Goal: Task Accomplishment & Management: Use online tool/utility

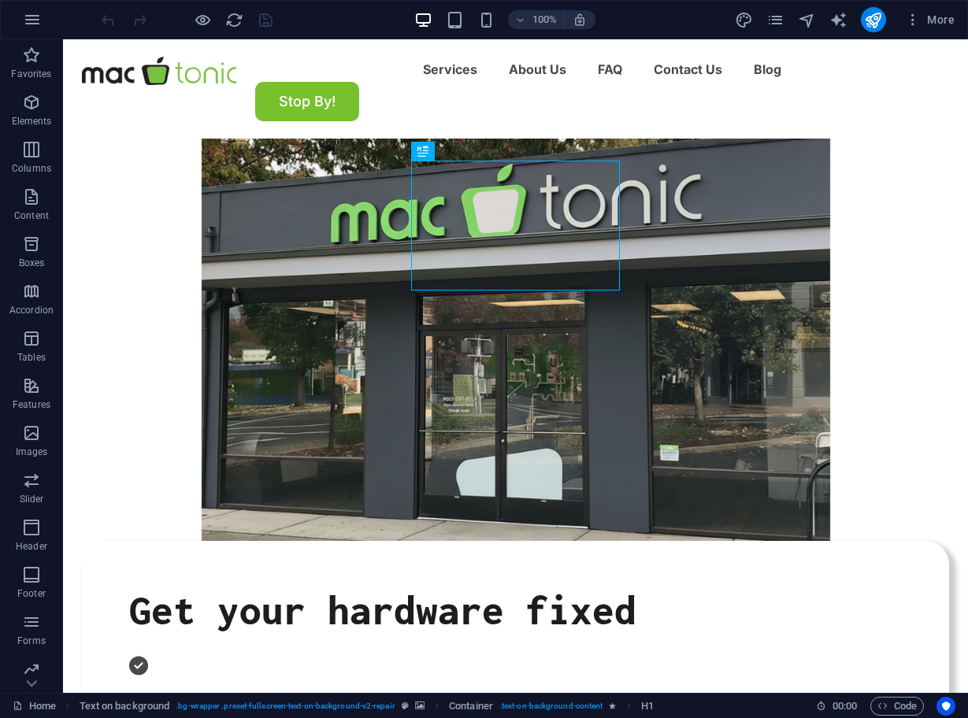
click at [891, 322] on figure at bounding box center [515, 340] width 905 height 402
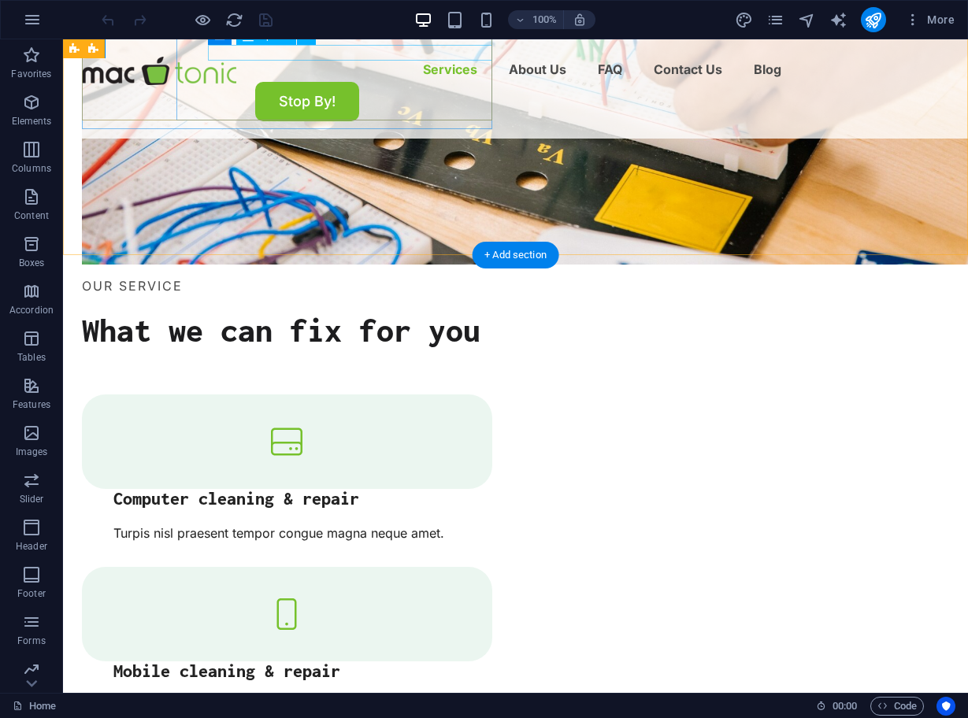
scroll to position [1589, 0]
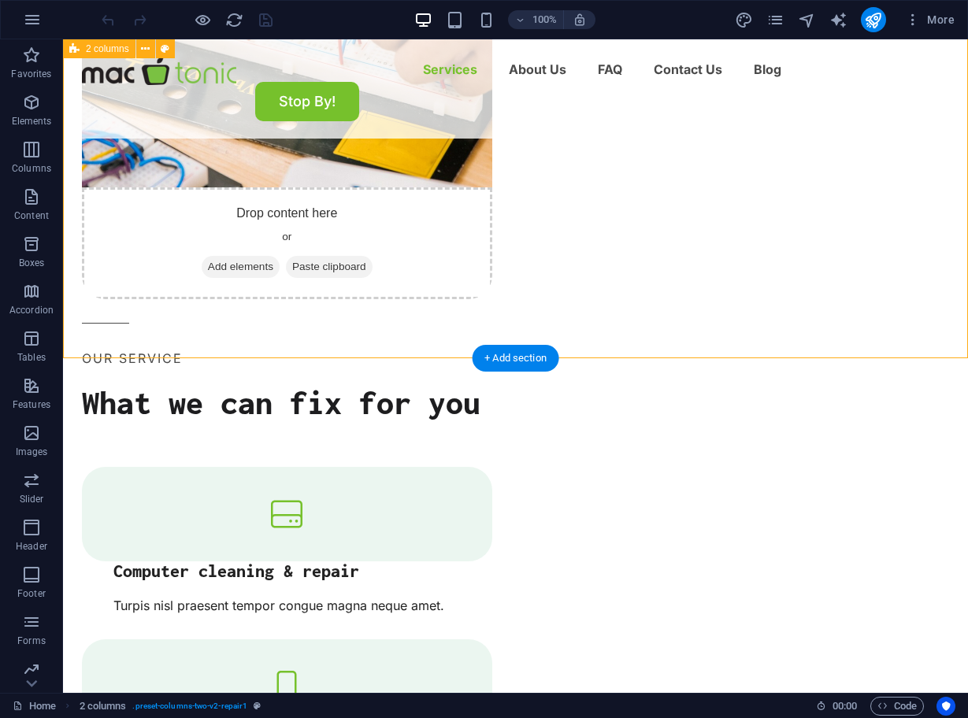
scroll to position [1645, 0]
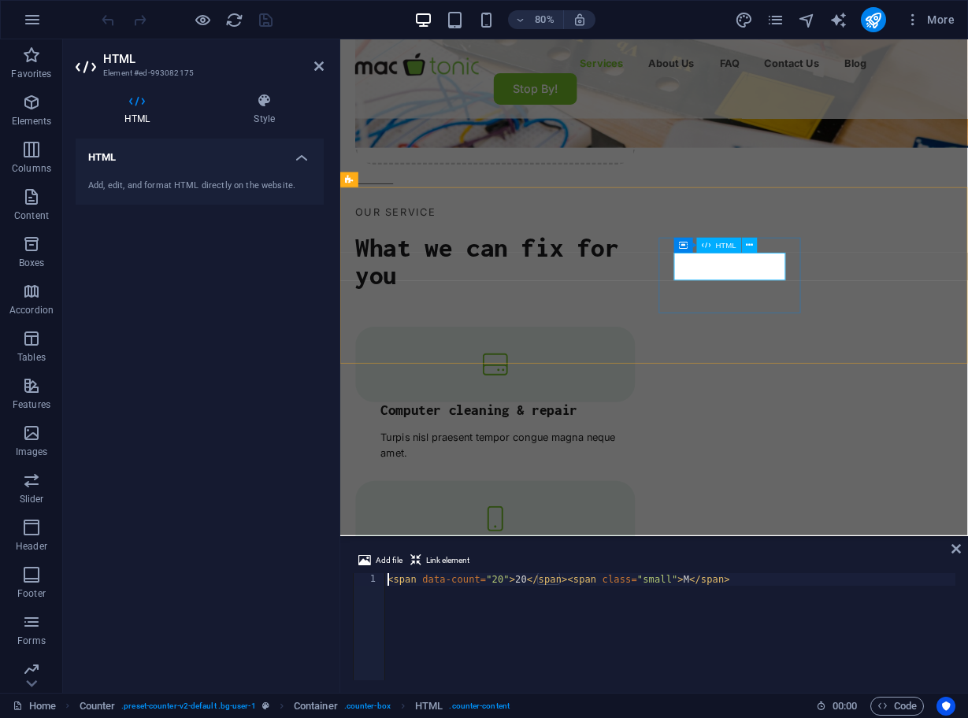
click at [729, 246] on span "HTML" at bounding box center [726, 246] width 20 height 8
click at [746, 248] on icon at bounding box center [749, 245] width 7 height 13
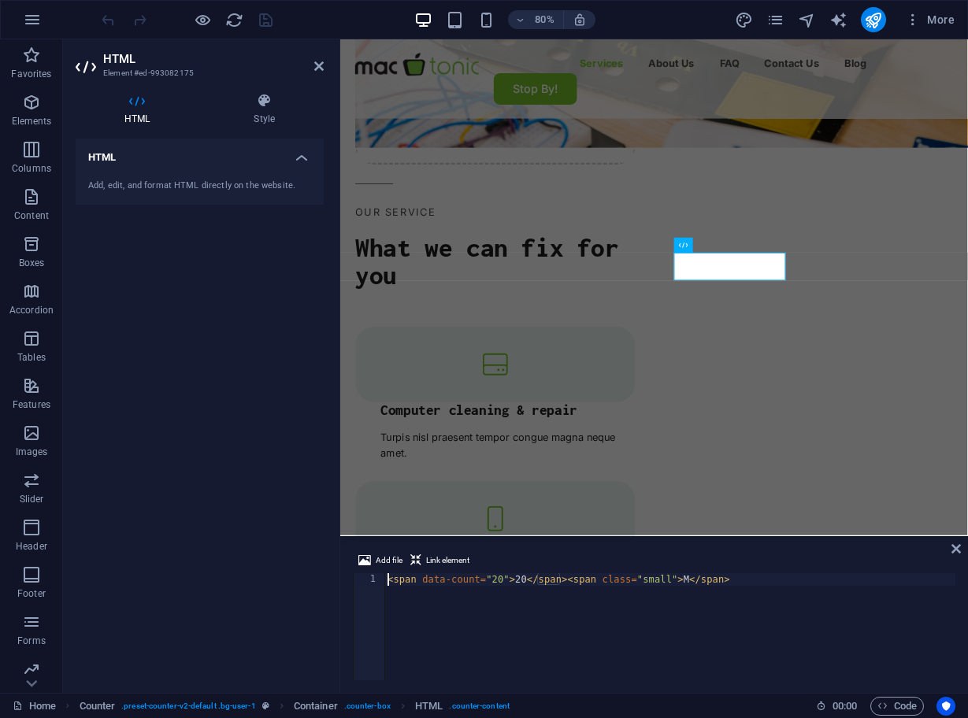
click at [685, 249] on div "Container HTML" at bounding box center [719, 246] width 91 height 16
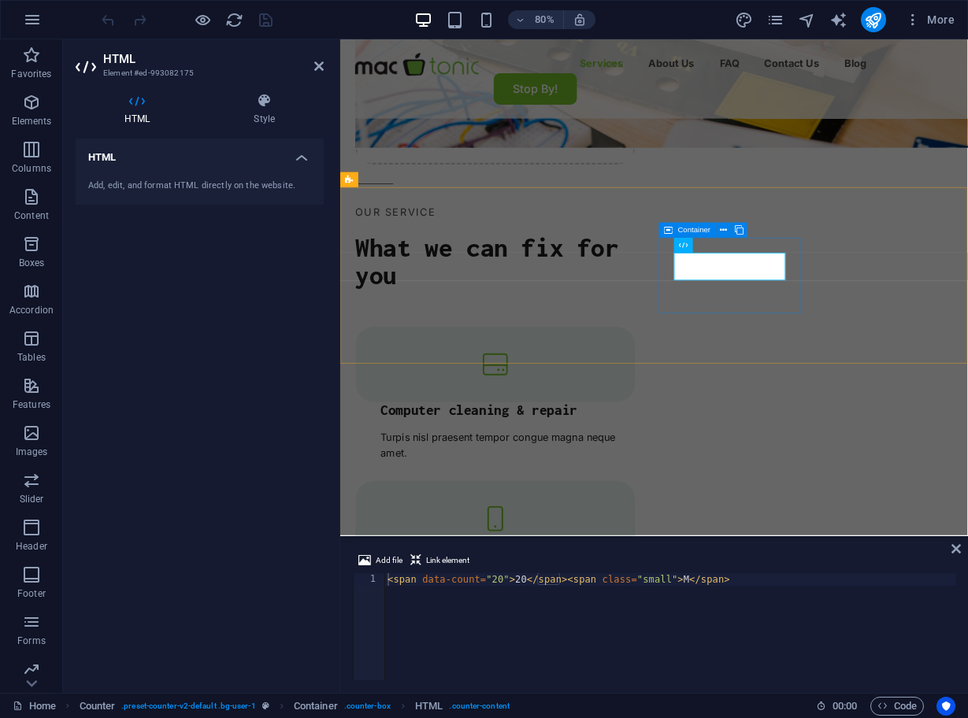
drag, startPoint x: 733, startPoint y: 580, endPoint x: 569, endPoint y: 583, distance: 163.8
click at [569, 583] on div "< span data-count = "20" > 20 </ span > < span class = "small" > M </ span >" at bounding box center [669, 639] width 571 height 132
click at [503, 580] on div "< span data-count = "20" > 20 </ span >" at bounding box center [669, 639] width 571 height 132
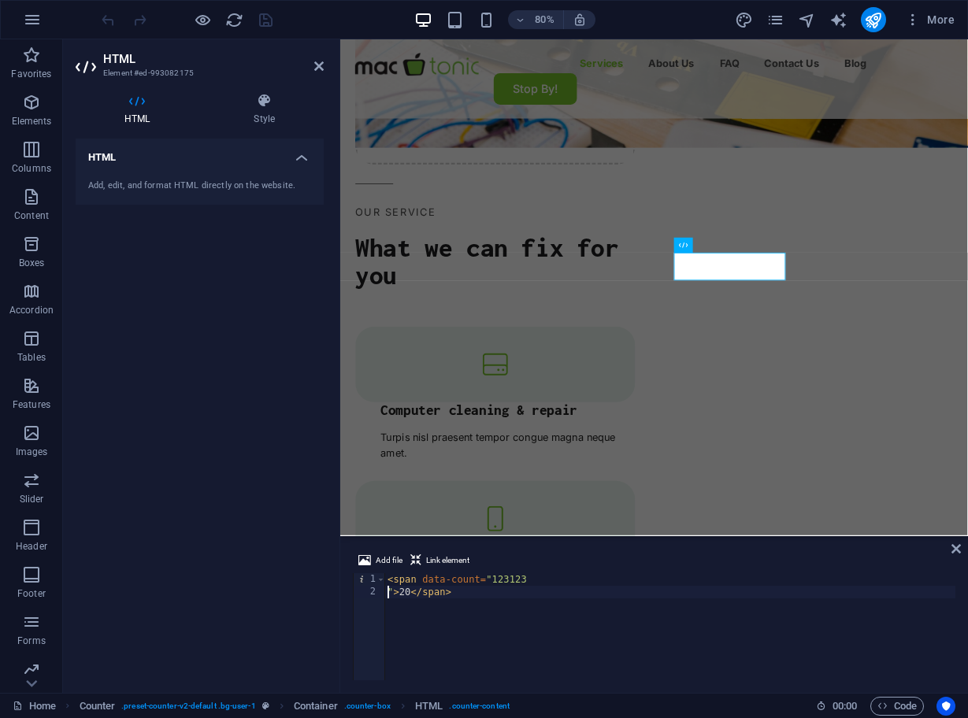
type textarea "<span data-count="123123">20</span>"
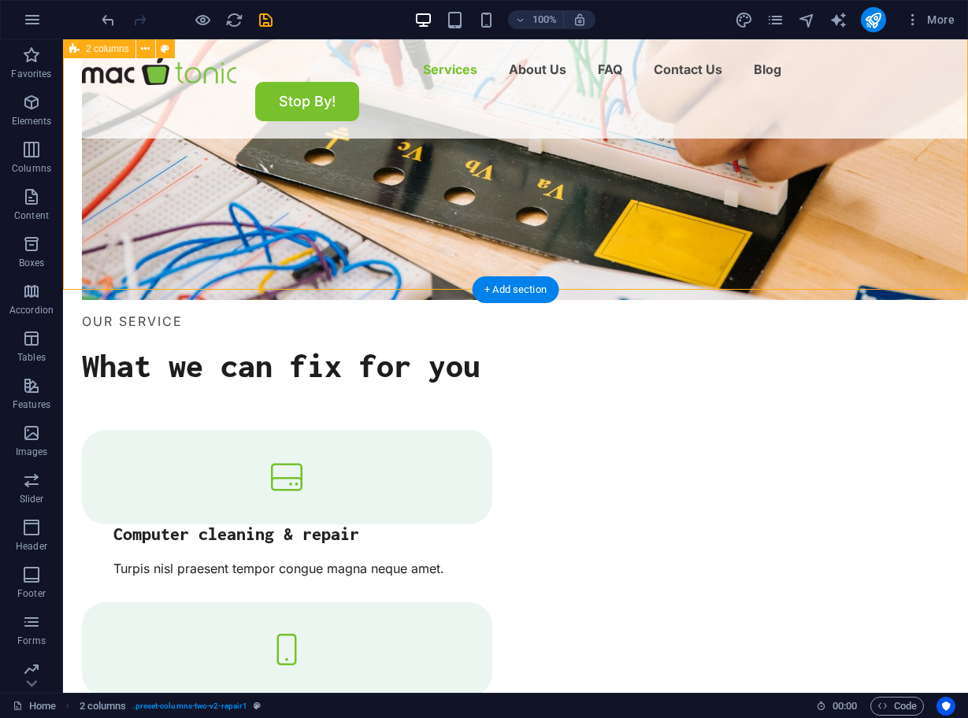
scroll to position [1570, 0]
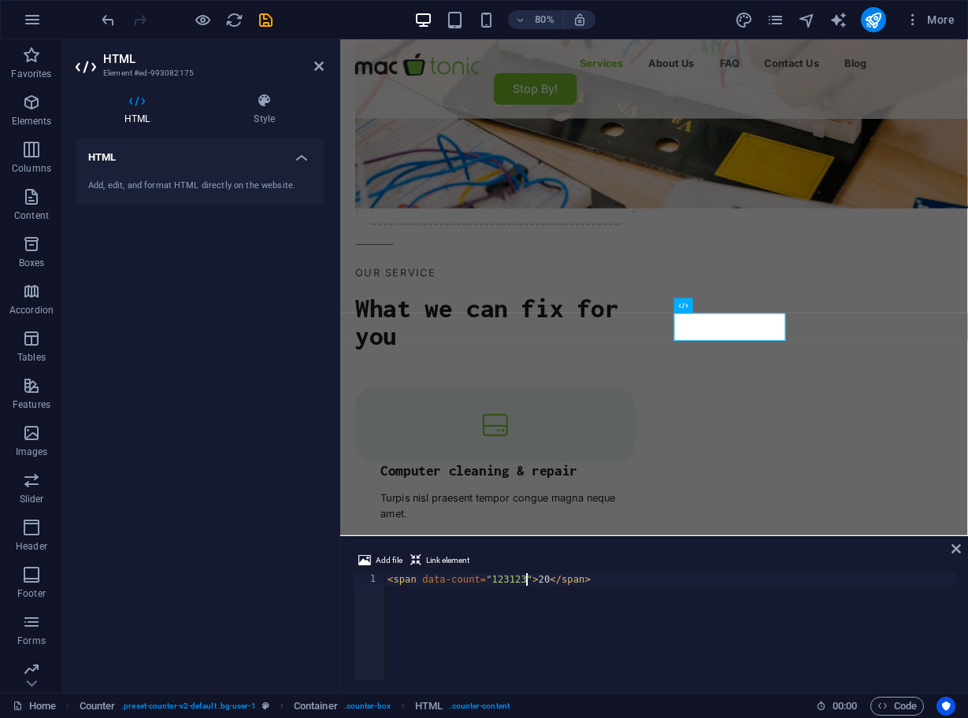
click at [509, 579] on div "< span data-count = "123123" > 20 </ span >" at bounding box center [669, 639] width 571 height 132
type textarea "<span data-count="20">20</span>"
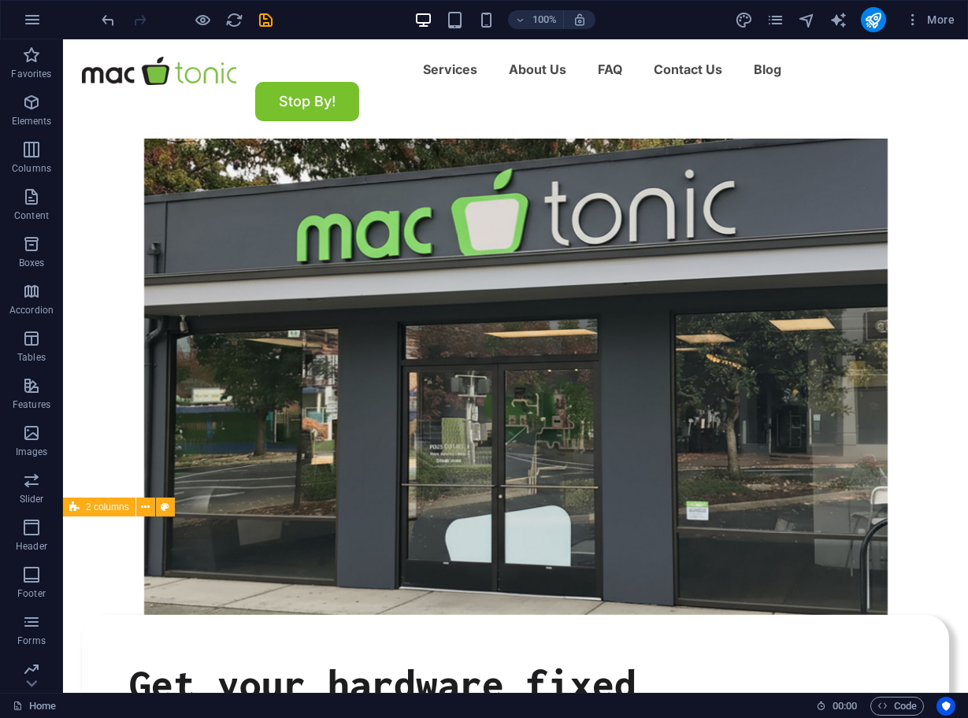
scroll to position [0, 0]
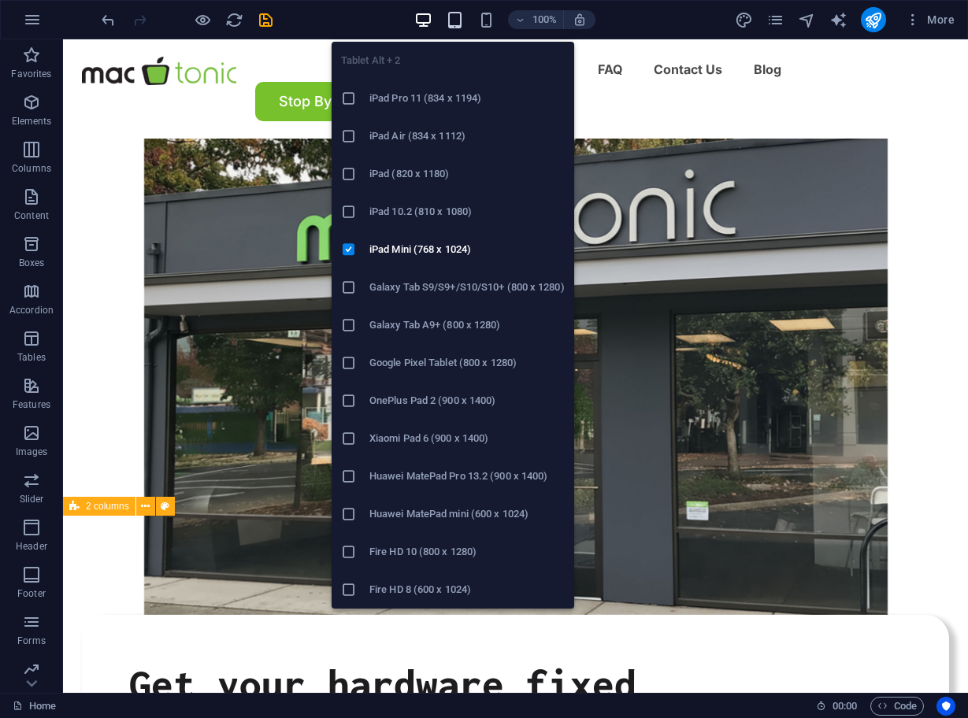
click at [447, 21] on icon "button" at bounding box center [455, 20] width 18 height 18
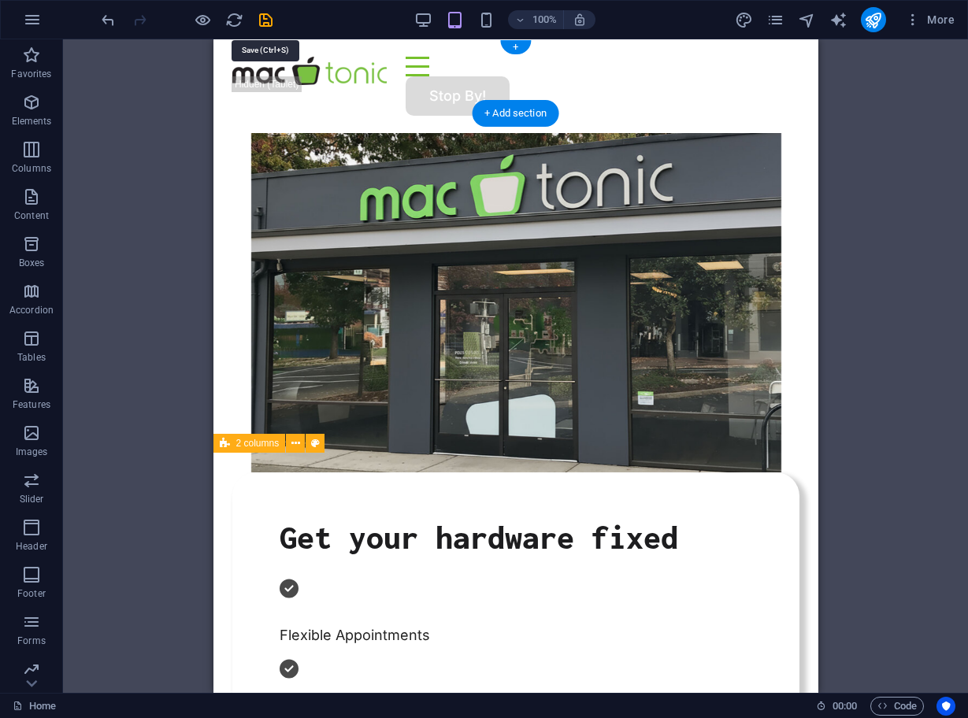
click at [265, 13] on icon "save" at bounding box center [266, 20] width 18 height 18
click at [435, 20] on div "100%" at bounding box center [504, 19] width 182 height 25
click at [428, 20] on icon "button" at bounding box center [423, 20] width 18 height 18
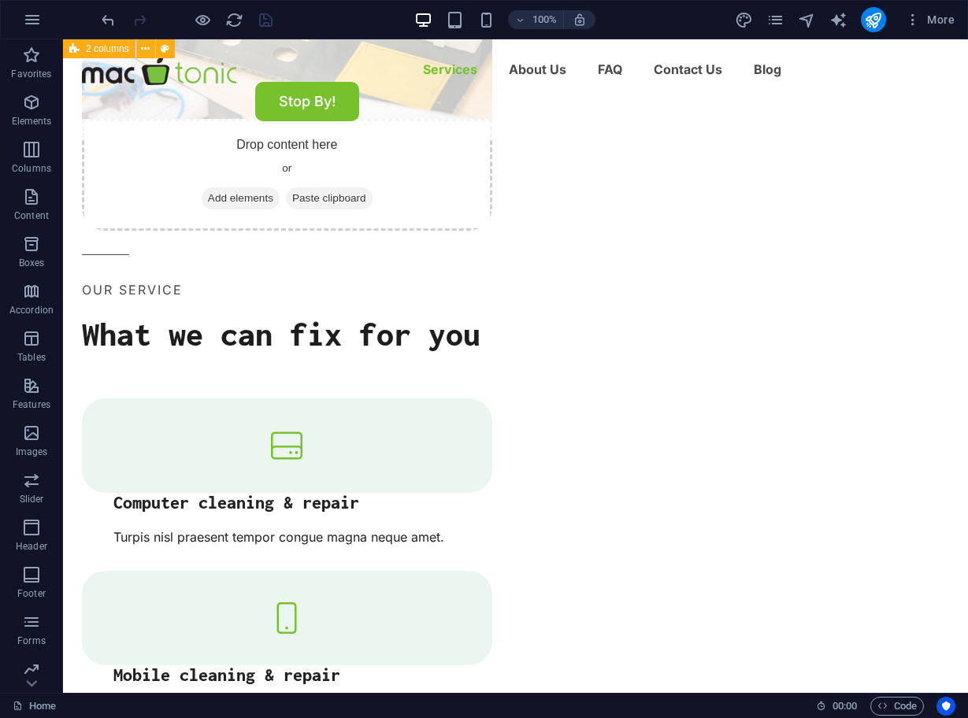
scroll to position [1602, 0]
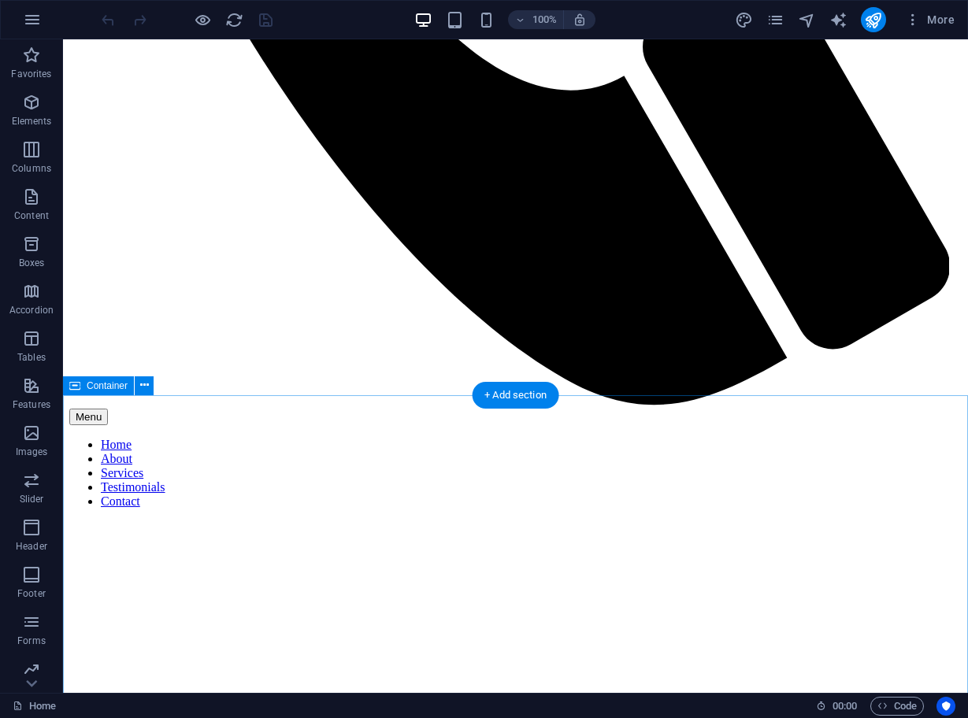
scroll to position [911, 0]
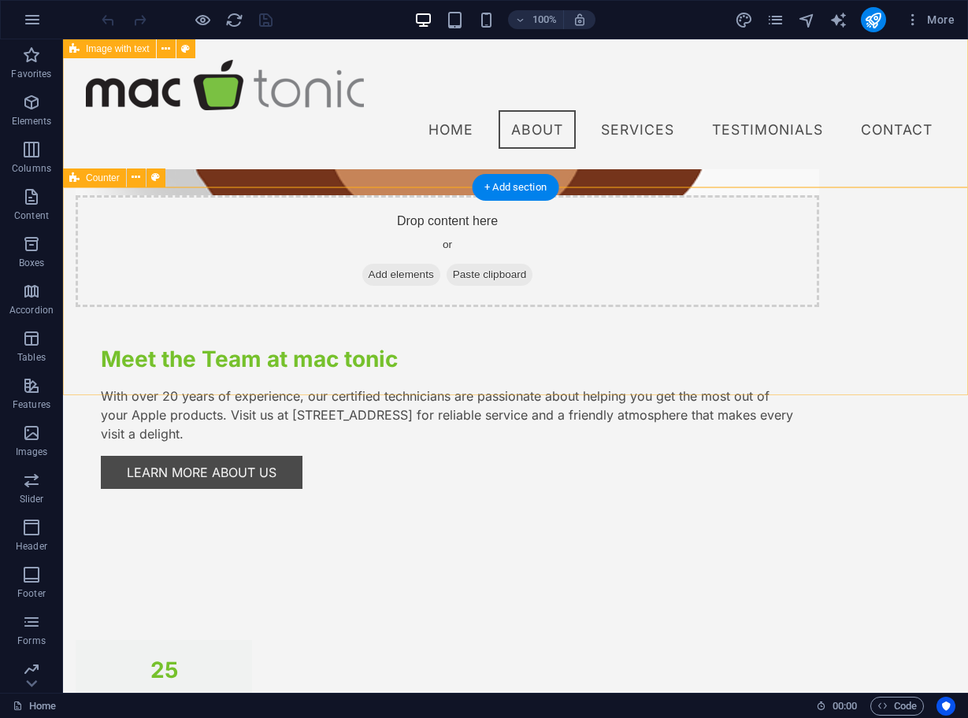
click at [87, 181] on span "Counter" at bounding box center [103, 177] width 34 height 9
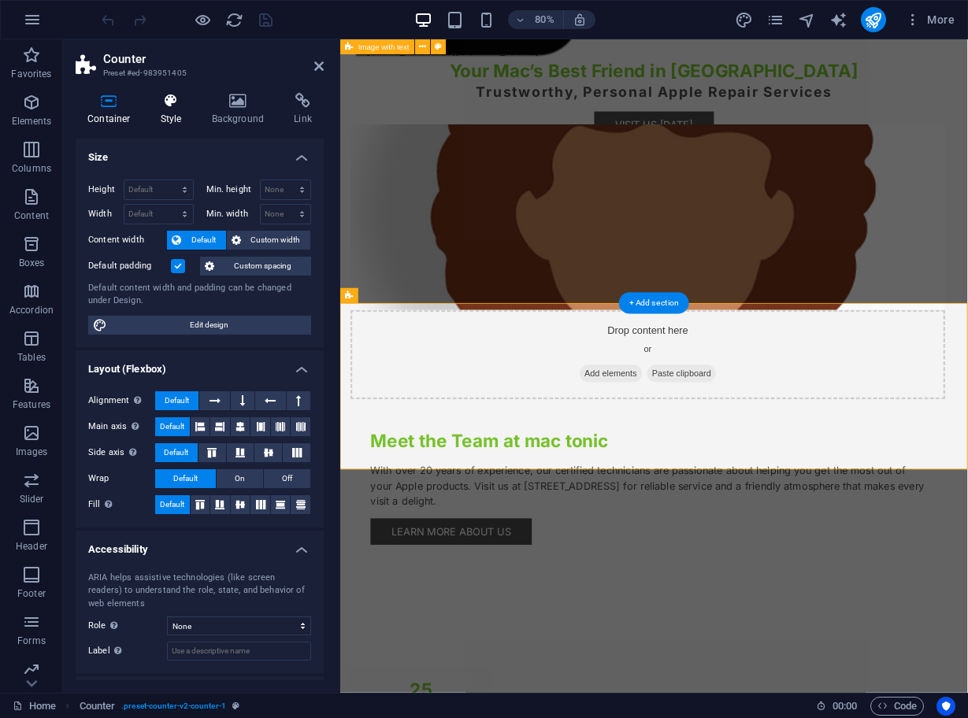
click at [176, 113] on h4 "Style" at bounding box center [174, 109] width 51 height 33
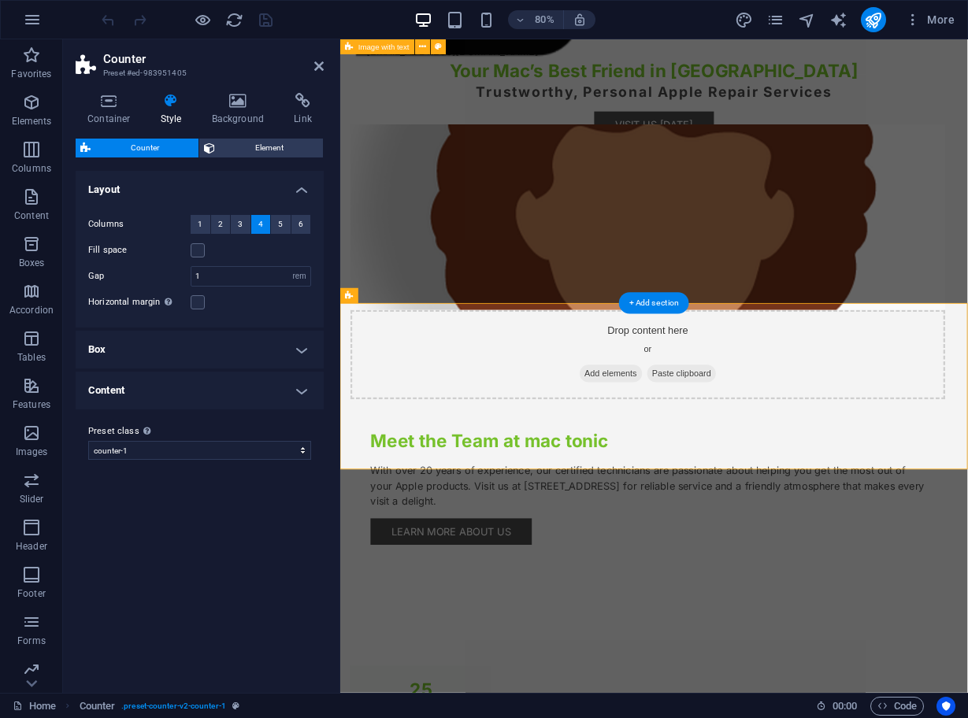
click at [299, 348] on h4 "Box" at bounding box center [200, 350] width 248 height 38
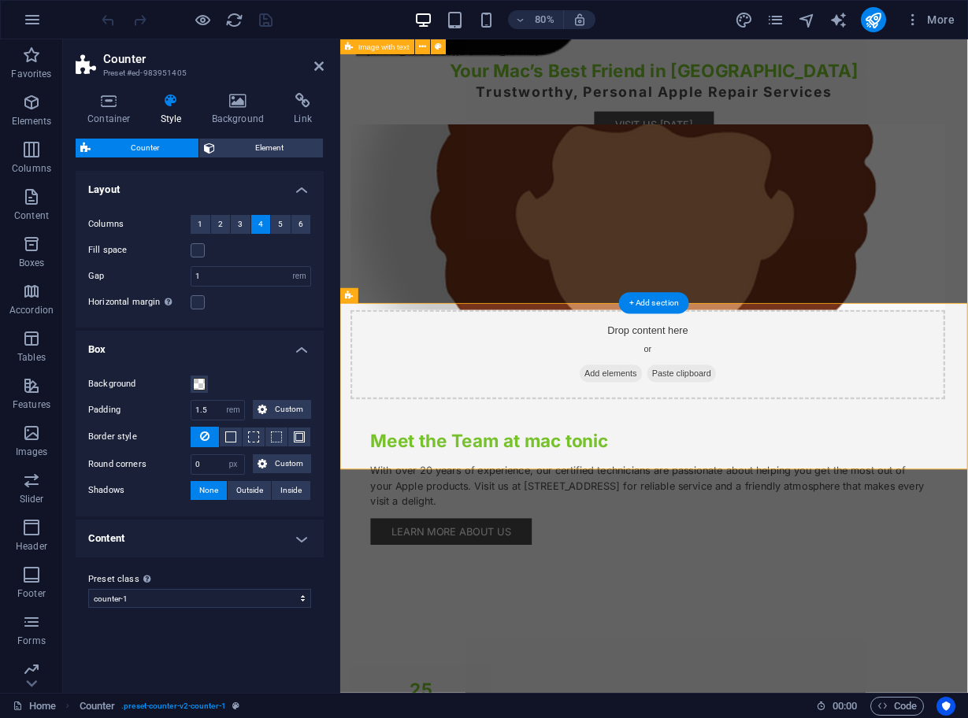
click at [299, 348] on h4 "Box" at bounding box center [200, 345] width 248 height 28
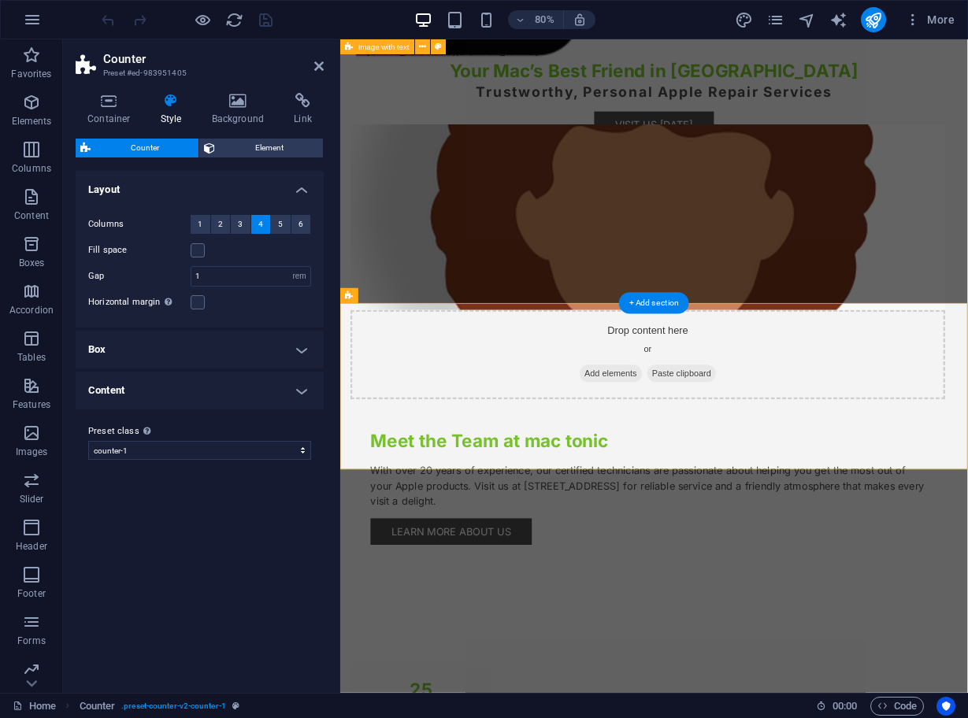
click at [297, 381] on h4 "Content" at bounding box center [200, 391] width 248 height 38
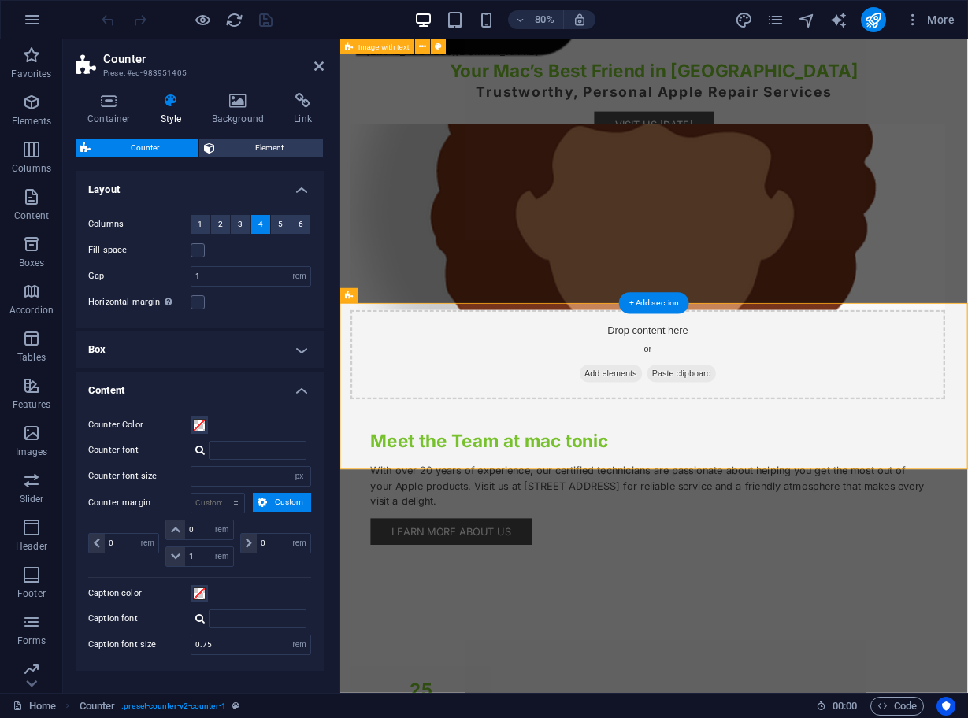
click at [297, 381] on h4 "Content" at bounding box center [200, 386] width 248 height 28
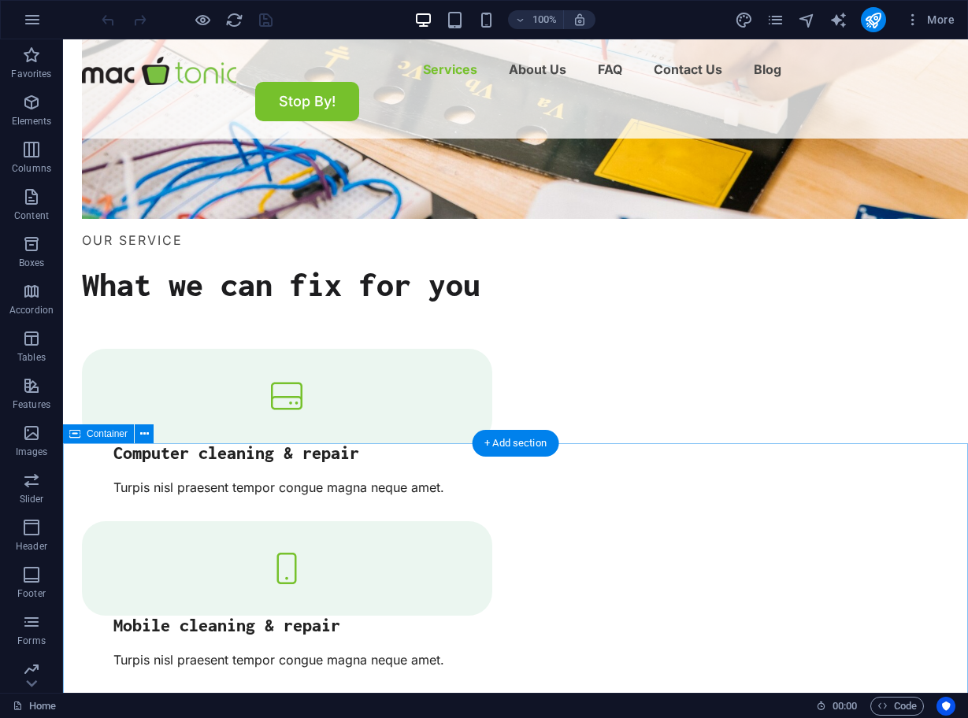
scroll to position [1599, 0]
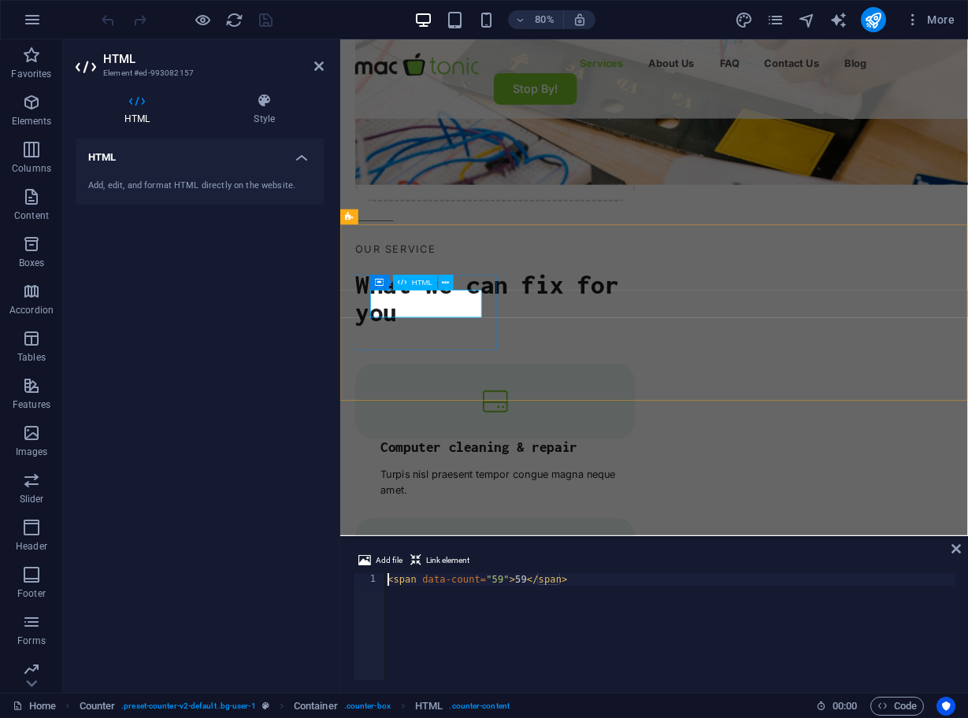
click at [449, 284] on icon at bounding box center [445, 282] width 7 height 13
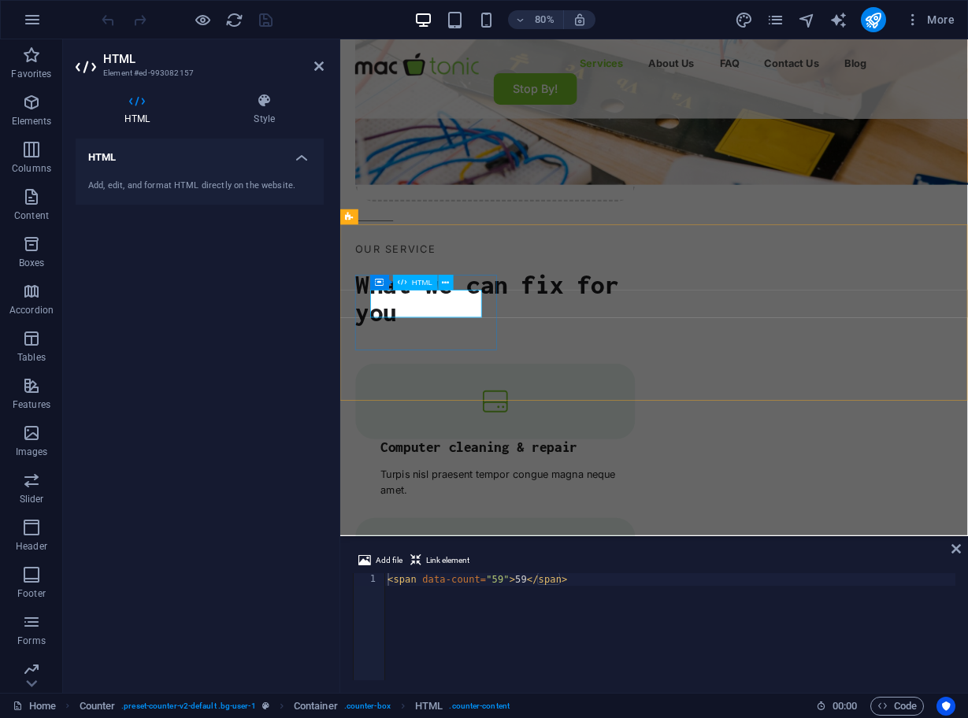
click at [412, 283] on div "HTML" at bounding box center [415, 282] width 45 height 15
click at [378, 283] on div "HTML" at bounding box center [384, 283] width 28 height 16
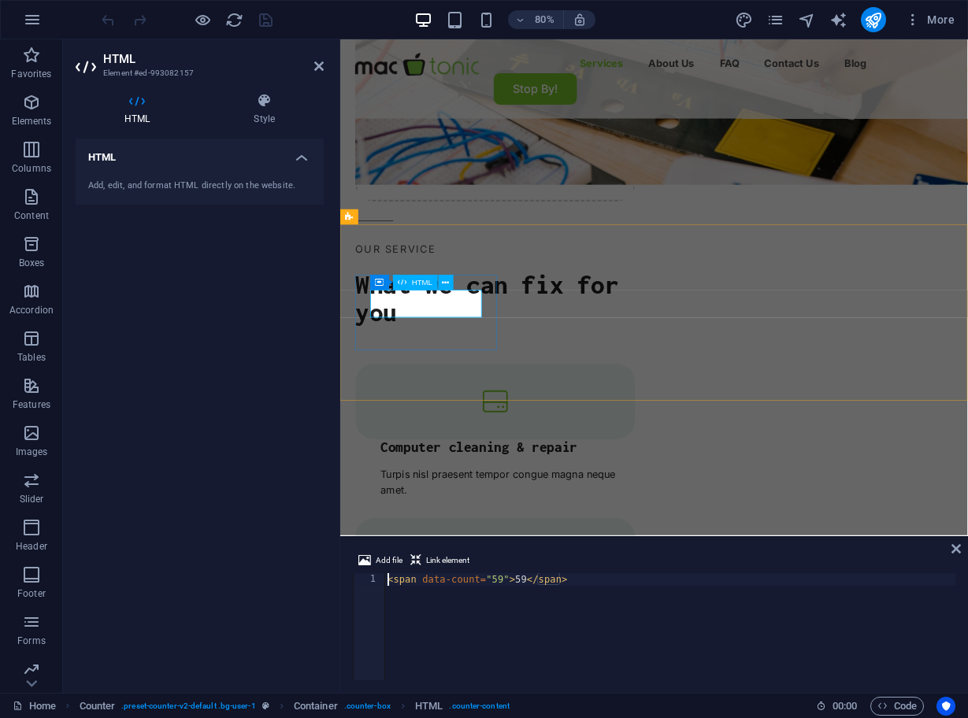
click at [407, 283] on div "HTML" at bounding box center [415, 282] width 45 height 15
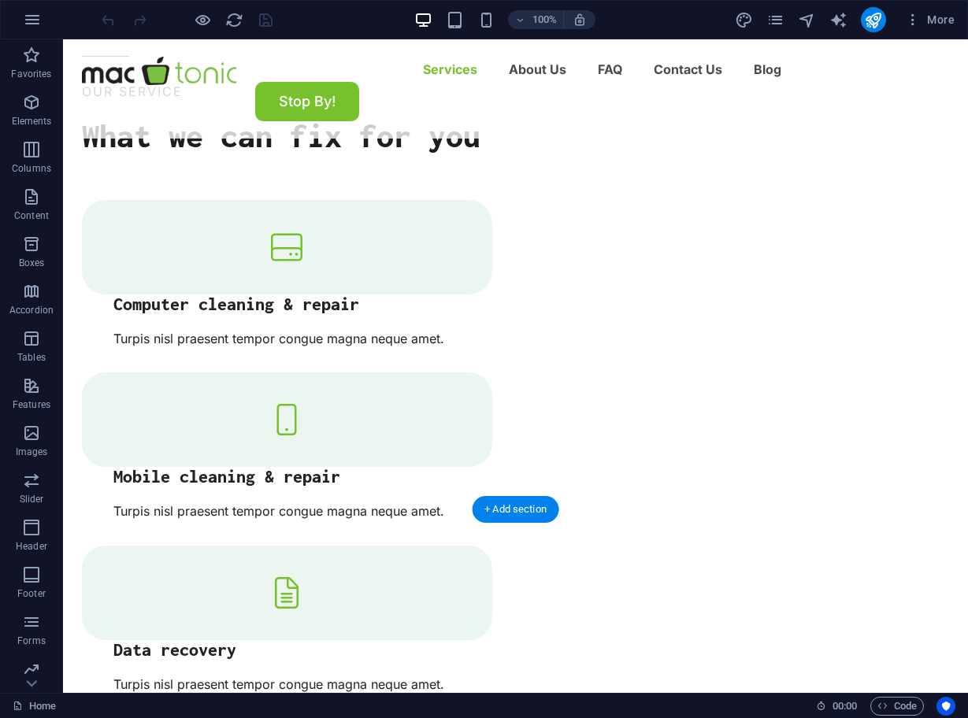
scroll to position [1534, 0]
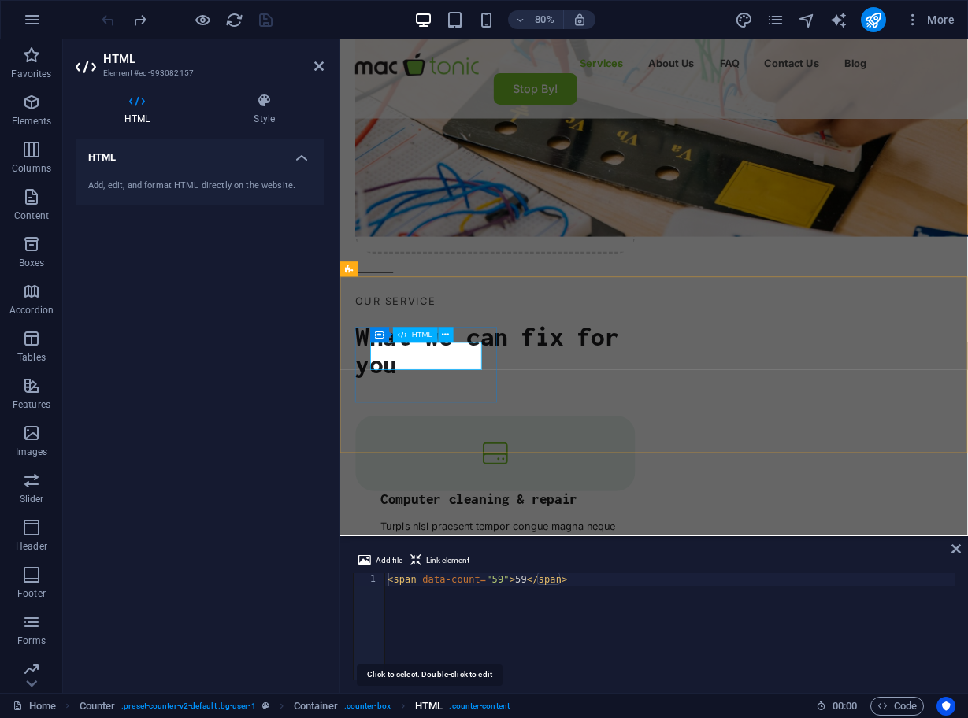
click at [429, 703] on span "HTML" at bounding box center [429, 706] width 28 height 19
click at [901, 698] on span "Code" at bounding box center [896, 706] width 39 height 19
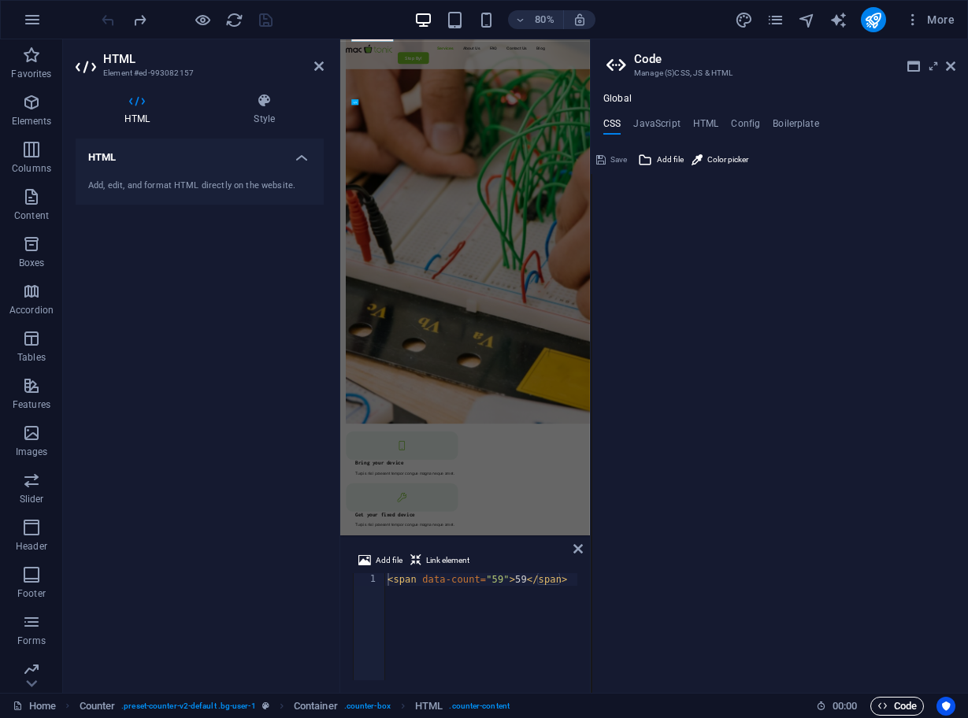
scroll to position [1940, 0]
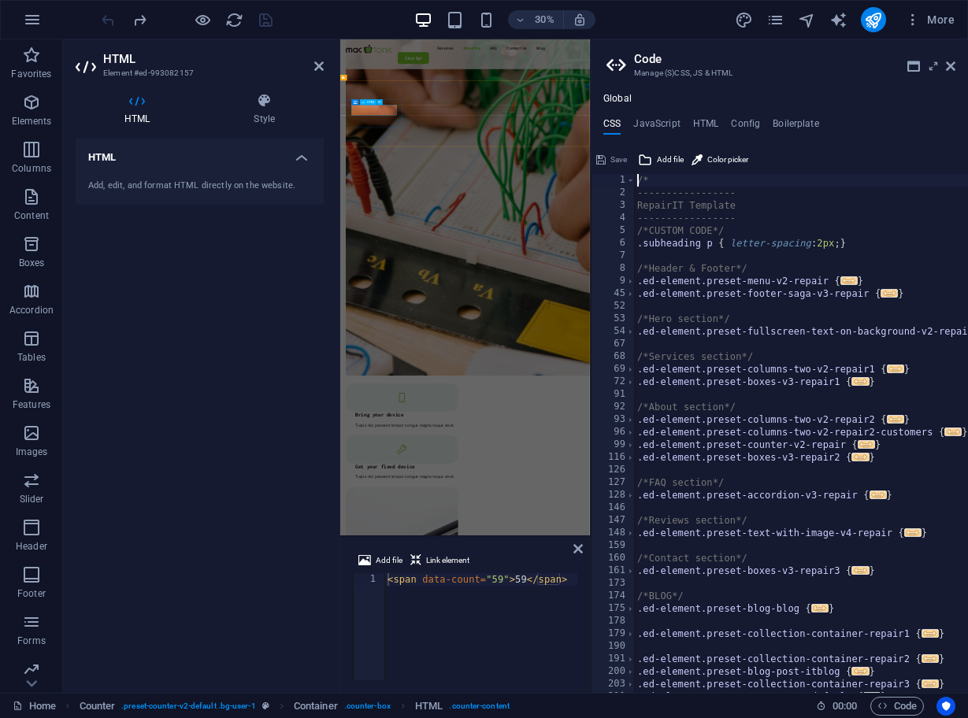
click at [699, 123] on h4 "HTML" at bounding box center [706, 126] width 26 height 17
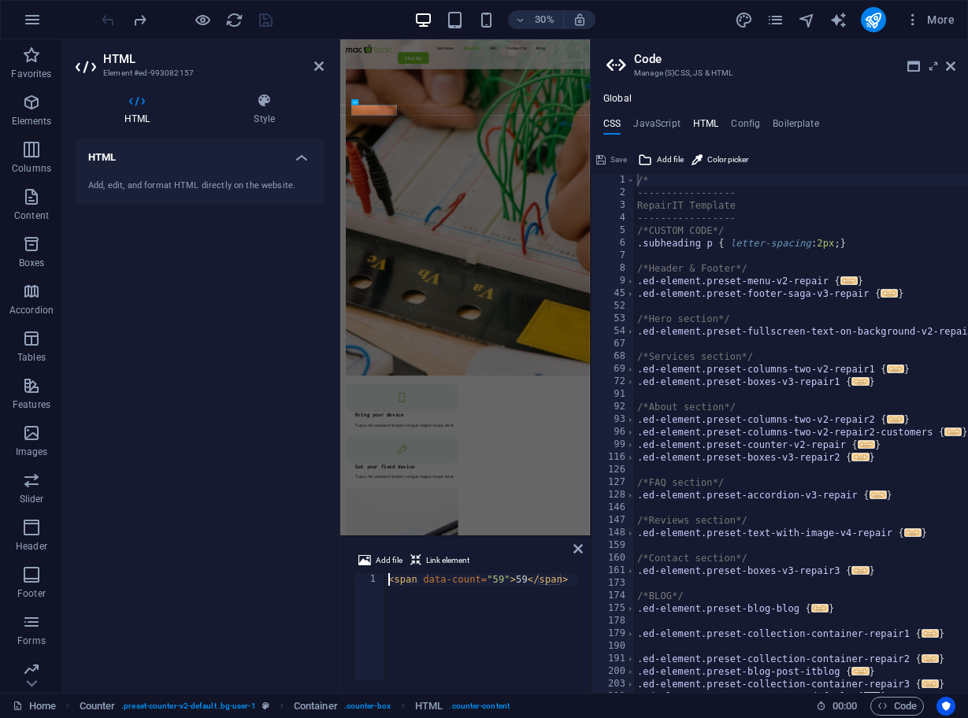
type textarea "<a href="#main-content" class="button wv-link-content">Skip to main content</a>"
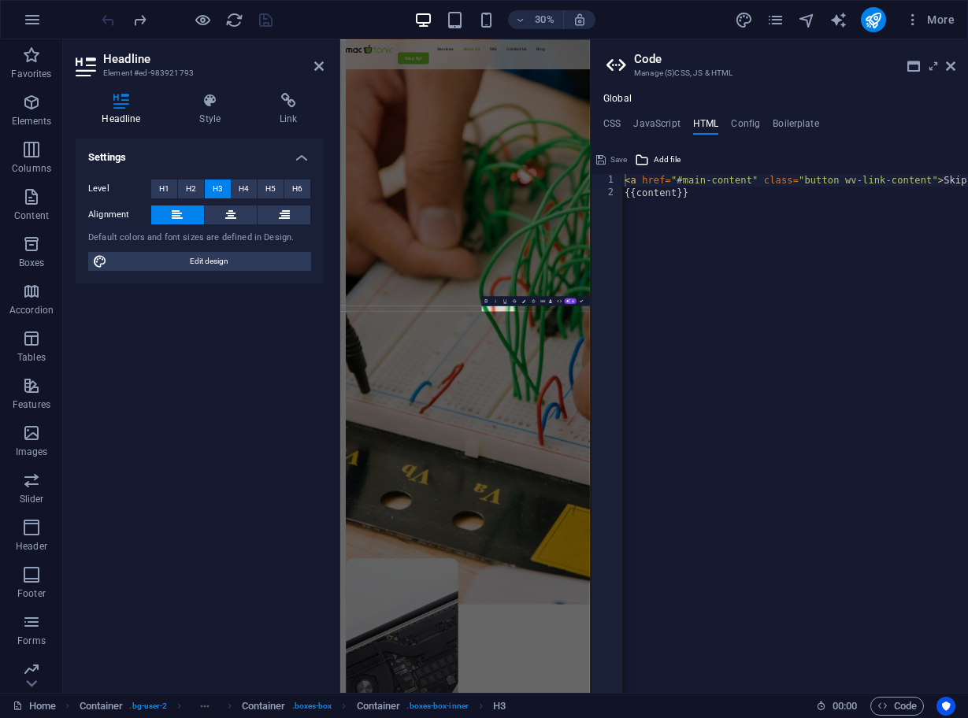
scroll to position [0, 1]
click at [372, 187] on button at bounding box center [369, 187] width 6 height 6
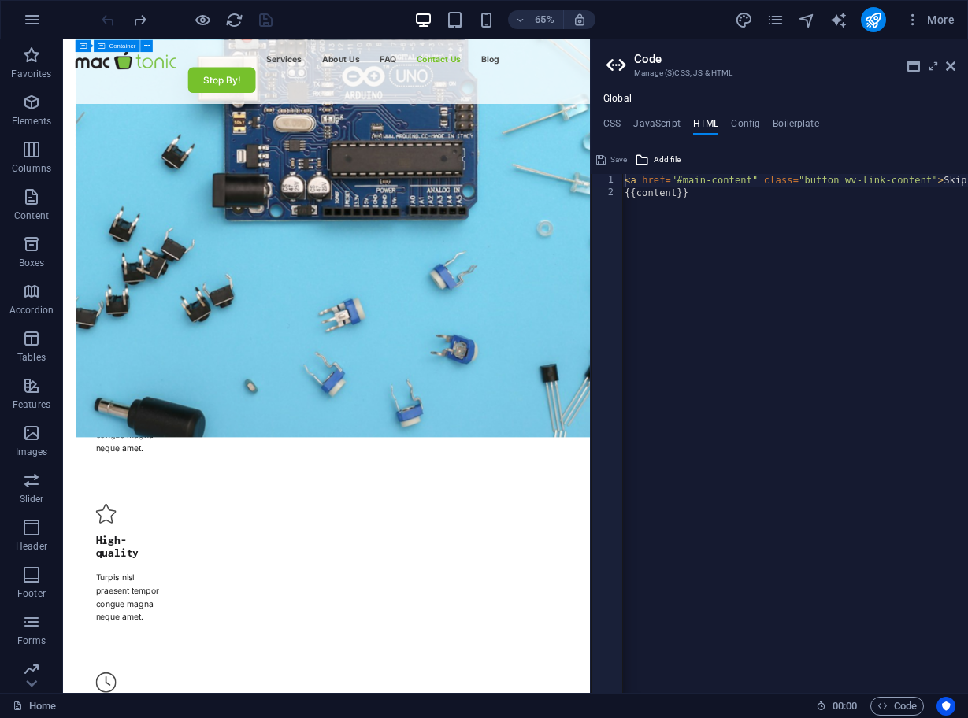
scroll to position [5241, 0]
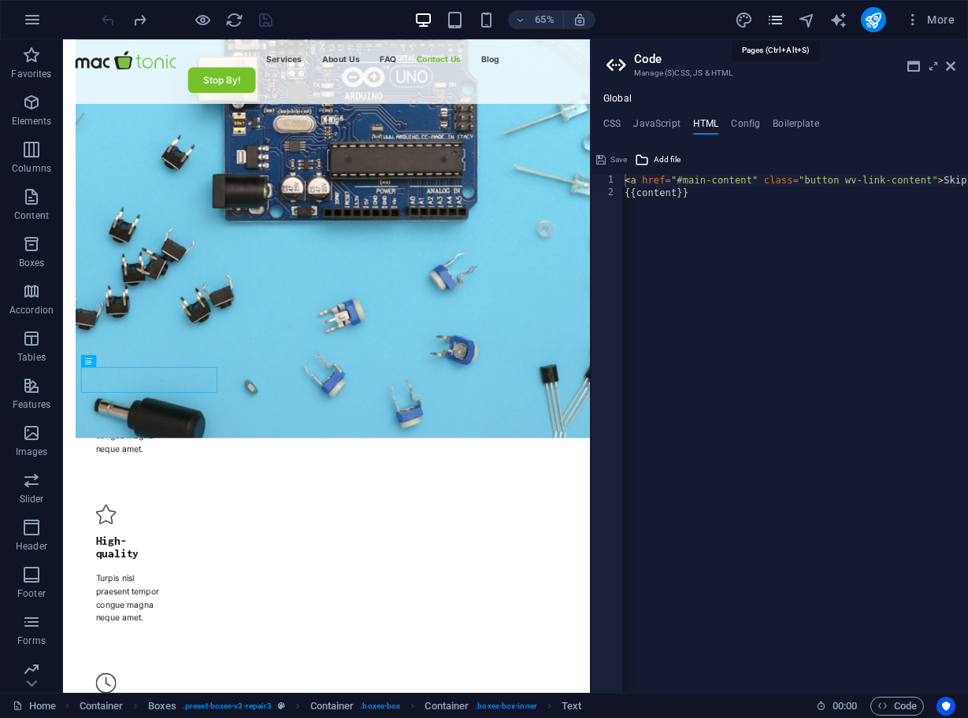
click at [777, 20] on icon "pages" at bounding box center [775, 20] width 18 height 18
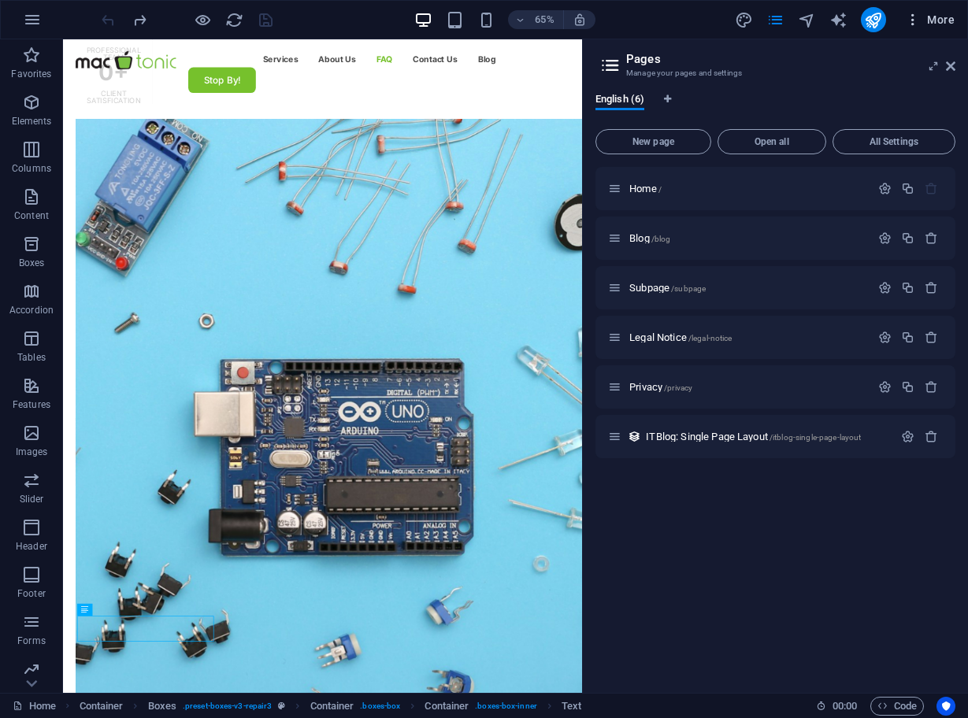
click at [934, 25] on span "More" at bounding box center [930, 20] width 50 height 16
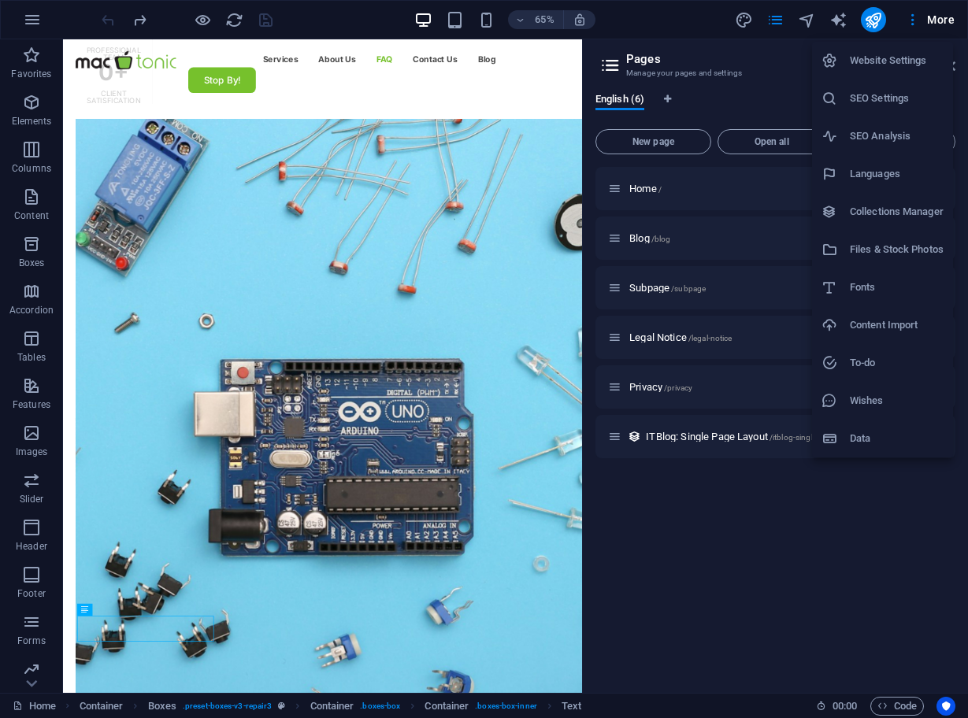
click at [901, 65] on h6 "Website Settings" at bounding box center [896, 60] width 94 height 19
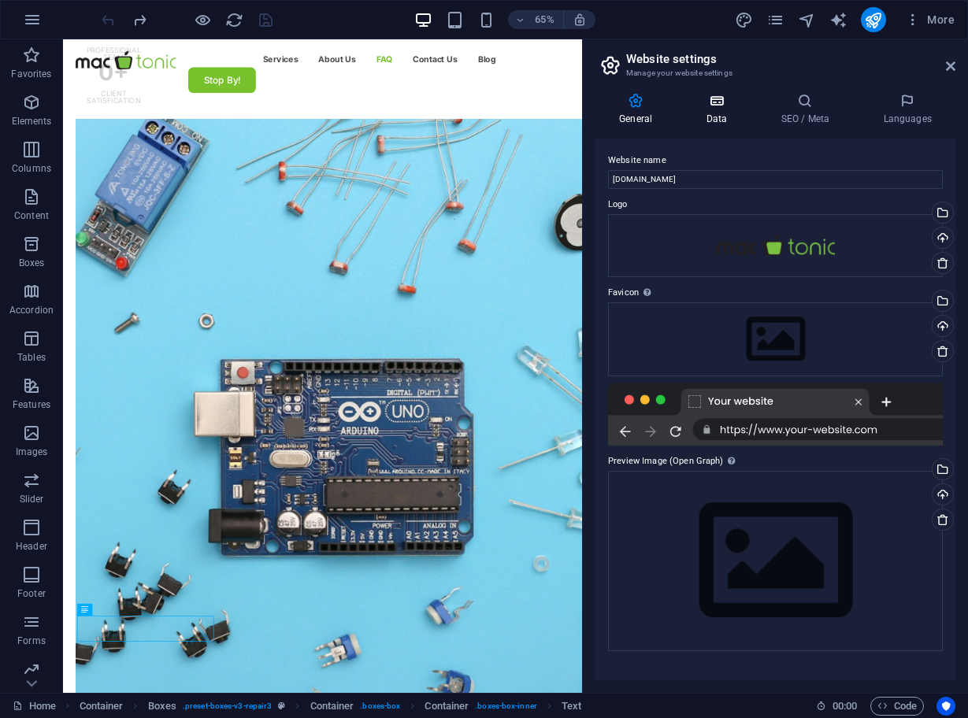
click at [716, 114] on h4 "Data" at bounding box center [719, 109] width 75 height 33
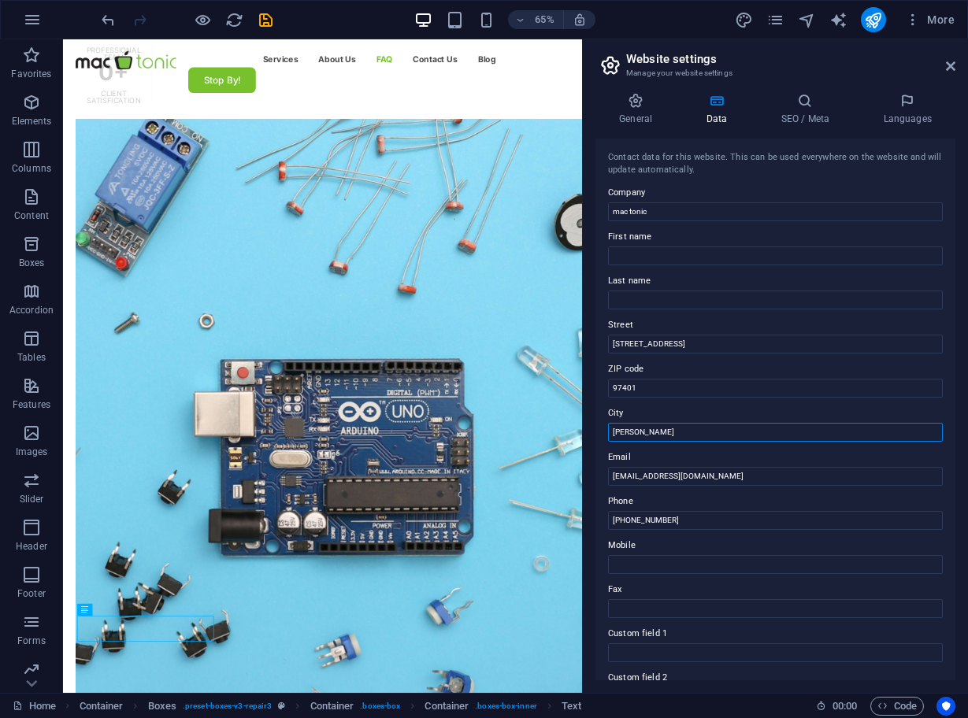
type input "[PERSON_NAME]"
click at [761, 56] on h2 "Website settings" at bounding box center [790, 59] width 329 height 14
click at [743, 22] on icon "design" at bounding box center [744, 20] width 18 height 18
select select "px"
select select "400"
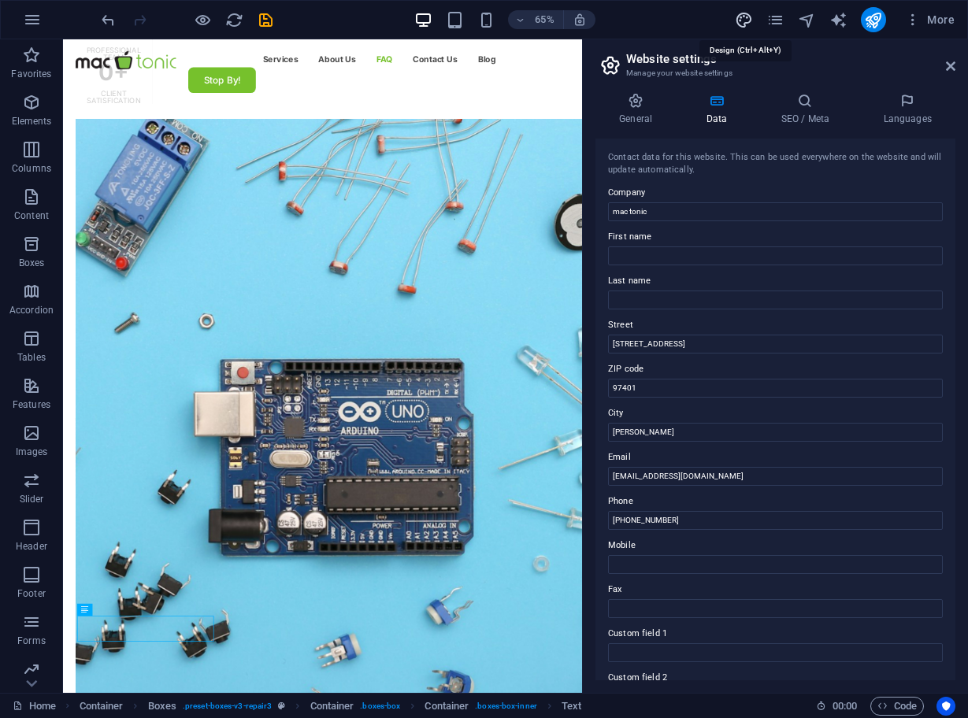
select select "px"
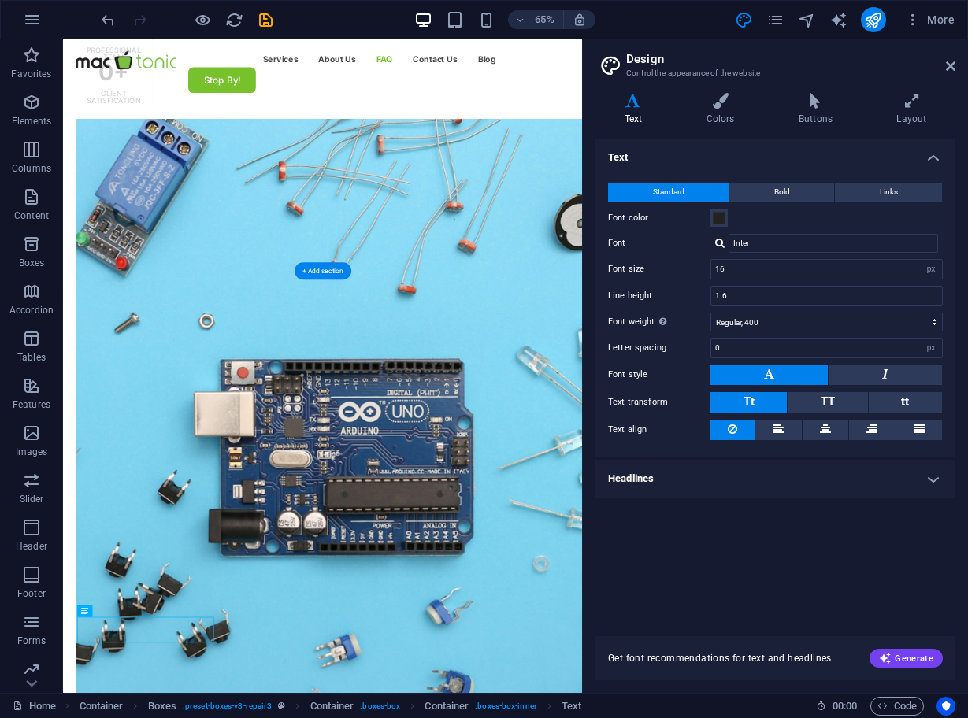
scroll to position [4878, 0]
click at [264, 13] on icon "save" at bounding box center [266, 20] width 18 height 18
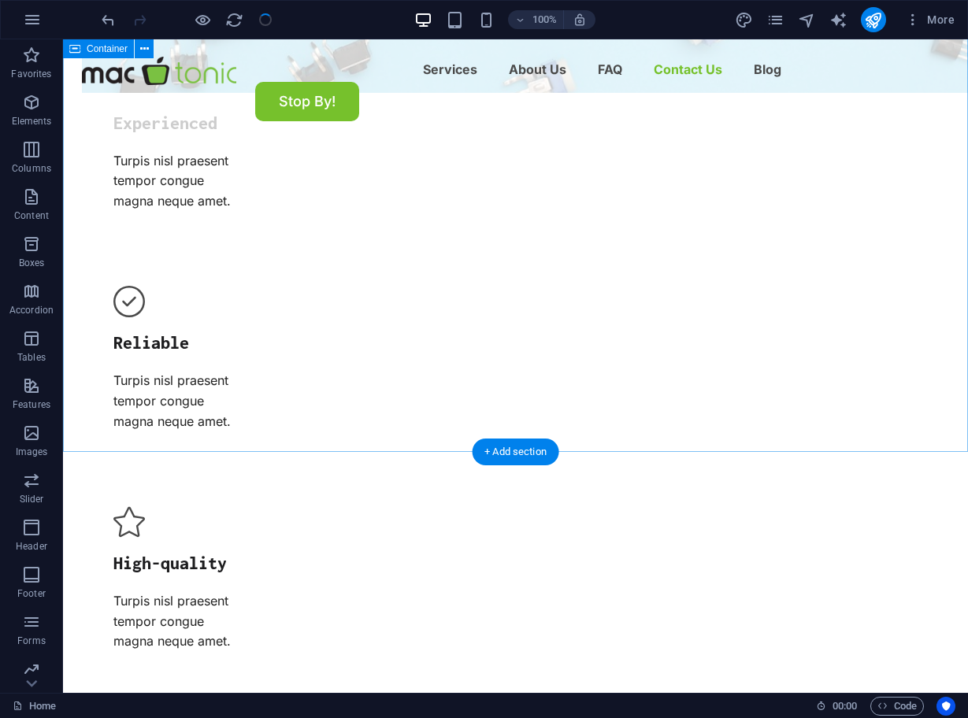
scroll to position [5368, 0]
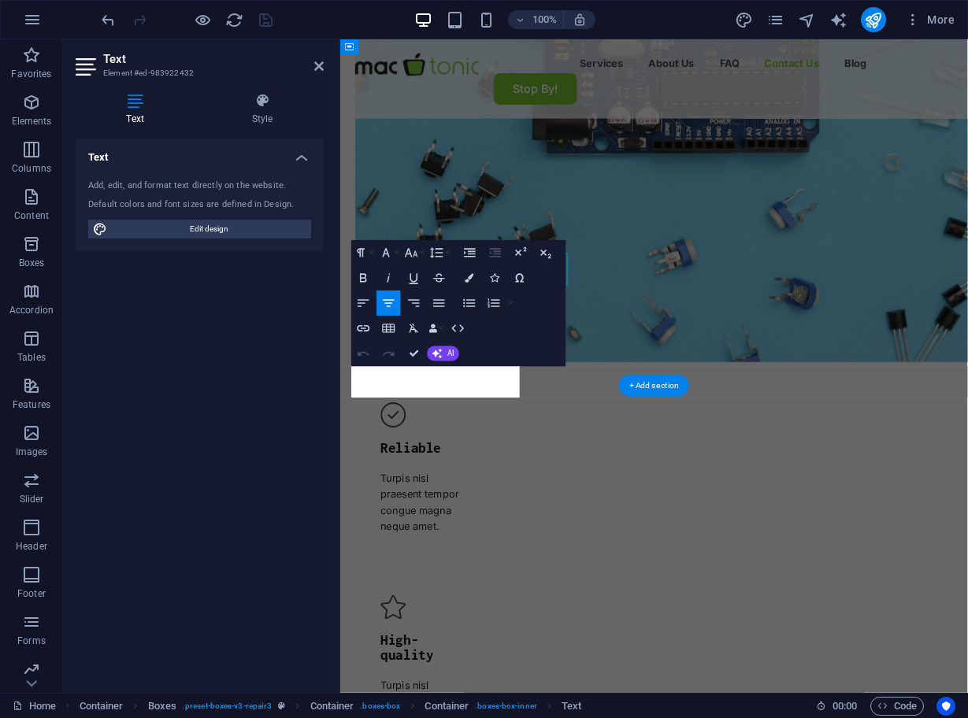
scroll to position [5357, 0]
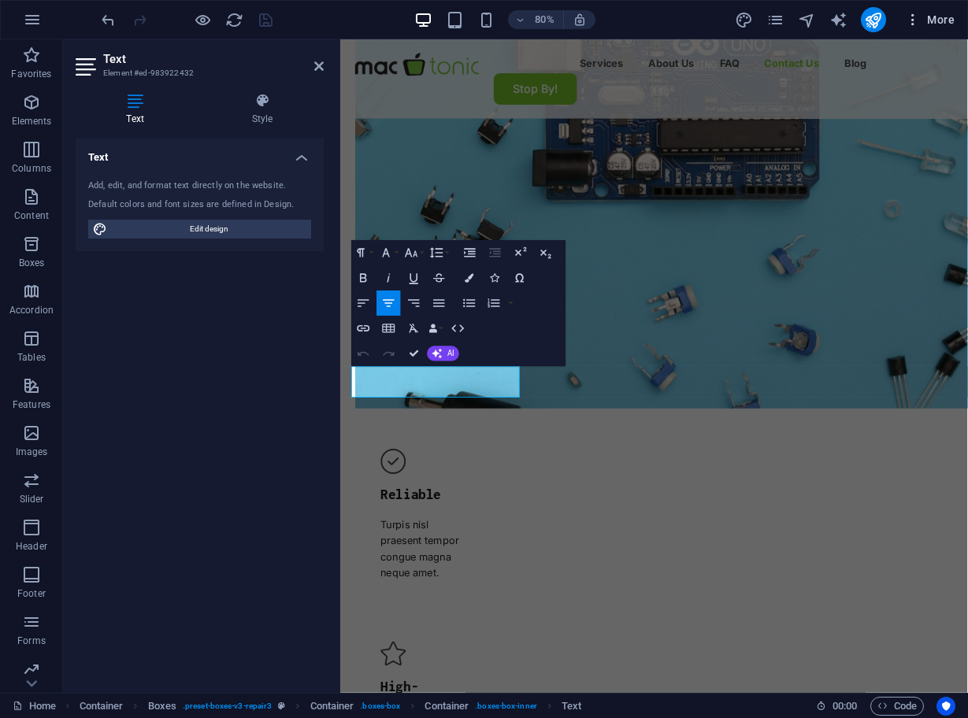
click at [931, 26] on span "More" at bounding box center [930, 20] width 50 height 16
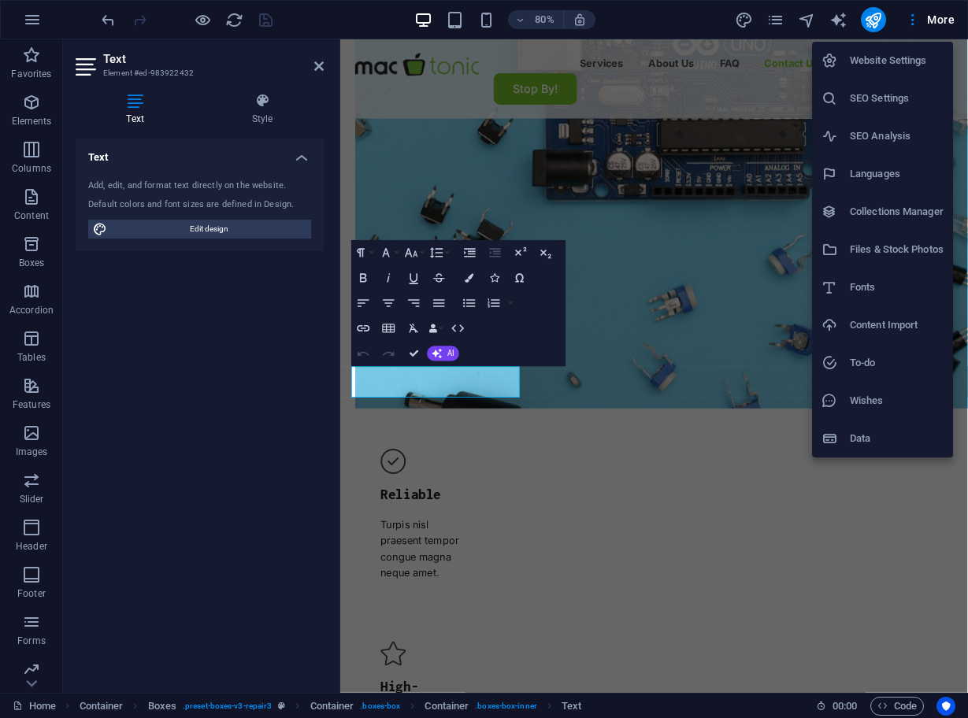
click at [908, 68] on h6 "Website Settings" at bounding box center [896, 60] width 94 height 19
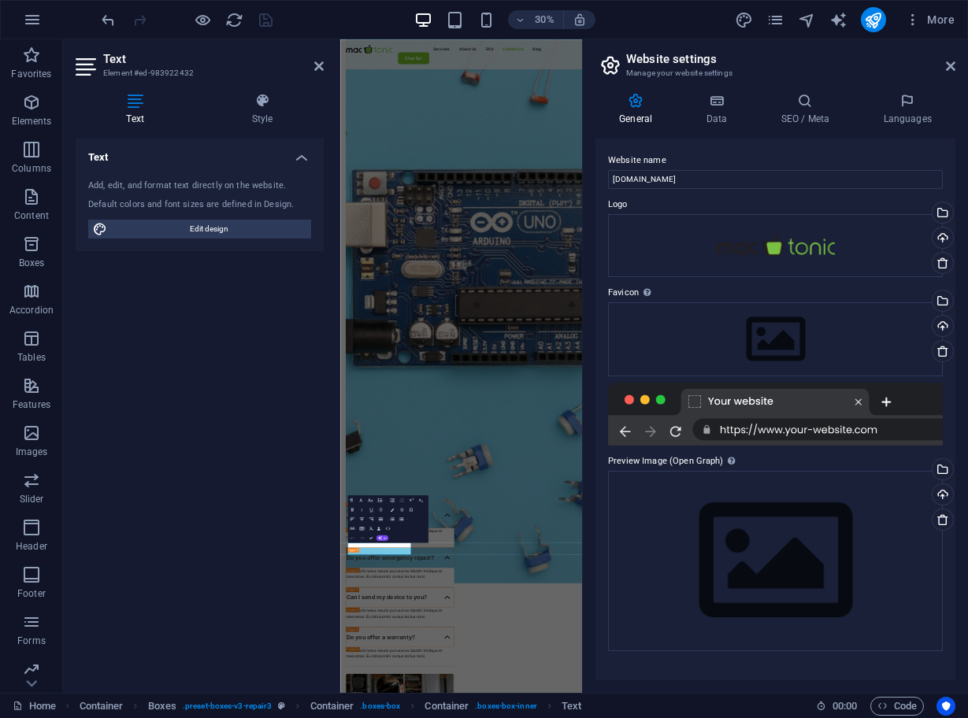
scroll to position [4572, 0]
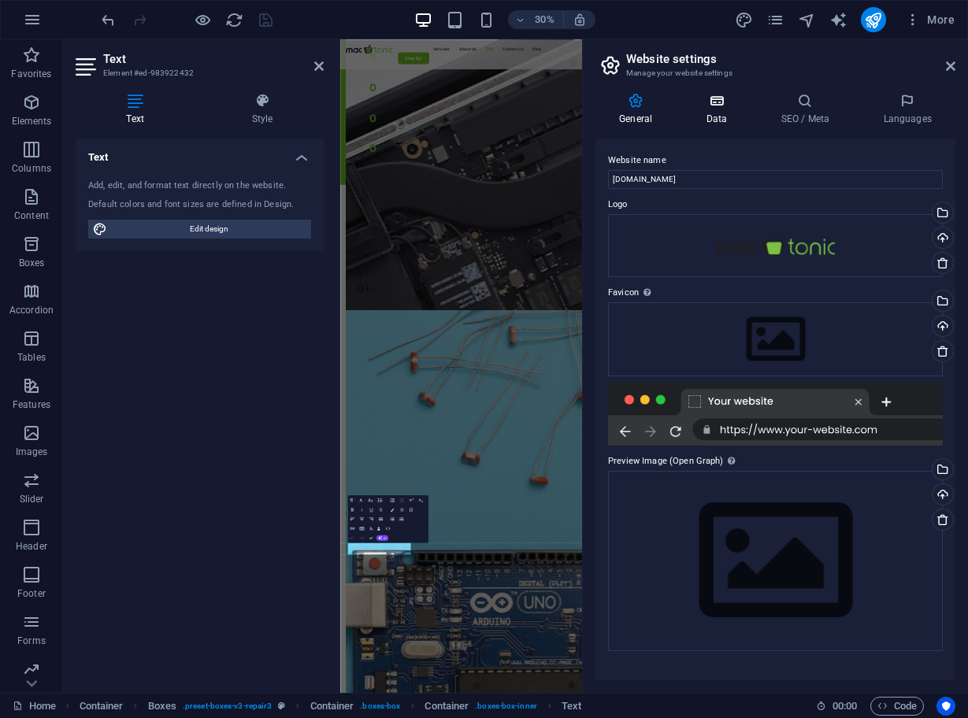
click at [719, 109] on h4 "Data" at bounding box center [719, 109] width 75 height 33
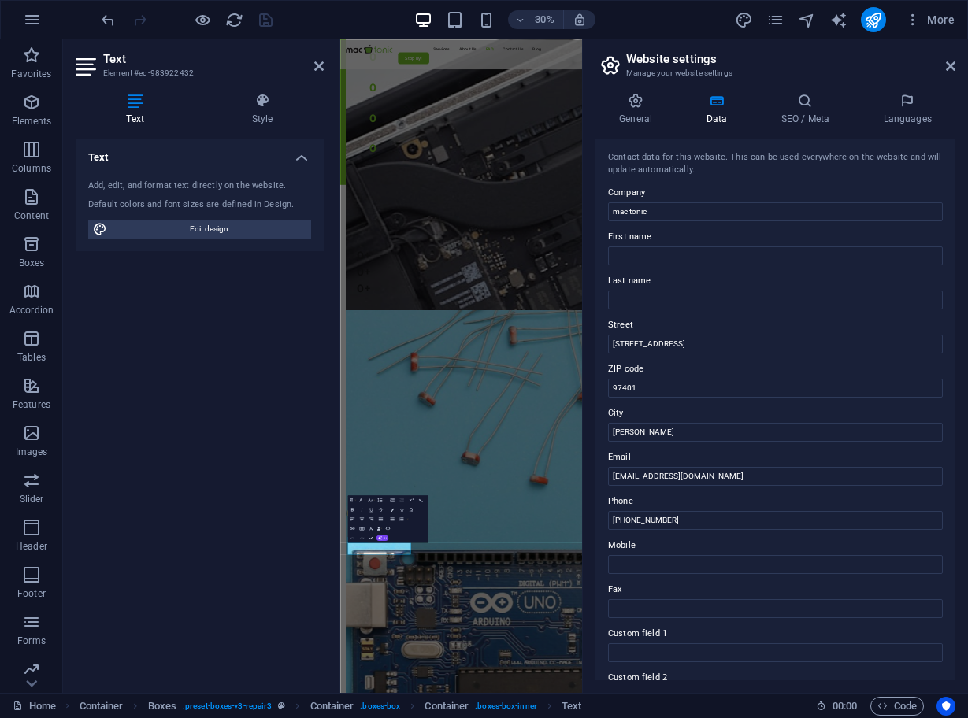
scroll to position [0, 0]
click at [650, 429] on input "[PERSON_NAME]" at bounding box center [775, 432] width 335 height 19
click at [616, 433] on input "eugene, [GEOGRAPHIC_DATA]" at bounding box center [775, 432] width 335 height 19
type input "Eugene, [GEOGRAPHIC_DATA]"
click at [650, 342] on input "[STREET_ADDRESS]" at bounding box center [775, 344] width 335 height 19
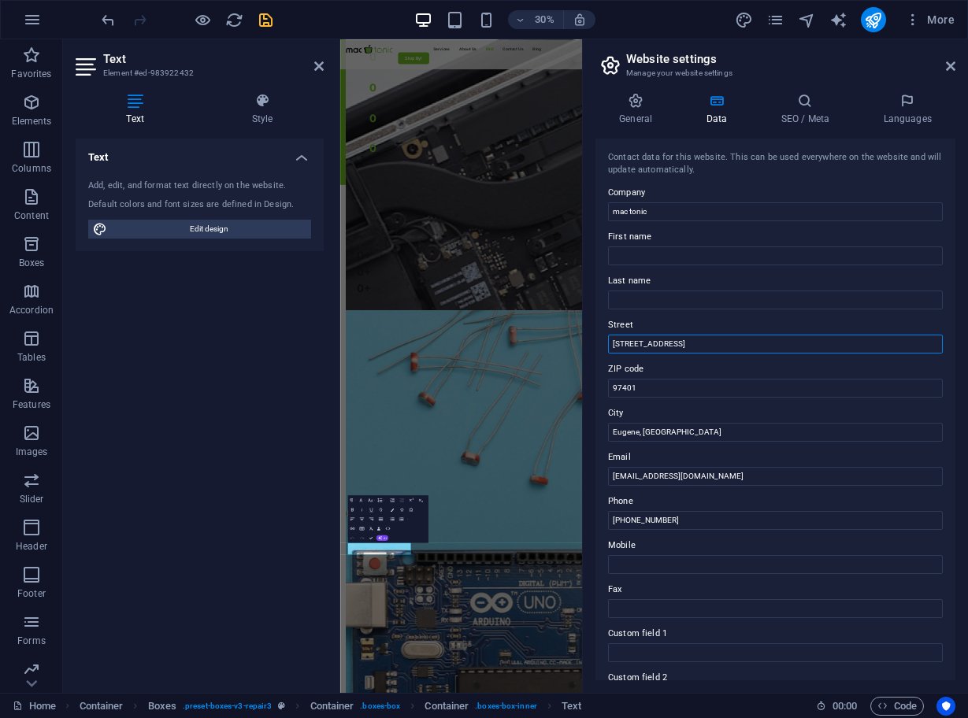
click at [666, 342] on input "[STREET_ADDRESS]" at bounding box center [775, 344] width 335 height 19
click at [689, 343] on input "[STREET_ADDRESS]" at bounding box center [775, 344] width 335 height 19
click at [669, 343] on input "[STREET_ADDRESS]" at bounding box center [775, 344] width 335 height 19
type input "[STREET_ADDRESS]"
click at [270, 18] on icon "save" at bounding box center [266, 20] width 18 height 18
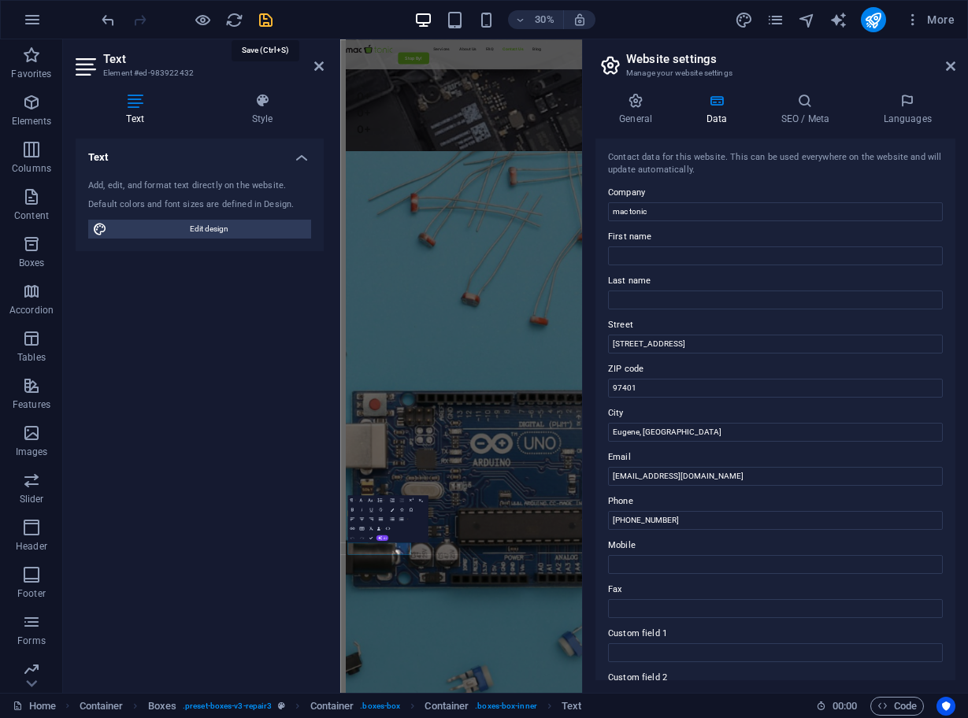
scroll to position [5101, 0]
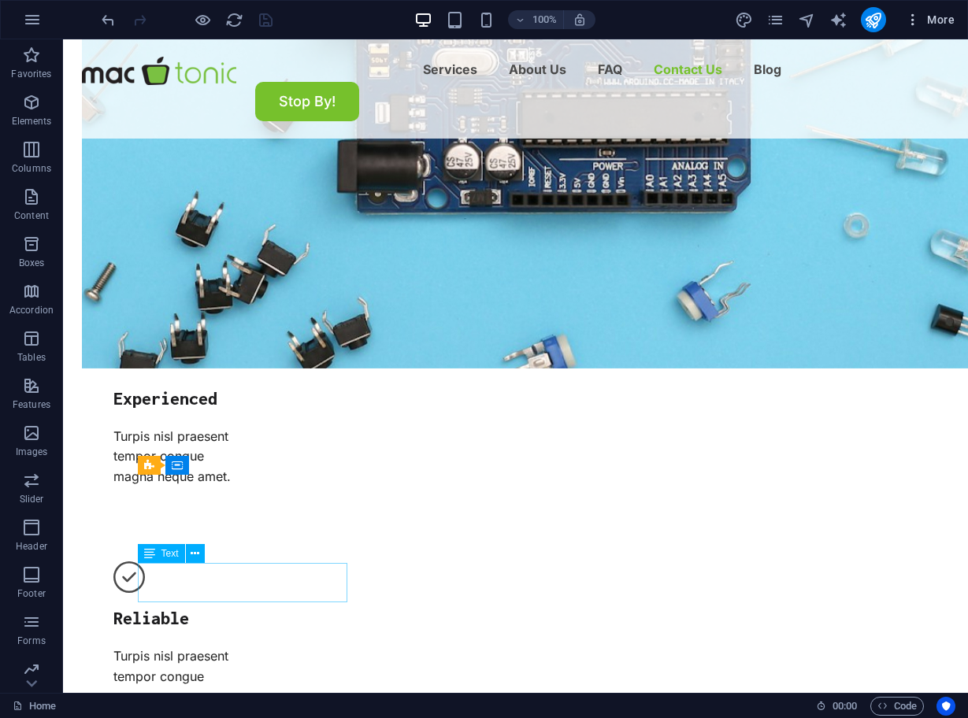
click at [932, 17] on span "More" at bounding box center [930, 20] width 50 height 16
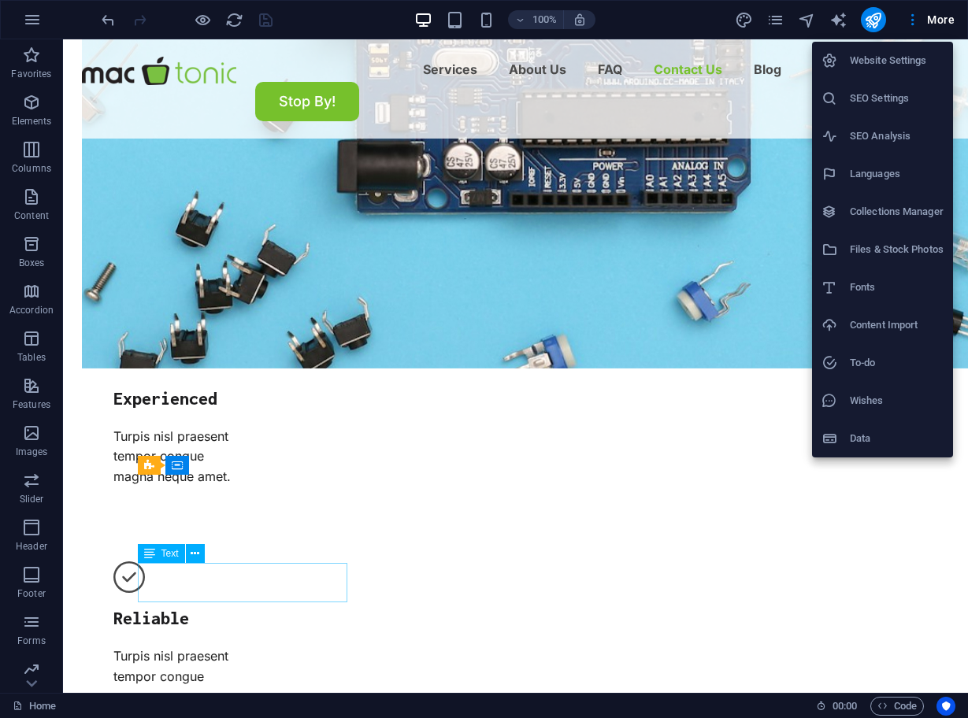
click at [905, 59] on h6 "Website Settings" at bounding box center [896, 60] width 94 height 19
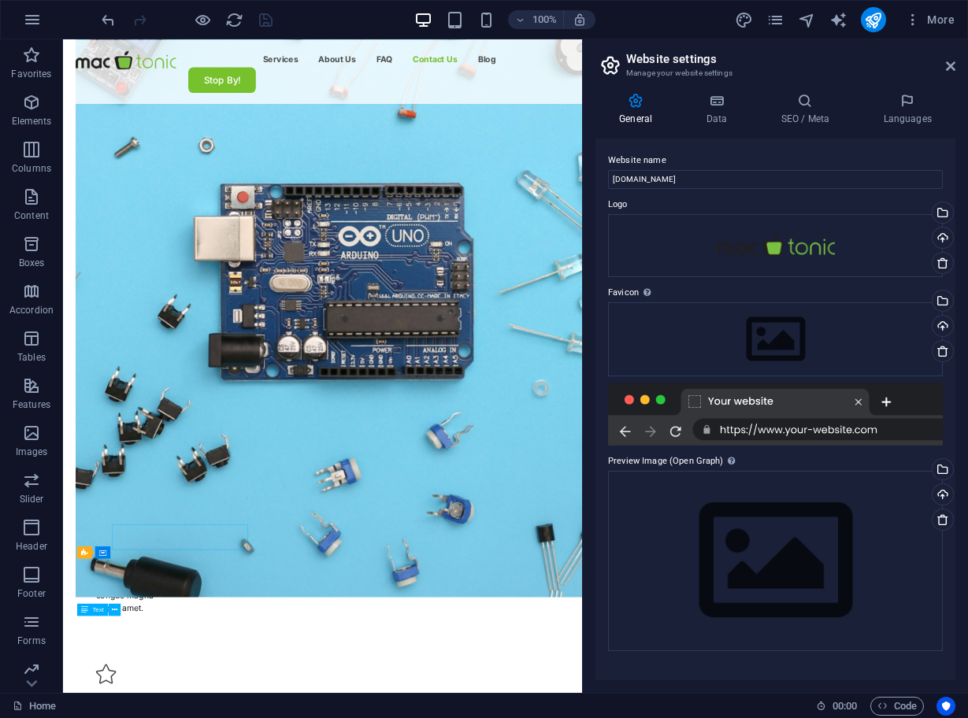
scroll to position [4879, 0]
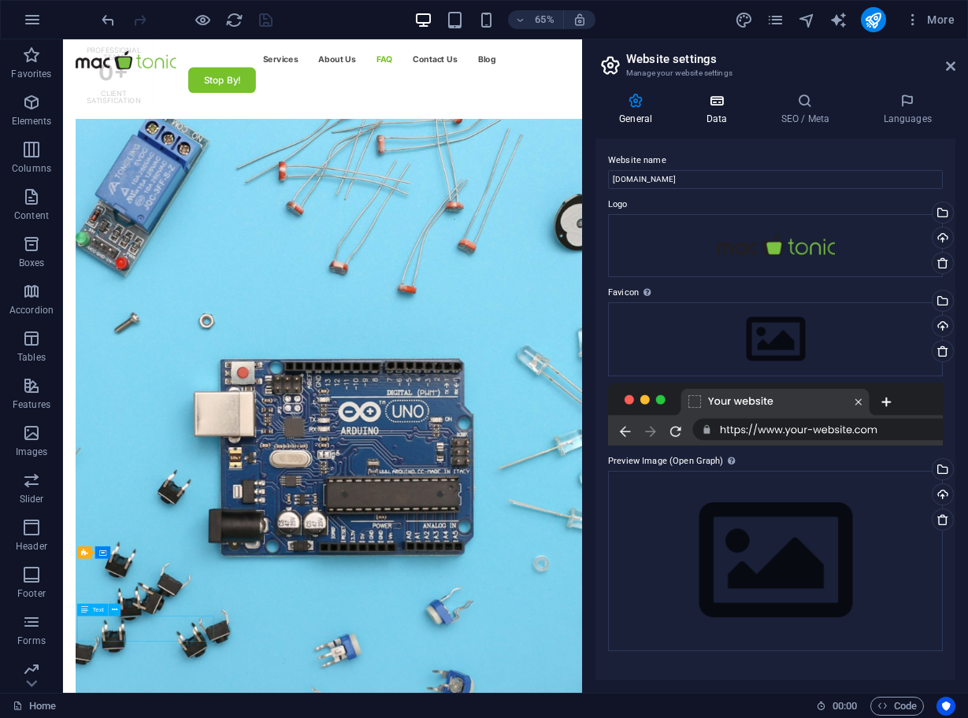
click at [727, 107] on icon at bounding box center [716, 101] width 68 height 16
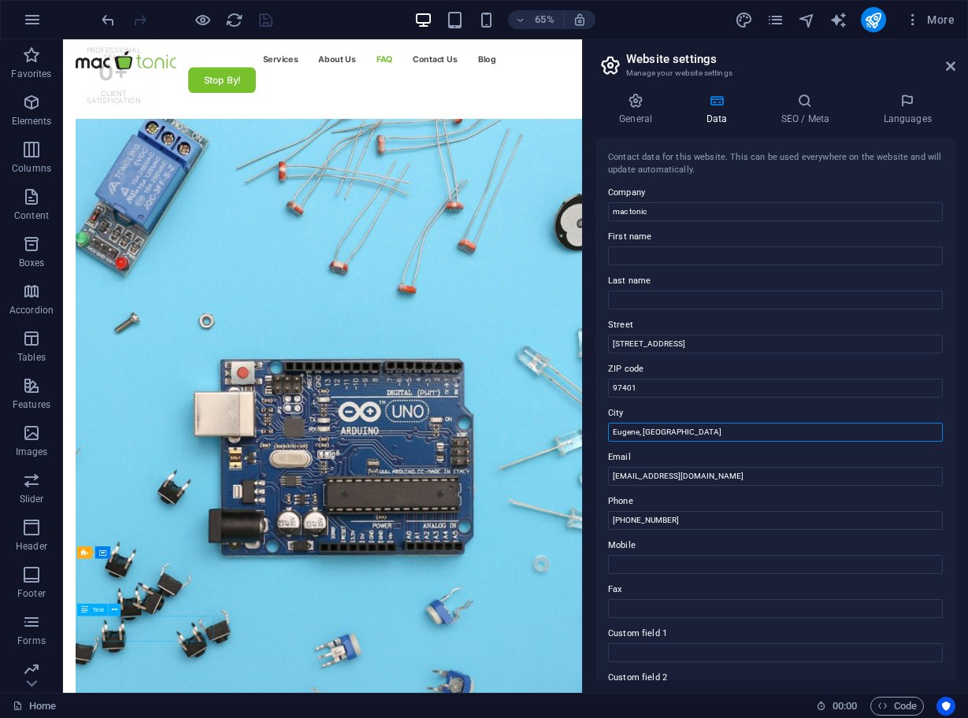
click at [683, 427] on input "Eugene, [GEOGRAPHIC_DATA]" at bounding box center [775, 432] width 335 height 19
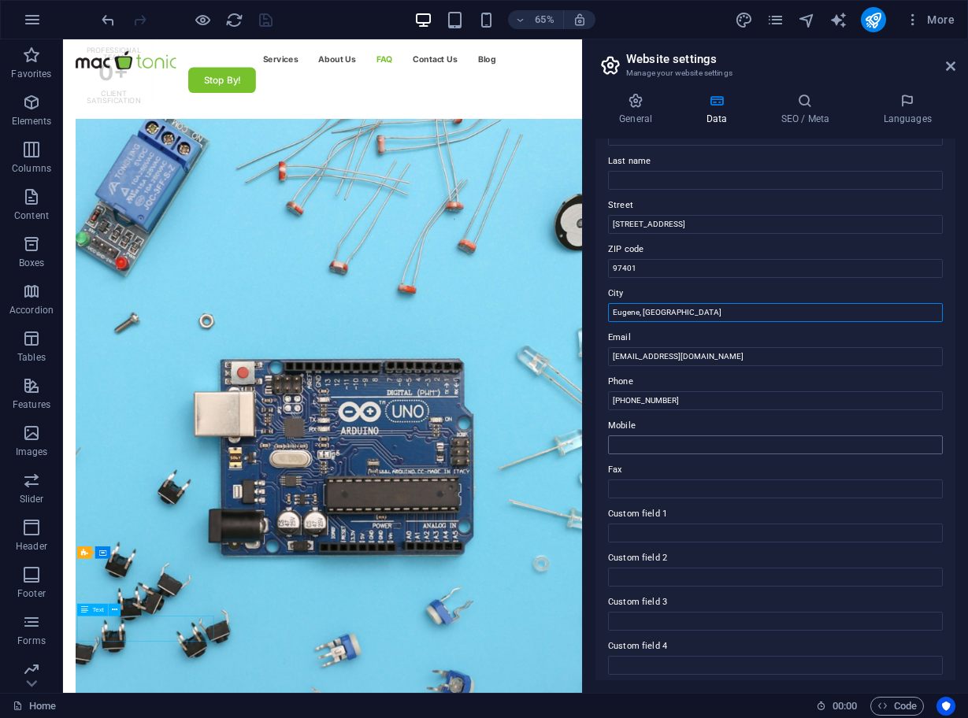
scroll to position [111, 0]
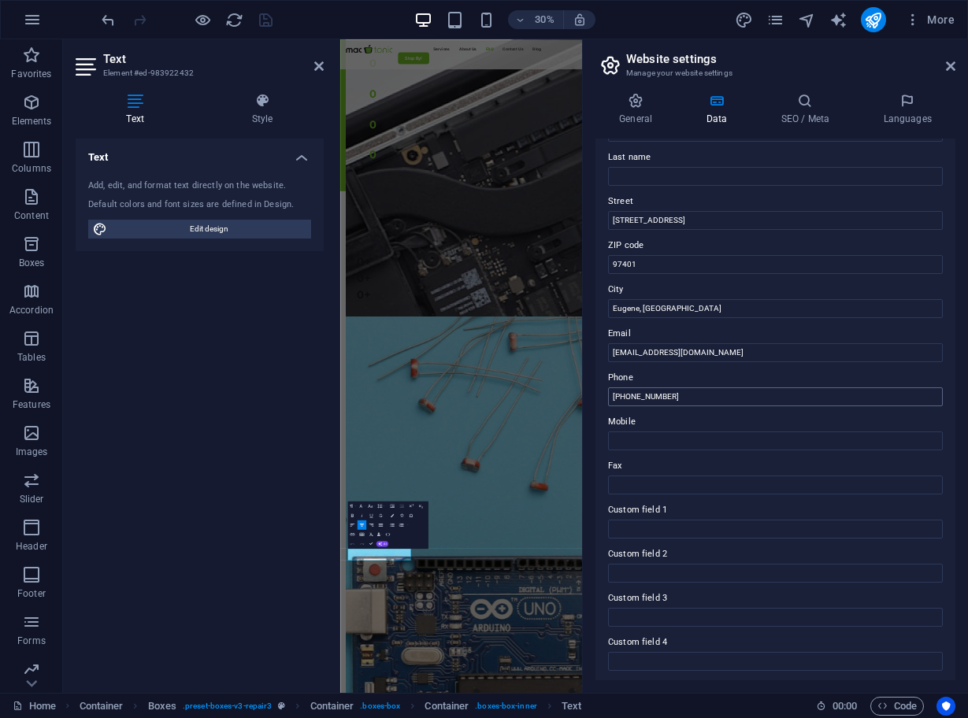
scroll to position [126, 0]
click at [794, 108] on icon at bounding box center [805, 101] width 96 height 16
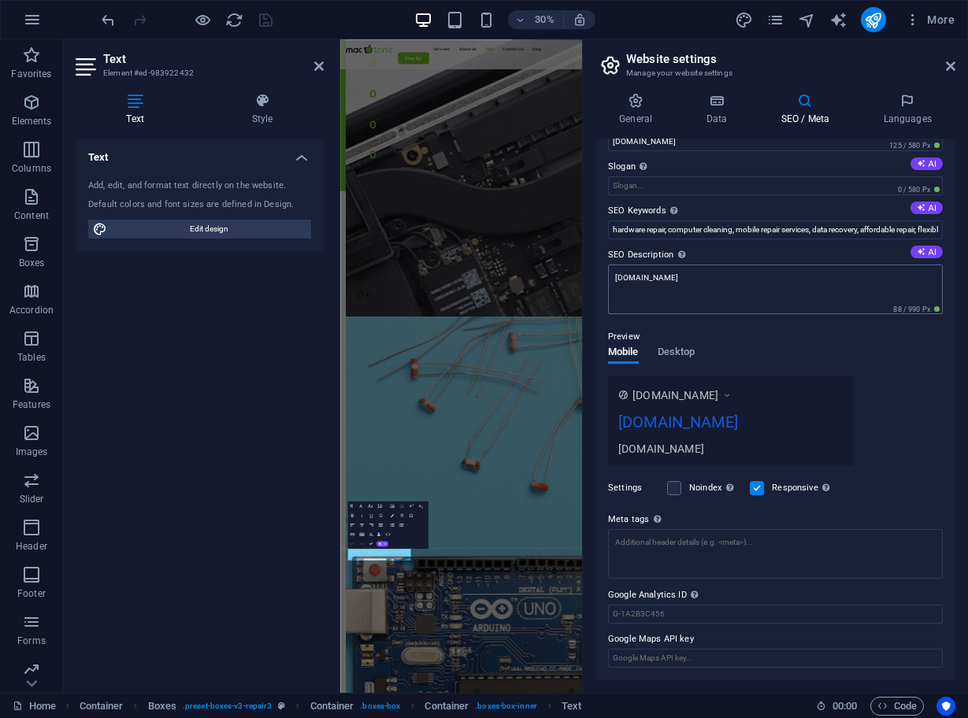
scroll to position [37, 0]
click at [614, 142] on input "[DOMAIN_NAME]" at bounding box center [775, 142] width 335 height 19
type input "[DOMAIN_NAME]"
click at [262, 24] on icon "save" at bounding box center [266, 20] width 18 height 18
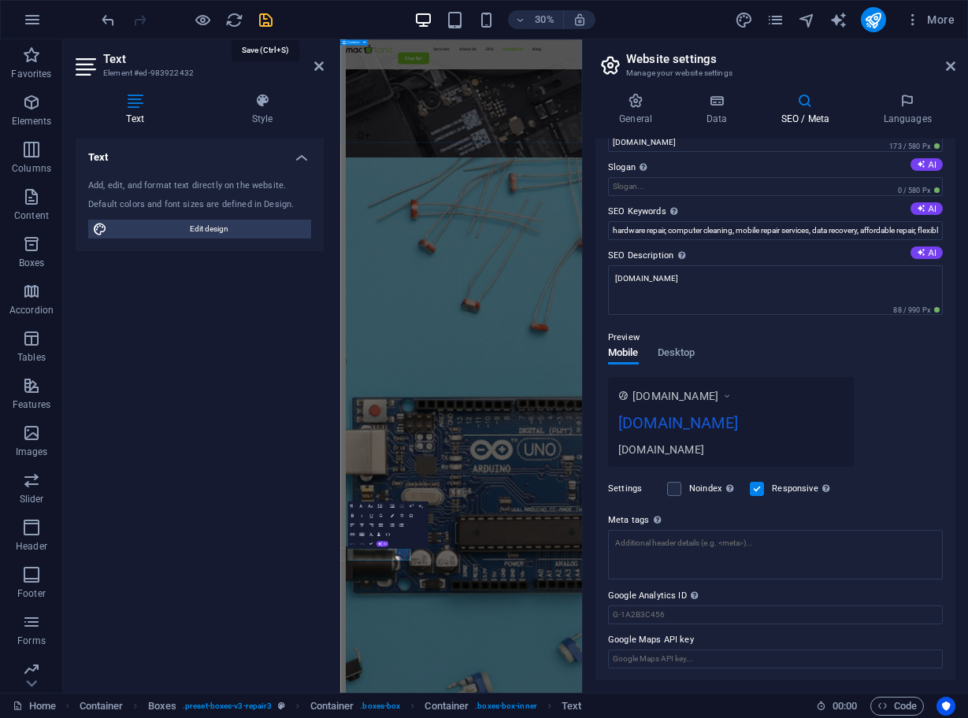
scroll to position [5101, 0]
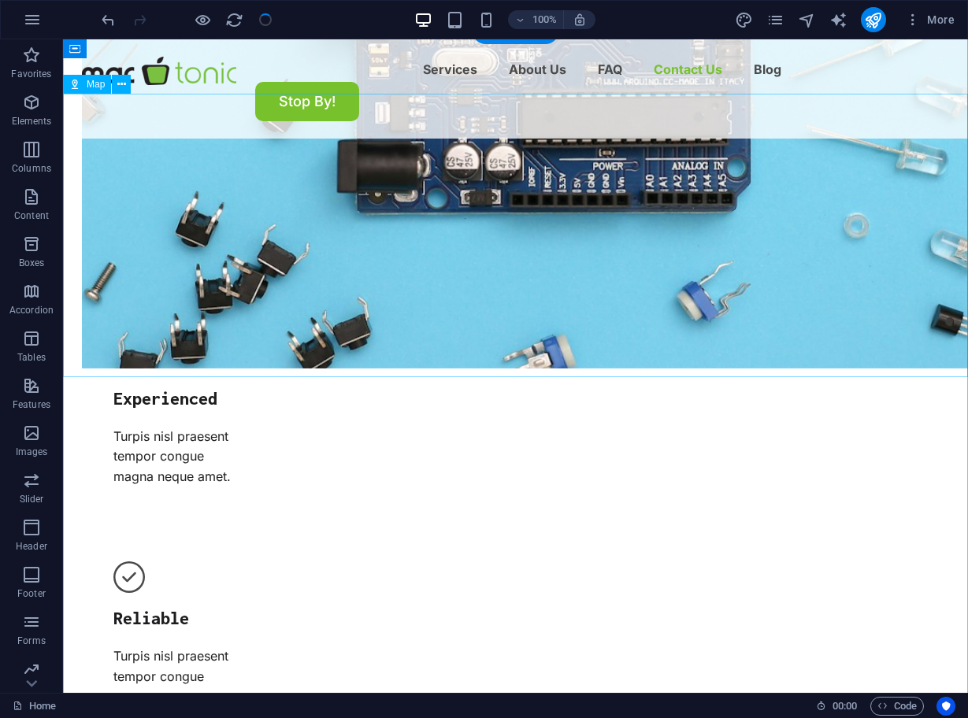
click at [416, 30] on div "100%" at bounding box center [504, 19] width 182 height 25
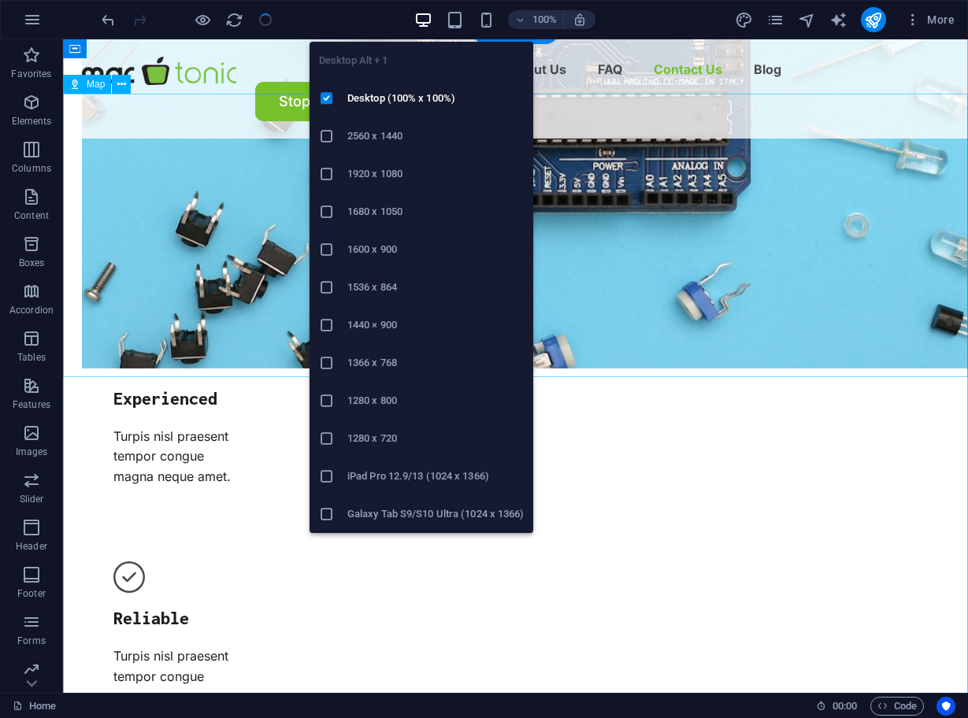
click at [418, 28] on icon "button" at bounding box center [423, 20] width 18 height 18
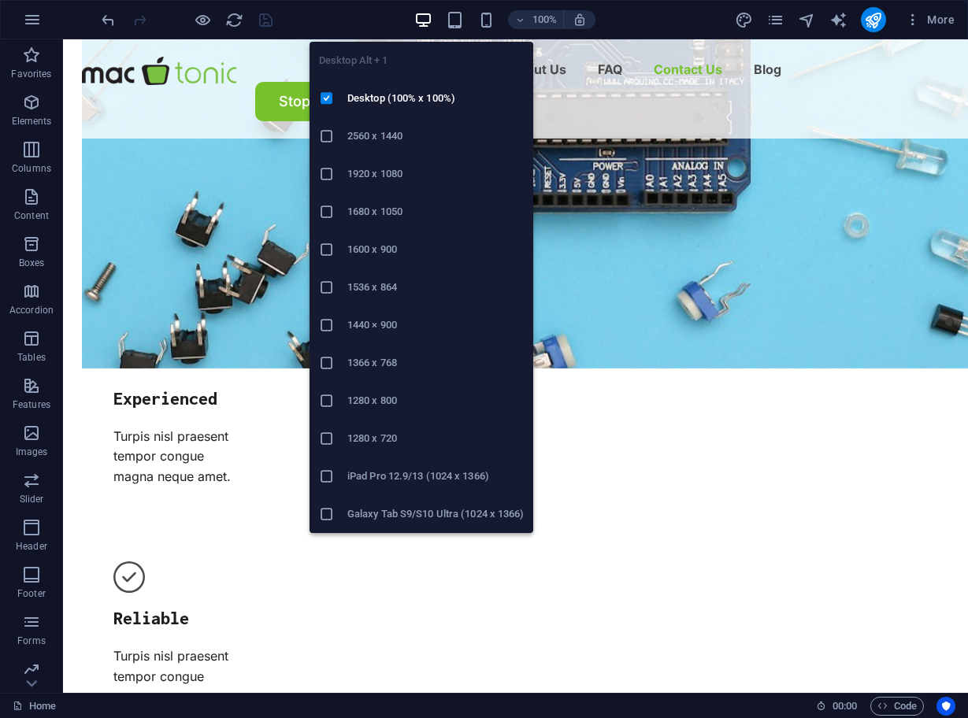
click at [423, 24] on icon "button" at bounding box center [423, 20] width 18 height 18
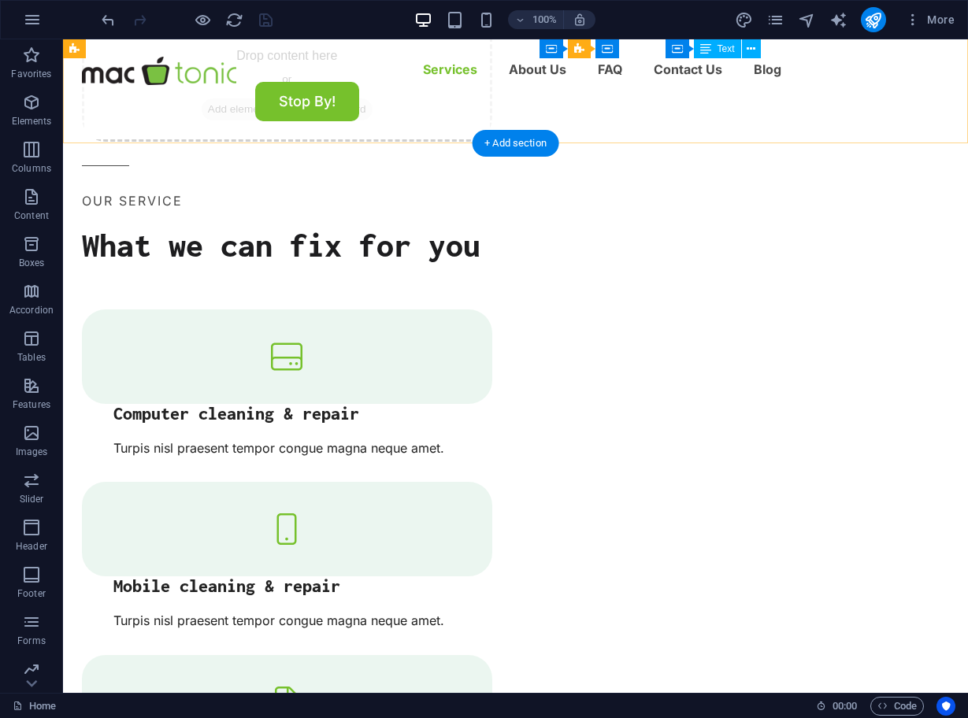
scroll to position [1679, 0]
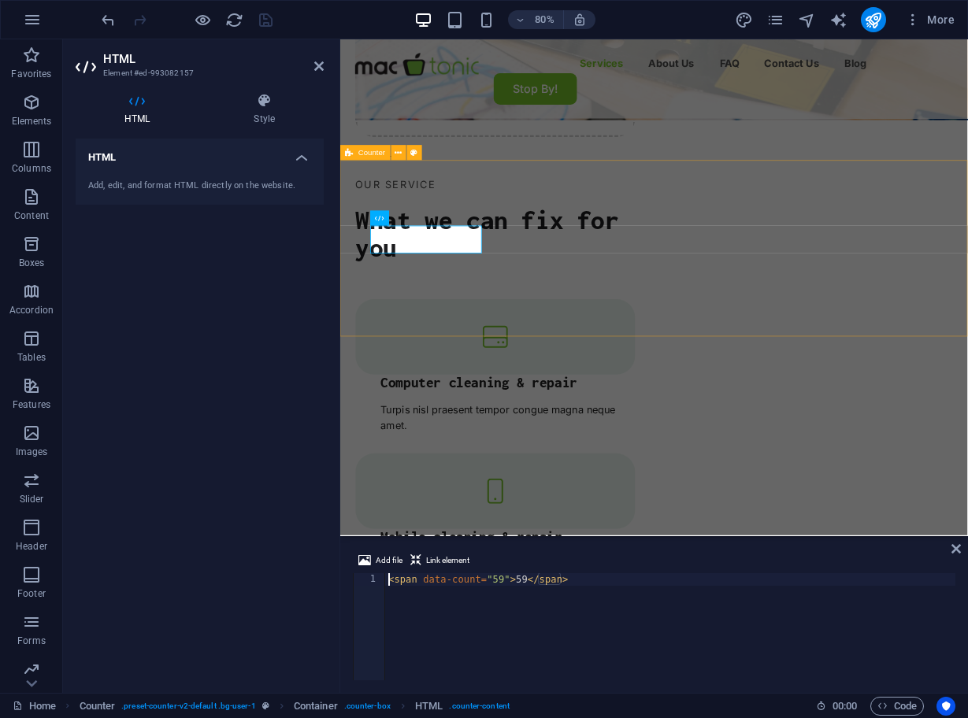
click at [364, 152] on span "Counter" at bounding box center [371, 153] width 27 height 8
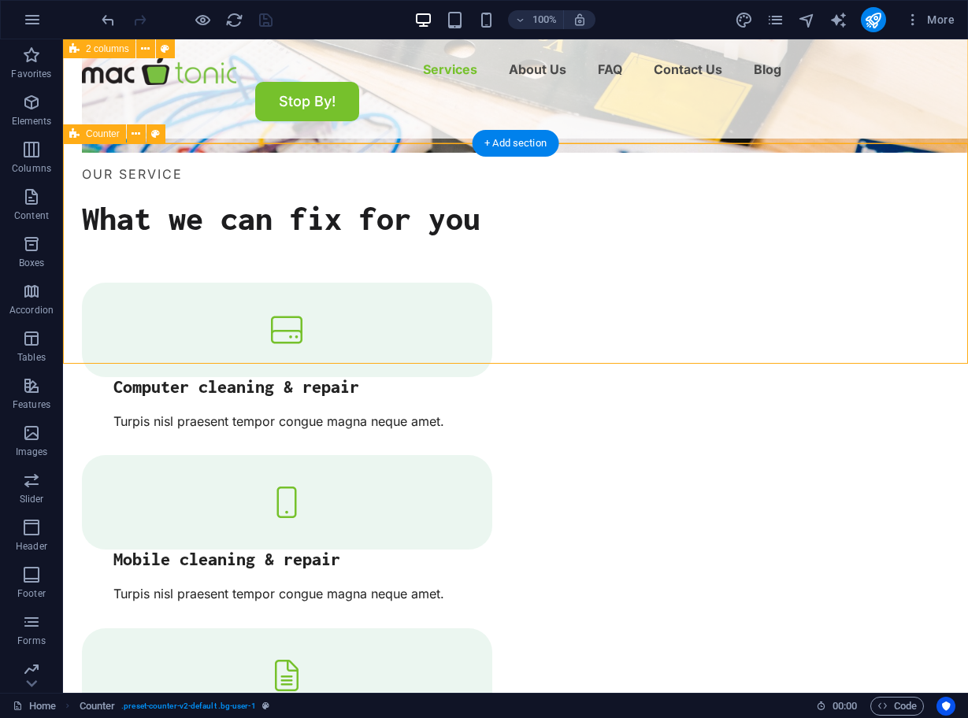
click at [88, 131] on span "Counter" at bounding box center [103, 133] width 34 height 9
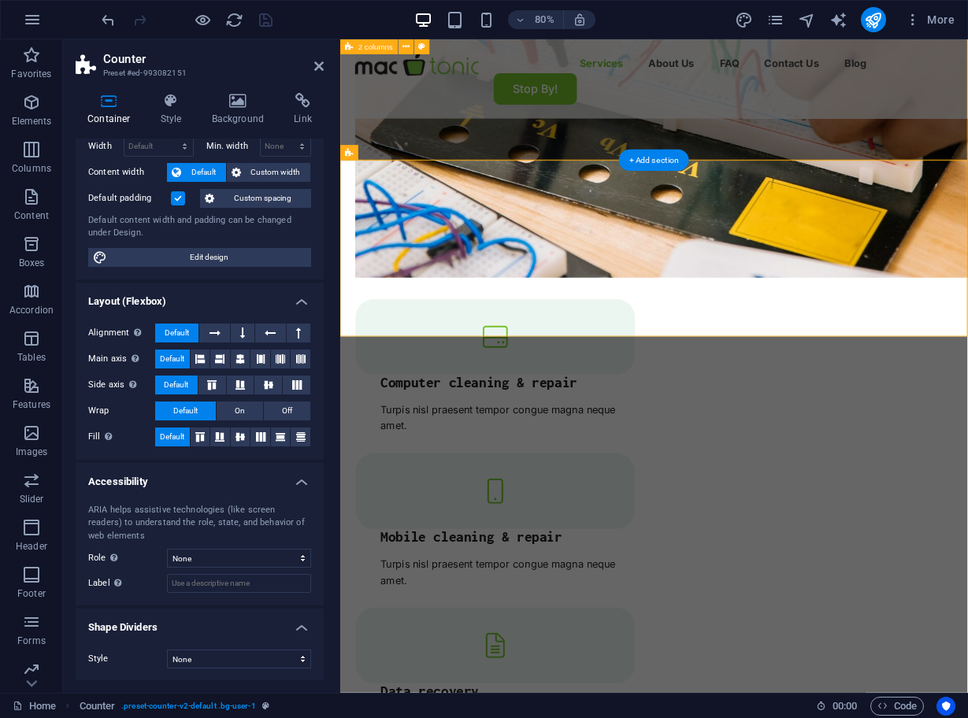
scroll to position [66, 0]
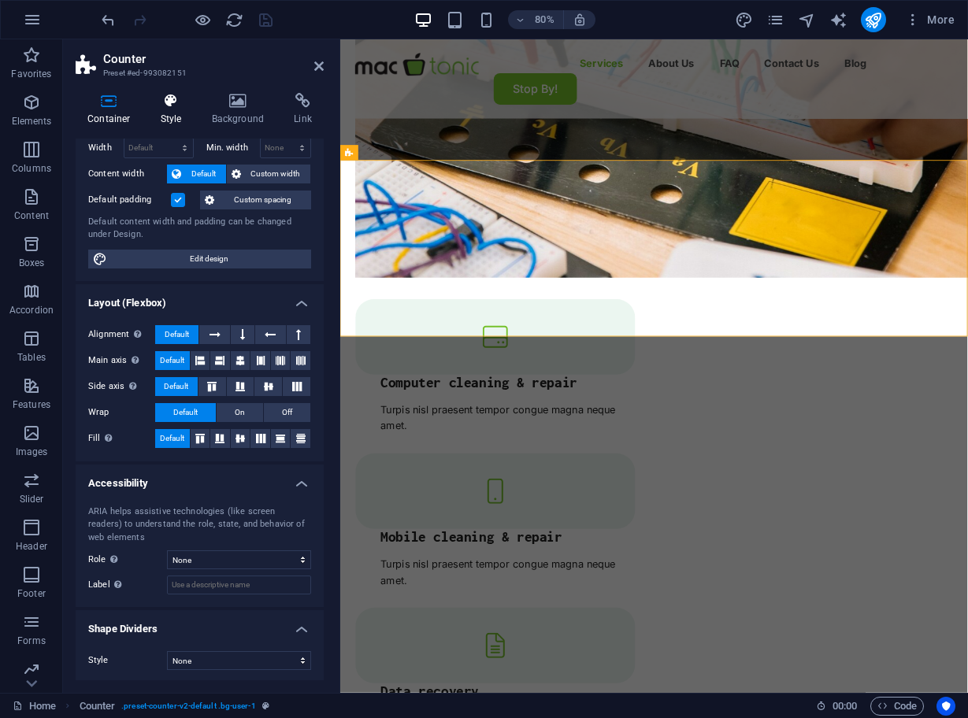
click at [170, 110] on h4 "Style" at bounding box center [174, 109] width 51 height 33
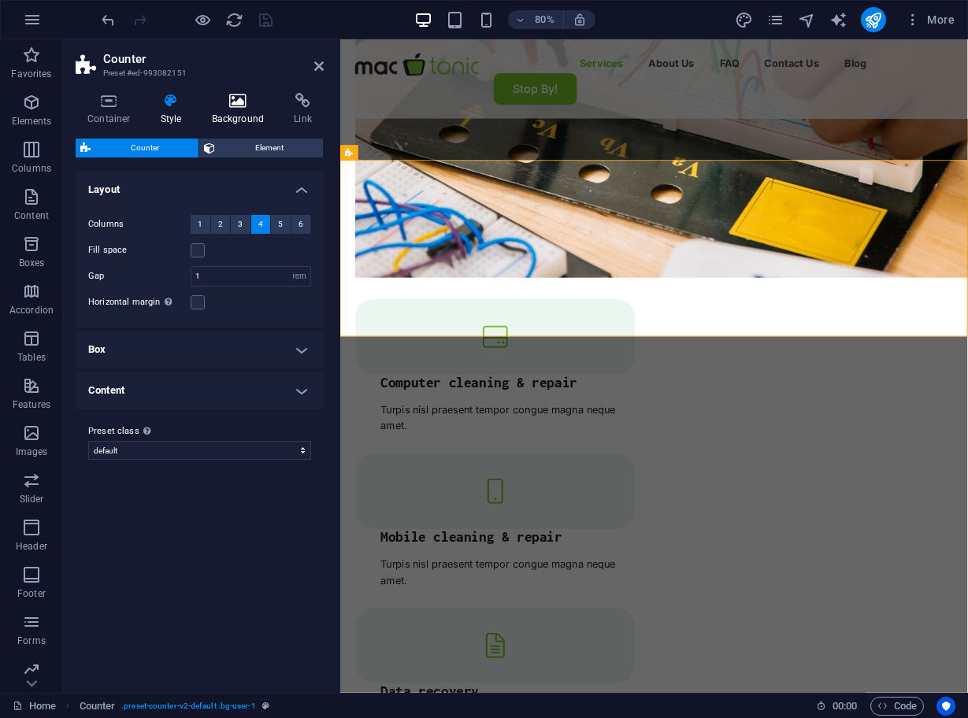
click at [243, 117] on h4 "Background" at bounding box center [241, 109] width 83 height 33
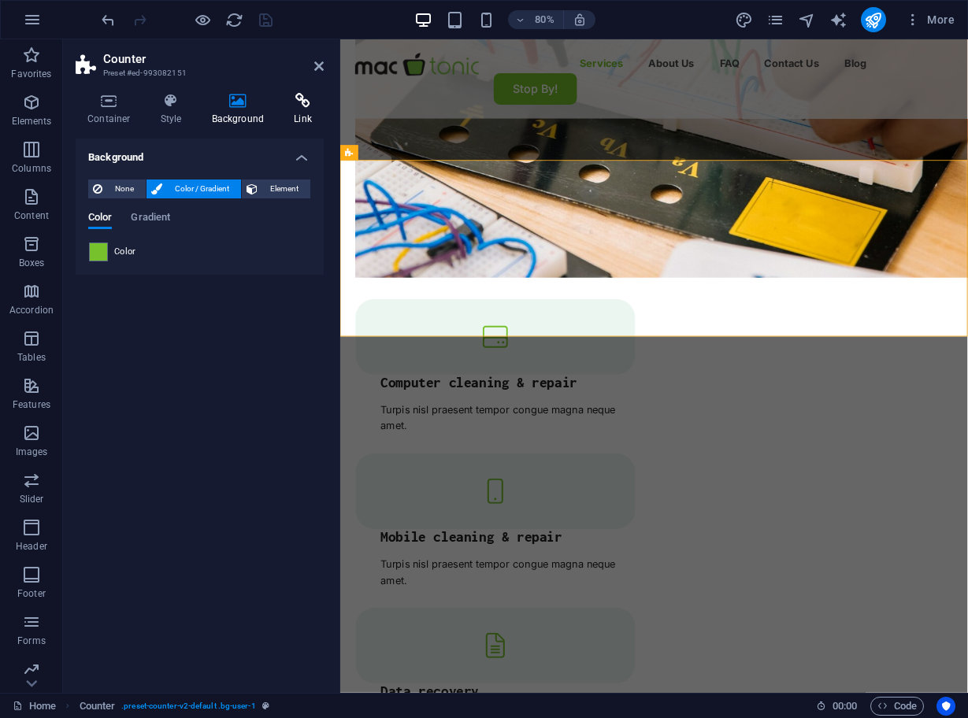
click at [297, 106] on icon at bounding box center [303, 101] width 42 height 16
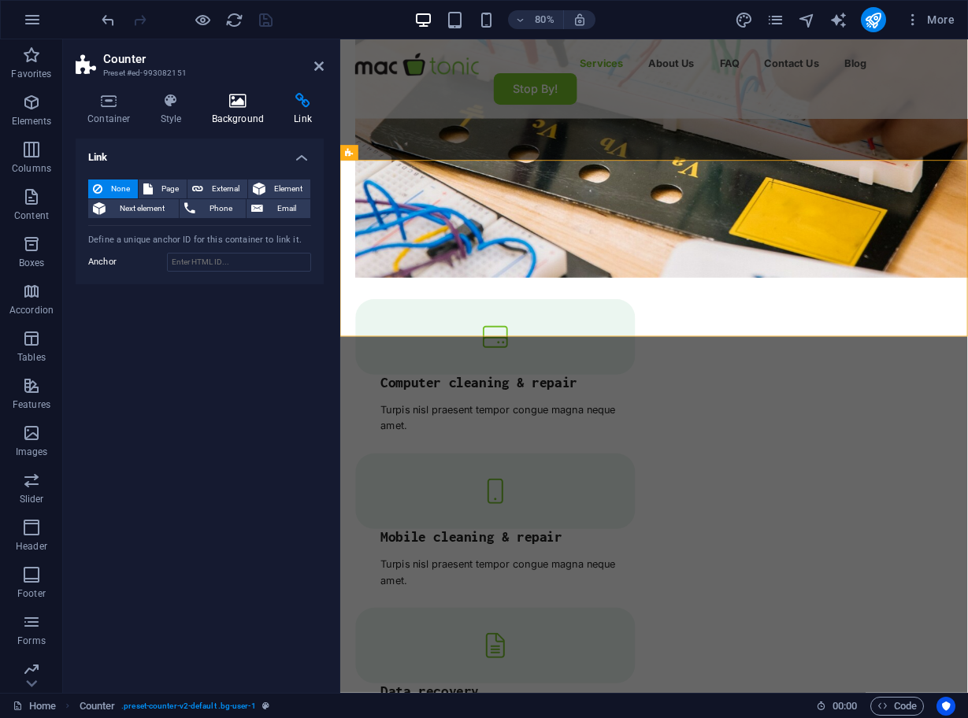
click at [243, 115] on h4 "Background" at bounding box center [241, 109] width 83 height 33
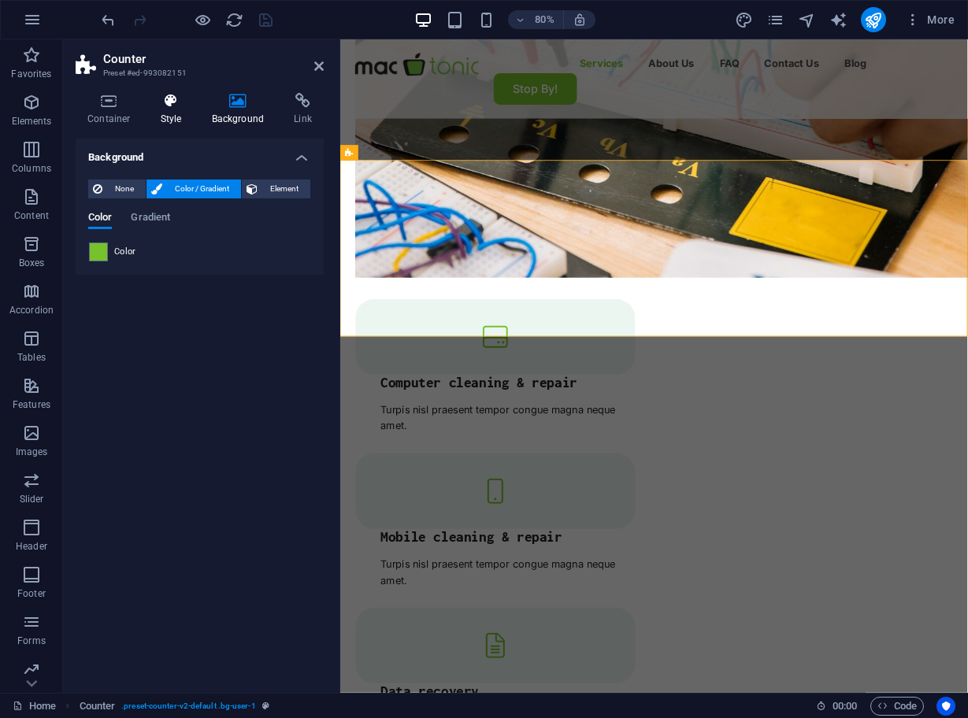
click at [182, 109] on h4 "Style" at bounding box center [174, 109] width 51 height 33
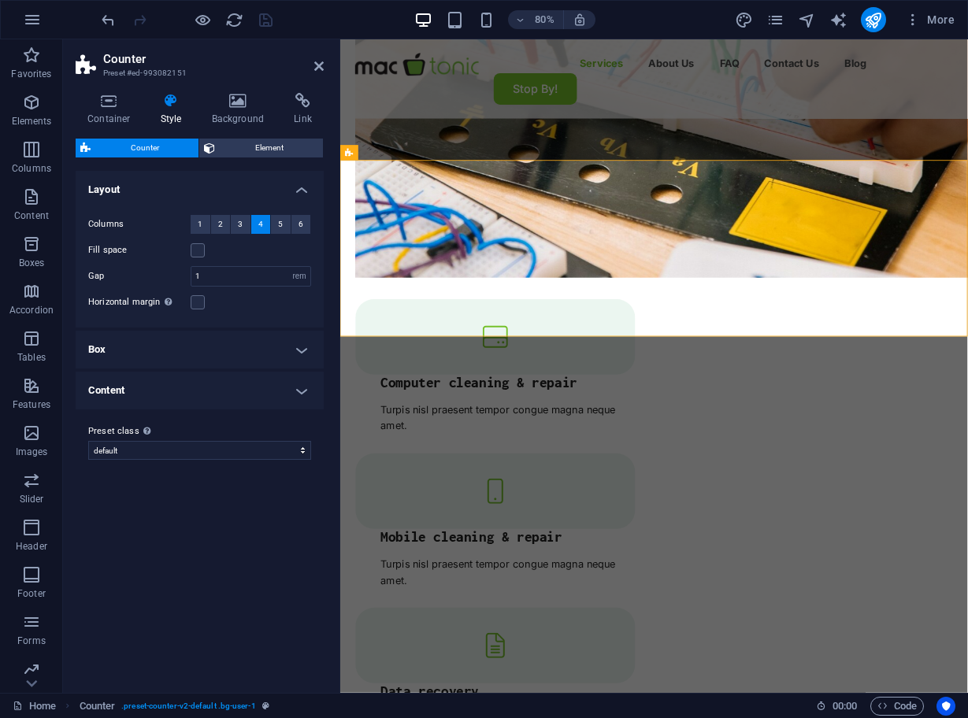
click at [258, 341] on h4 "Box" at bounding box center [200, 350] width 248 height 38
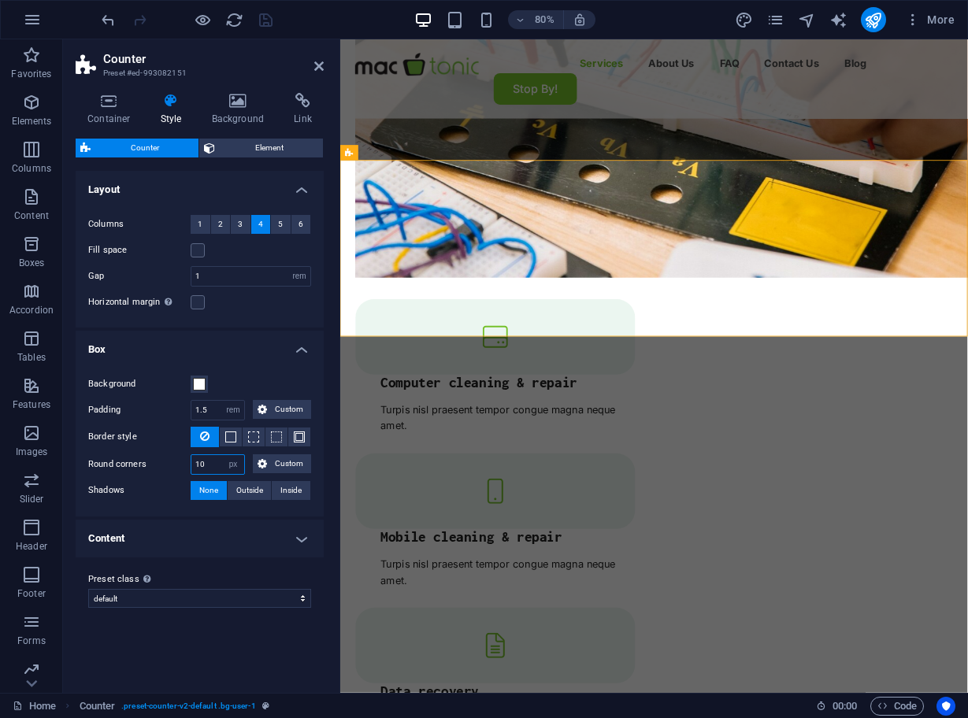
click at [210, 465] on input "10" at bounding box center [217, 464] width 53 height 19
type input "20"
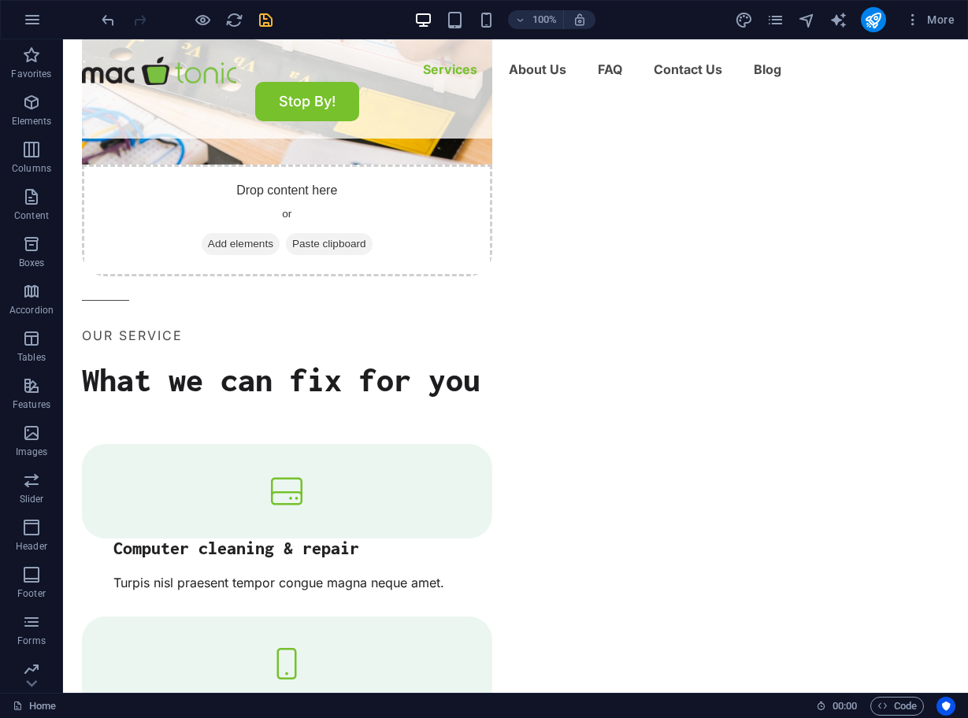
scroll to position [1512, 0]
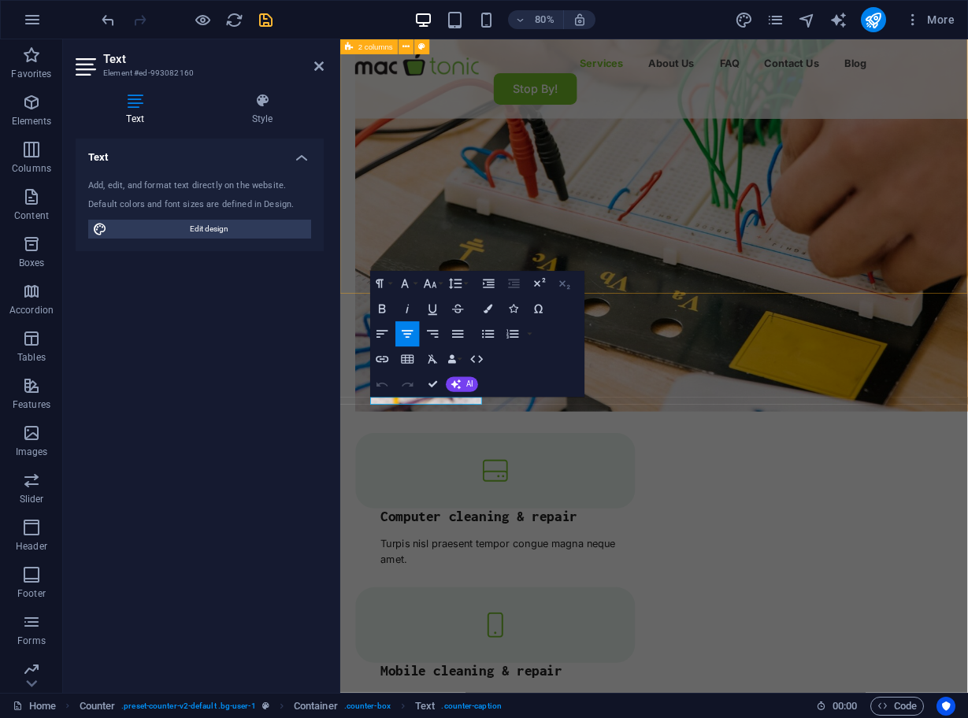
drag, startPoint x: 555, startPoint y: 315, endPoint x: 560, endPoint y: 278, distance: 37.3
click at [560, 278] on div "Paragraph Format Normal Heading 1 Heading 2 Heading 3 Heading 4 Heading 5 Headi…" at bounding box center [477, 334] width 214 height 126
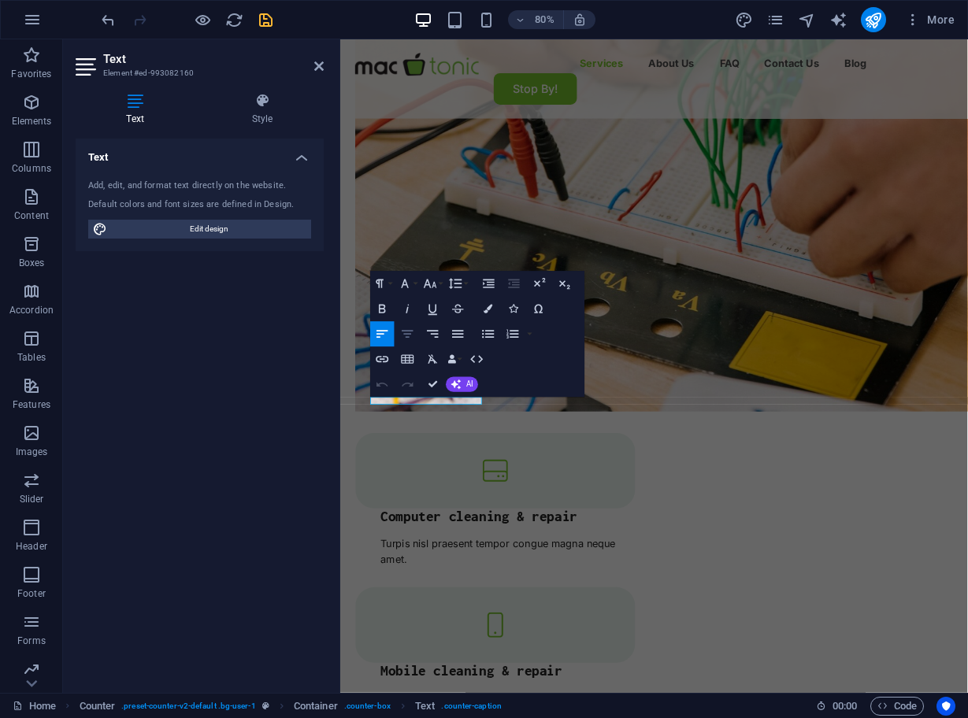
click at [409, 332] on icon "button" at bounding box center [407, 334] width 15 height 15
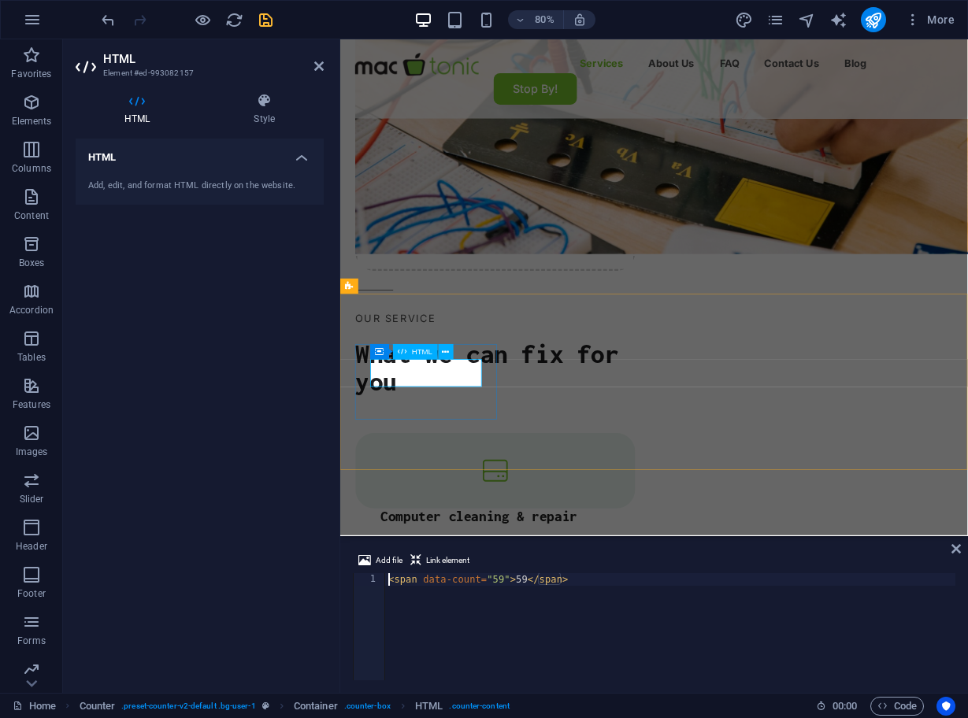
click at [226, 703] on span ". preset-counter-v2-default .bg-user-1" at bounding box center [188, 706] width 134 height 19
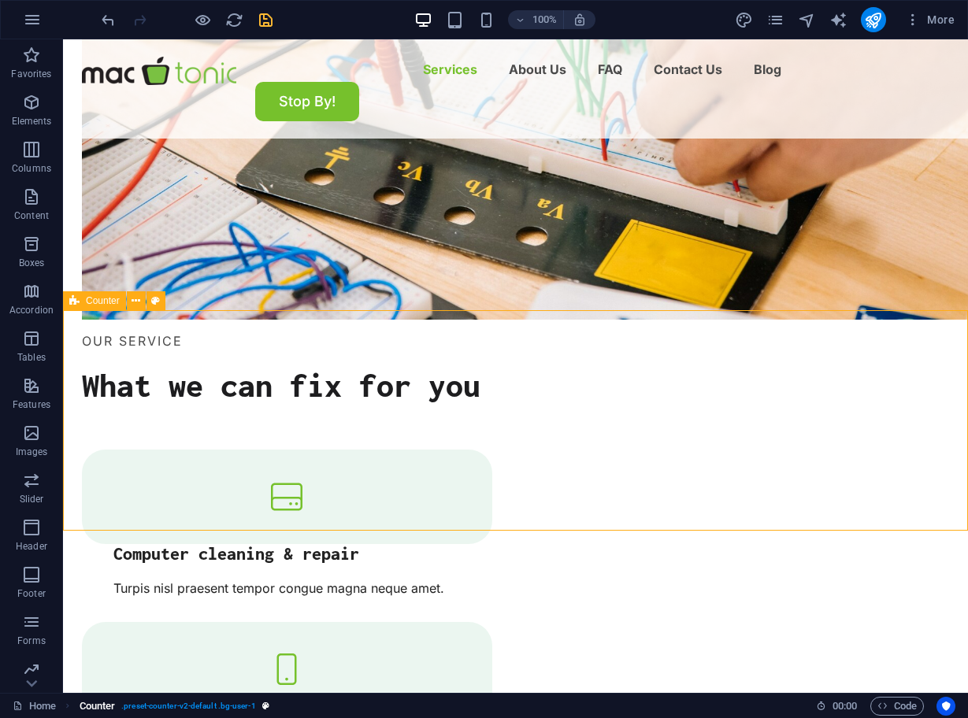
click at [226, 703] on span ". preset-counter-v2-default .bg-user-1" at bounding box center [188, 706] width 134 height 19
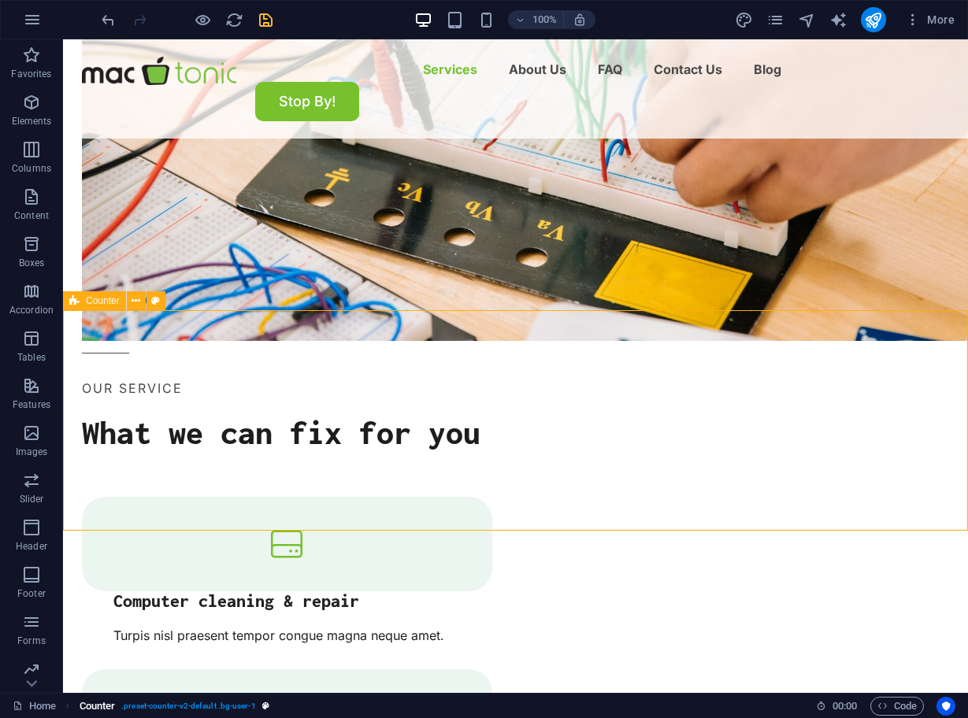
select select "rem"
select select "px"
select select "preset-counter-v2-default"
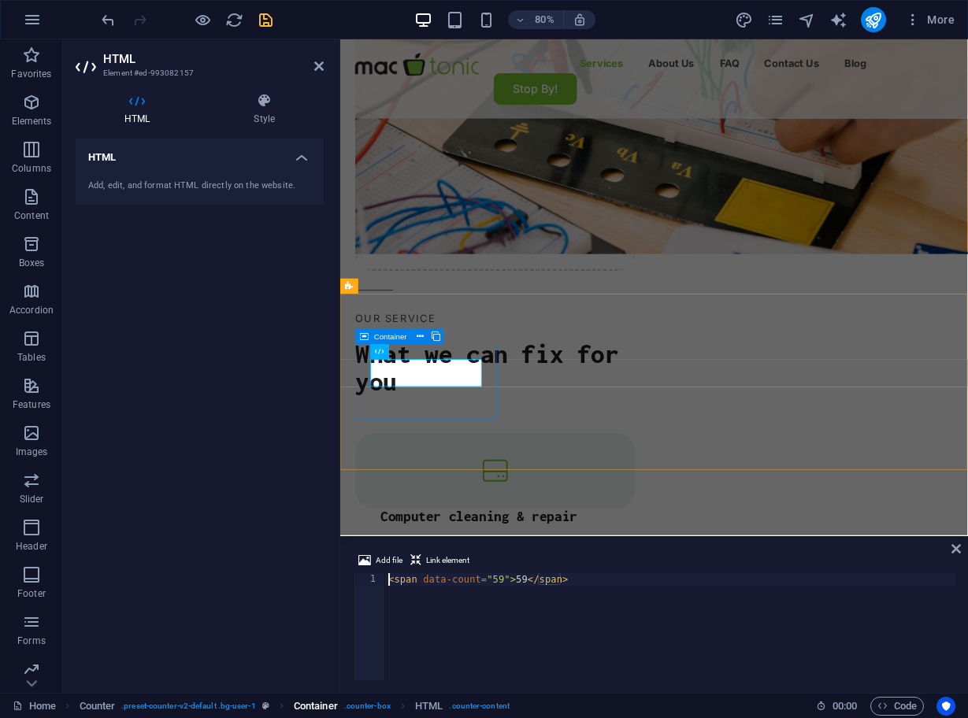
click at [377, 705] on span ". counter-box" at bounding box center [367, 706] width 46 height 19
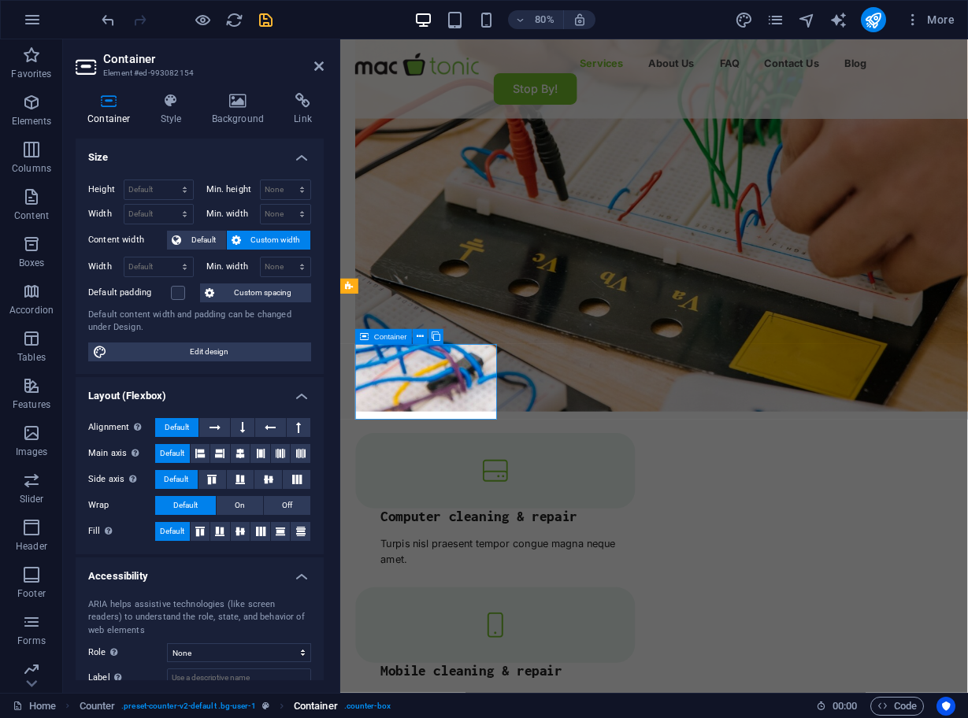
click at [377, 705] on span ". counter-box" at bounding box center [367, 706] width 46 height 19
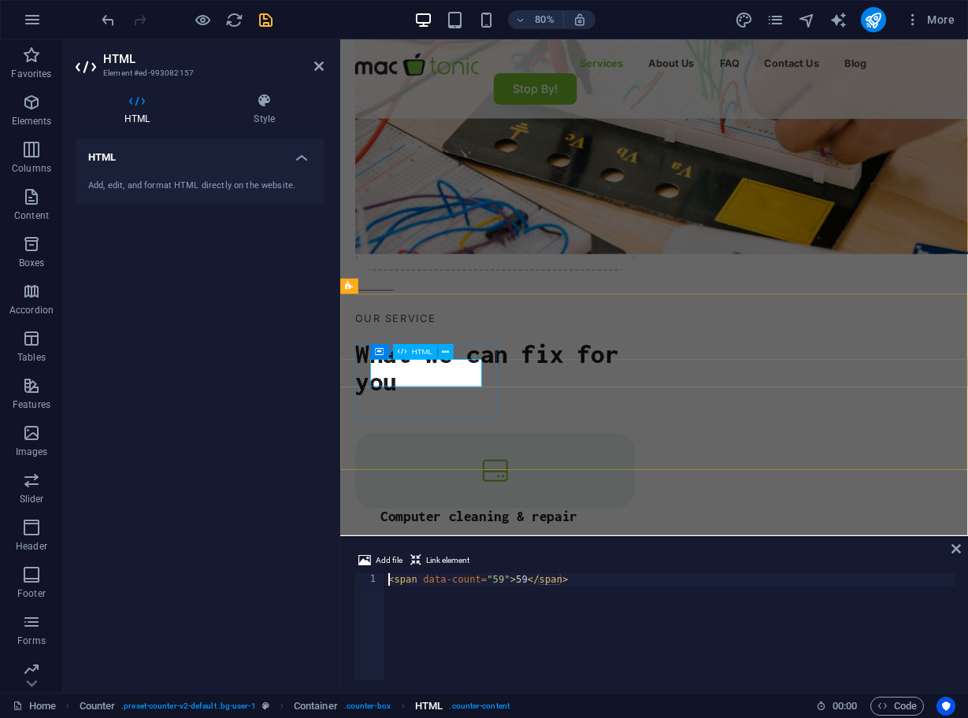
click at [488, 701] on span ". counter-content" at bounding box center [479, 706] width 61 height 19
click at [257, 106] on icon at bounding box center [264, 101] width 119 height 16
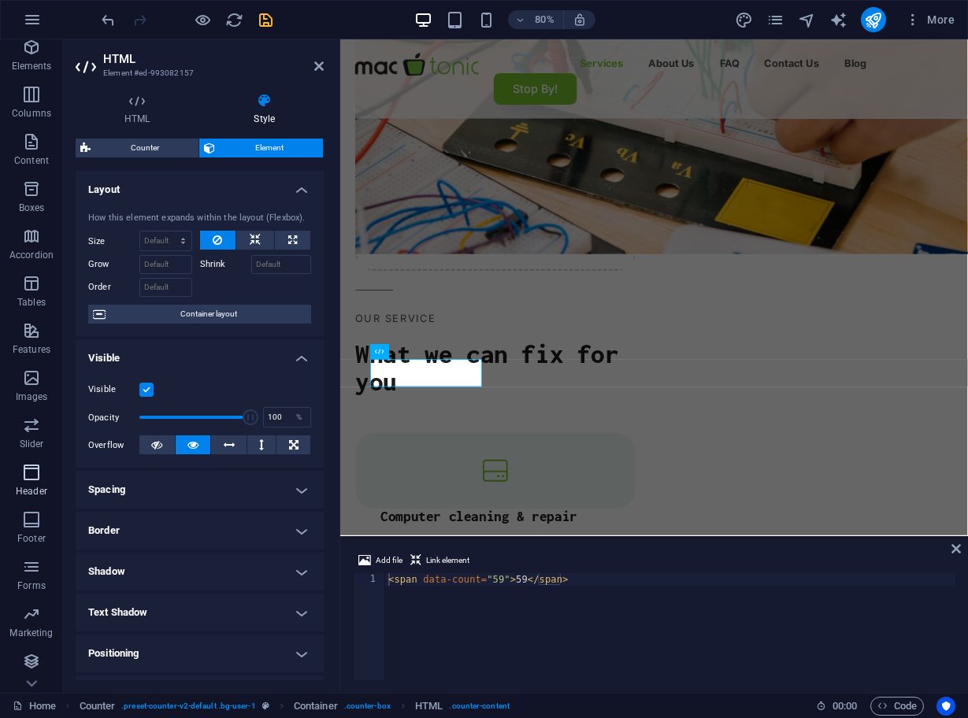
scroll to position [55, 0]
click at [910, 709] on span "Code" at bounding box center [896, 706] width 39 height 19
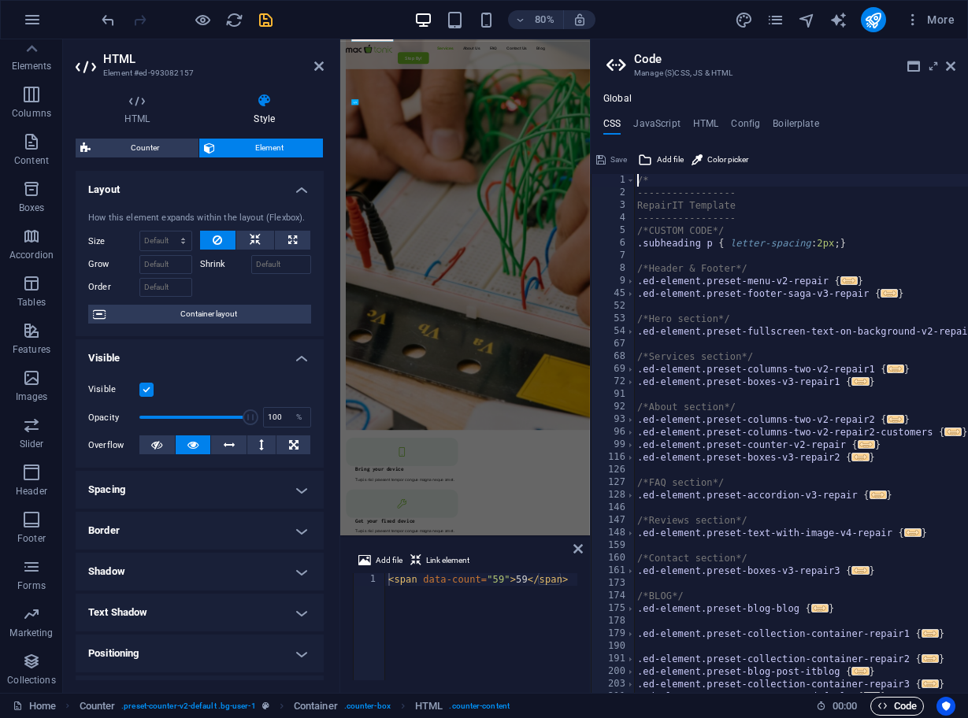
scroll to position [1940, 0]
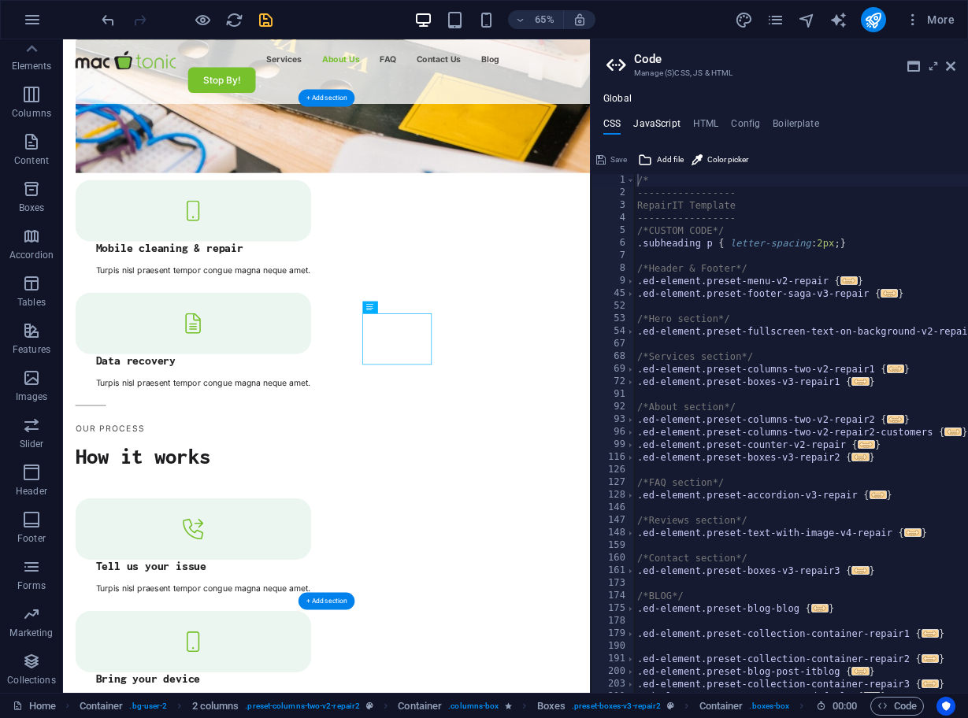
click at [660, 122] on h4 "JavaScript" at bounding box center [656, 126] width 46 height 17
type textarea "/* JS for preset "Menu V2" */"
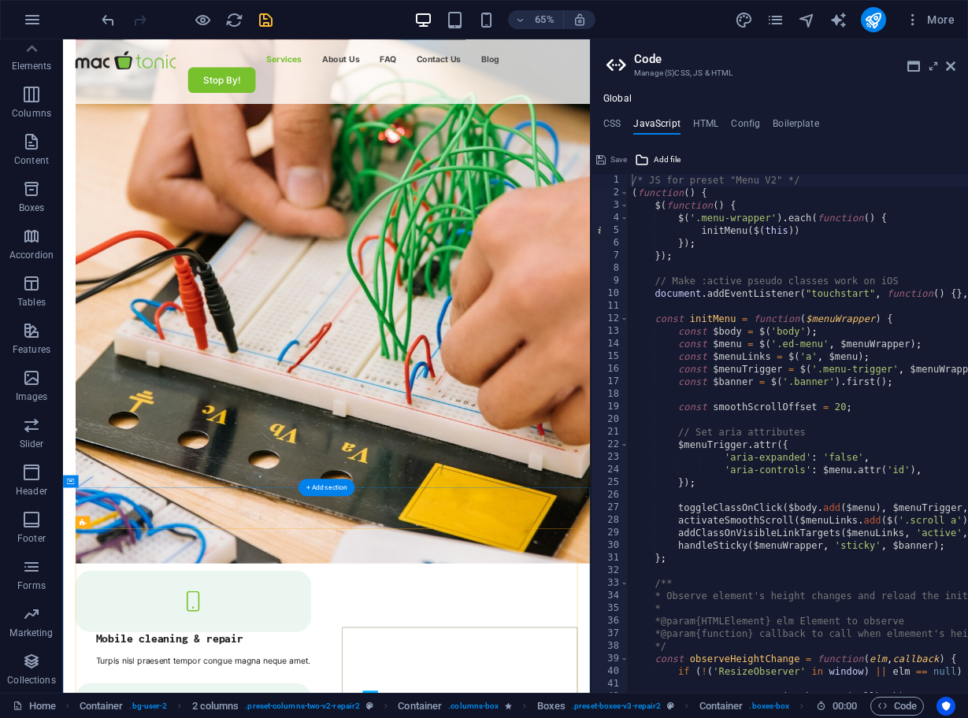
scroll to position [1336, 0]
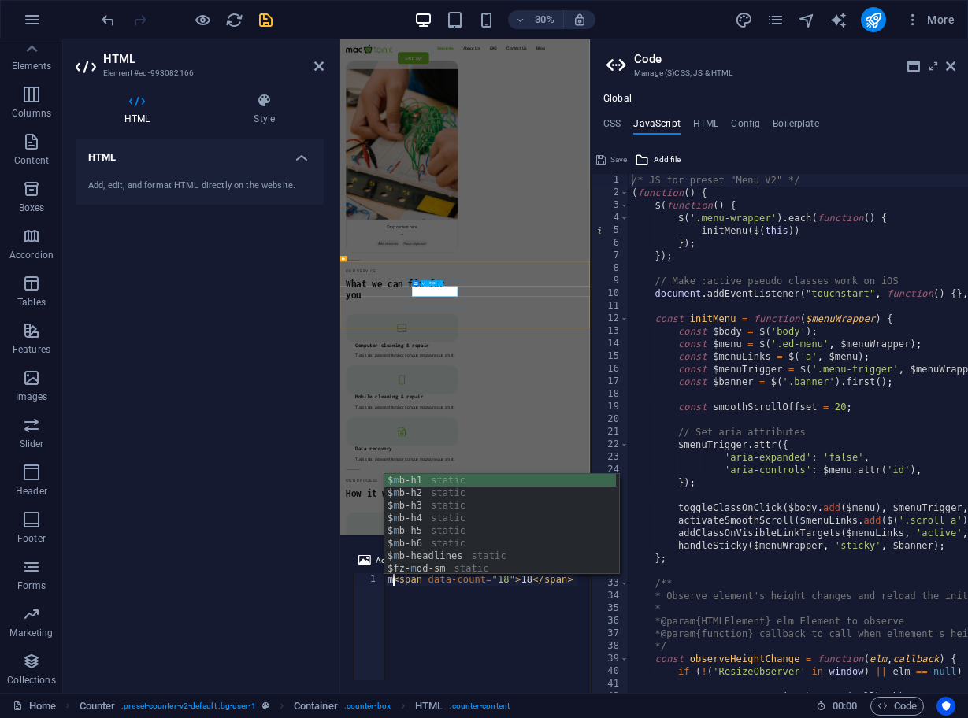
type textarea "<span data-count="18">18</span>"
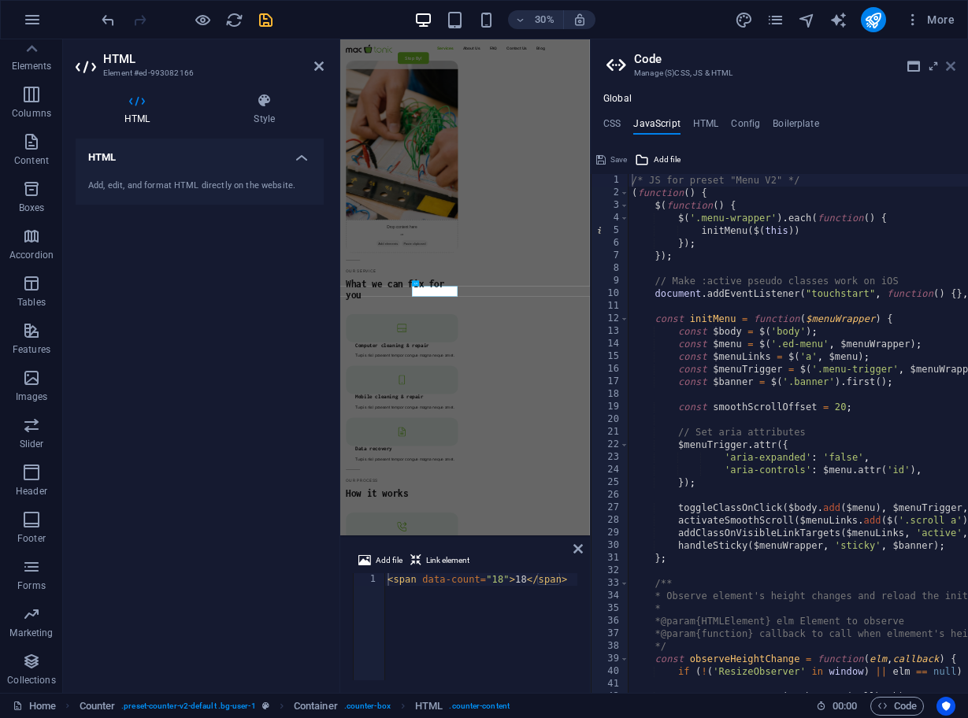
click at [949, 64] on icon at bounding box center [949, 66] width 9 height 13
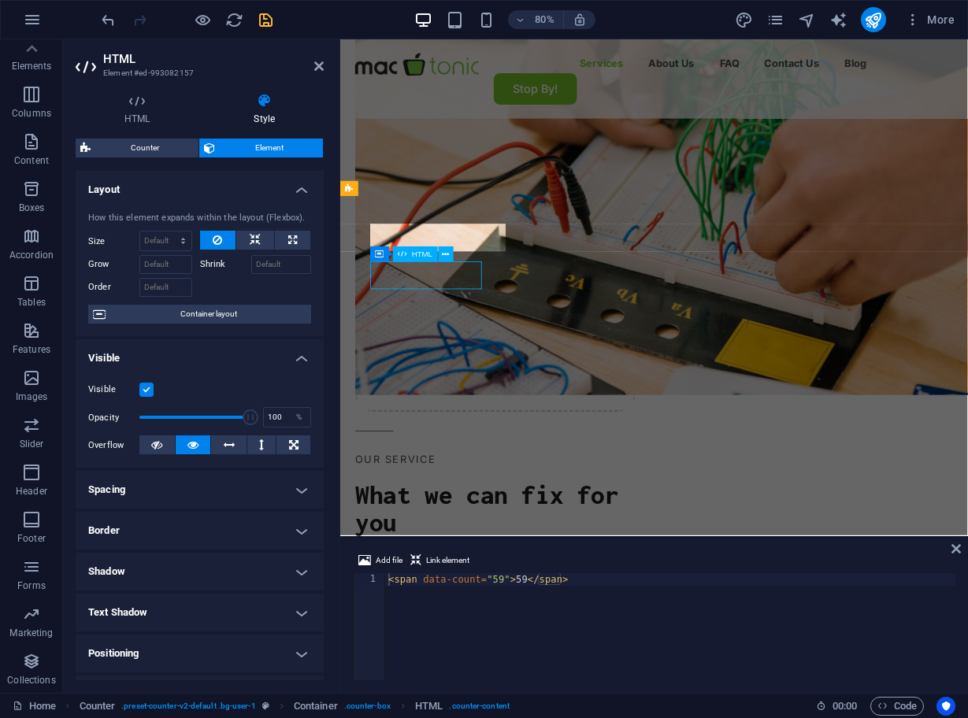
scroll to position [1634, 0]
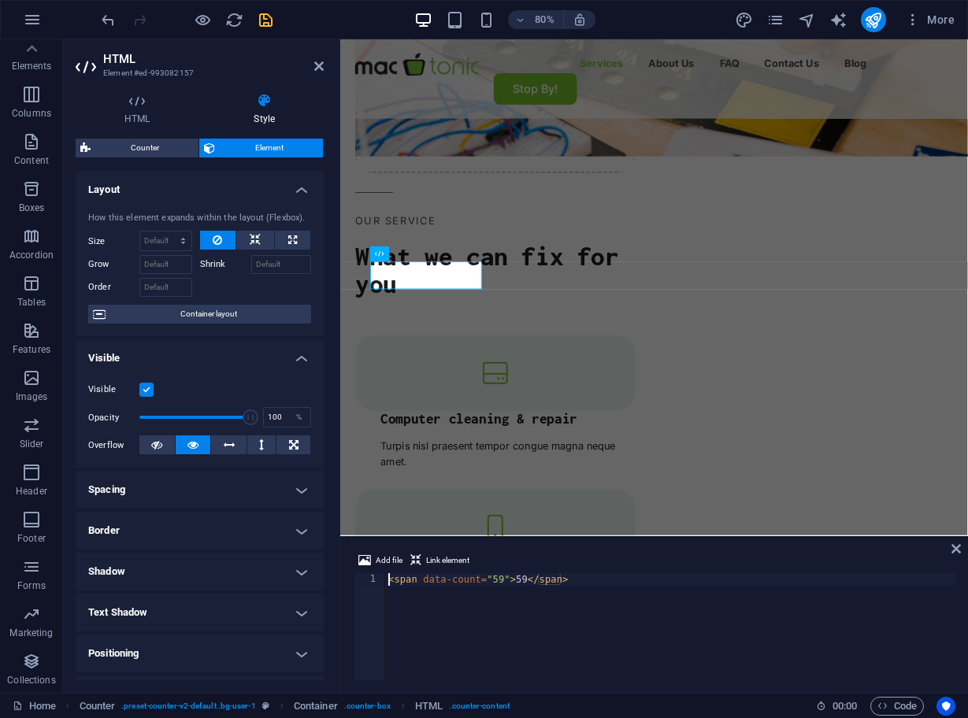
click at [503, 578] on div "< span data-count = "59" > 59 </ span >" at bounding box center [670, 639] width 570 height 132
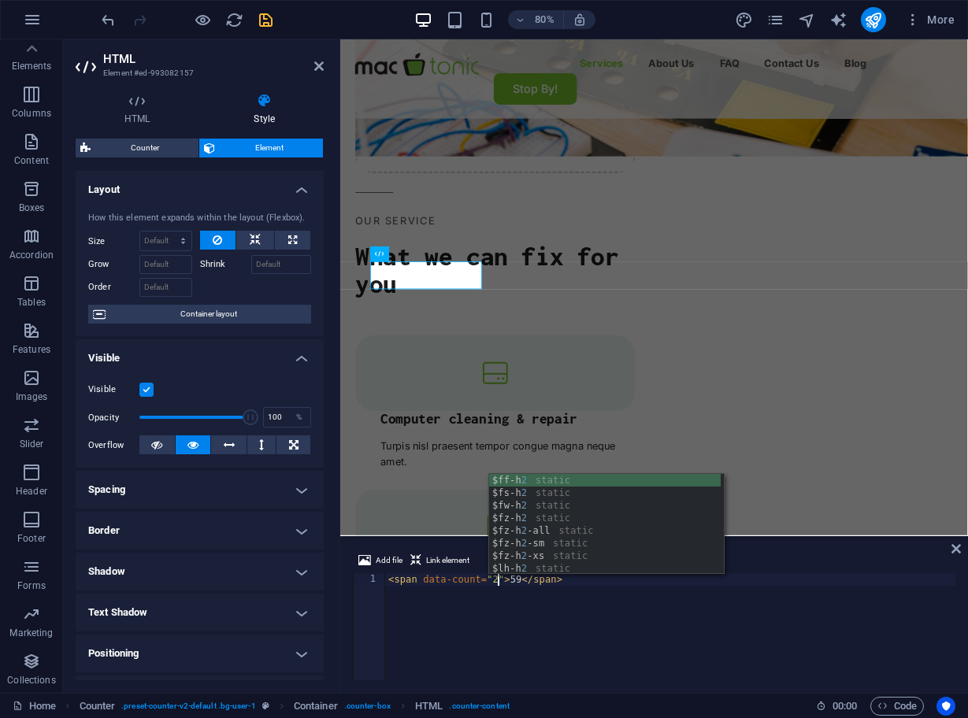
scroll to position [0, 9]
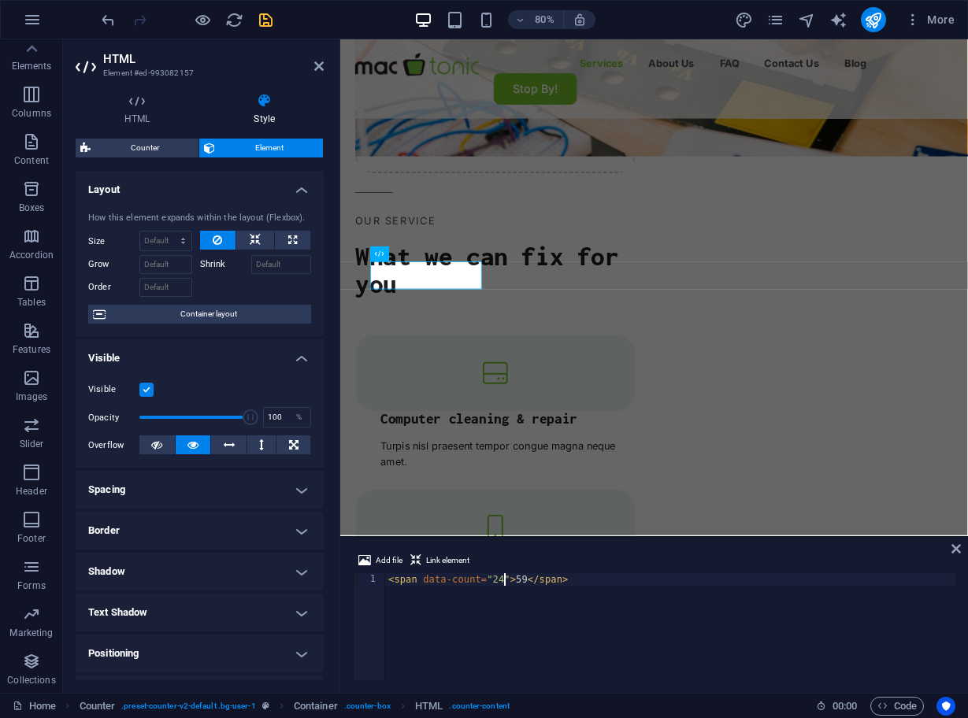
click at [525, 581] on div "< span data-count = "24" > 59 </ span >" at bounding box center [670, 639] width 570 height 132
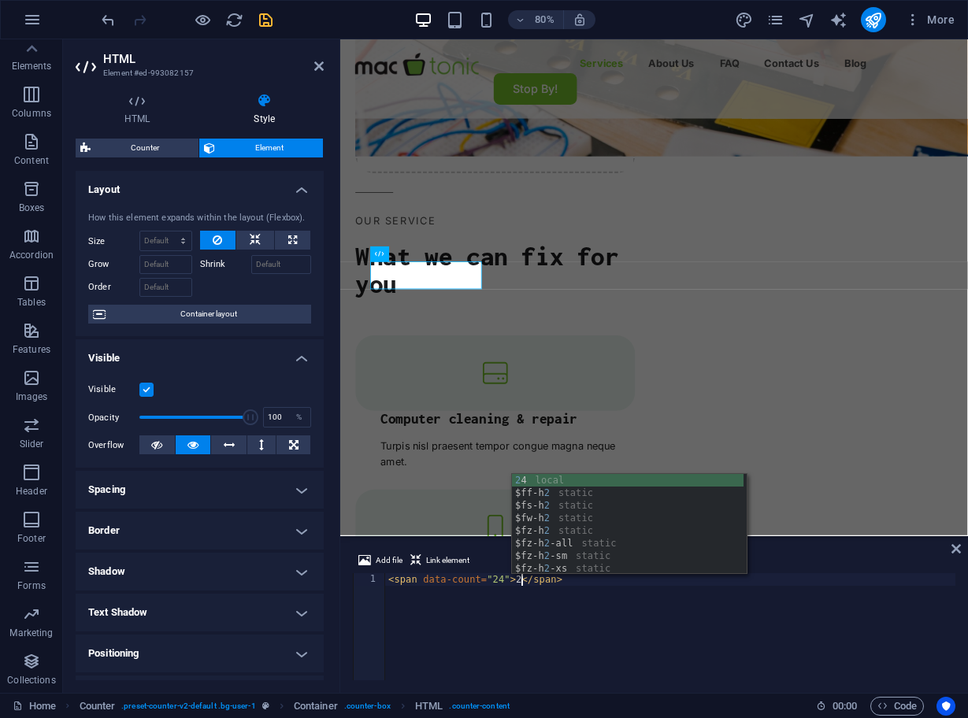
scroll to position [0, 12]
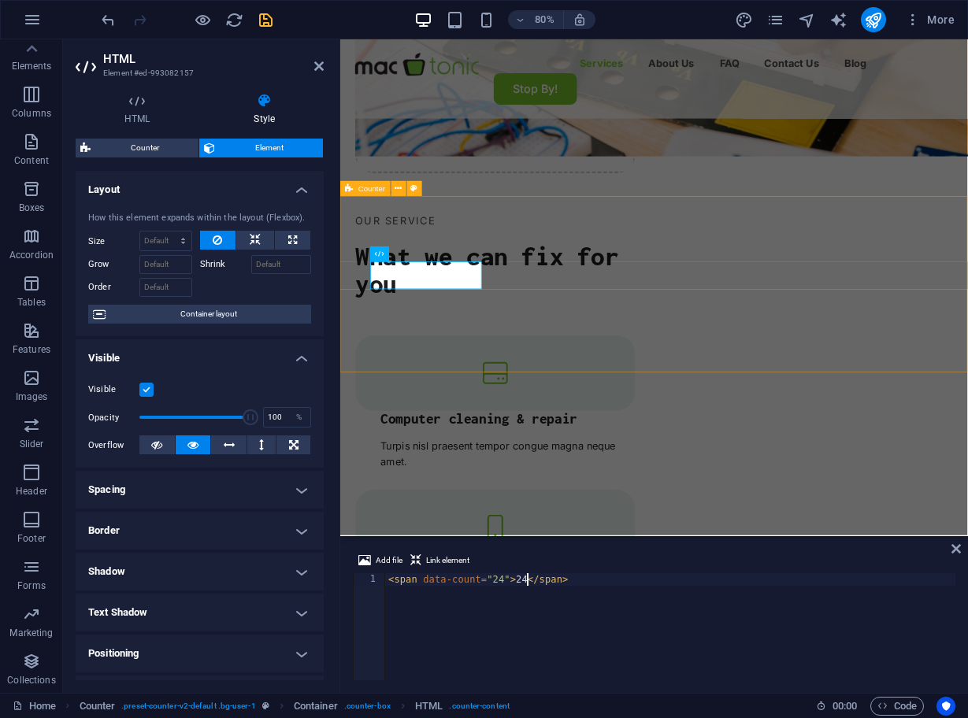
type textarea "<span data-count="24">24</span>"
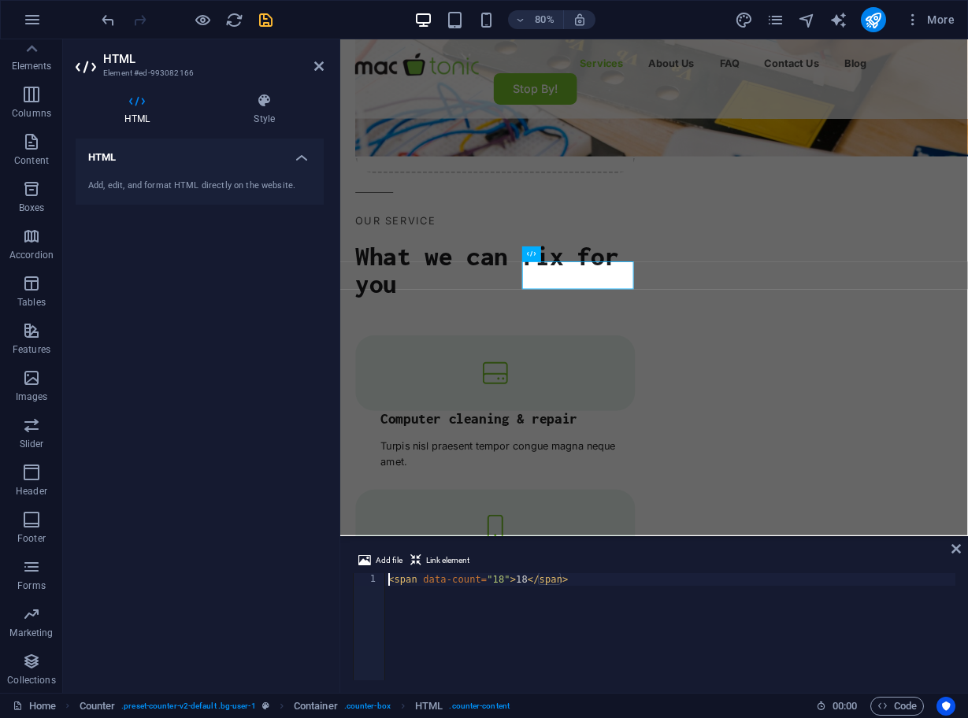
click at [501, 579] on div "< span data-count = "18" > 18 </ span >" at bounding box center [670, 639] width 570 height 132
click at [502, 579] on div "< span data-count = "18" > 18 </ span >" at bounding box center [670, 639] width 570 height 132
click at [550, 579] on div "< span data-count = "20,000" > 18 </ span >" at bounding box center [670, 639] width 570 height 132
type textarea "<span data-count="20,000">20,000+</span>"
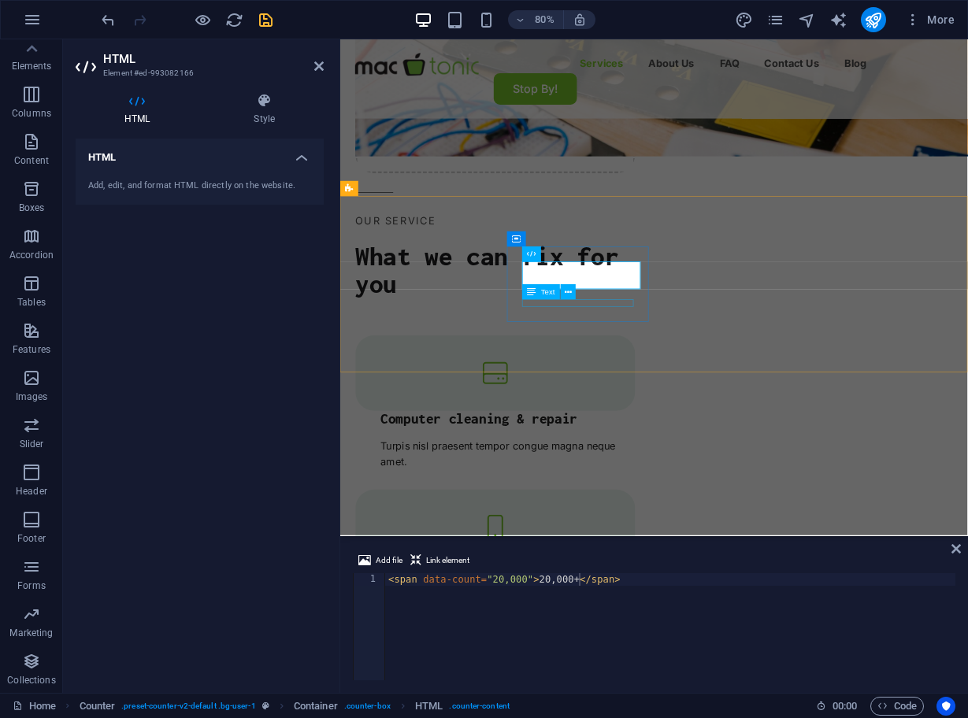
click at [578, 300] on div "Text" at bounding box center [552, 292] width 61 height 16
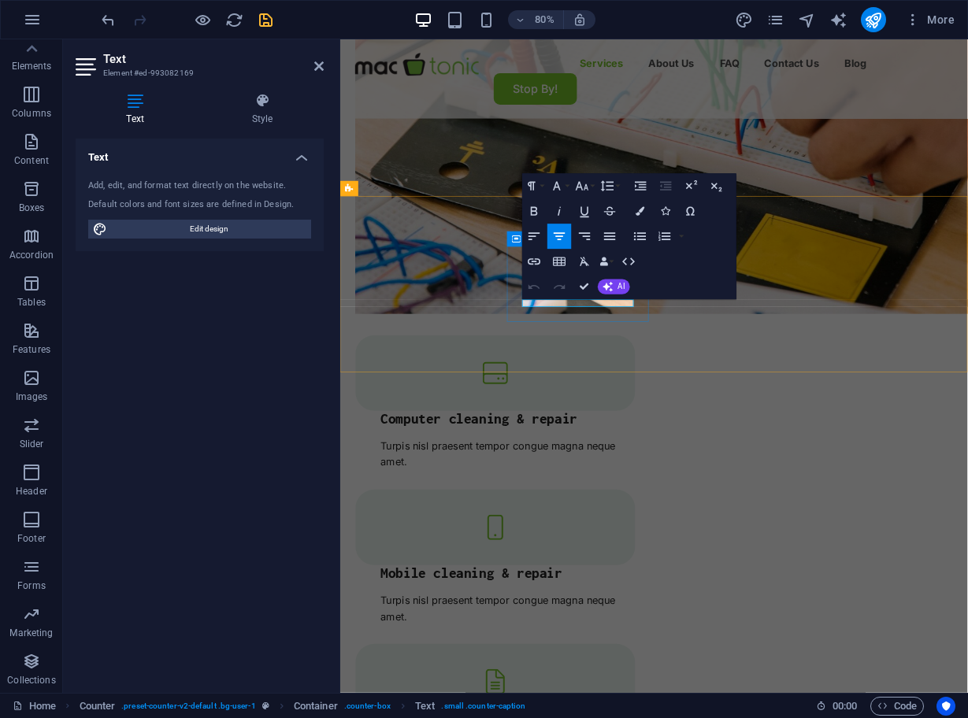
click at [578, 300] on div "Text" at bounding box center [552, 292] width 61 height 16
drag, startPoint x: 1063, startPoint y: 242, endPoint x: 818, endPoint y: 200, distance: 248.5
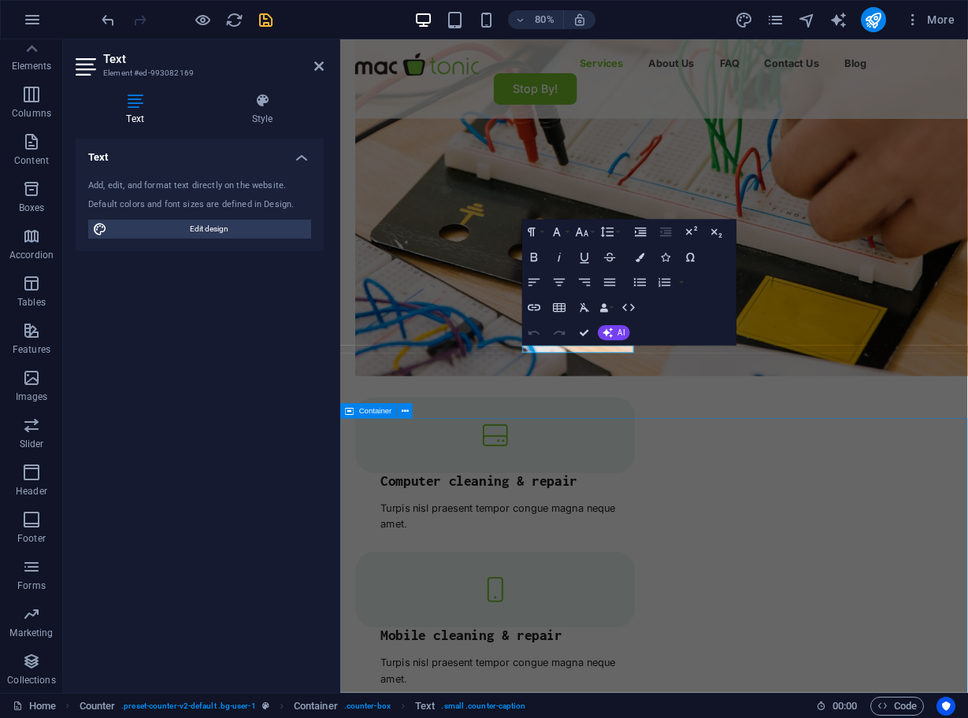
scroll to position [1547, 0]
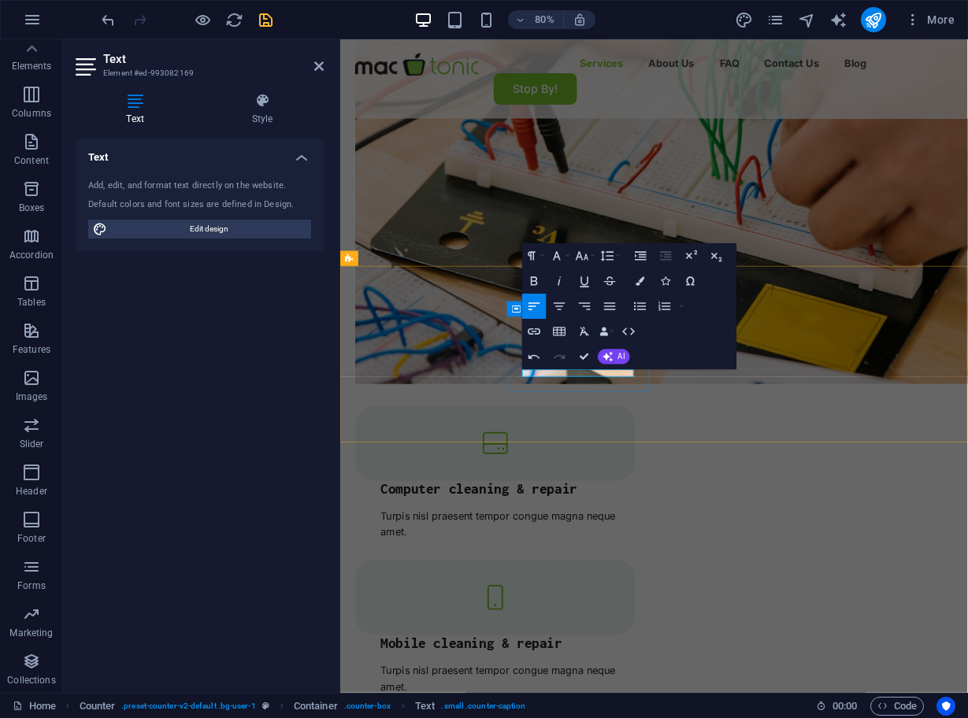
click at [557, 305] on icon "button" at bounding box center [559, 306] width 15 height 15
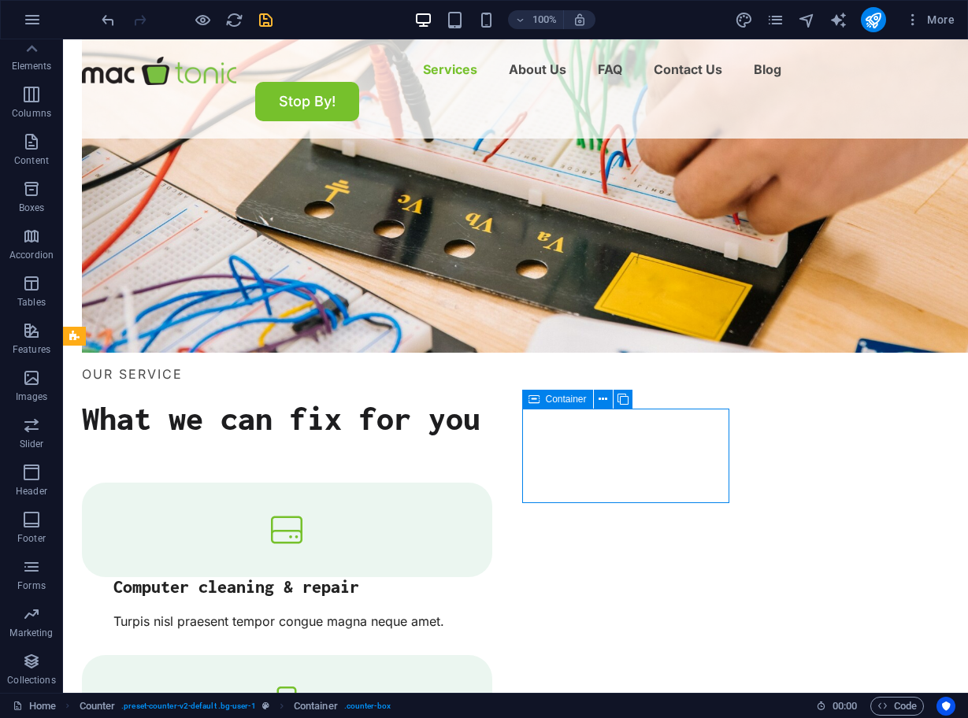
scroll to position [1477, 0]
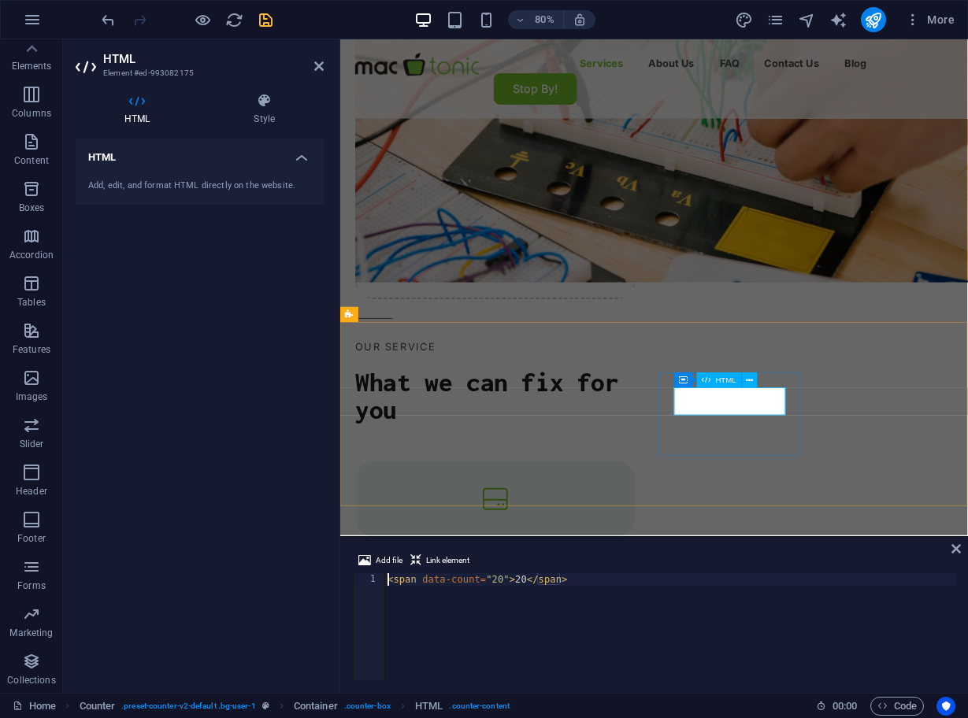
click at [498, 579] on div "< span data-count = "20" > 20 </ span >" at bounding box center [669, 639] width 571 height 132
click at [530, 579] on div "< span data-count = "100" > 20 </ span >" at bounding box center [669, 639] width 571 height 132
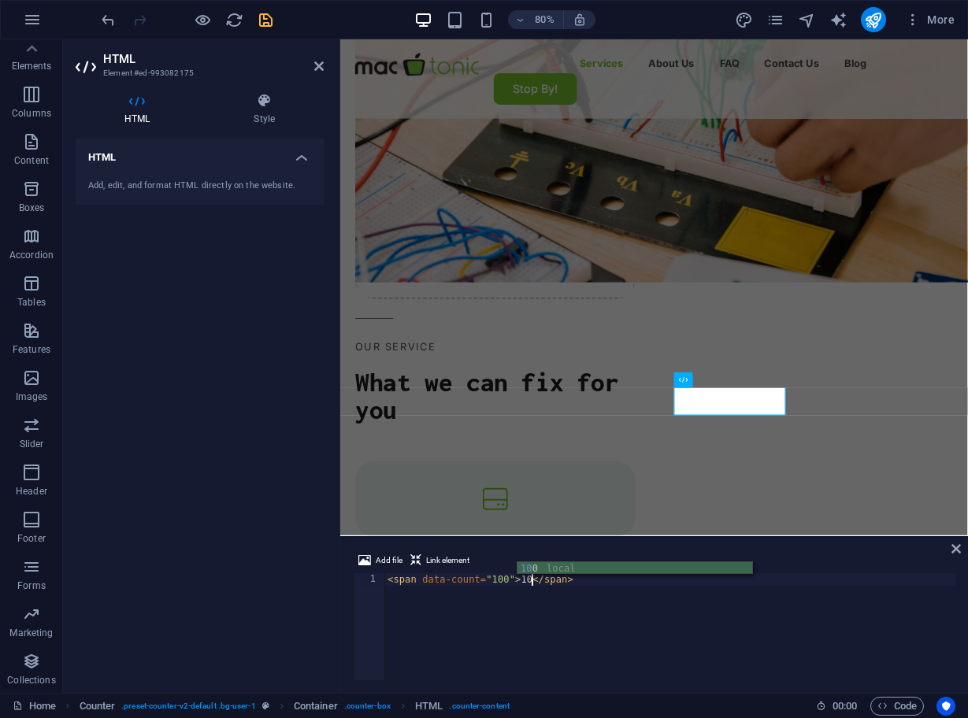
scroll to position [0, 13]
type textarea "<span data-count="100">100+</span>"
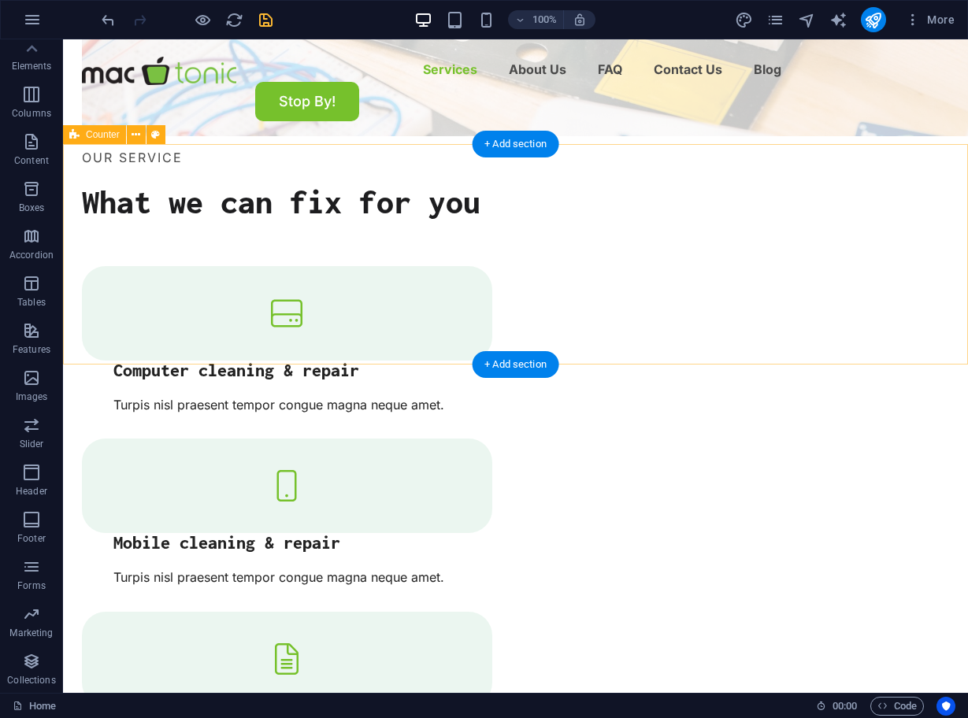
scroll to position [1663, 0]
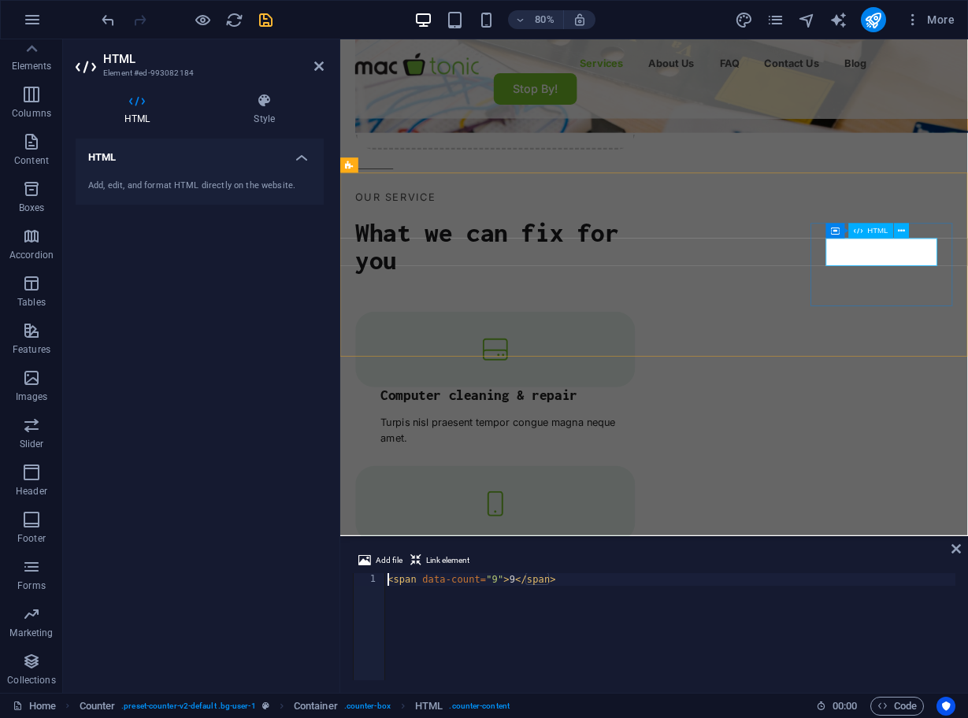
click at [497, 579] on div "< span data-count = "9" > 9 </ span >" at bounding box center [669, 639] width 571 height 132
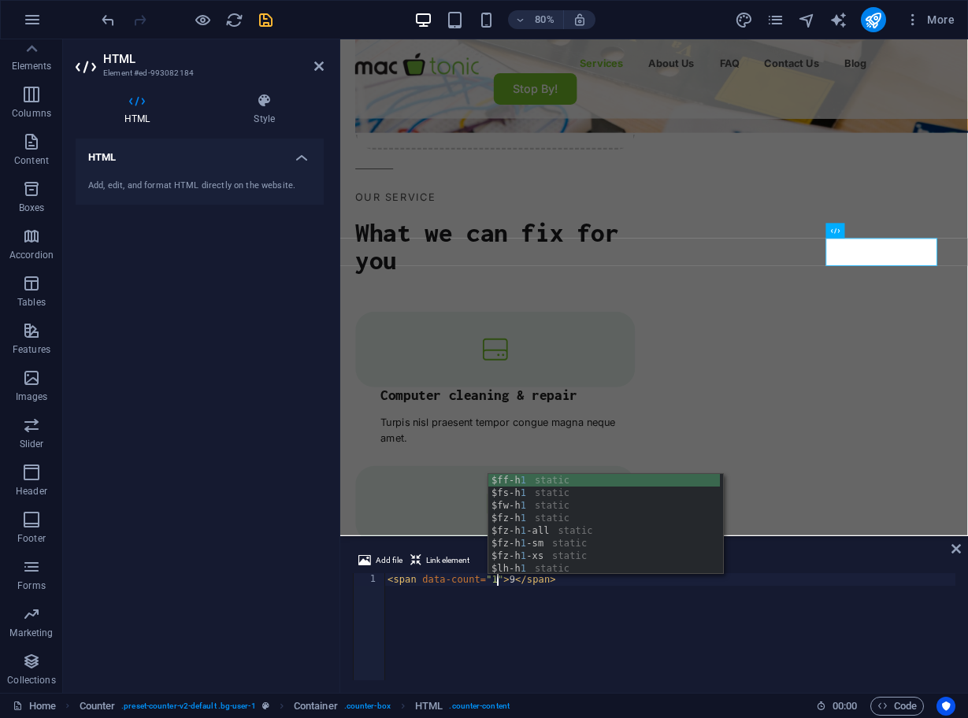
scroll to position [0, 9]
click at [512, 580] on div "< span data-count = "1" > 9 </ span >" at bounding box center [669, 639] width 571 height 132
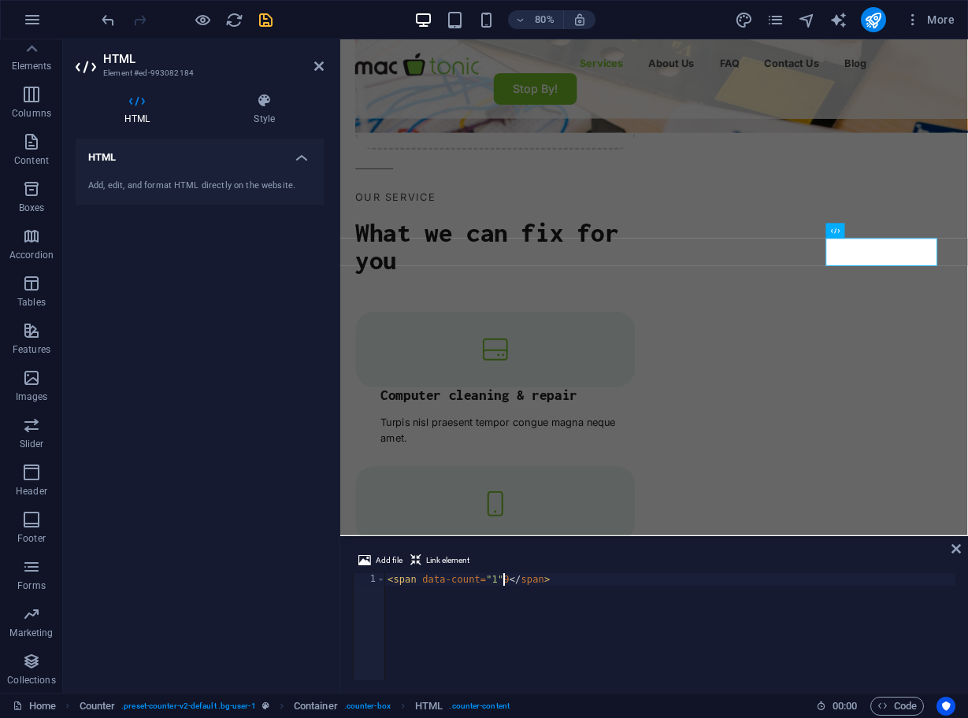
scroll to position [0, 10]
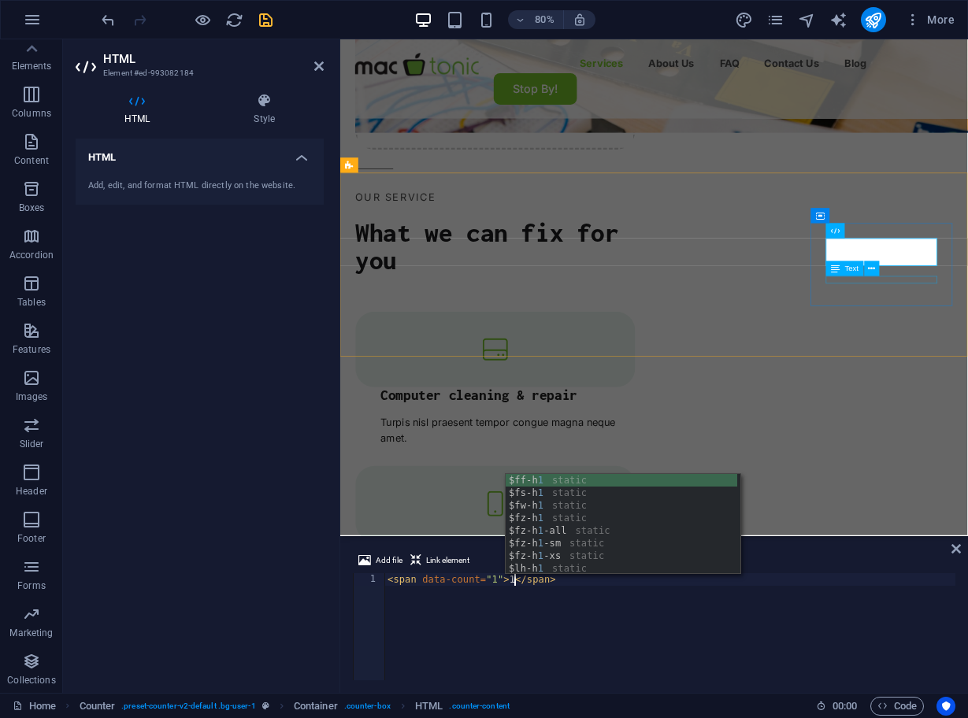
type textarea "<span data-count="1">1</span>"
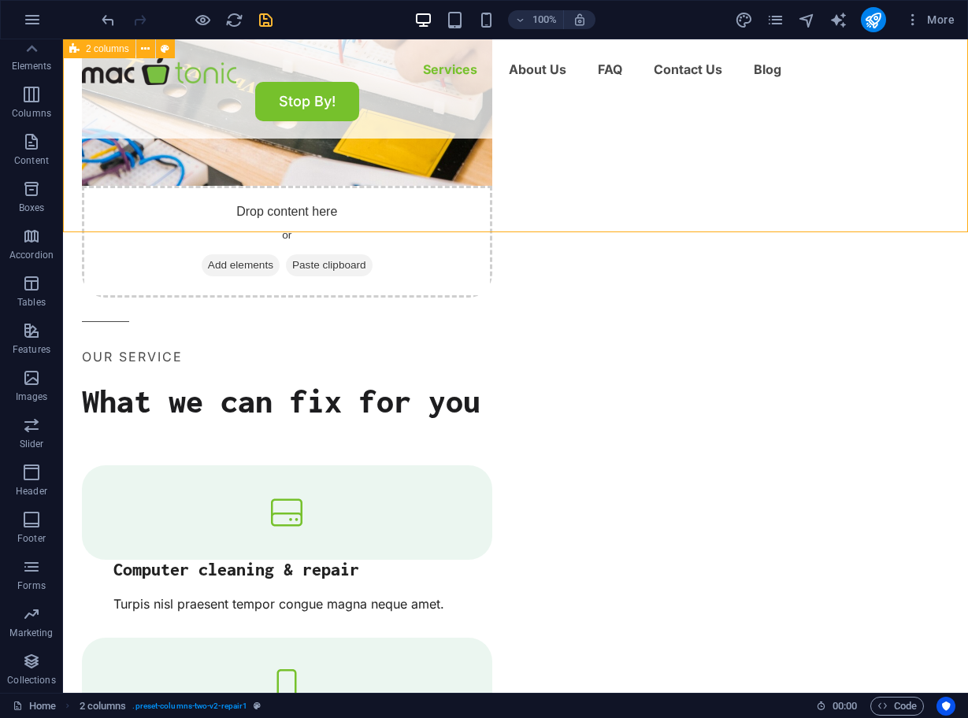
scroll to position [1590, 0]
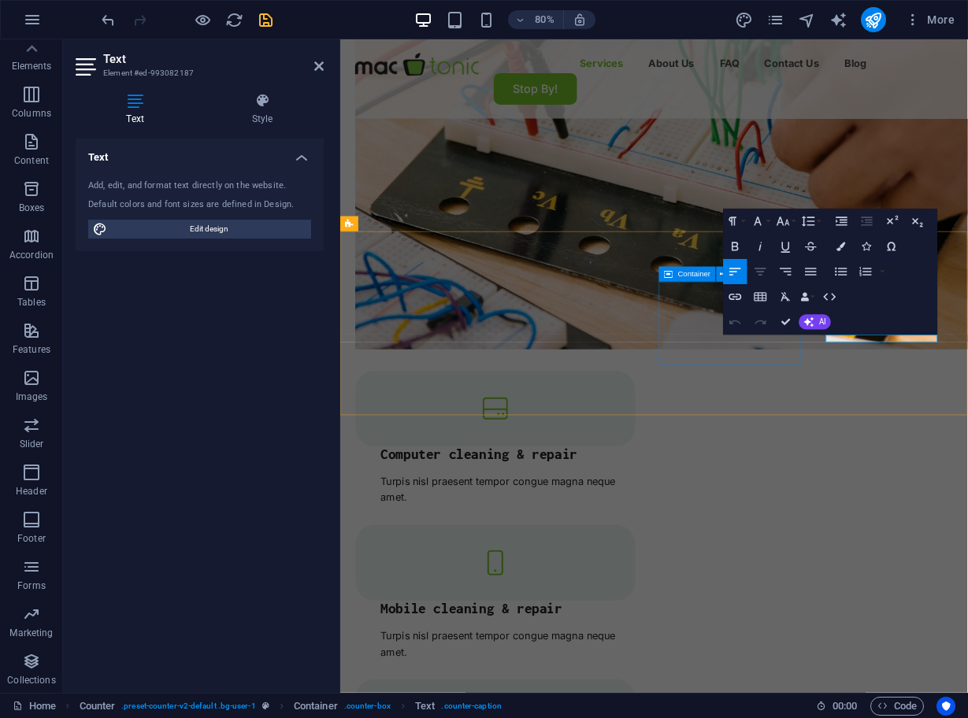
click at [764, 270] on icon "button" at bounding box center [760, 272] width 15 height 15
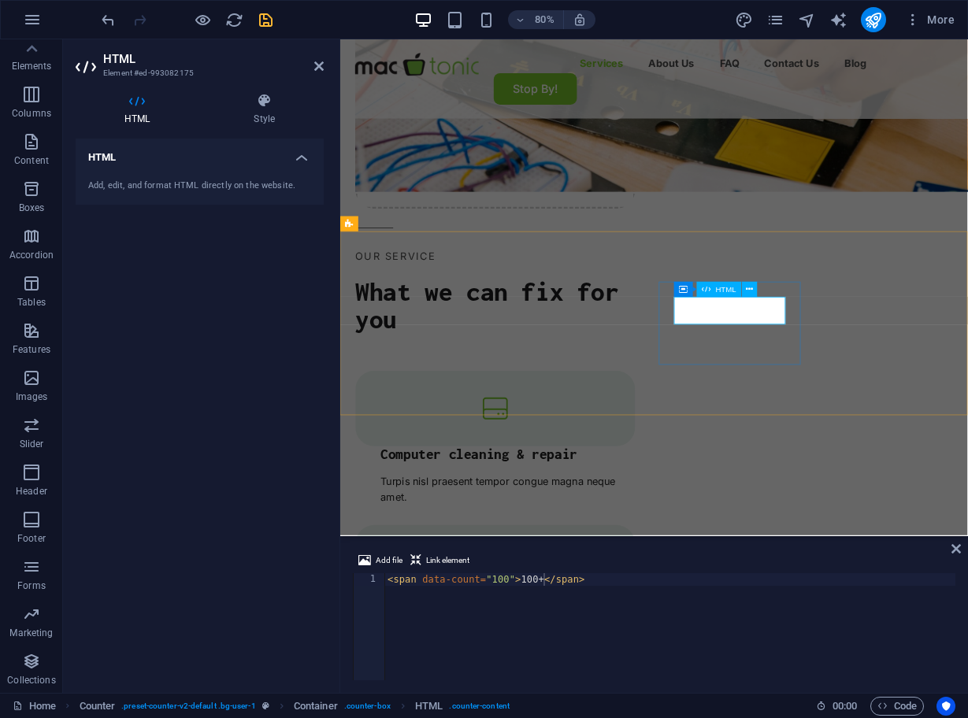
click at [533, 580] on div "< span data-count = "100" > 100+ </ span >" at bounding box center [669, 639] width 571 height 132
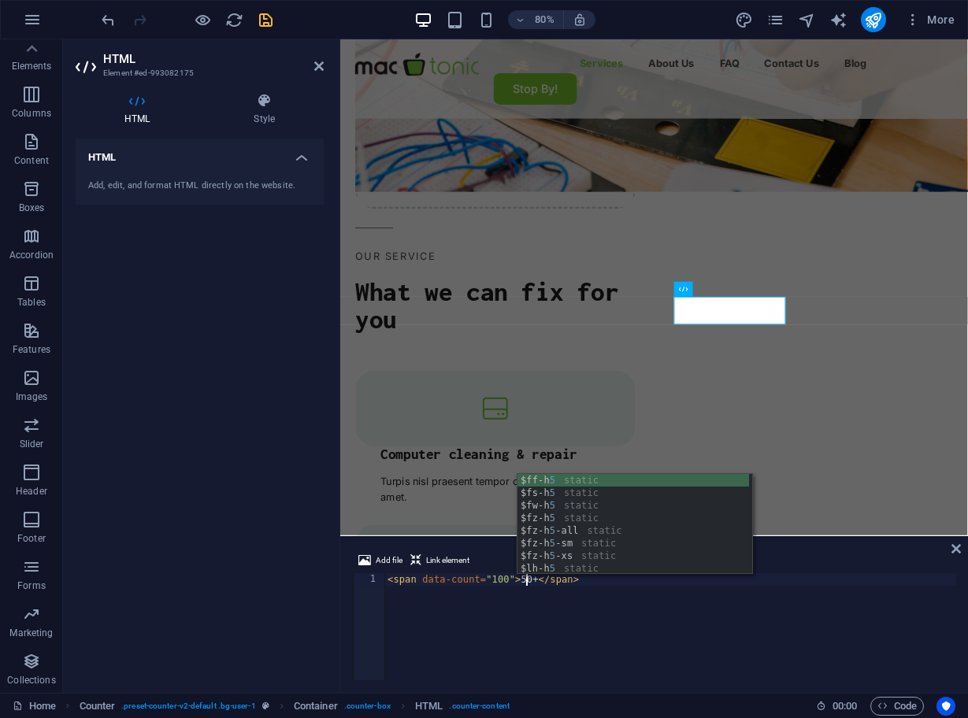
scroll to position [0, 12]
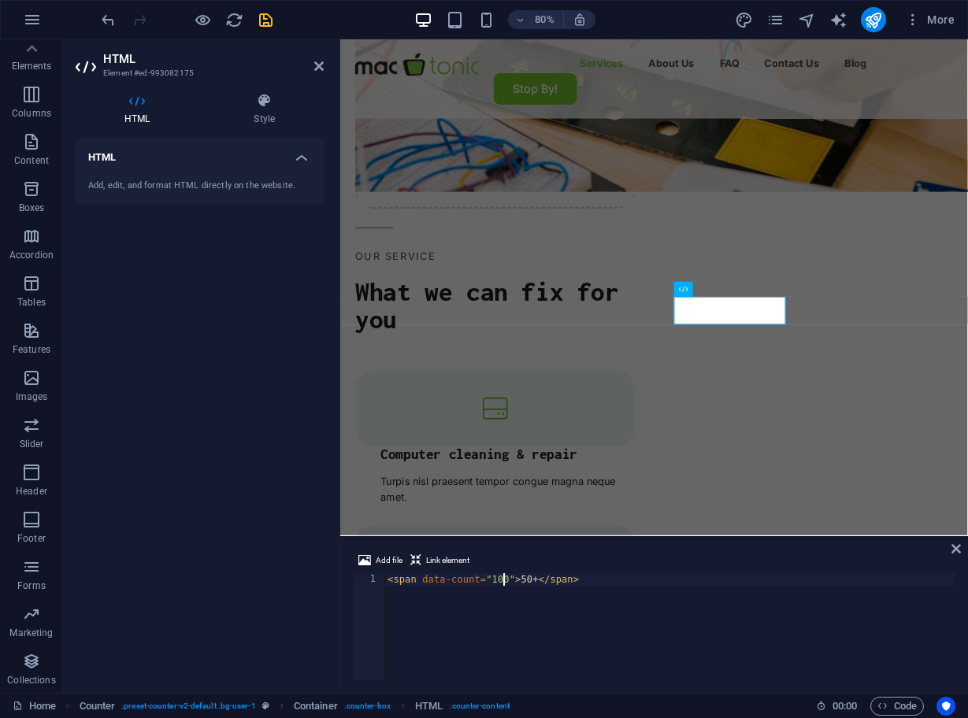
click at [502, 579] on div "< span data-count = "100" > 50+ </ span >" at bounding box center [669, 639] width 571 height 132
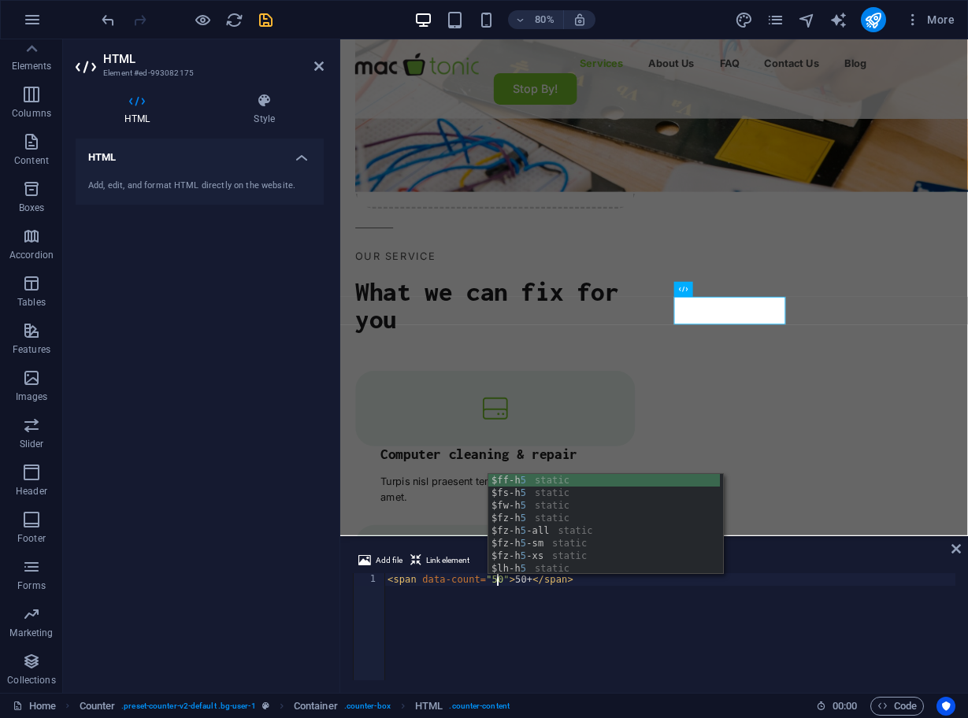
click at [531, 581] on div "< span data-count = "50" > 50+ </ span >" at bounding box center [669, 639] width 571 height 132
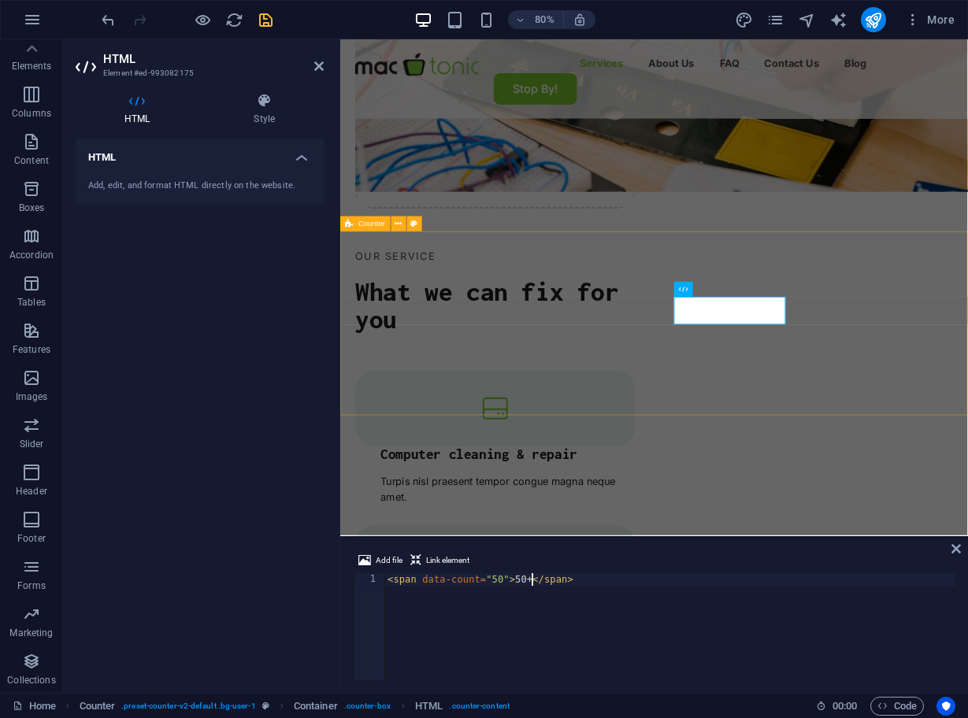
type textarea "<span data-count="50">50+</span>"
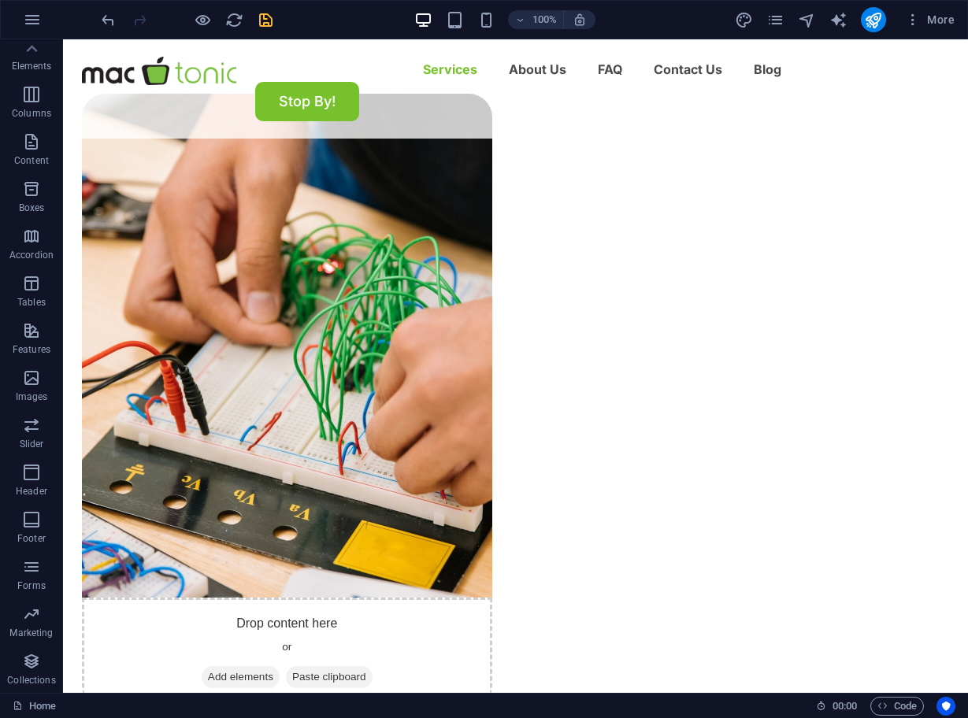
scroll to position [1089, 0]
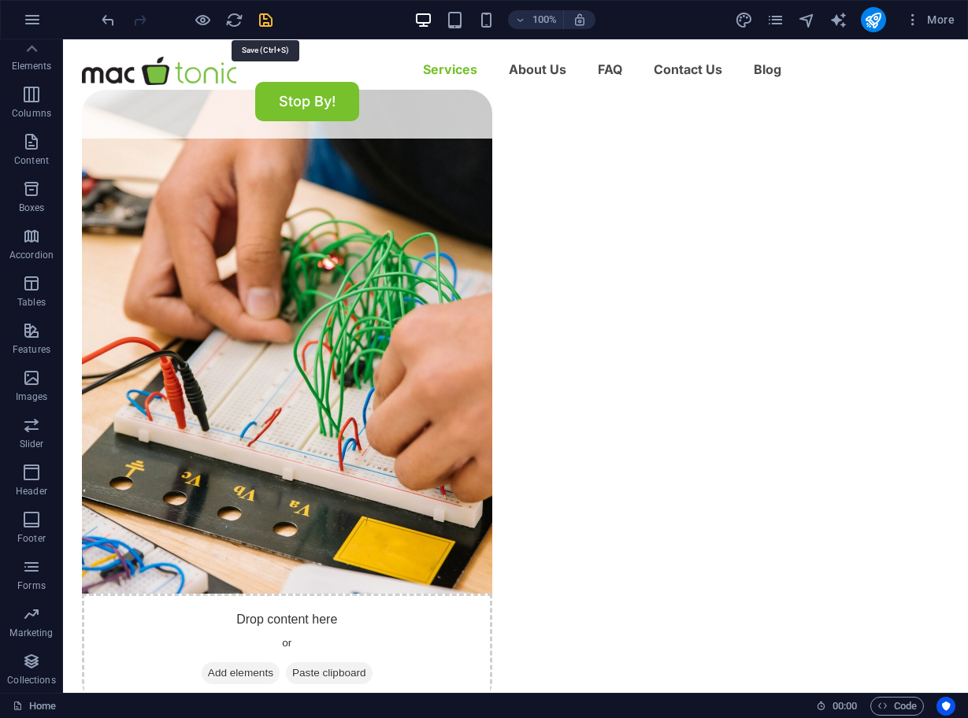
click at [272, 22] on icon "save" at bounding box center [266, 20] width 18 height 18
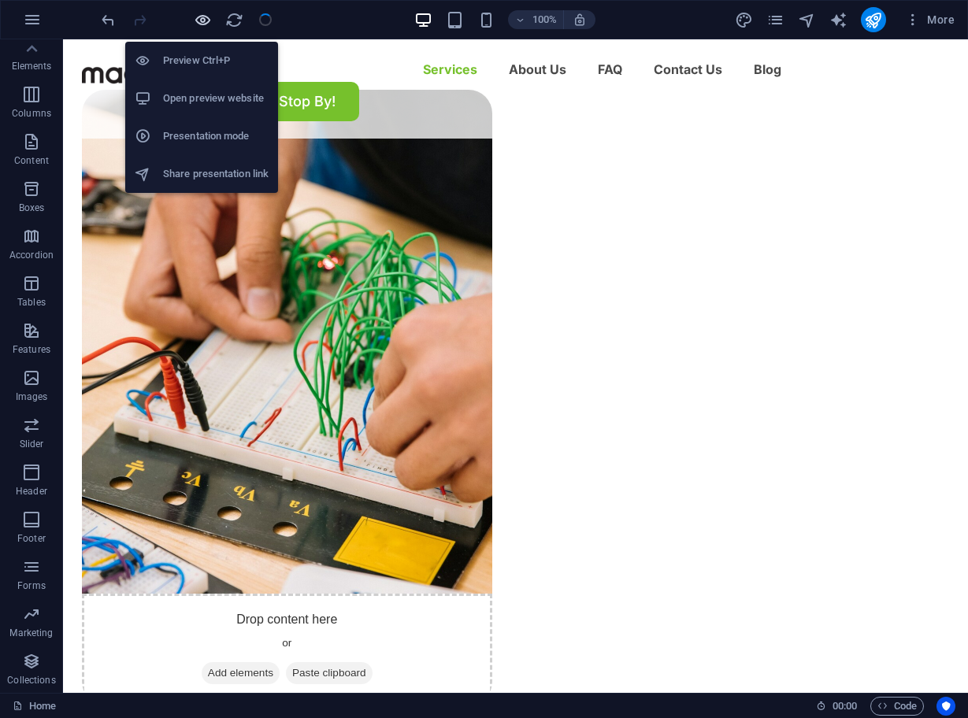
click at [206, 17] on icon "button" at bounding box center [203, 20] width 18 height 18
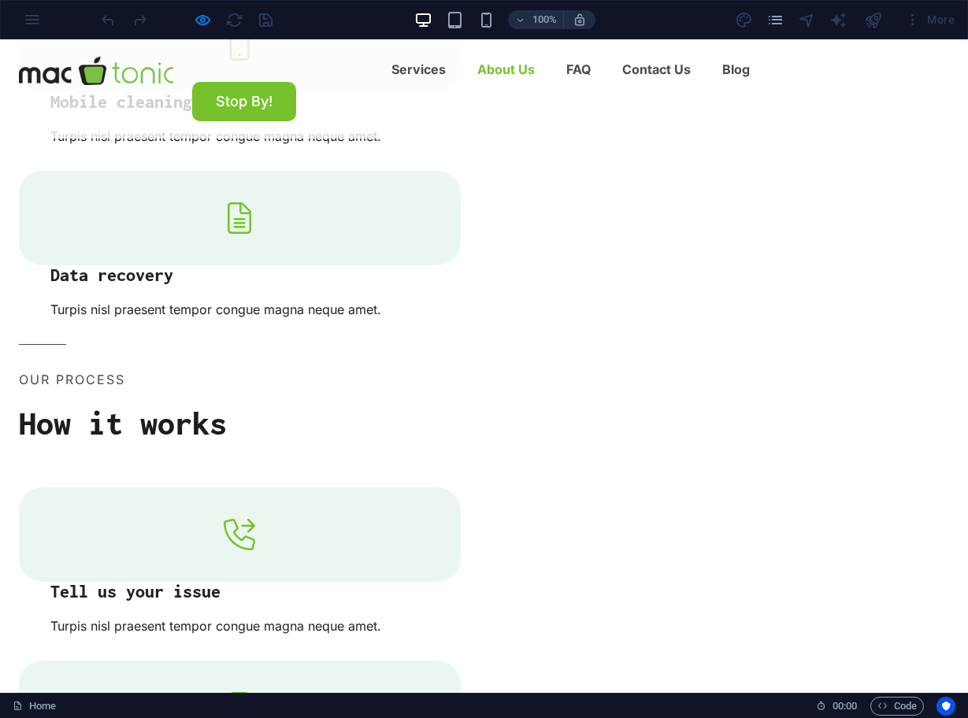
scroll to position [1949, 0]
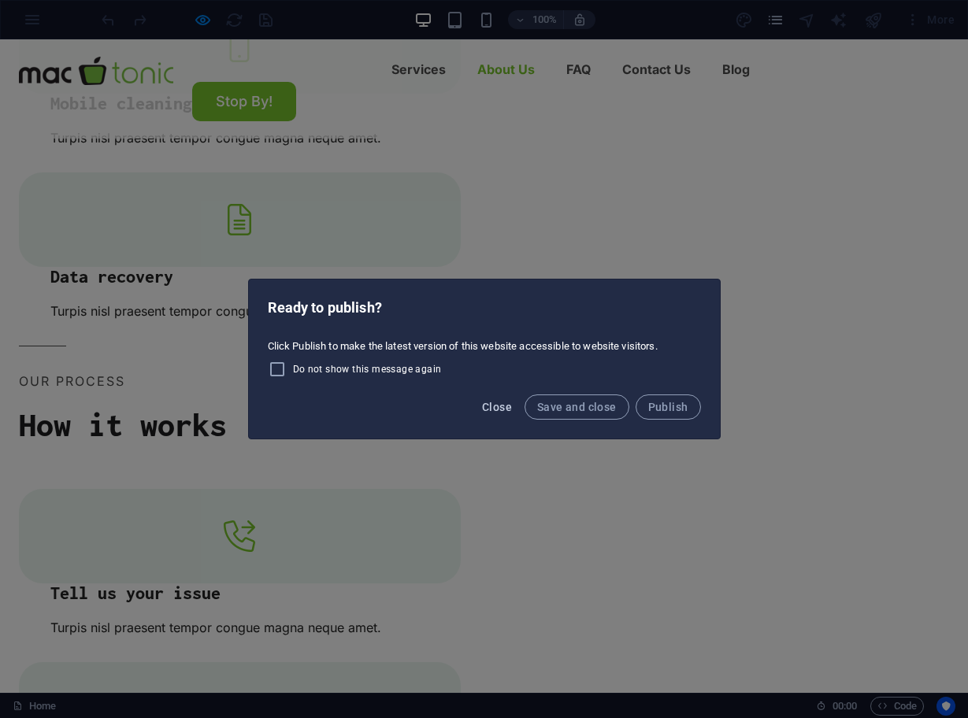
click at [505, 406] on span "Close" at bounding box center [497, 407] width 30 height 13
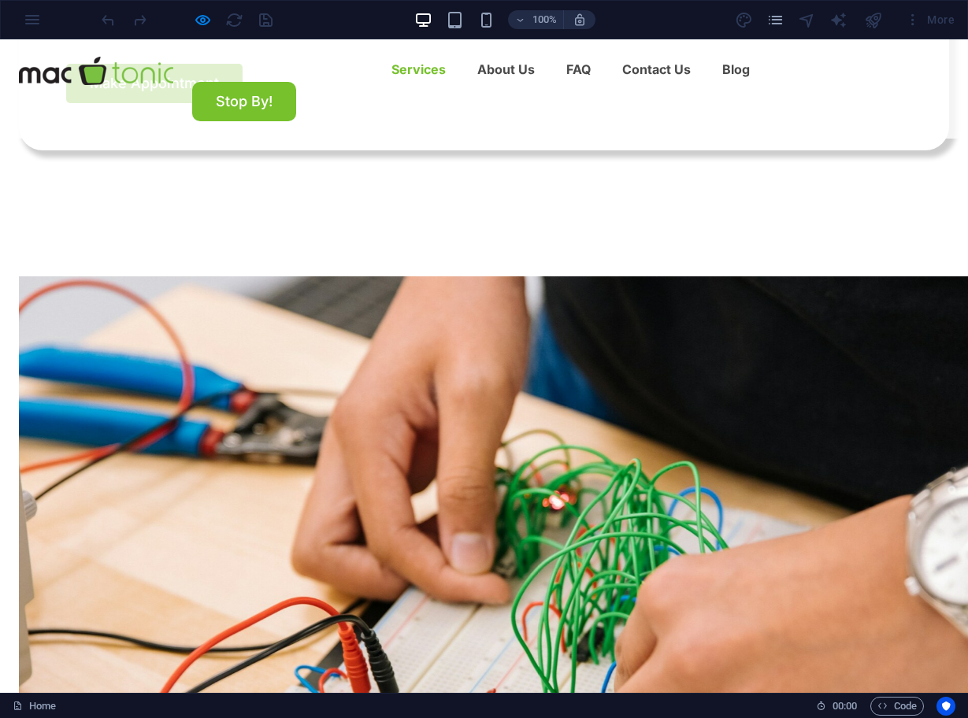
scroll to position [740, 0]
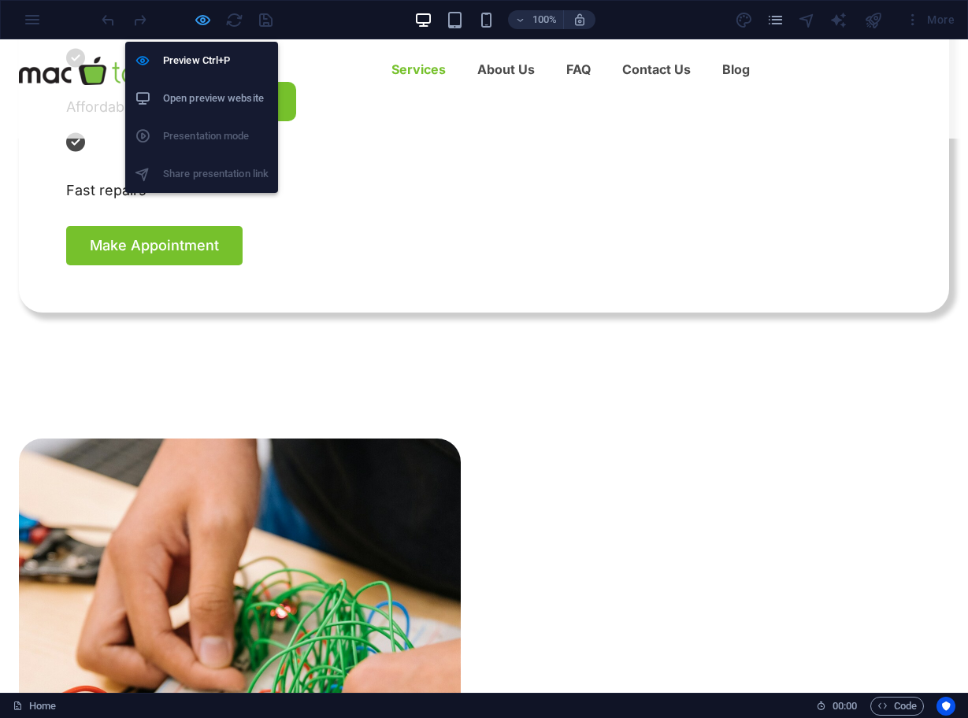
click at [202, 17] on icon "button" at bounding box center [203, 20] width 18 height 18
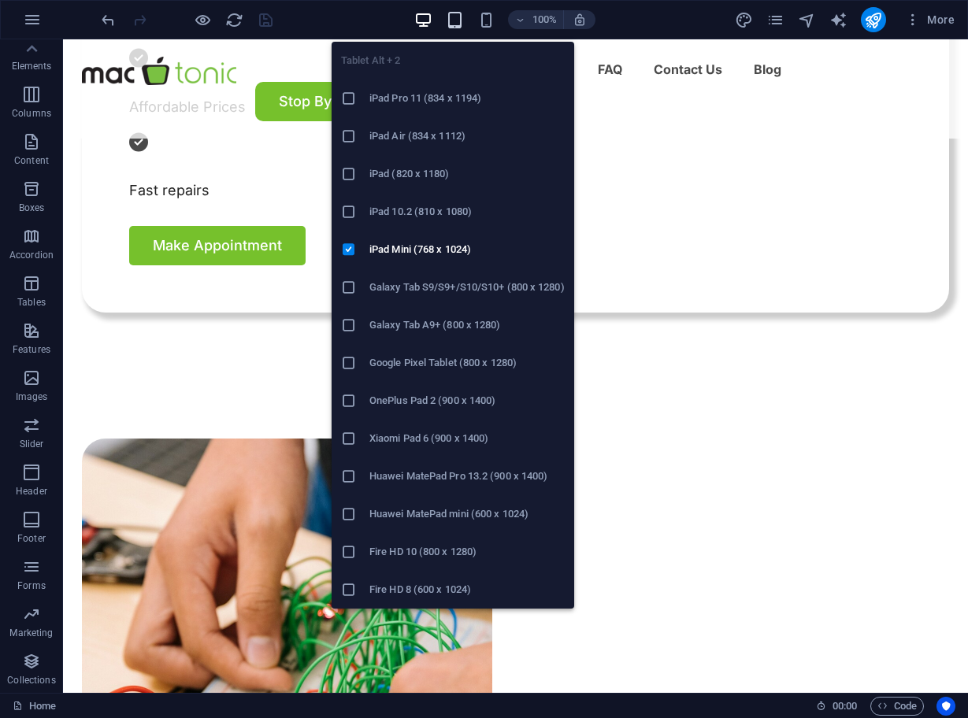
click at [448, 27] on icon "button" at bounding box center [455, 20] width 18 height 18
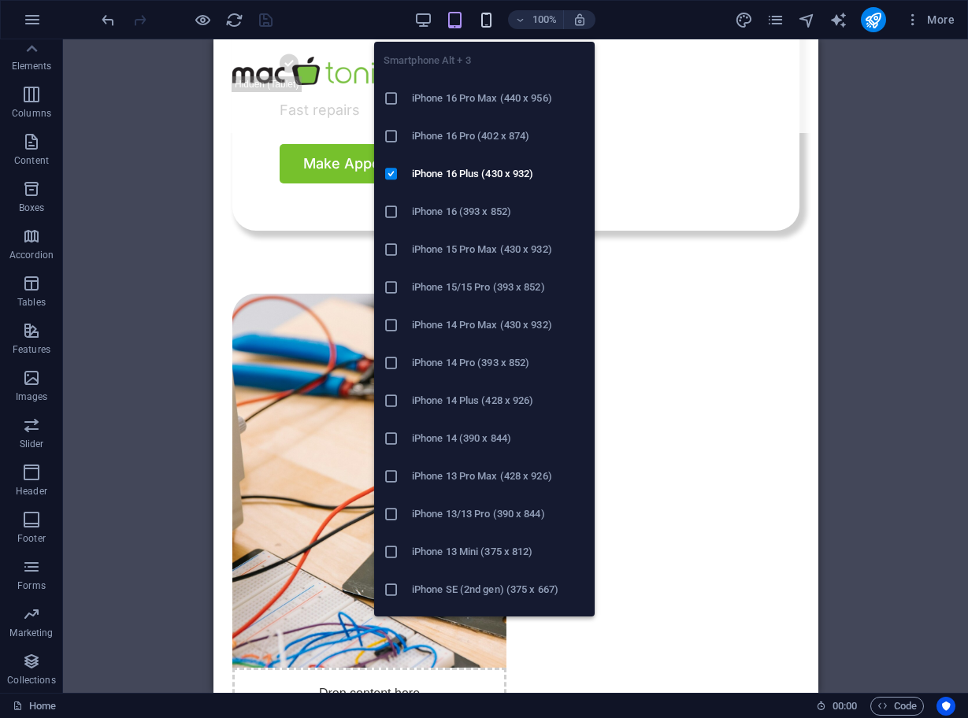
click at [486, 19] on icon "button" at bounding box center [486, 20] width 18 height 18
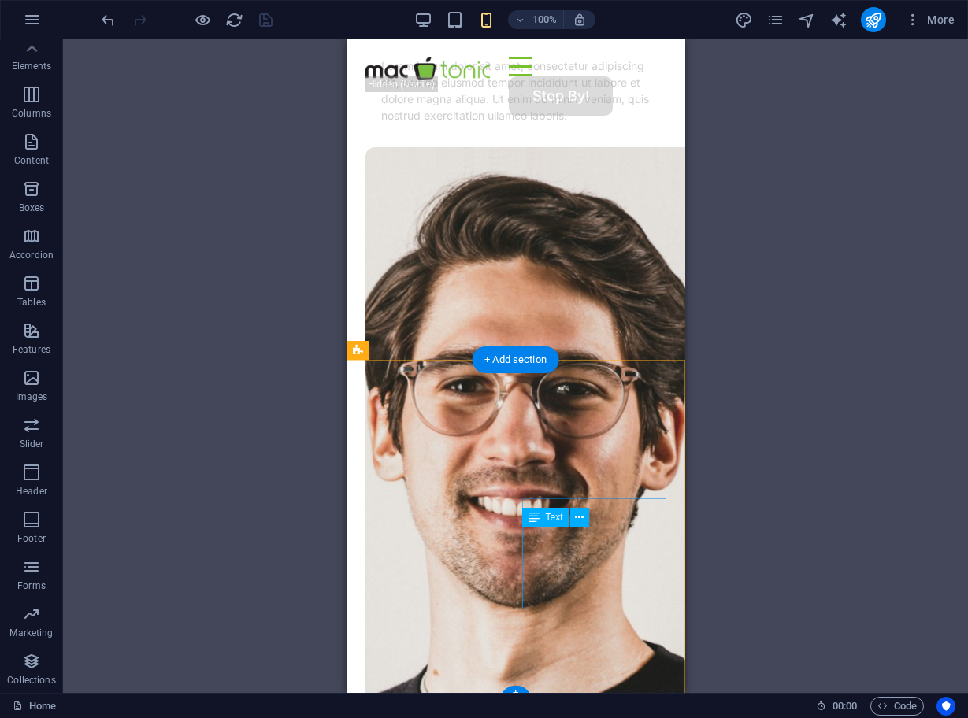
scroll to position [7846, 0]
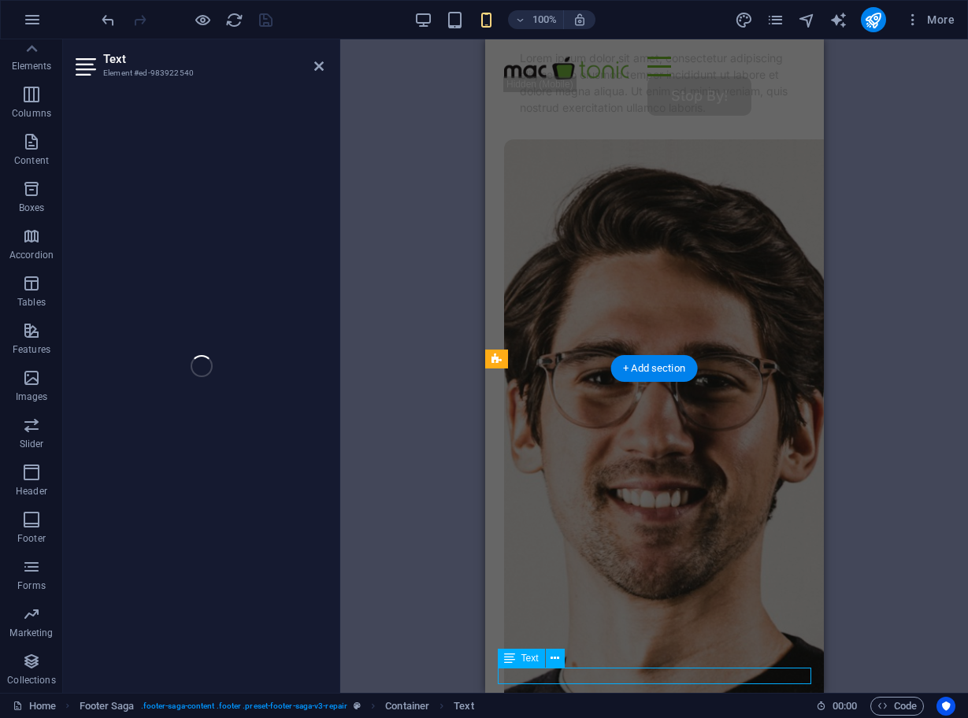
scroll to position [7829, 0]
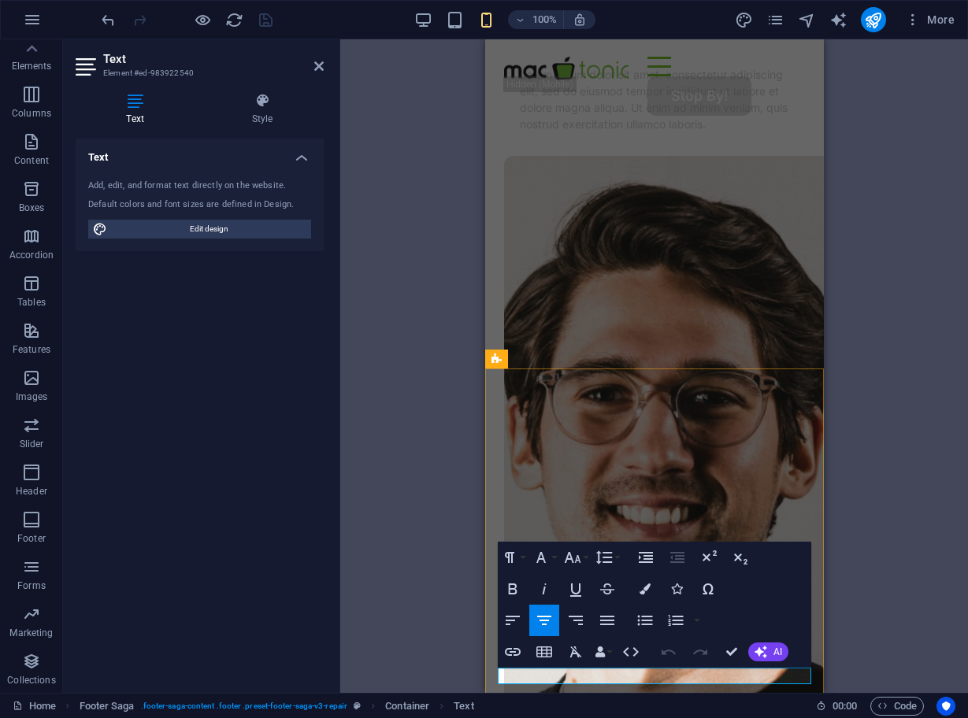
click at [879, 499] on div "H1 Text on background Container Spacer Spacer 2 columns Container HTML Containe…" at bounding box center [653, 365] width 627 height 653
click at [441, 233] on div "H1 Text on background Container Spacer Spacer 2 columns Container HTML Containe…" at bounding box center [653, 365] width 627 height 653
click at [413, 218] on div "H1 Text on background Container Spacer Spacer 2 columns Container HTML Containe…" at bounding box center [653, 365] width 627 height 653
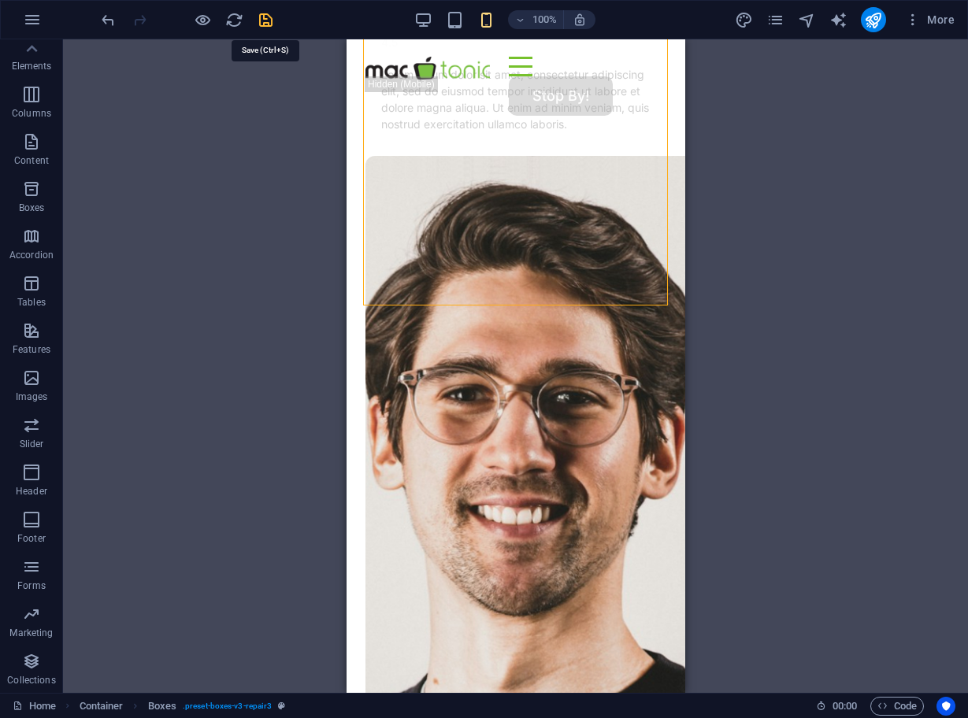
click at [267, 19] on icon "save" at bounding box center [266, 20] width 18 height 18
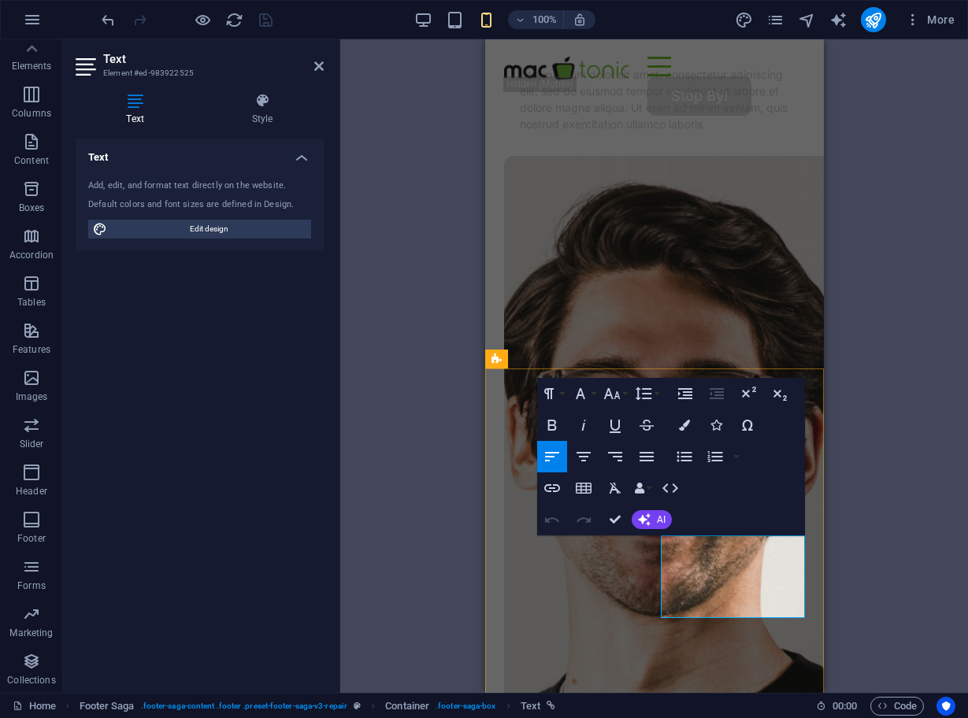
drag, startPoint x: 775, startPoint y: 579, endPoint x: 665, endPoint y: 525, distance: 122.5
click at [878, 505] on div "H1 Text on background Container Spacer Spacer 2 columns Container HTML Containe…" at bounding box center [653, 365] width 627 height 653
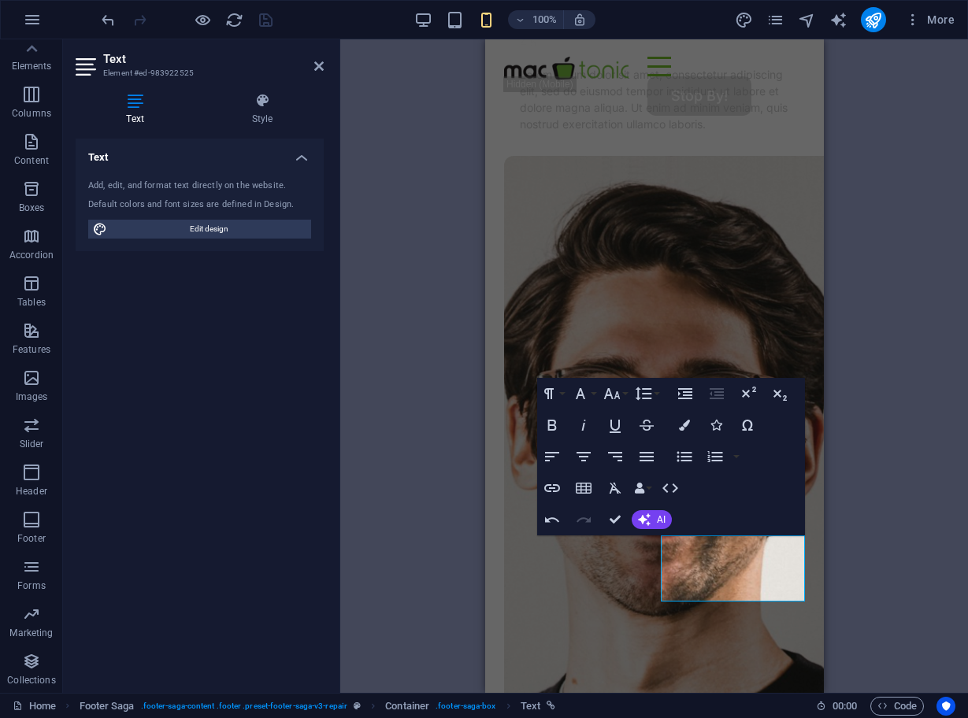
click at [878, 505] on div "H1 Text on background Container Spacer Spacer 2 columns Container HTML Containe…" at bounding box center [653, 365] width 627 height 653
click at [437, 236] on div "H1 Text on background Container Spacer Spacer 2 columns Container HTML Containe…" at bounding box center [653, 365] width 627 height 653
click at [482, 258] on div "H1 Text on background Container Spacer Spacer 2 columns Container HTML Containe…" at bounding box center [653, 365] width 627 height 653
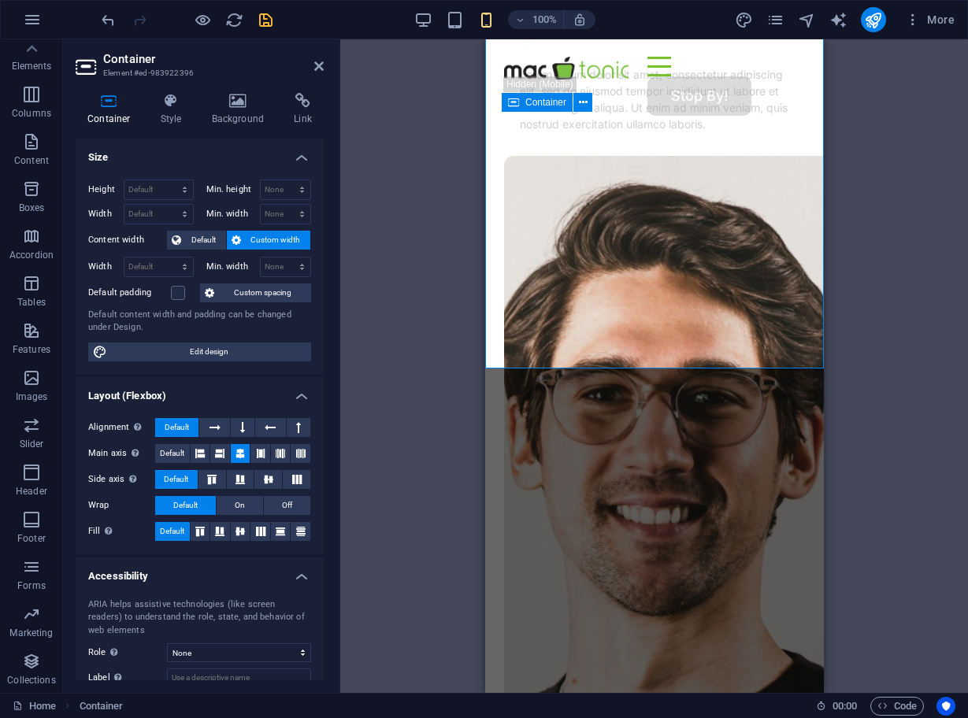
click at [859, 356] on div "Drag here to replace the existing content. Press “Ctrl” if you want to create a…" at bounding box center [653, 365] width 627 height 653
click at [262, 20] on icon "save" at bounding box center [266, 20] width 18 height 18
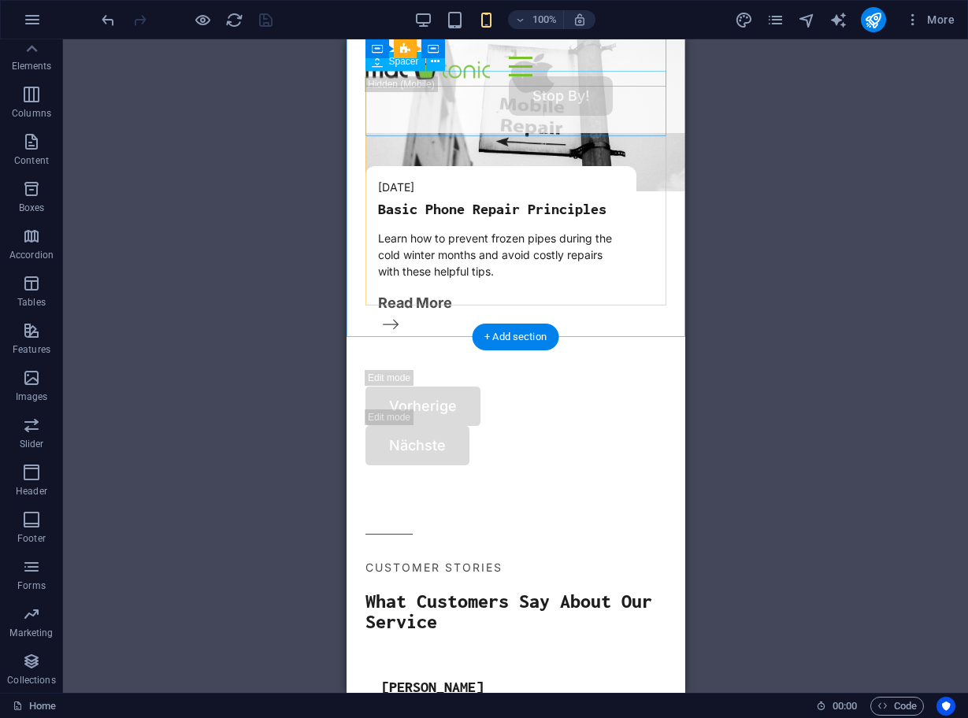
scroll to position [7038, 0]
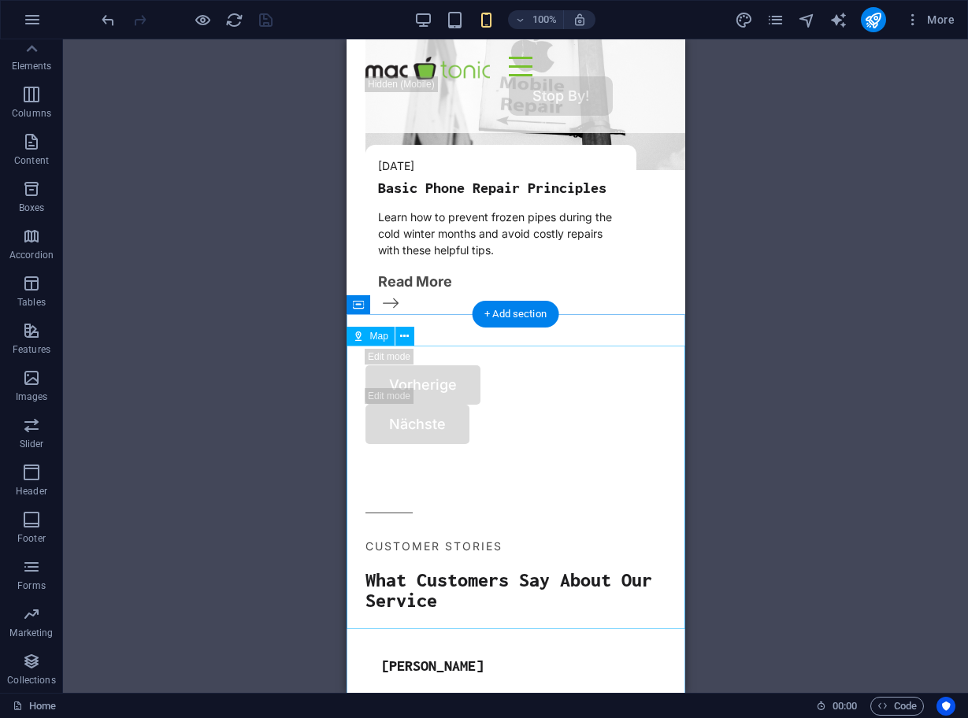
click at [368, 339] on div "Map" at bounding box center [370, 336] width 48 height 19
select select "1"
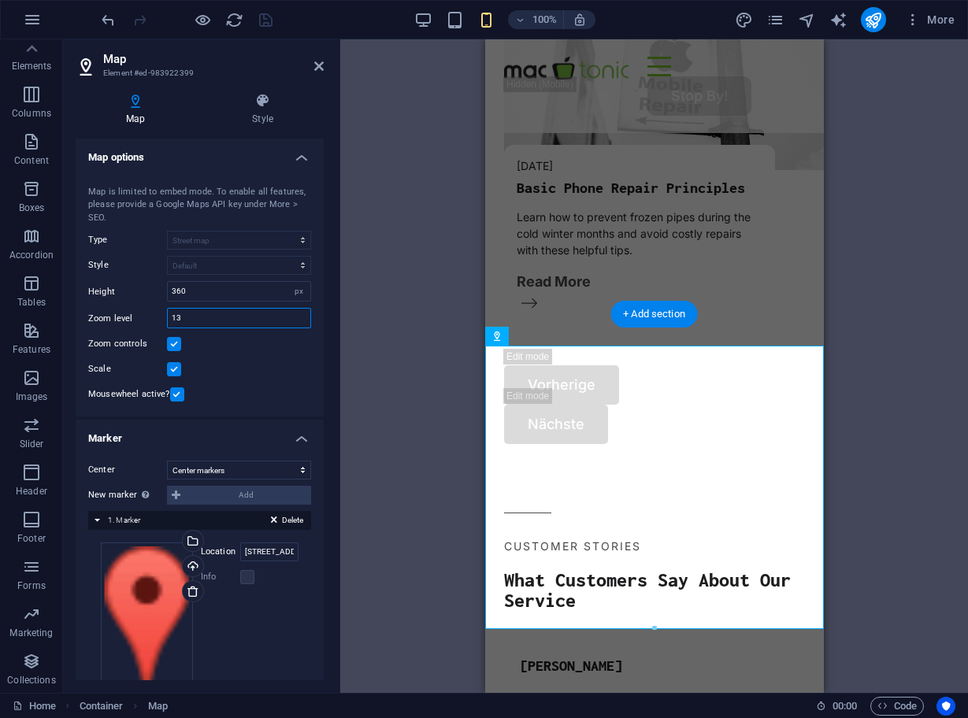
click at [194, 320] on input "13" at bounding box center [239, 318] width 142 height 19
click at [205, 320] on input "16" at bounding box center [239, 318] width 142 height 19
click at [220, 311] on input "17" at bounding box center [239, 318] width 142 height 19
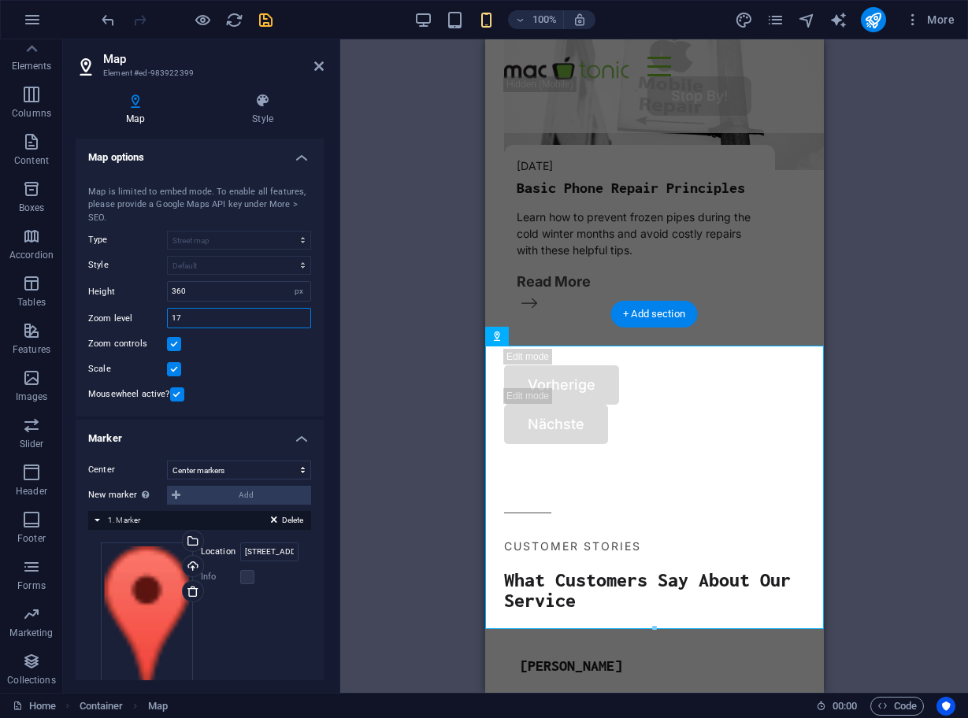
click at [220, 311] on input "17" at bounding box center [239, 318] width 142 height 19
click at [195, 313] on input "15" at bounding box center [239, 318] width 142 height 19
type input "16"
click at [864, 533] on div "Drag here to replace the existing content. Press “Ctrl” if you want to create a…" at bounding box center [653, 365] width 627 height 653
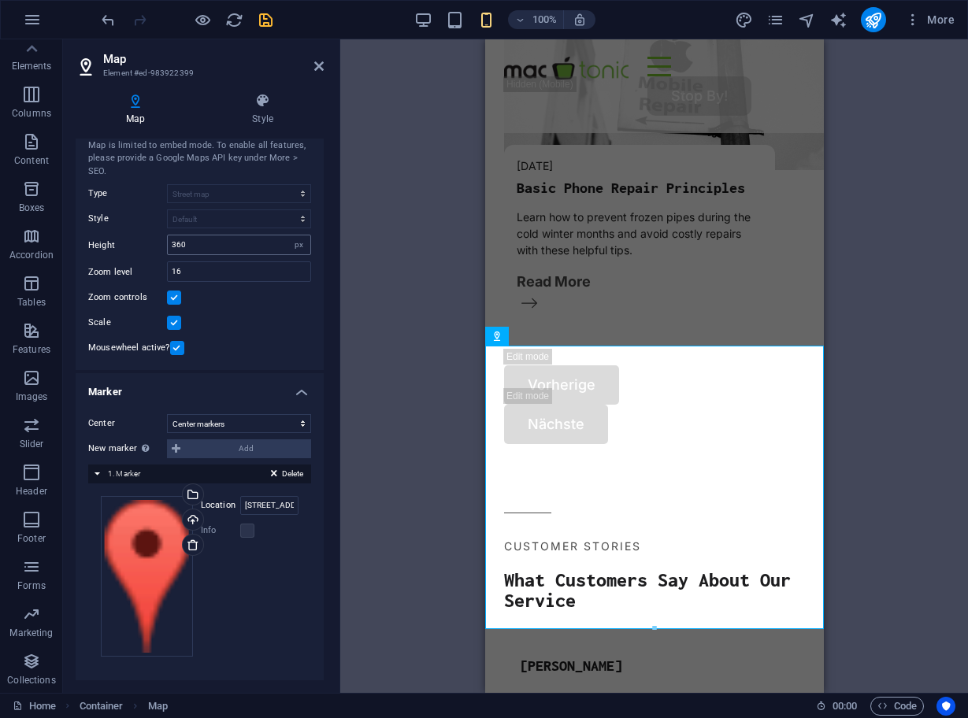
scroll to position [46, 0]
click at [250, 446] on div "New marker To enable this feature, please provide a Google Maps API key in the …" at bounding box center [199, 449] width 223 height 19
click at [176, 447] on div "New marker To enable this feature, please provide a Google Maps API key in the …" at bounding box center [199, 449] width 223 height 19
click at [173, 447] on div "New marker To enable this feature, please provide a Google Maps API key in the …" at bounding box center [199, 449] width 223 height 19
click at [249, 532] on label at bounding box center [247, 531] width 14 height 14
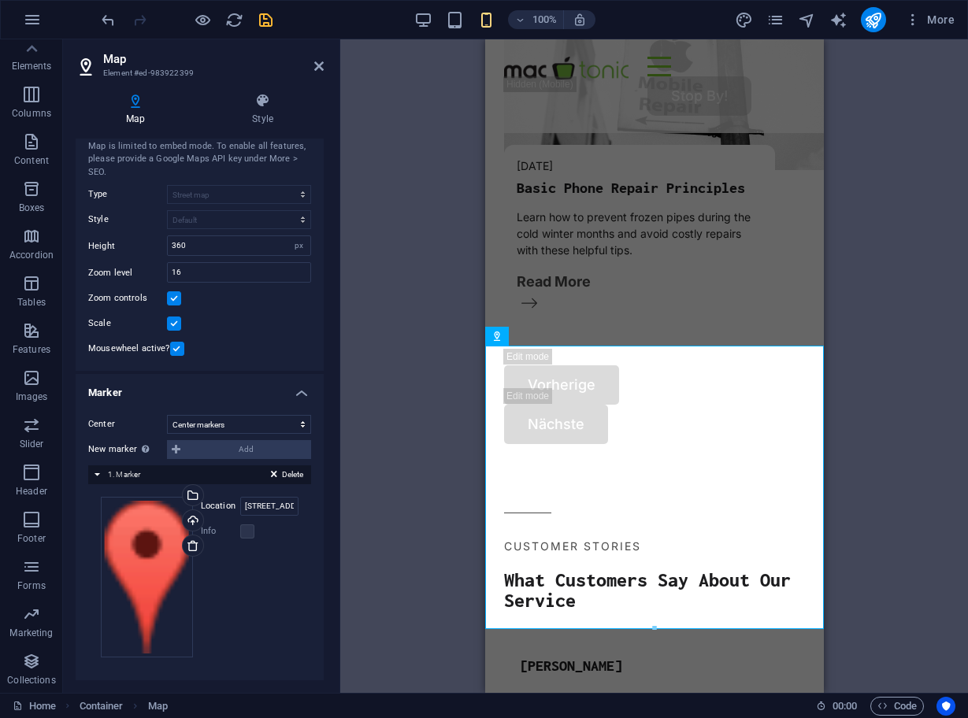
click at [210, 531] on label "Info" at bounding box center [220, 531] width 39 height 19
click at [188, 495] on div "Select files from the file manager, stock photos, or upload file(s)" at bounding box center [191, 497] width 24 height 24
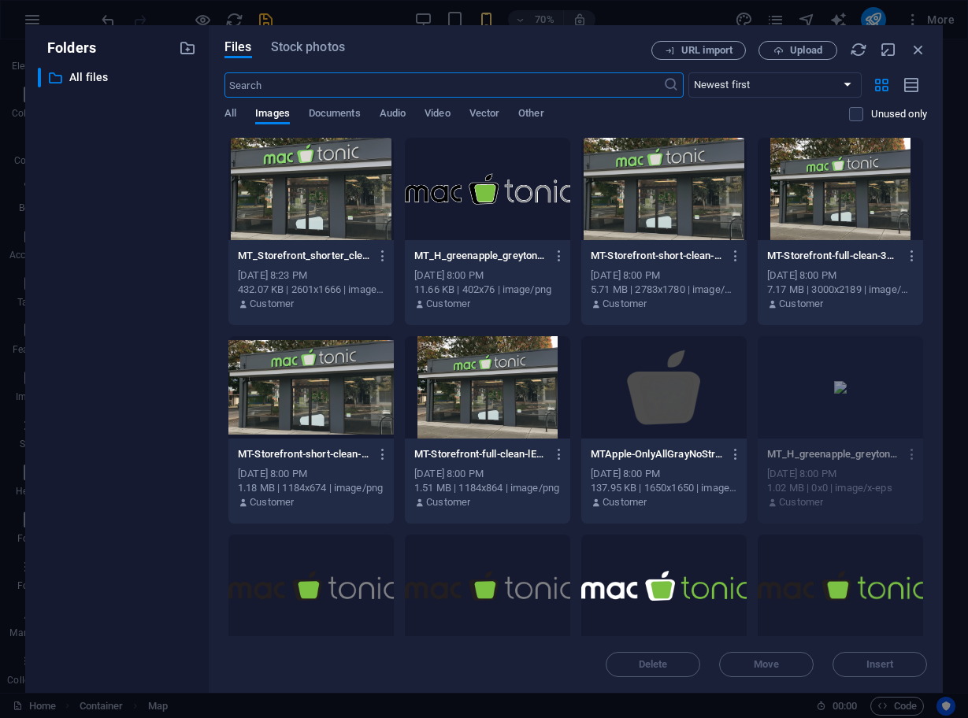
scroll to position [0, 0]
click at [810, 50] on span "Upload" at bounding box center [806, 50] width 32 height 9
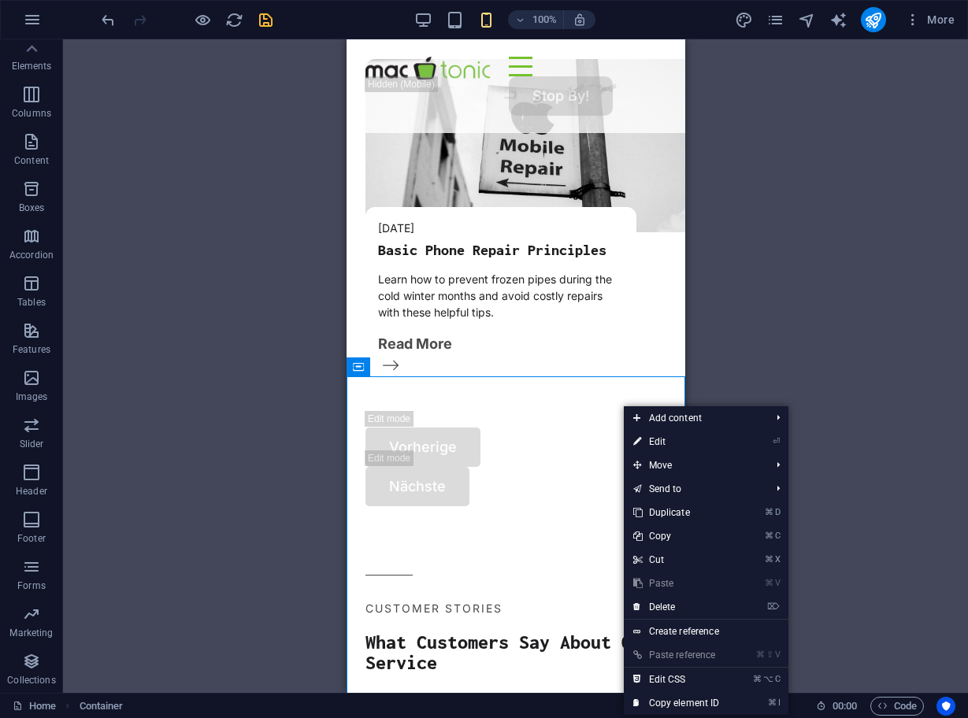
click at [753, 322] on div "Drag here to replace the existing content. Press “Ctrl” if you want to create a…" at bounding box center [515, 365] width 905 height 653
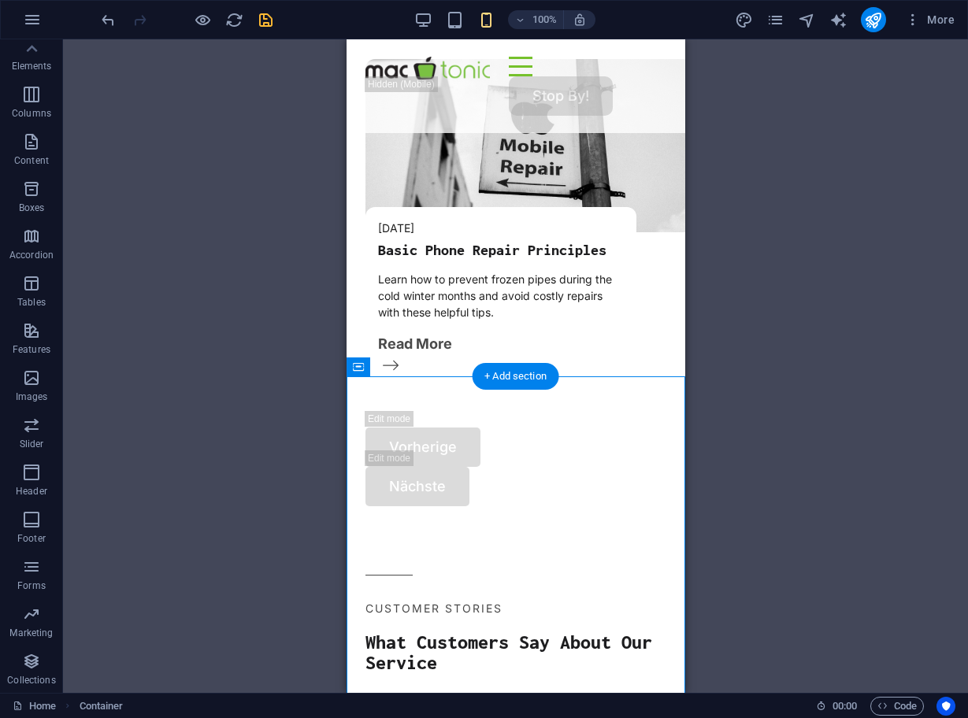
click at [268, 22] on icon "save" at bounding box center [266, 20] width 18 height 18
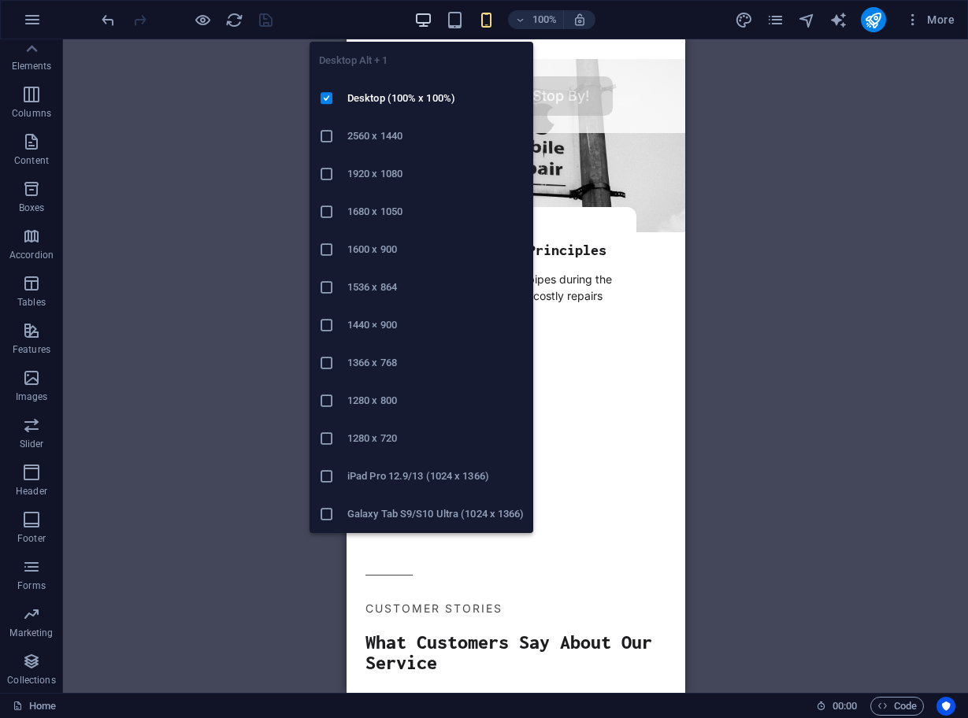
click at [420, 24] on icon "button" at bounding box center [423, 20] width 18 height 18
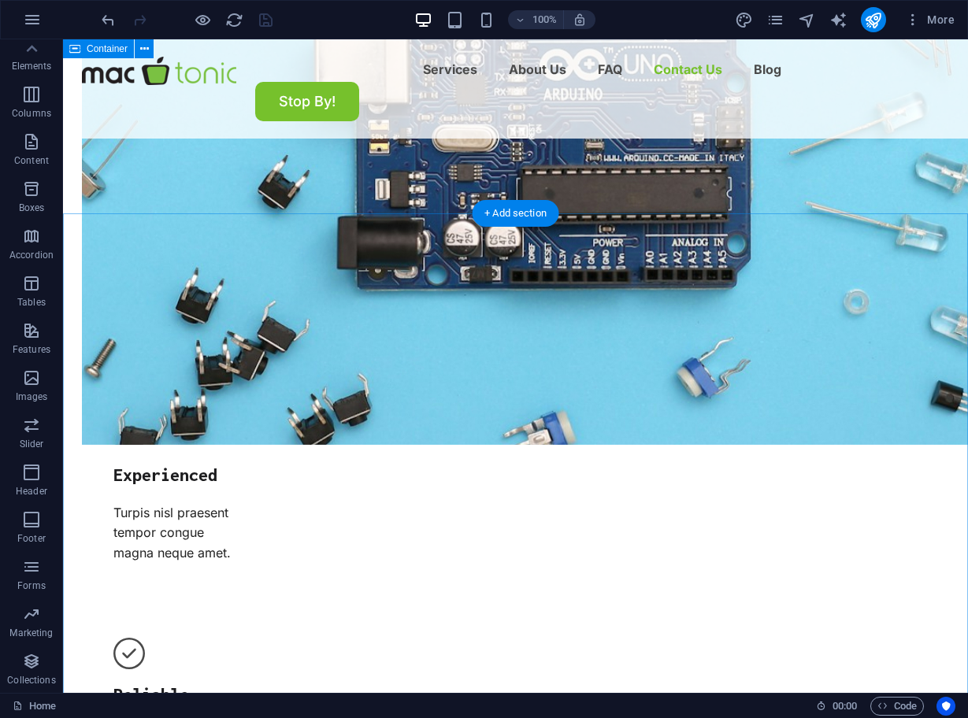
scroll to position [4919, 0]
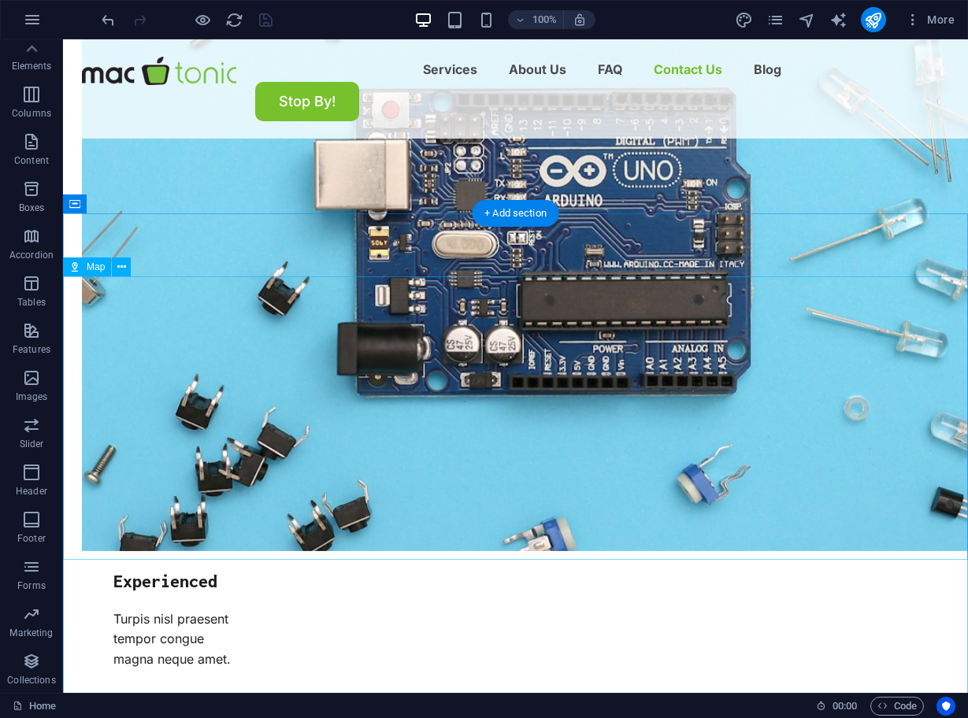
click at [87, 268] on span "Map" at bounding box center [96, 266] width 18 height 9
select select "1"
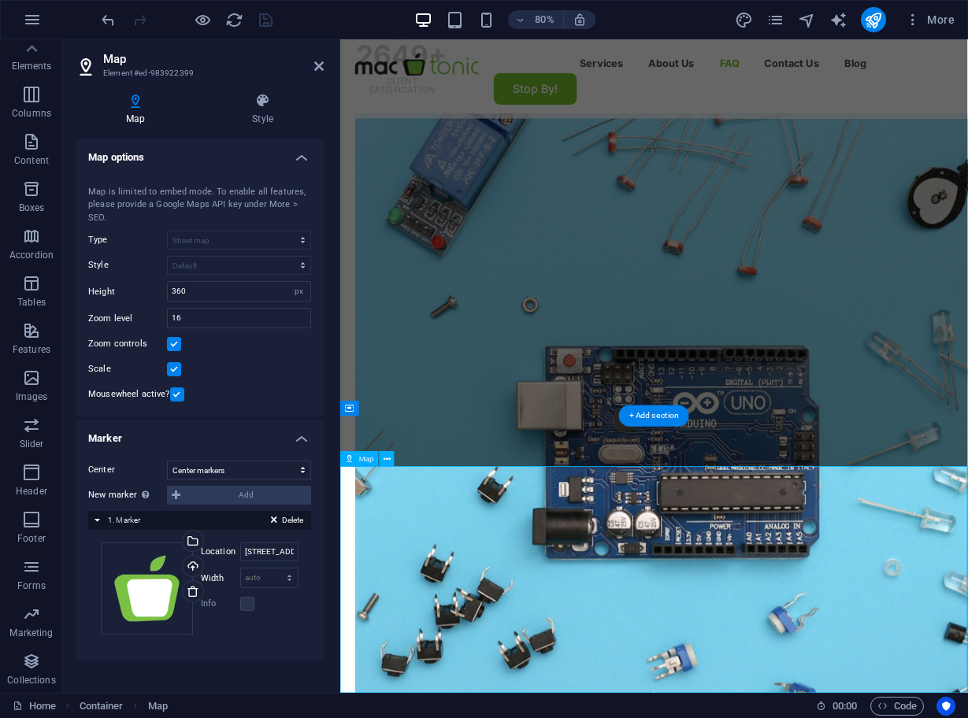
scroll to position [4772, 0]
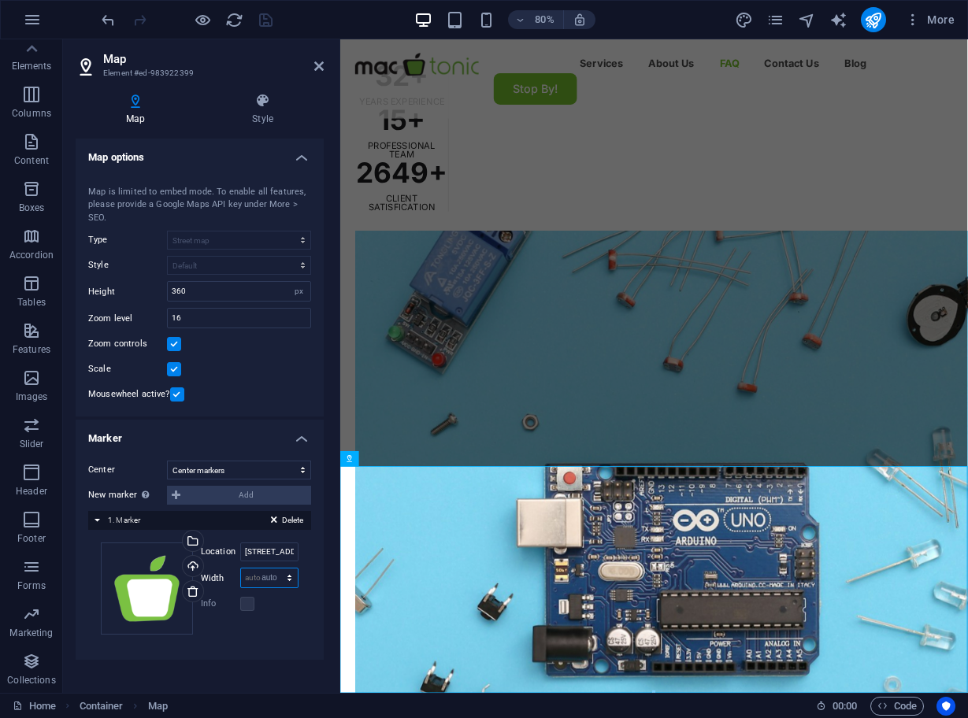
select select "DISABLED_OPTION_VALUE"
click at [253, 600] on label at bounding box center [247, 604] width 14 height 14
click at [238, 624] on div "Drag files here, click to choose files or select files from Files or our free s…" at bounding box center [200, 588] width 198 height 92
click at [261, 20] on icon "save" at bounding box center [266, 20] width 18 height 18
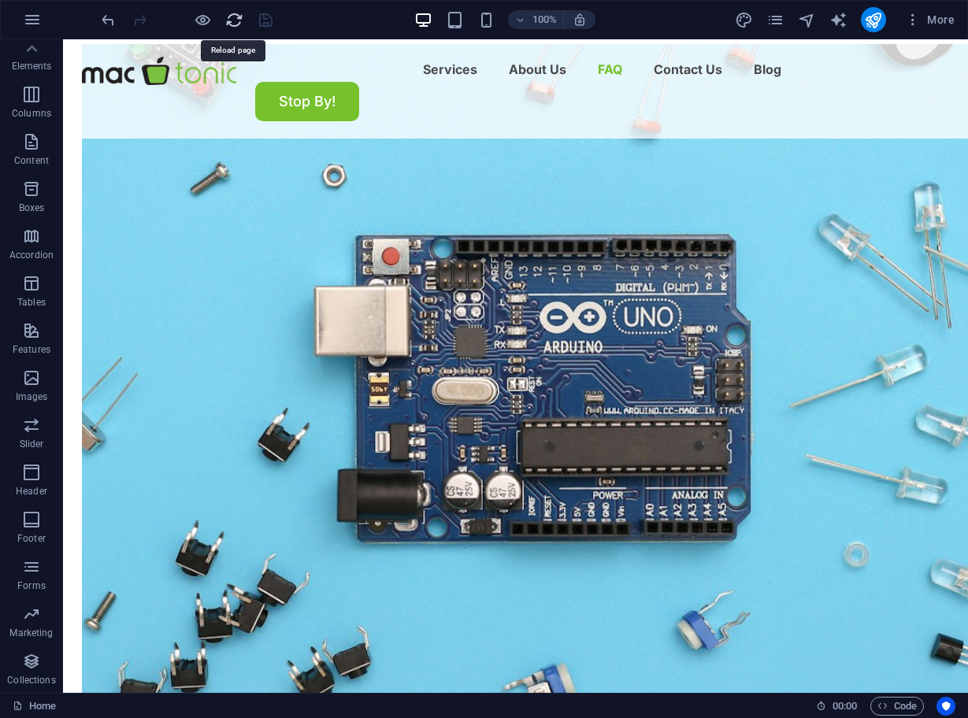
click at [237, 20] on icon "reload" at bounding box center [234, 20] width 18 height 18
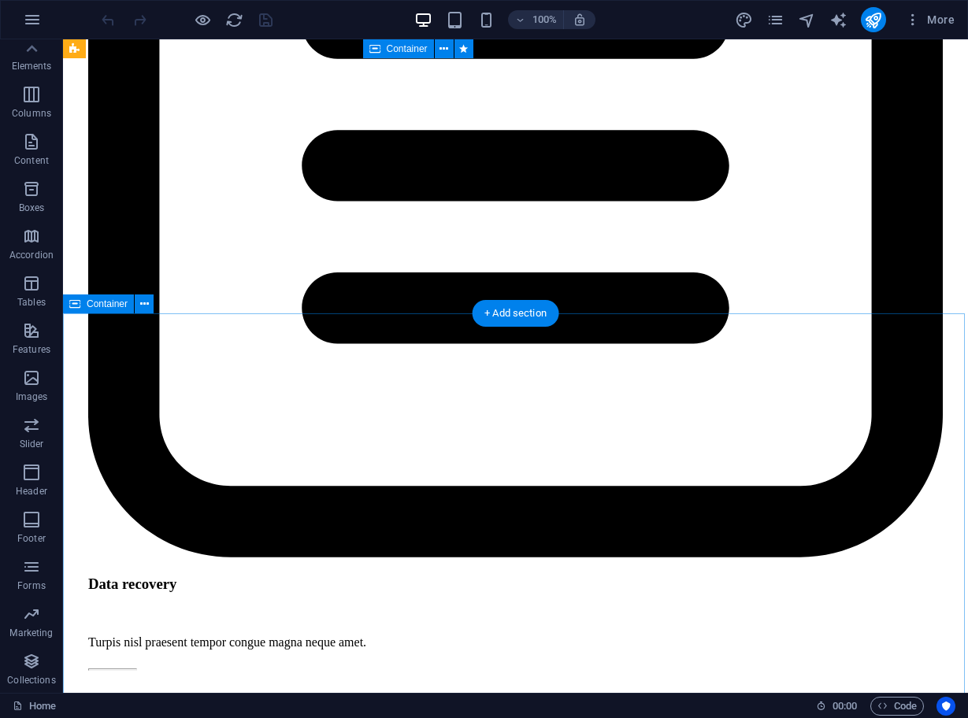
scroll to position [4819, 0]
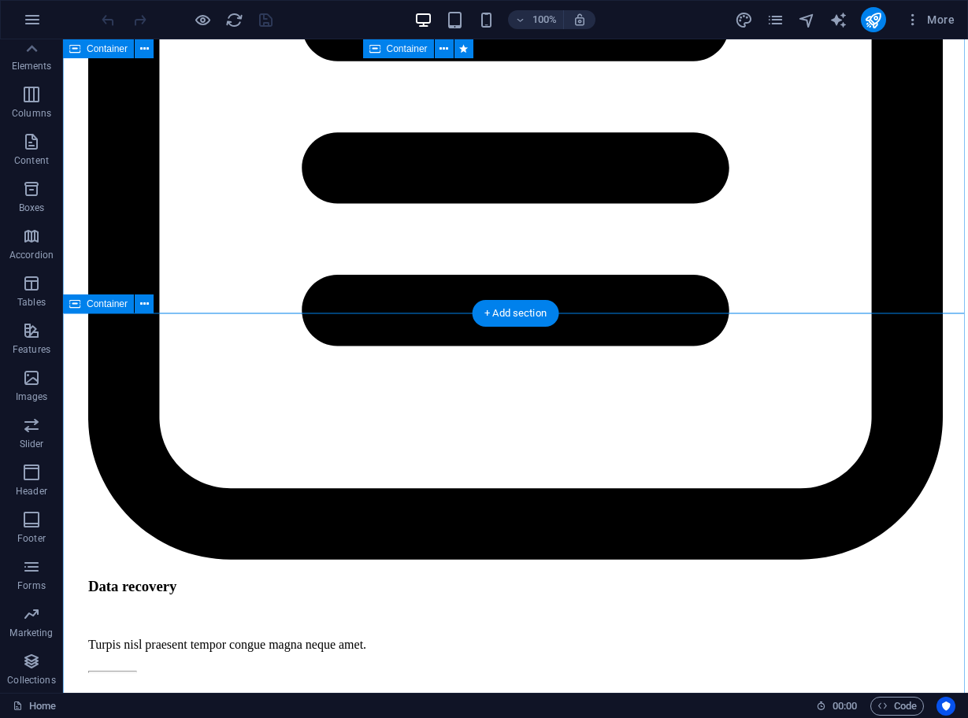
click at [85, 303] on div "Container" at bounding box center [98, 303] width 71 height 19
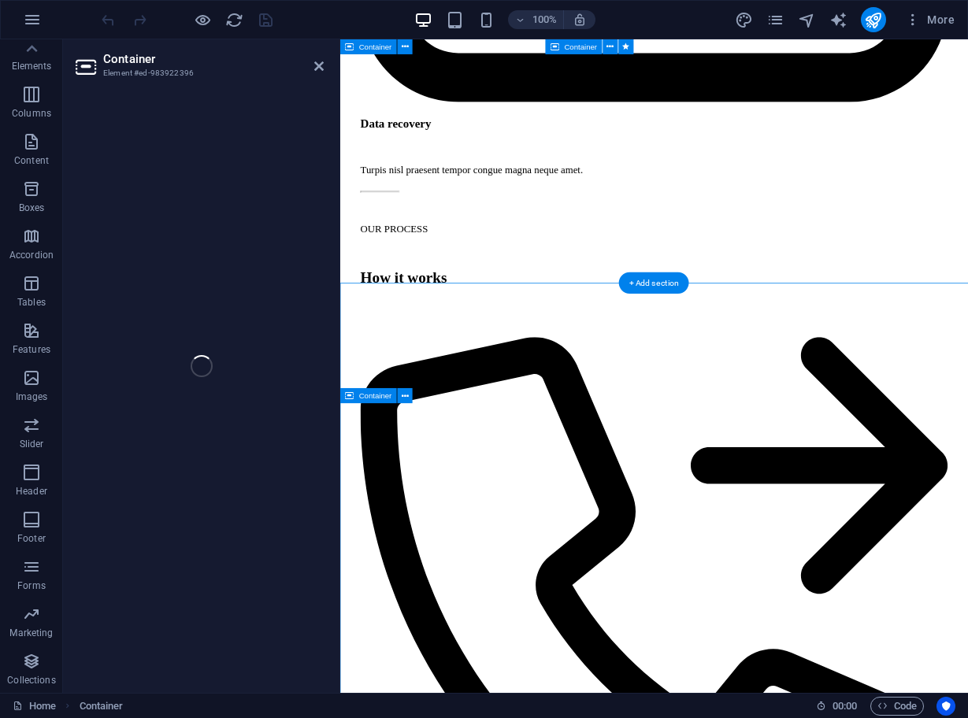
scroll to position [4788, 0]
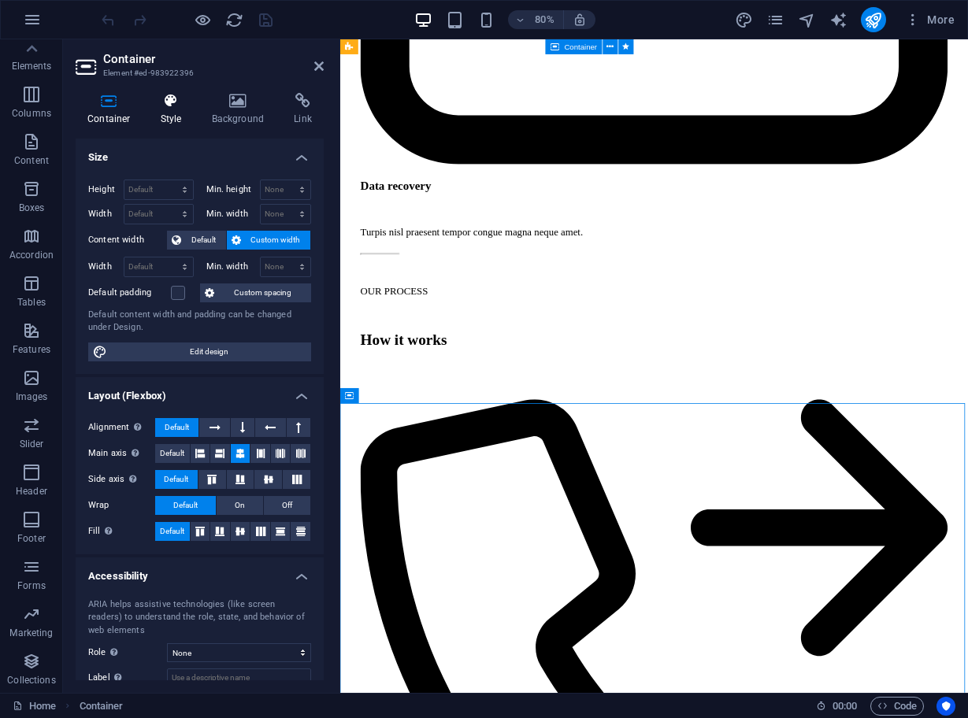
click at [170, 113] on h4 "Style" at bounding box center [174, 109] width 51 height 33
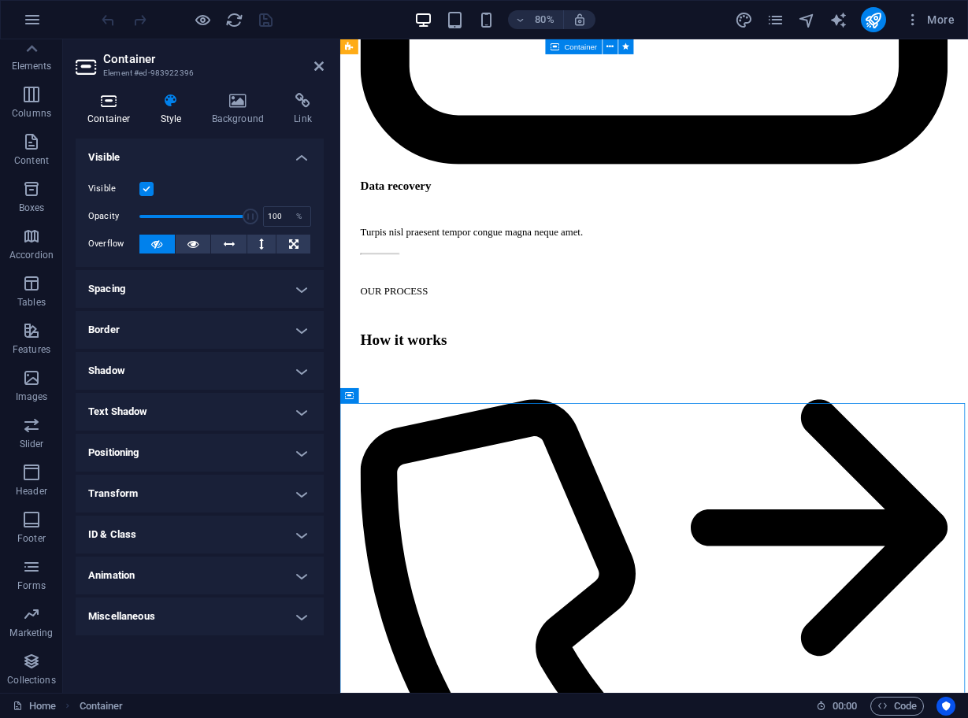
click at [118, 105] on icon at bounding box center [109, 101] width 67 height 16
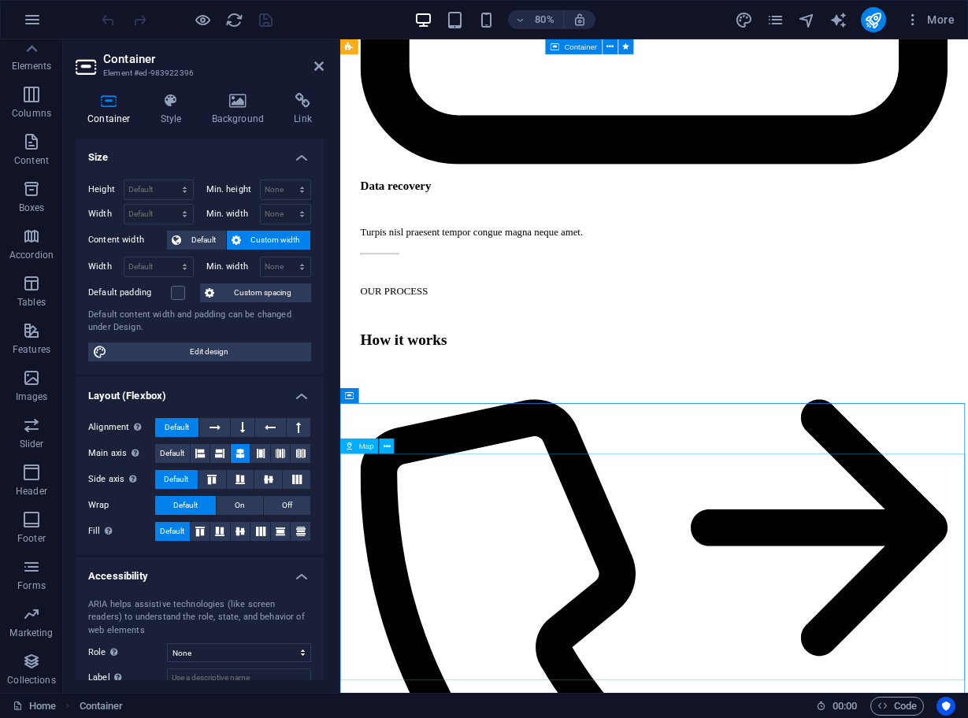
click at [370, 449] on span "Map" at bounding box center [366, 446] width 15 height 8
select select "1"
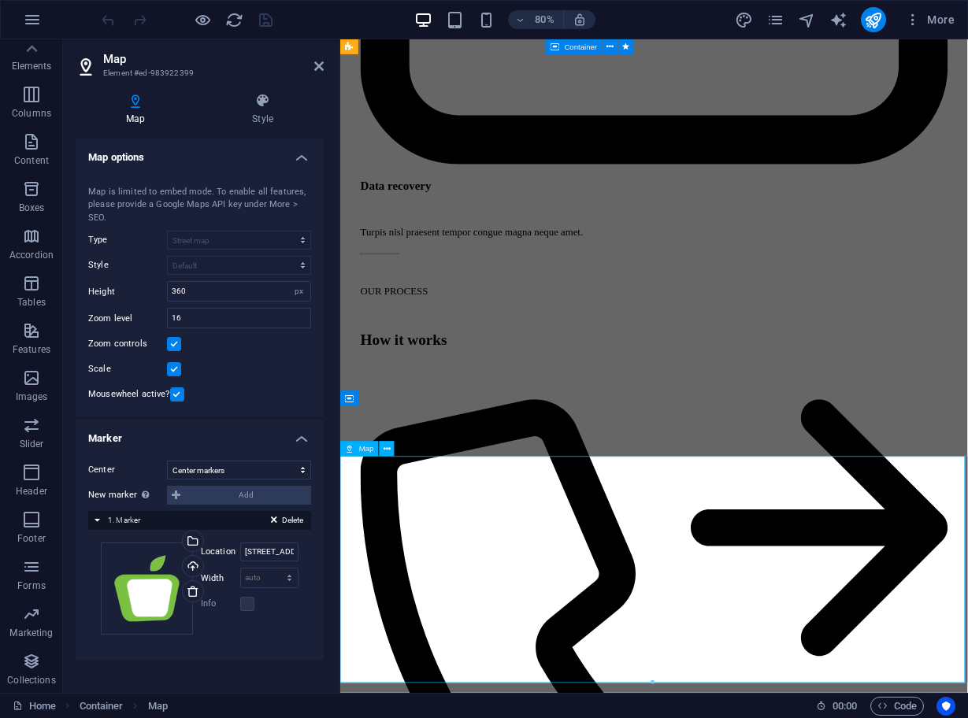
scroll to position [4785, 0]
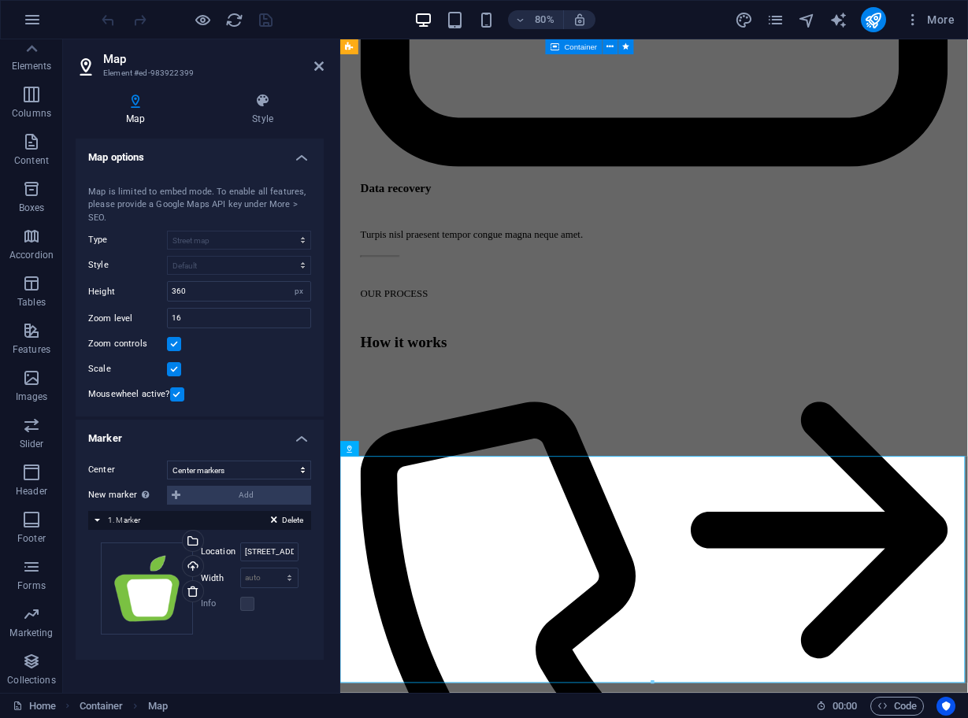
click at [99, 516] on div "Delete 1. Marker" at bounding box center [199, 520] width 223 height 19
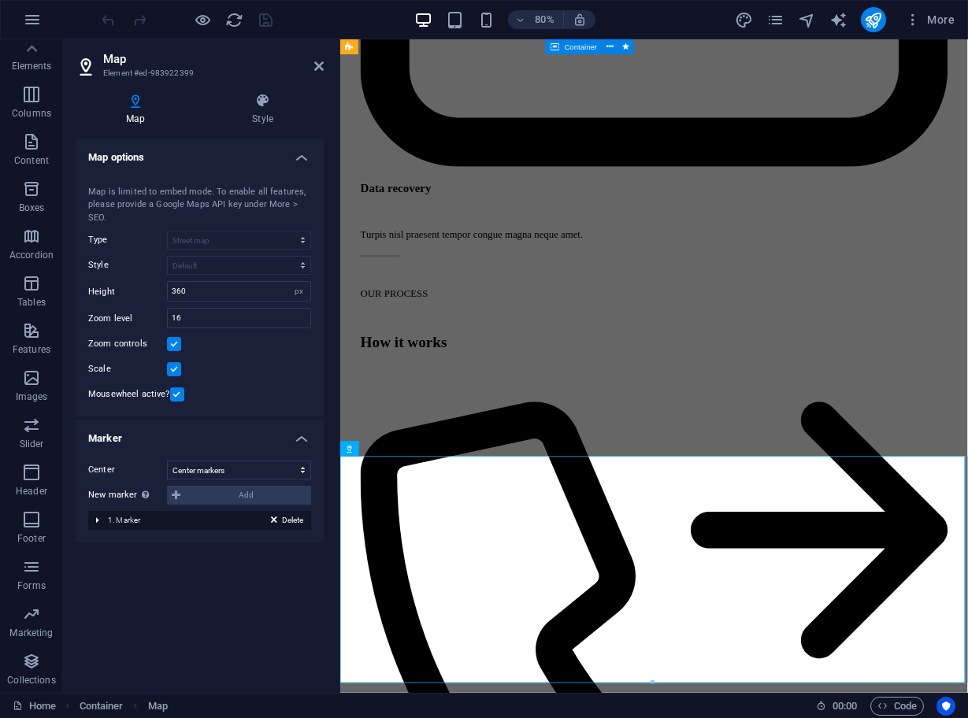
click at [99, 516] on div "Delete 1. Marker" at bounding box center [199, 520] width 223 height 19
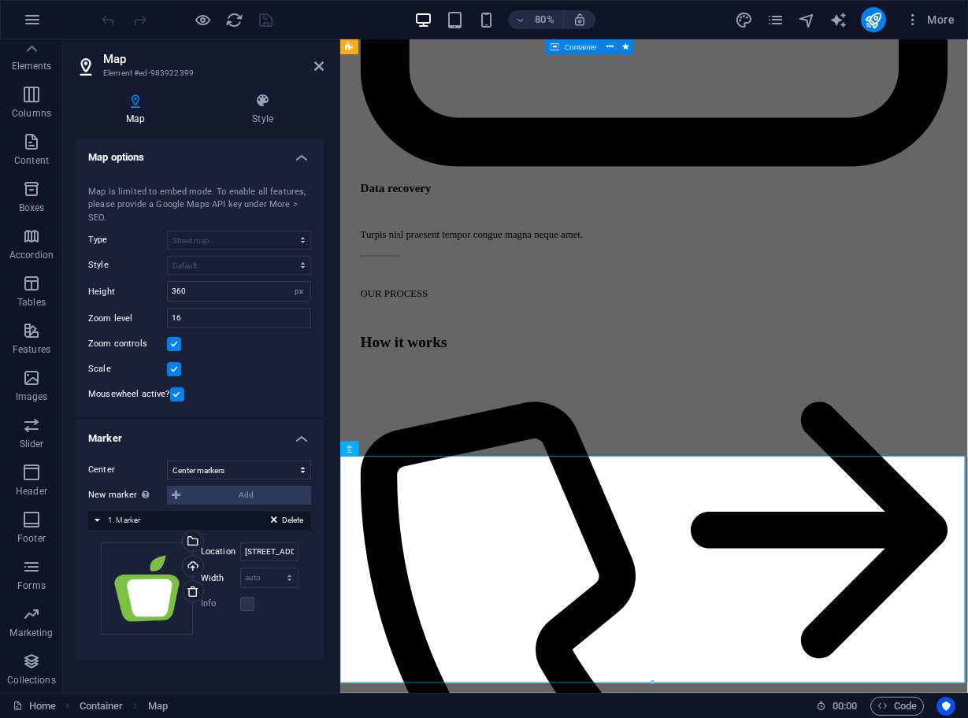
click at [288, 517] on span "Delete" at bounding box center [292, 520] width 21 height 14
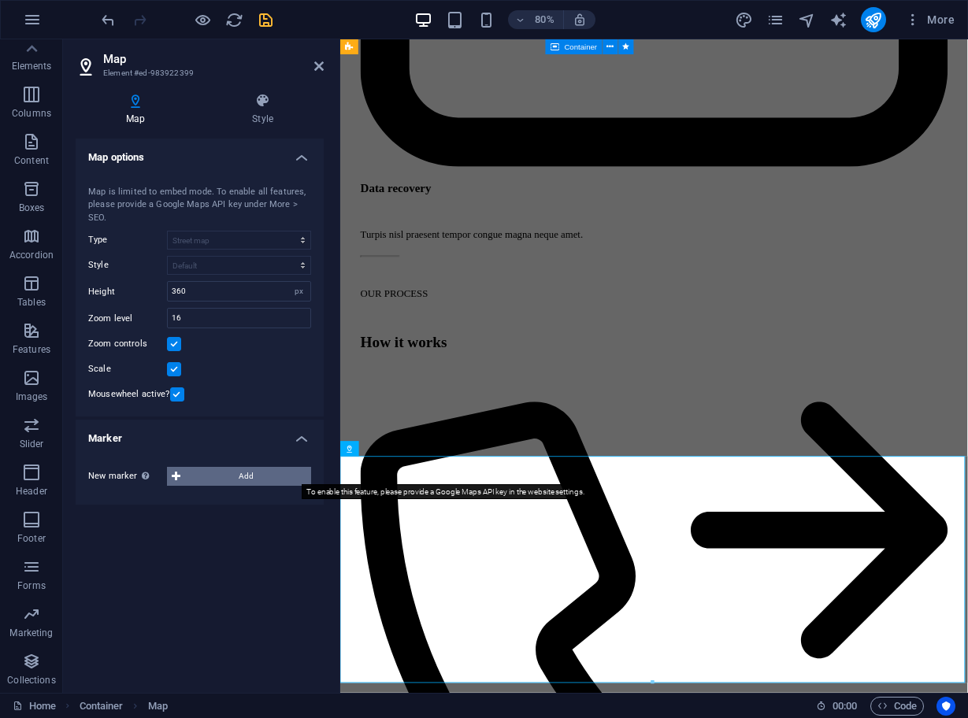
click at [187, 475] on span "Add" at bounding box center [245, 476] width 121 height 19
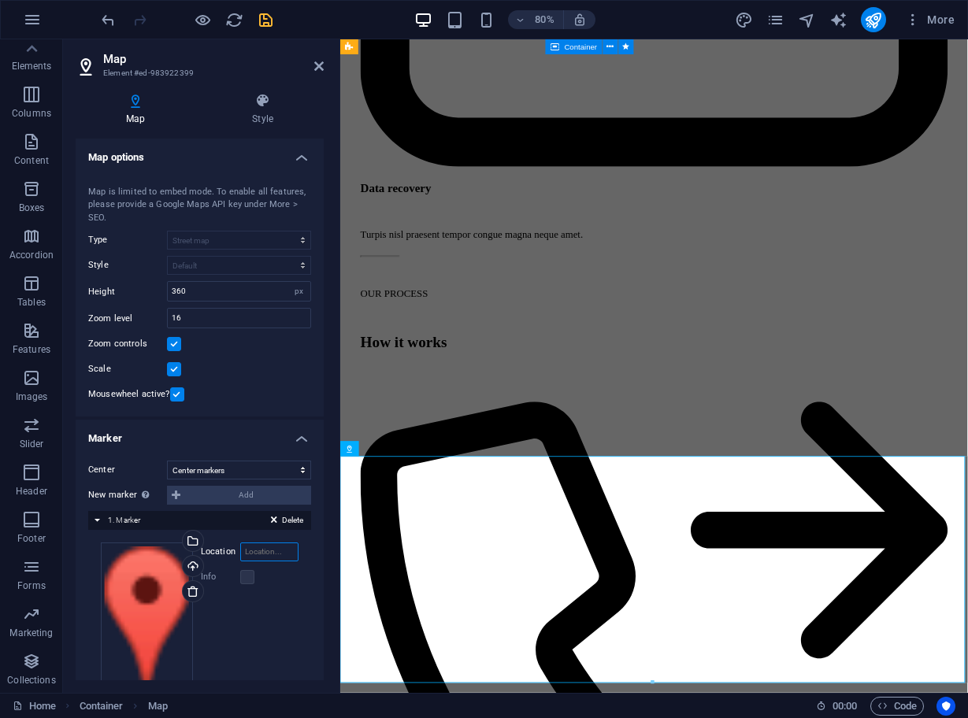
click at [267, 550] on input "Location" at bounding box center [269, 551] width 58 height 19
type input "[STREET_ADDRESS][PERSON_NAME]"
click at [172, 581] on div "Drag files here, click to choose files or select files from Files or our free s…" at bounding box center [147, 622] width 92 height 161
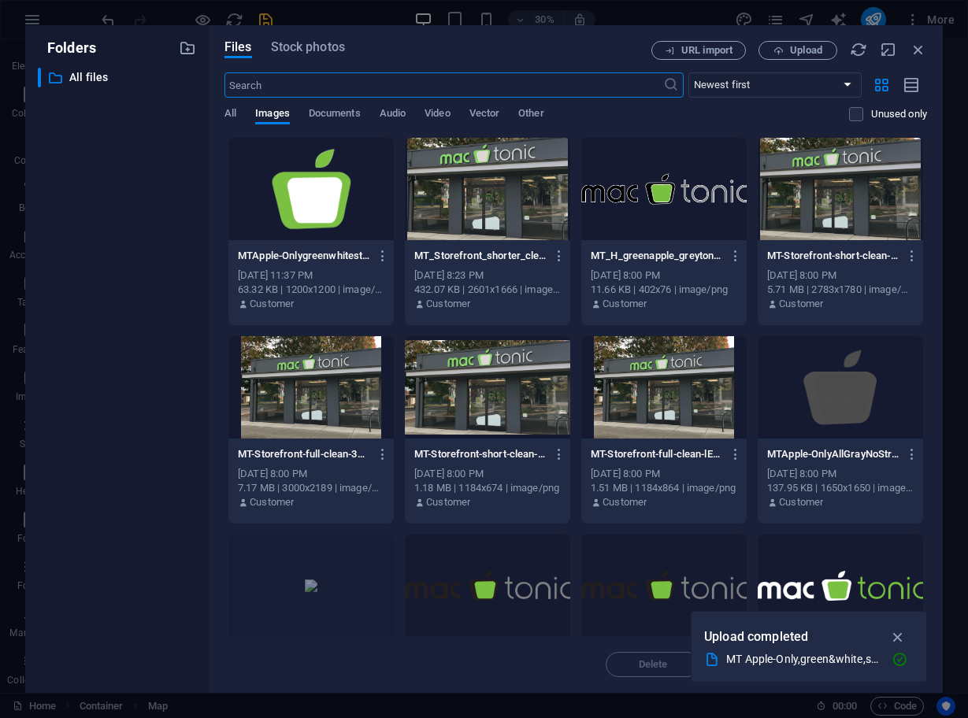
scroll to position [4561, 0]
click at [916, 52] on icon "button" at bounding box center [917, 49] width 17 height 17
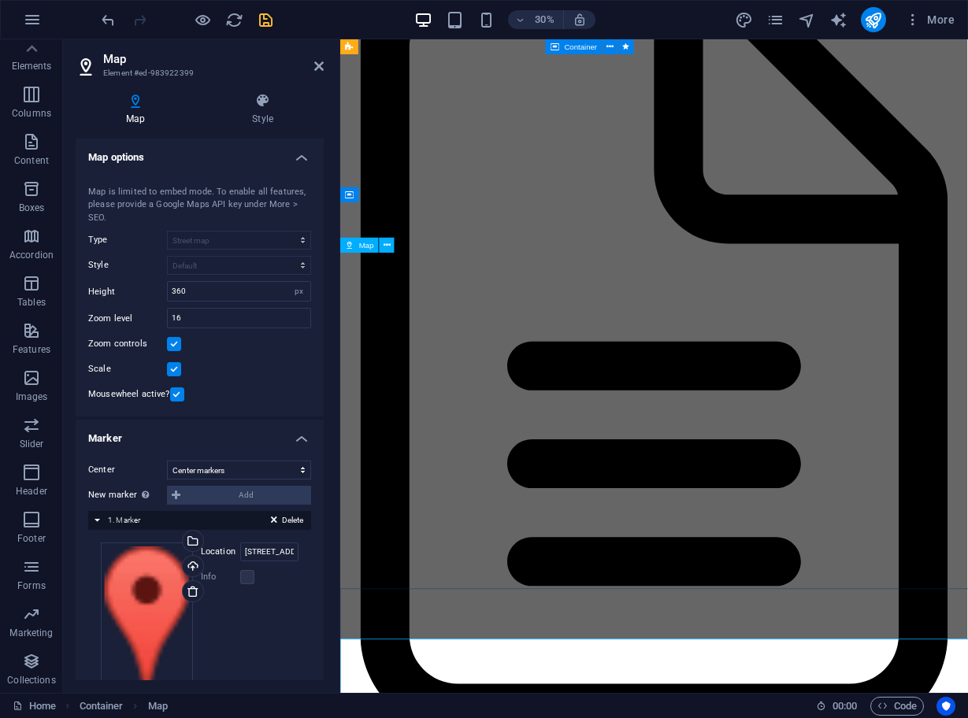
scroll to position [5039, 0]
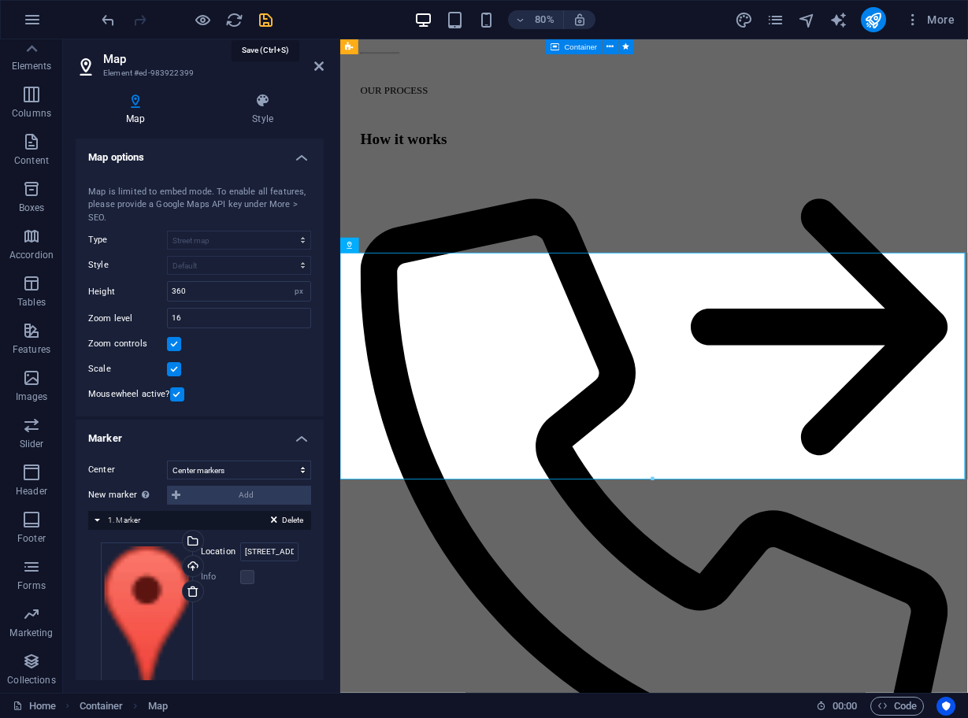
click at [261, 21] on icon "save" at bounding box center [266, 20] width 18 height 18
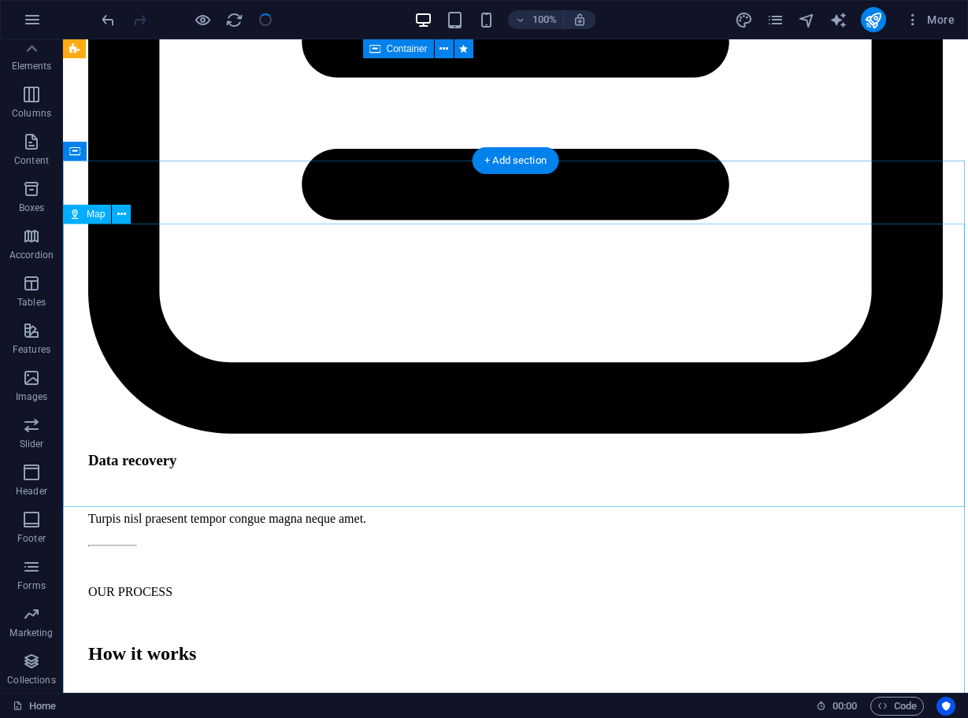
scroll to position [4932, 0]
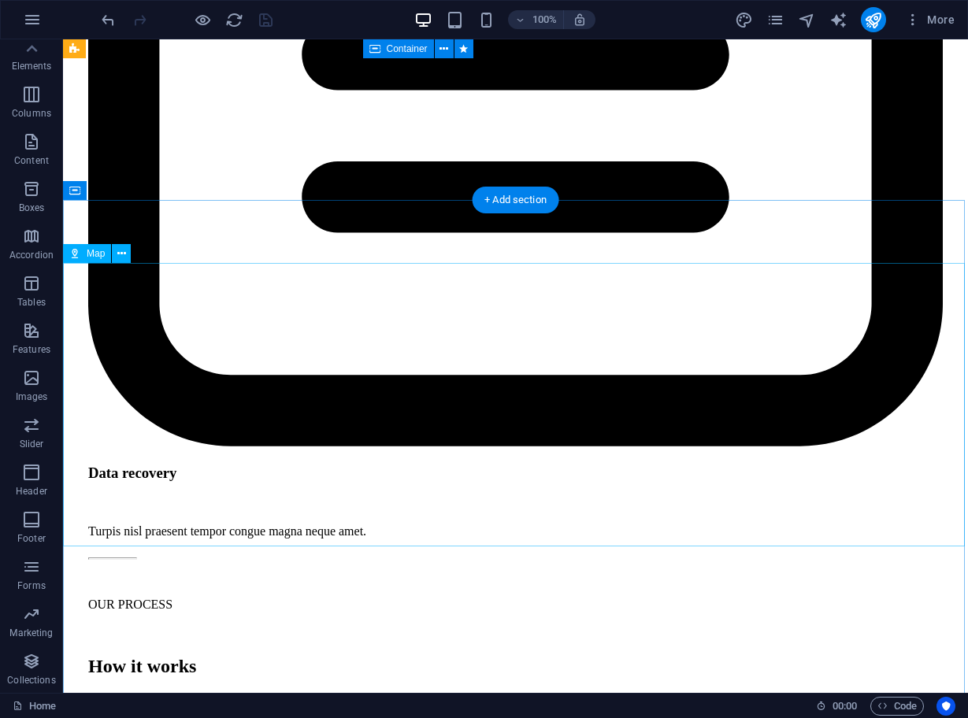
click at [83, 255] on div "Map" at bounding box center [87, 253] width 48 height 19
select select "1"
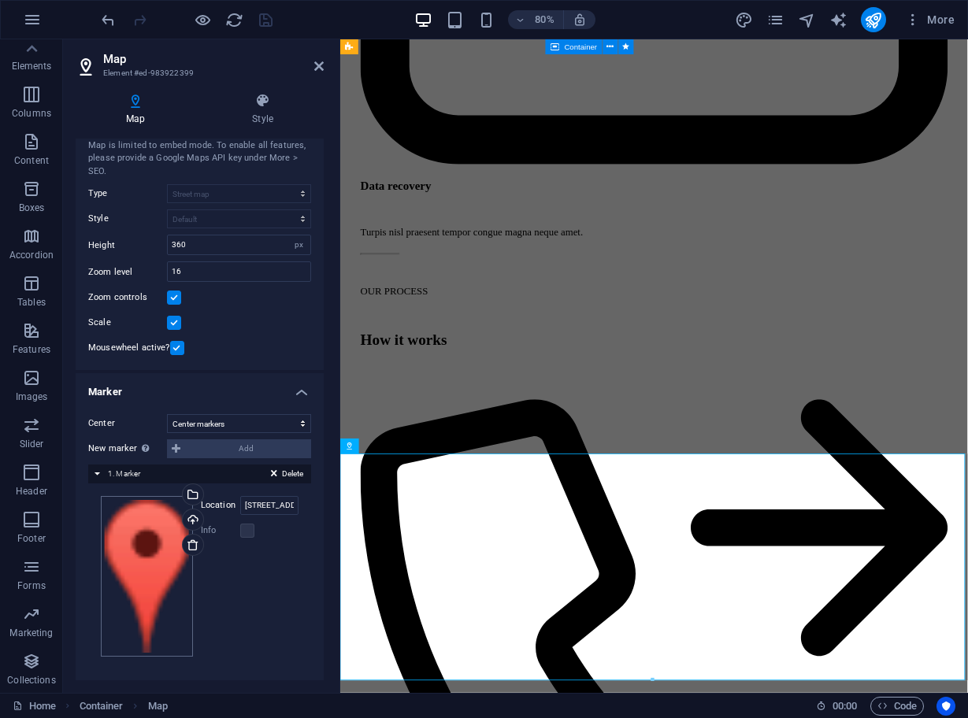
scroll to position [46, 0]
click at [161, 561] on div "Drag files here, click to choose files or select files from Files or our free s…" at bounding box center [147, 577] width 92 height 161
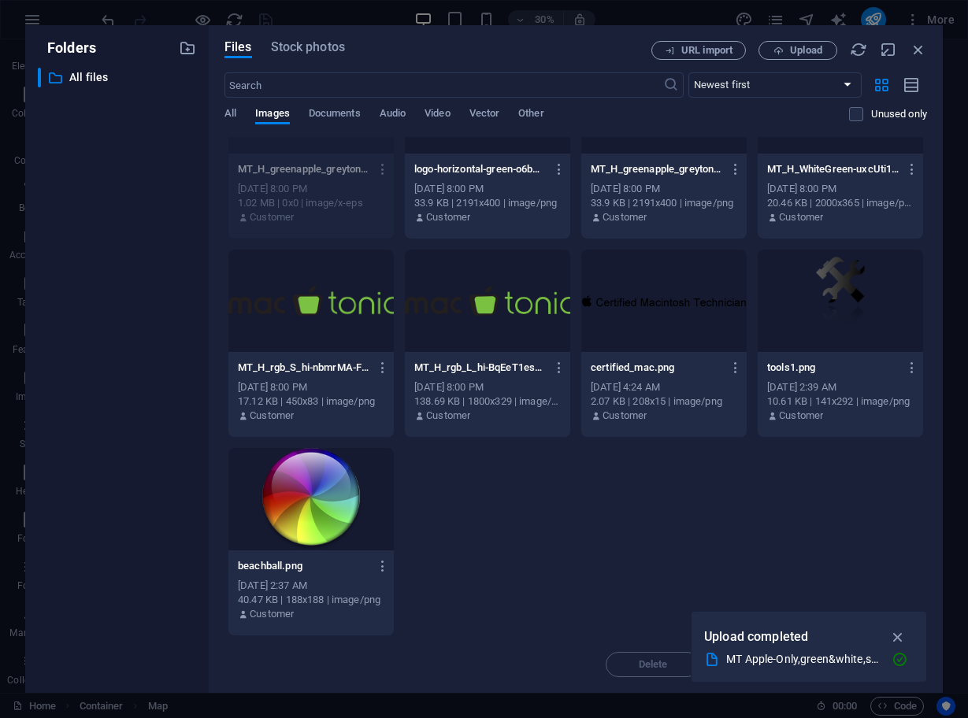
scroll to position [482, 0]
click at [309, 509] on div at bounding box center [310, 501] width 165 height 102
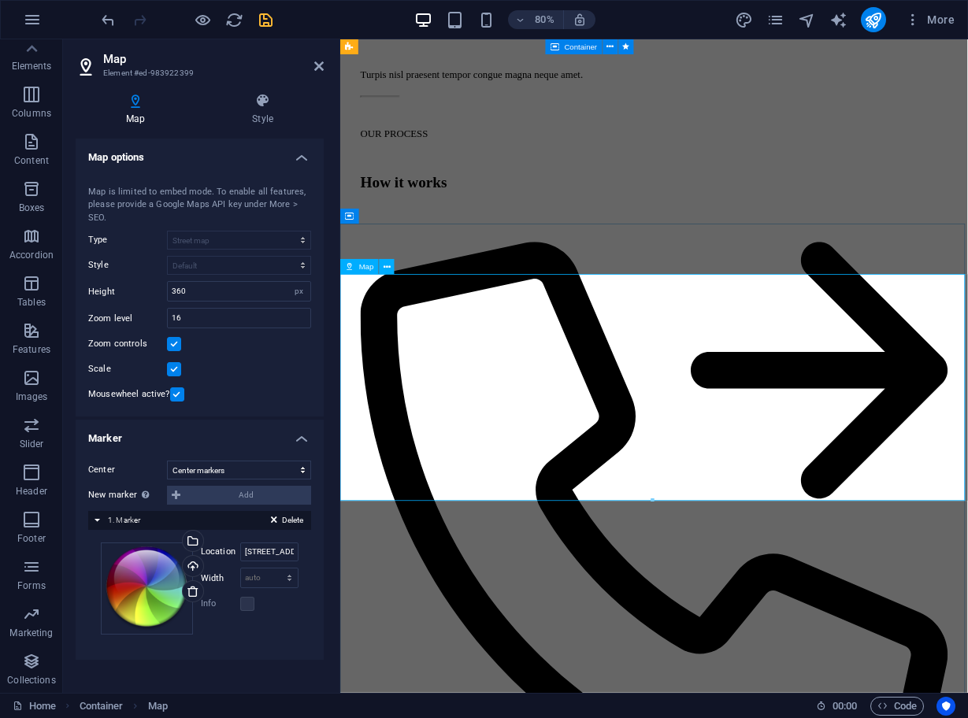
scroll to position [4984, 0]
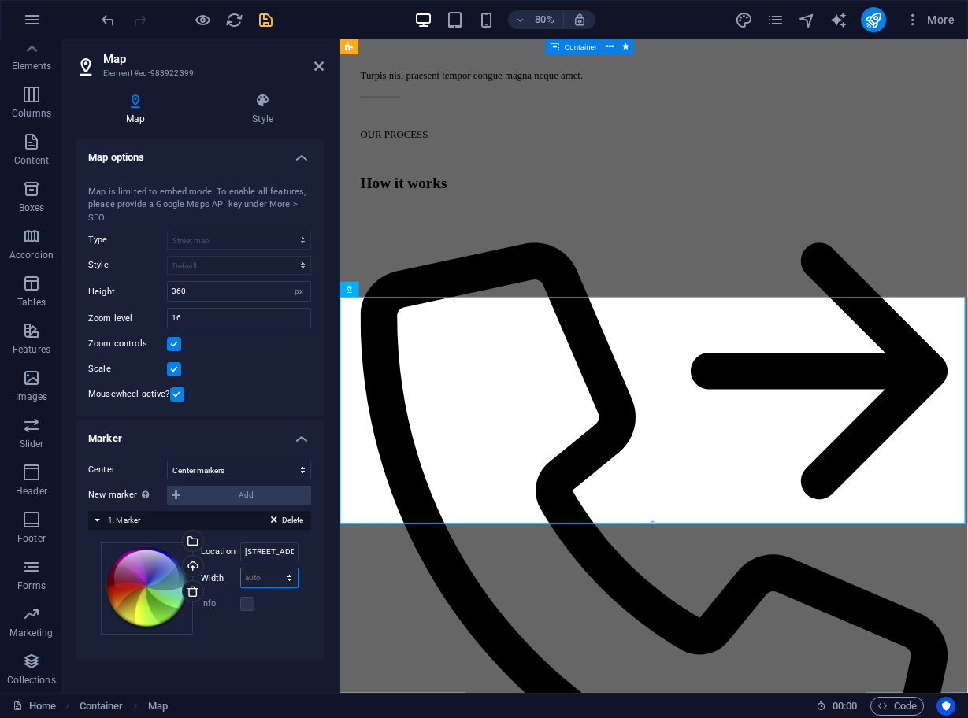
select select "px"
click at [268, 568] on input "0" at bounding box center [269, 577] width 57 height 19
click at [255, 568] on input "10" at bounding box center [269, 577] width 57 height 19
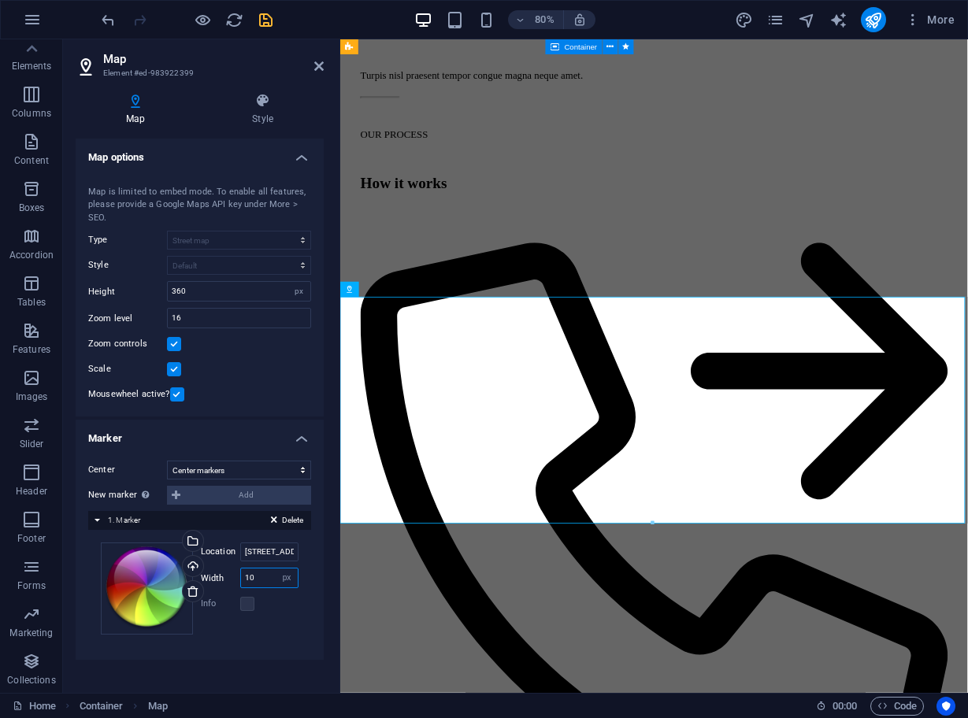
click at [255, 568] on input "10" at bounding box center [269, 577] width 57 height 19
click at [265, 568] on input "40" at bounding box center [269, 577] width 57 height 19
click at [193, 556] on div "Upload" at bounding box center [191, 568] width 24 height 24
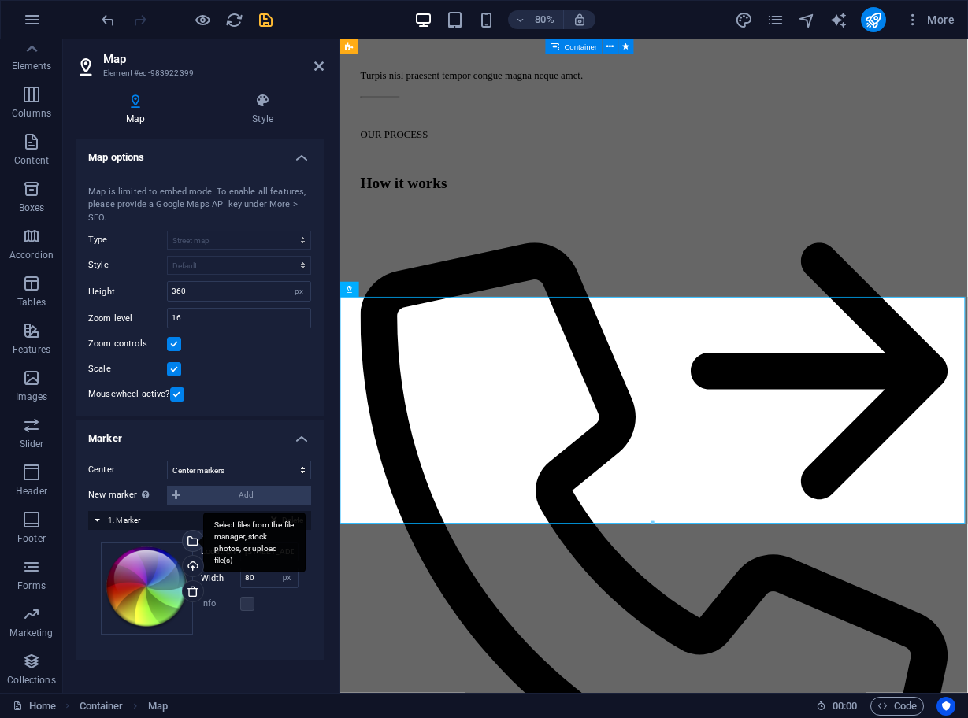
click at [203, 513] on div "Select files from the file manager, stock photos, or upload file(s)" at bounding box center [254, 542] width 102 height 59
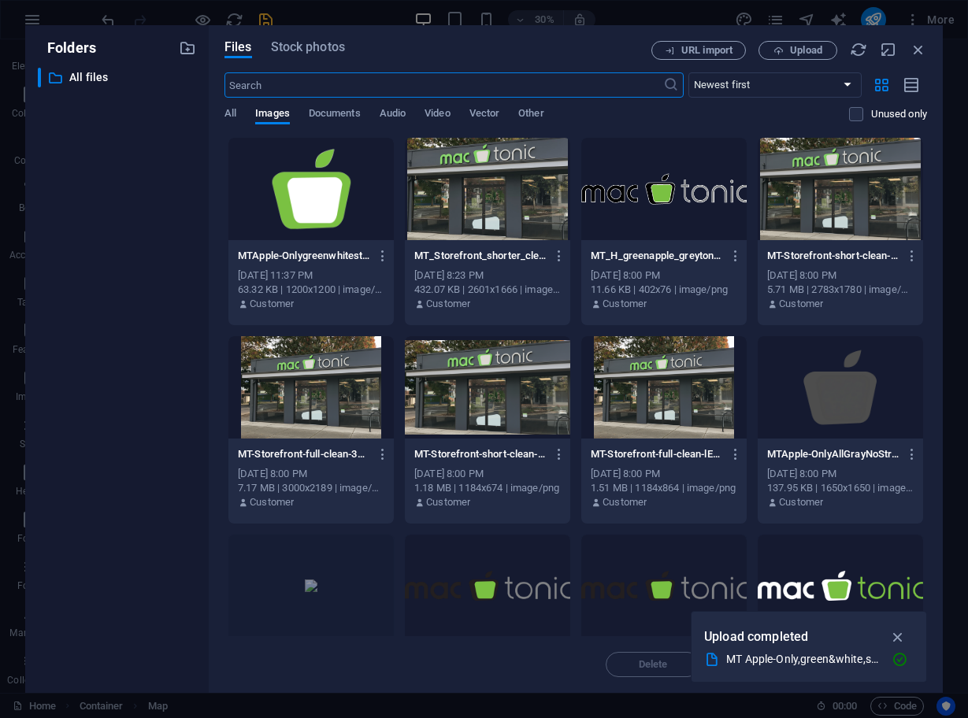
scroll to position [4561, 0]
click at [312, 199] on div at bounding box center [310, 189] width 165 height 102
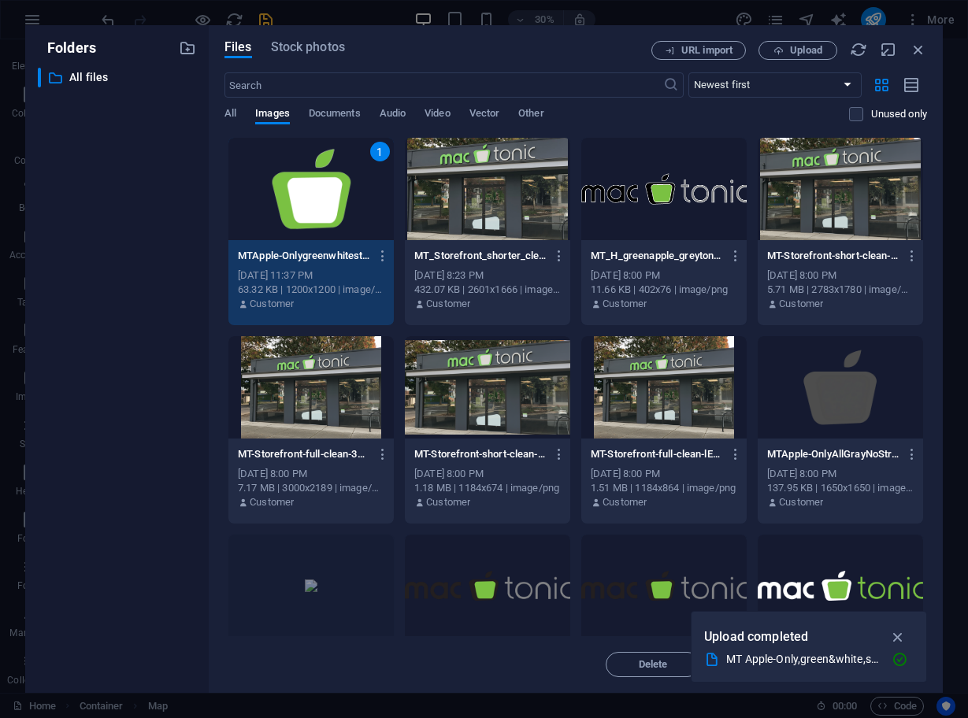
click at [312, 199] on div "1" at bounding box center [310, 189] width 165 height 102
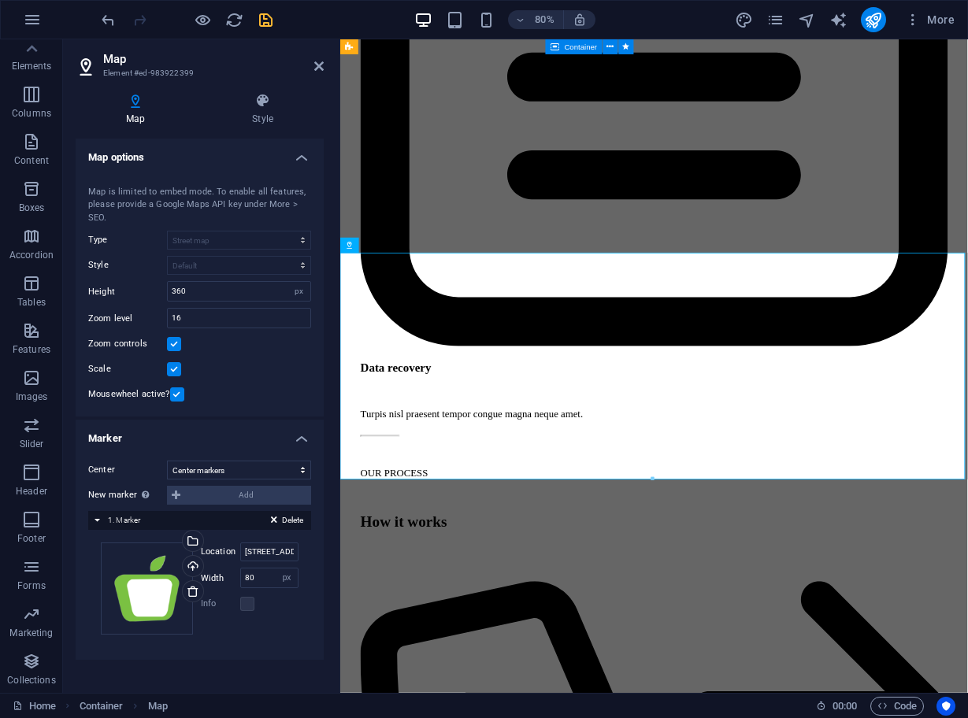
scroll to position [5039, 0]
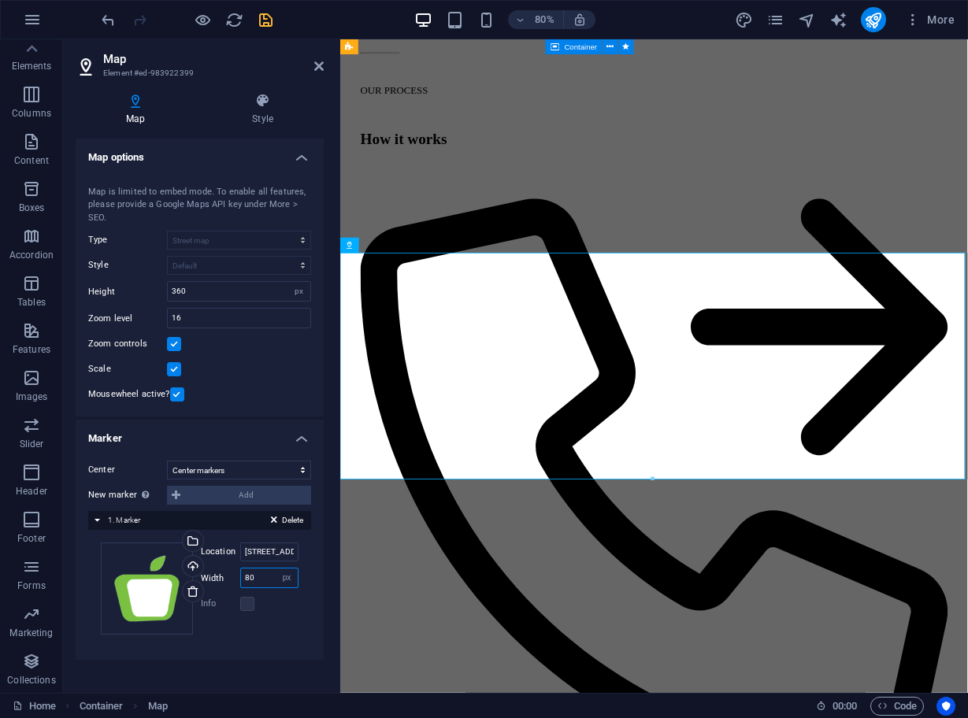
click at [261, 575] on input "80" at bounding box center [269, 577] width 57 height 19
type input "8"
type input "100"
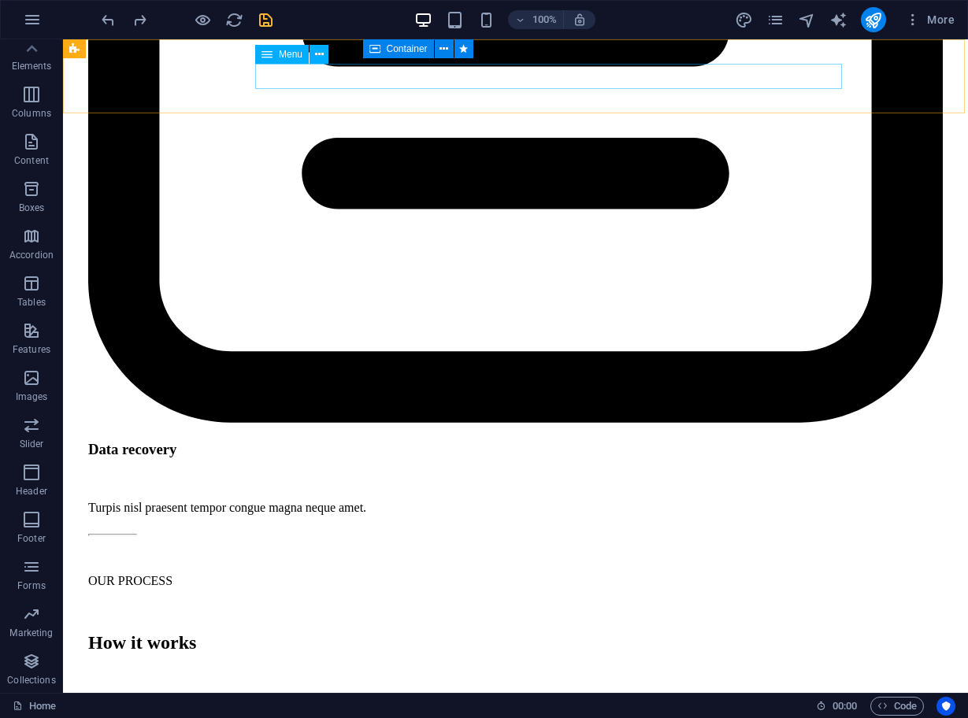
scroll to position [4971, 0]
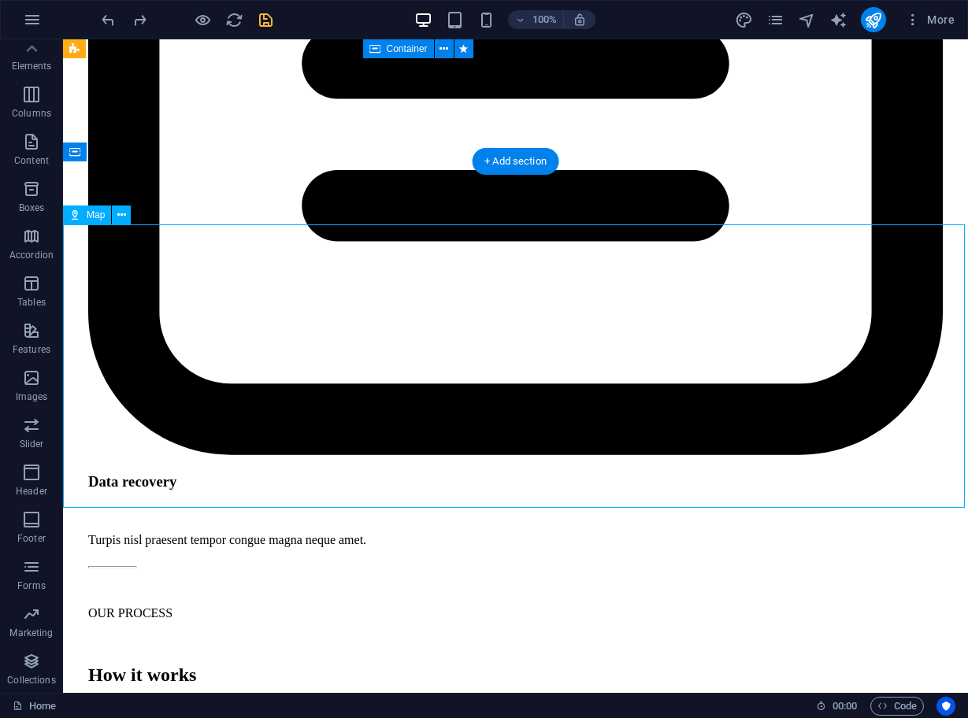
select select "1"
select select "px"
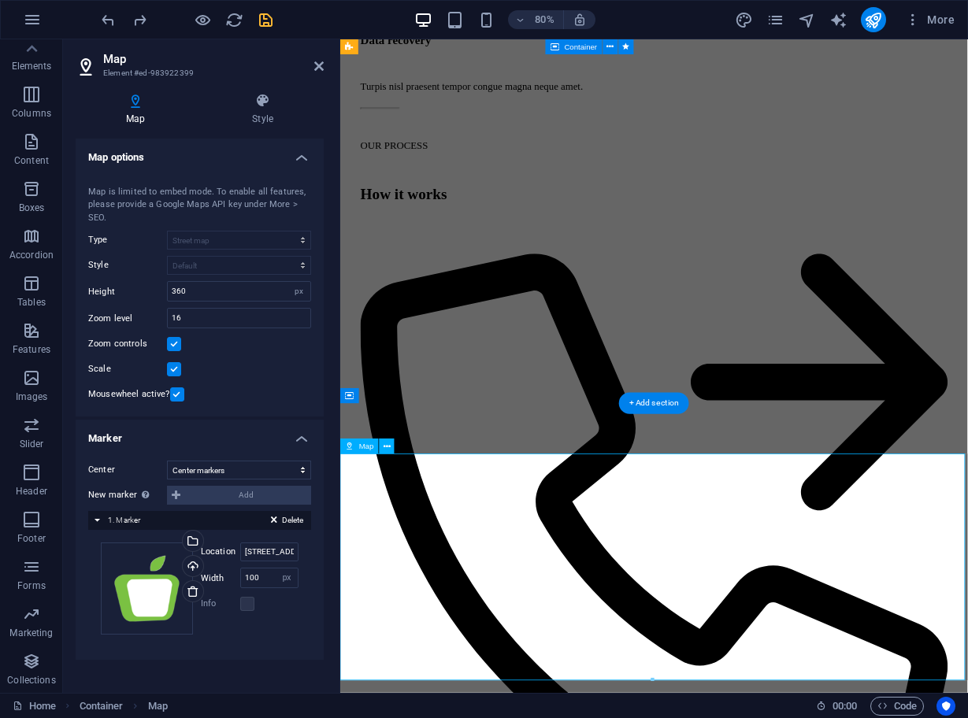
scroll to position [4788, 0]
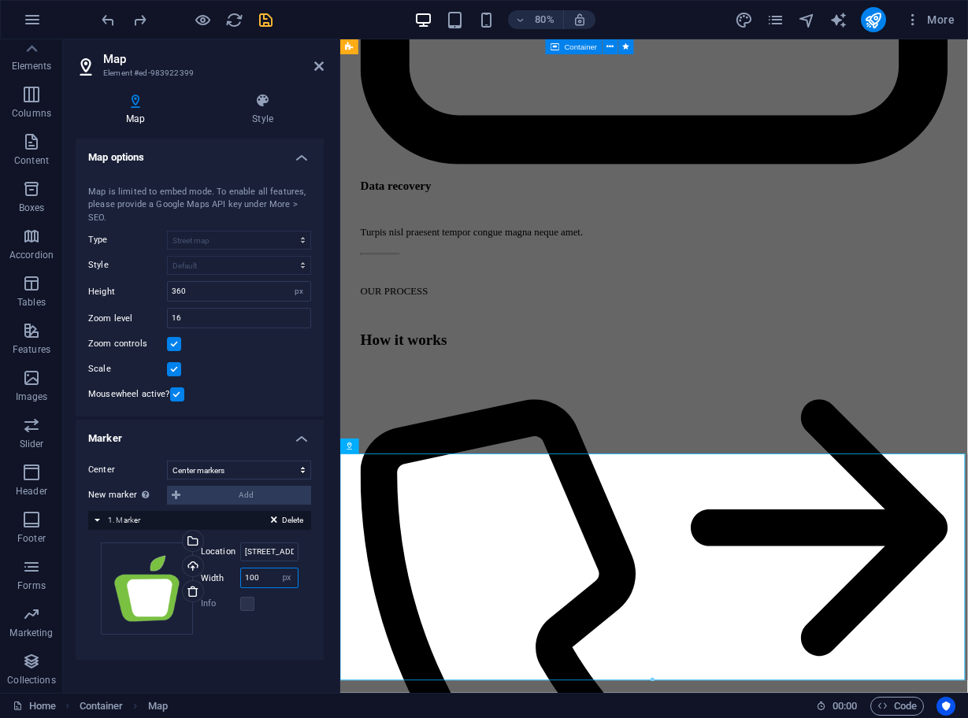
click at [259, 575] on input "100" at bounding box center [269, 577] width 57 height 19
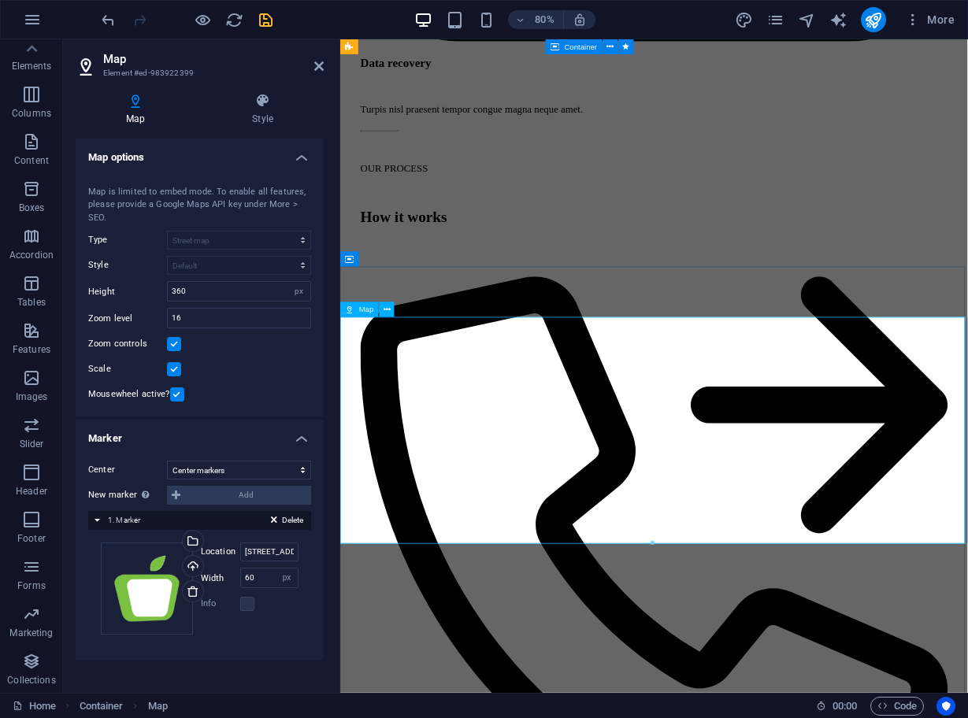
scroll to position [4961, 0]
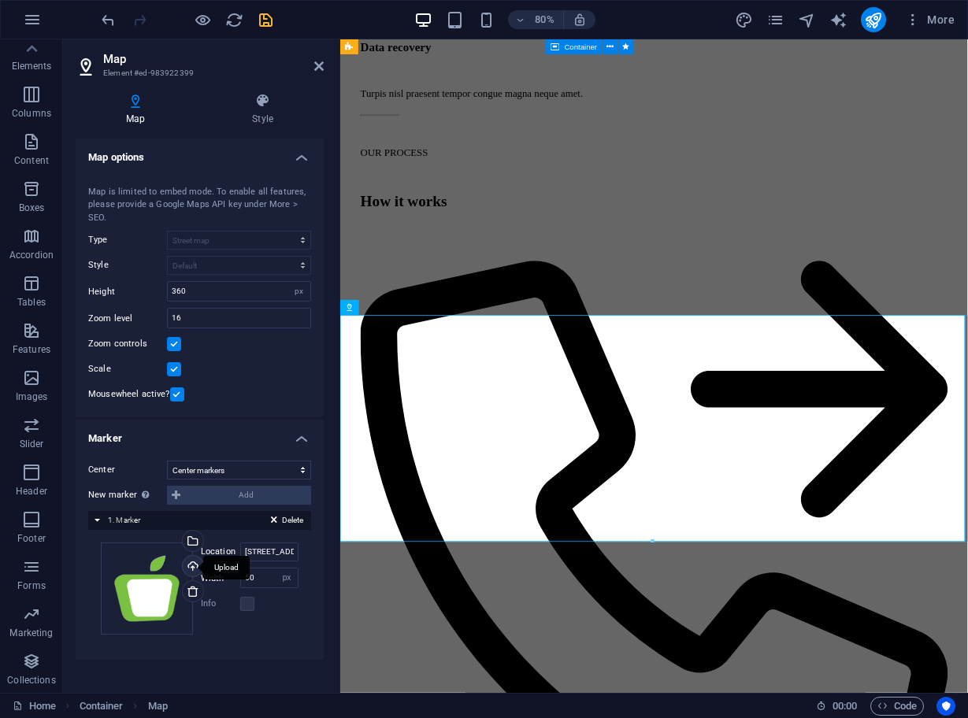
click at [195, 563] on div "Upload" at bounding box center [191, 568] width 24 height 24
click at [193, 561] on div "Upload" at bounding box center [191, 568] width 24 height 24
click at [266, 573] on input "60" at bounding box center [269, 577] width 57 height 19
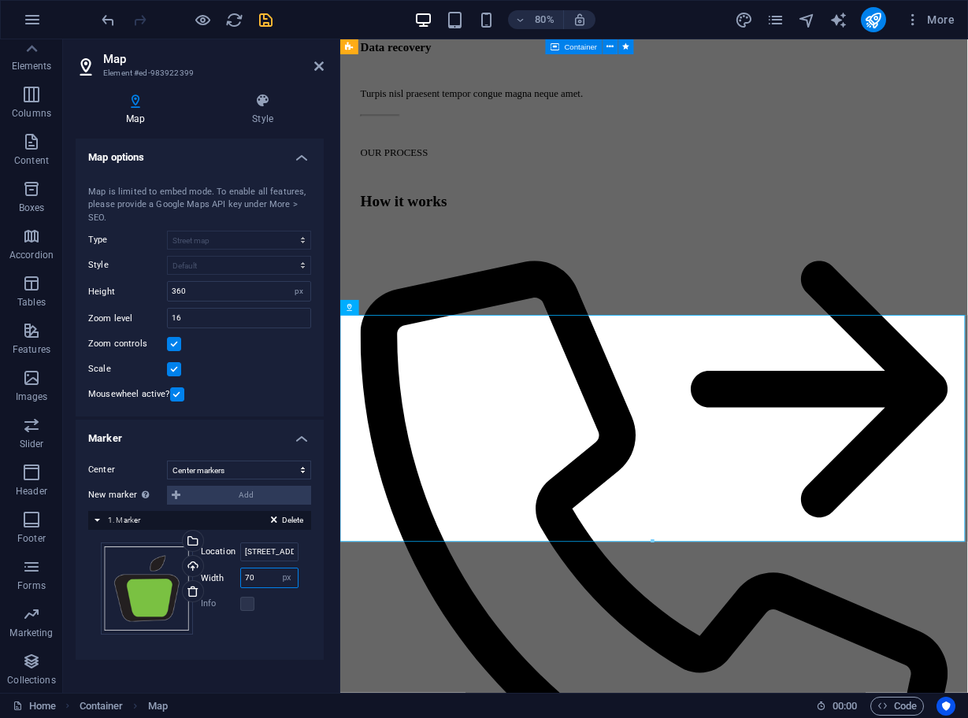
type input "70"
click at [268, 17] on icon "save" at bounding box center [266, 20] width 18 height 18
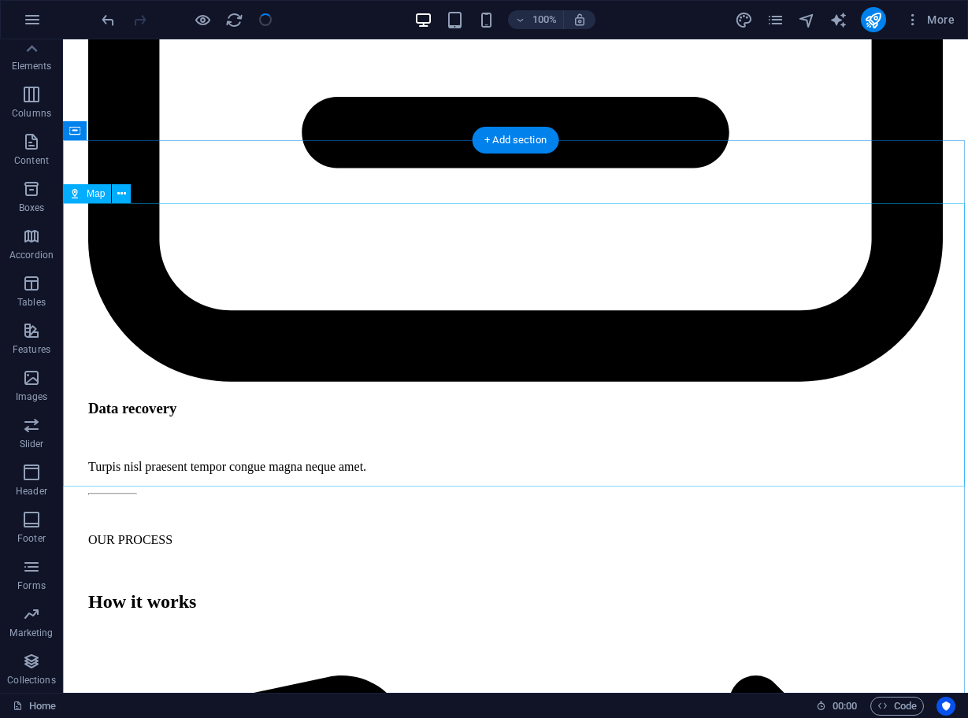
scroll to position [4992, 0]
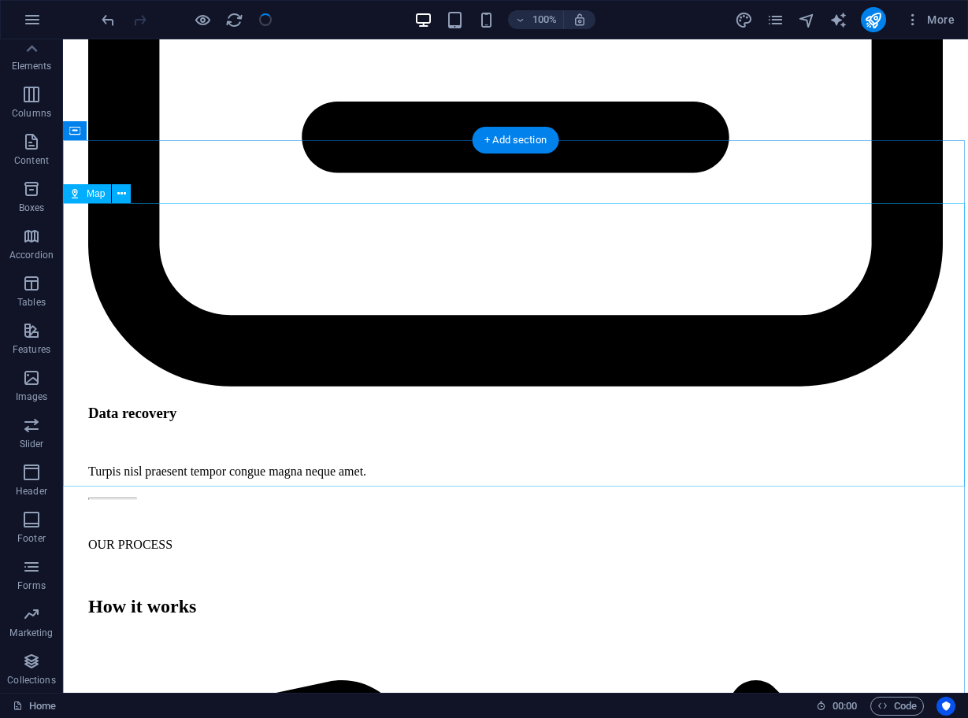
click at [88, 194] on span "Map" at bounding box center [96, 193] width 18 height 9
select select "1"
select select "px"
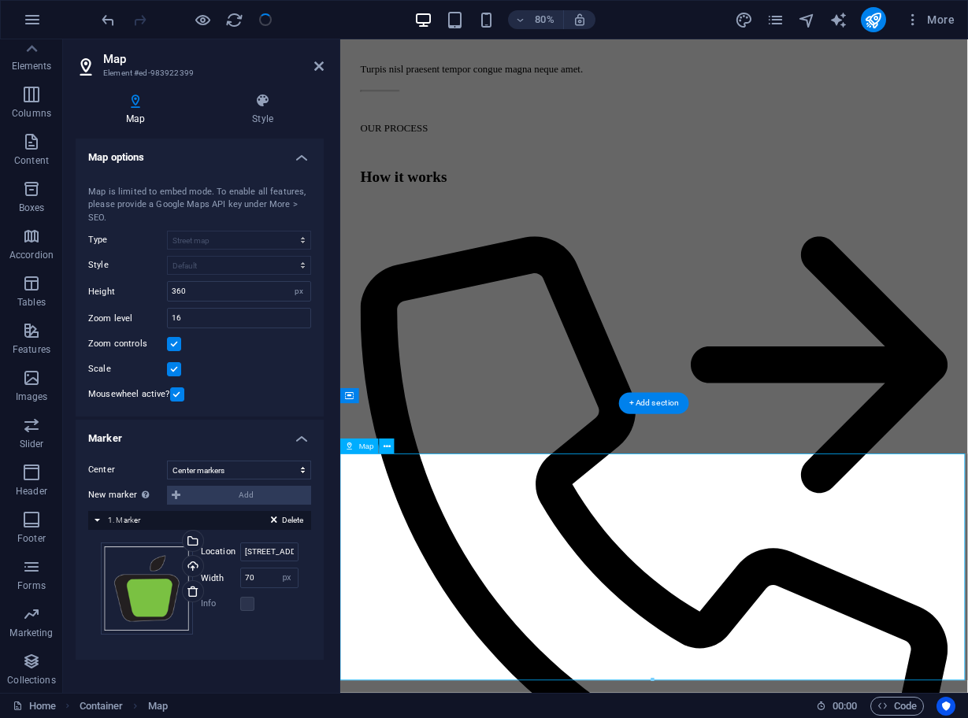
scroll to position [4788, 0]
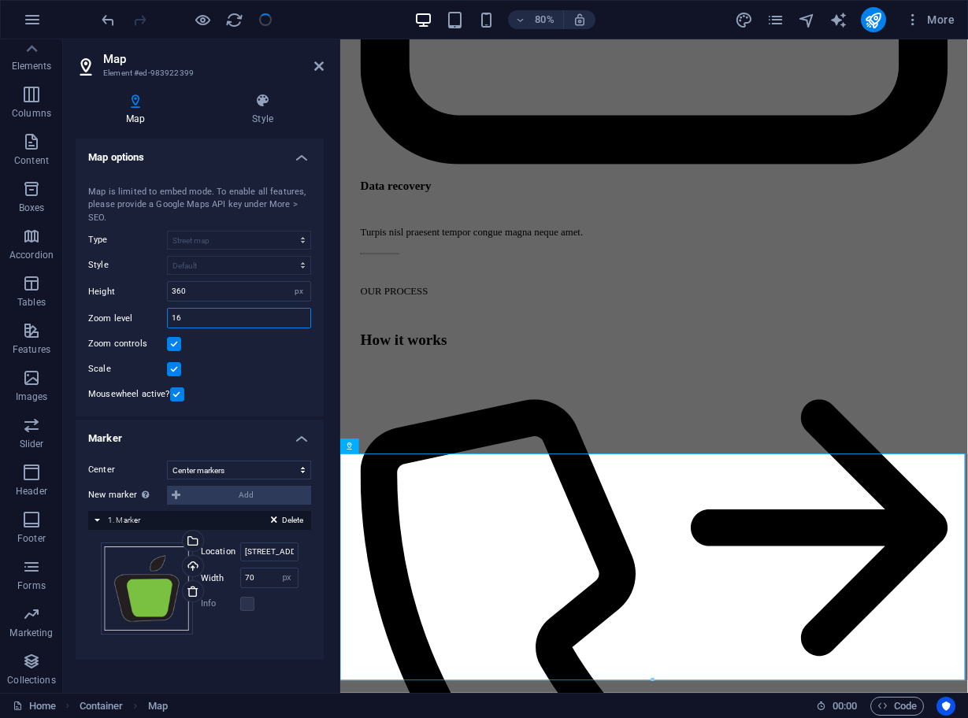
click at [216, 320] on input "16" at bounding box center [239, 318] width 142 height 19
type input "17"
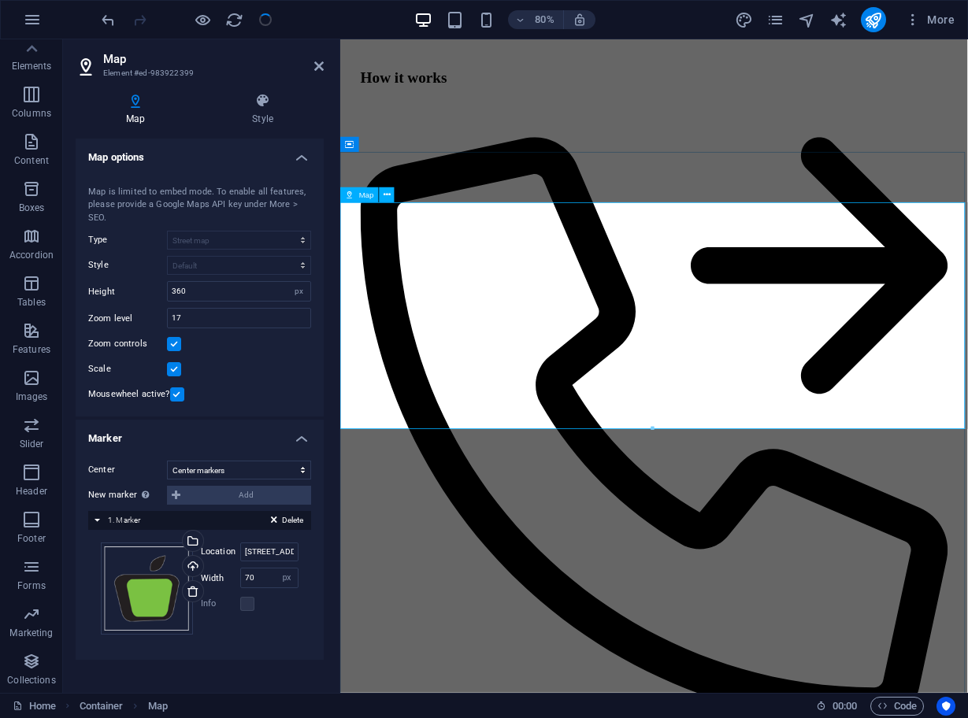
scroll to position [5095, 0]
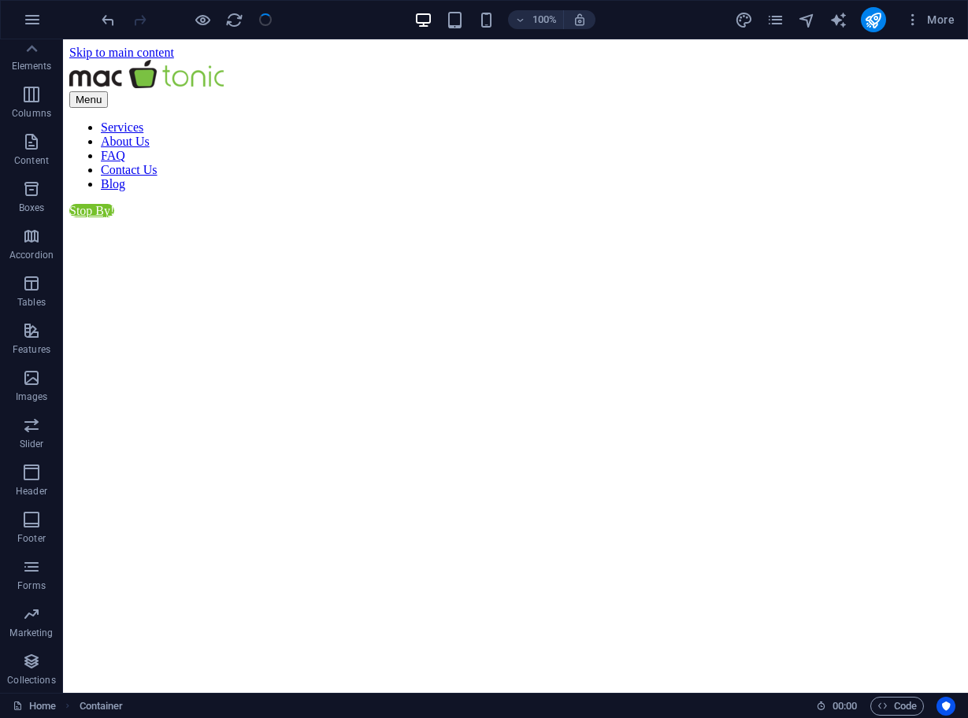
scroll to position [0, 0]
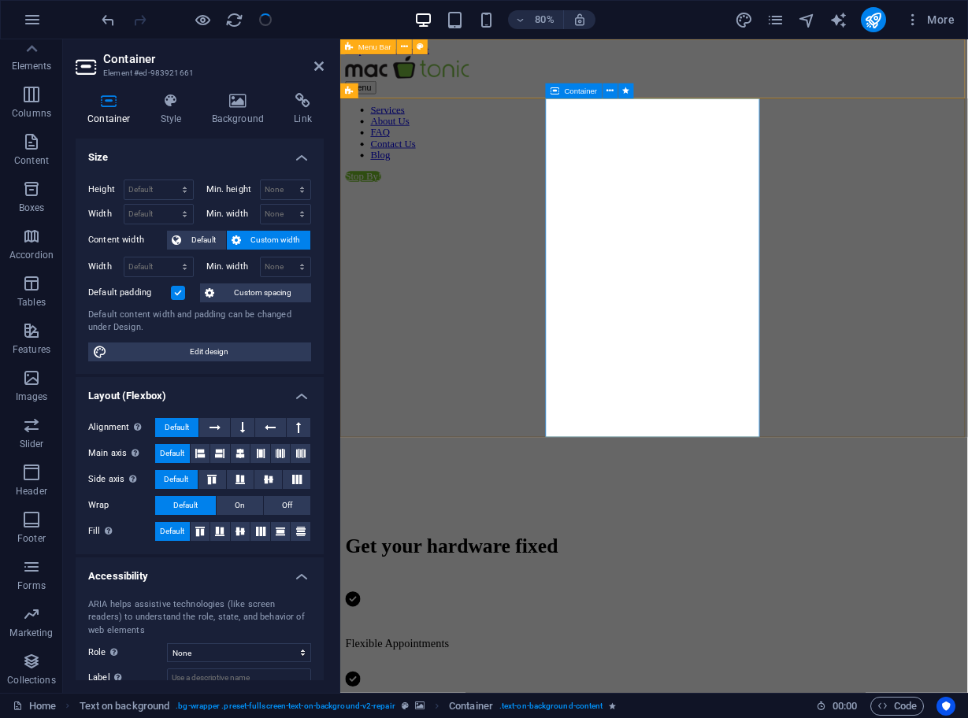
click at [566, 92] on span "Container" at bounding box center [580, 91] width 33 height 8
click at [483, 26] on icon "button" at bounding box center [486, 20] width 18 height 18
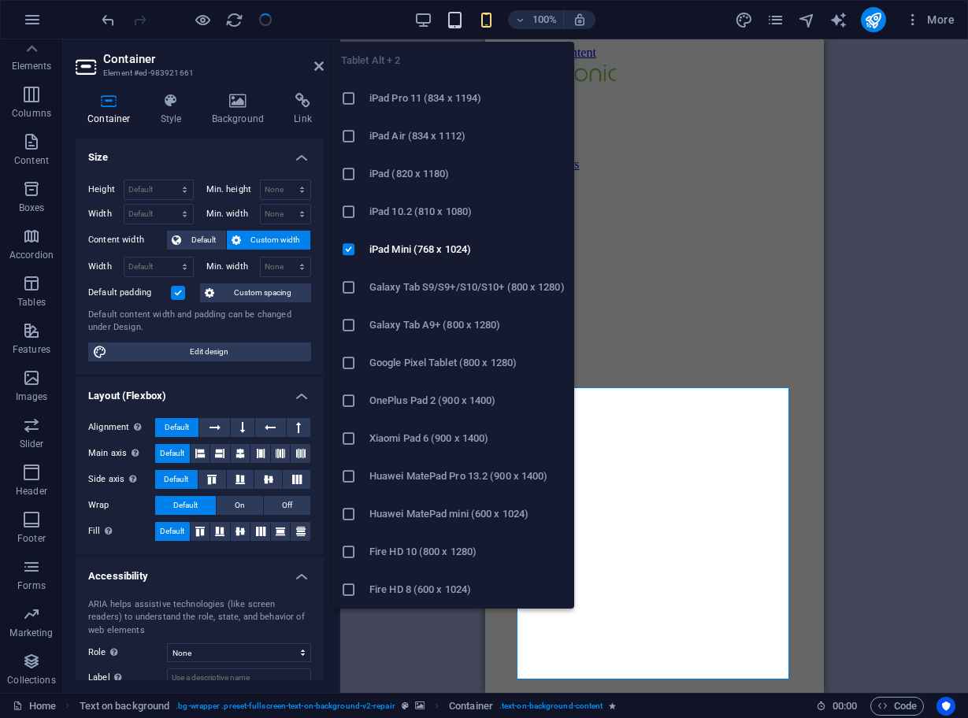
click at [464, 19] on icon "button" at bounding box center [455, 20] width 18 height 18
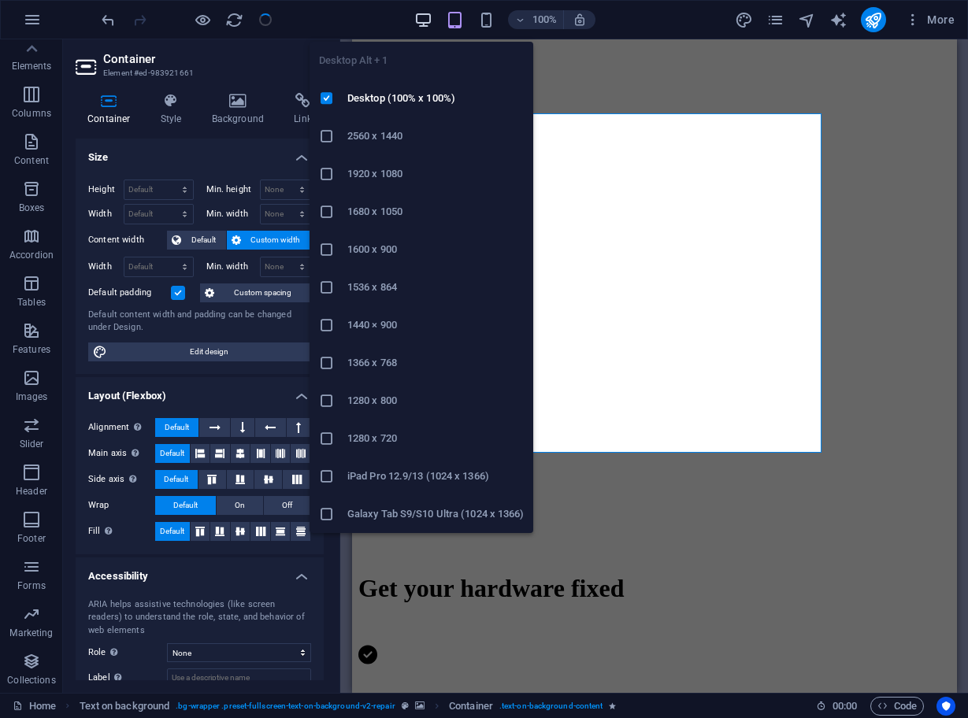
click at [424, 21] on icon "button" at bounding box center [423, 20] width 18 height 18
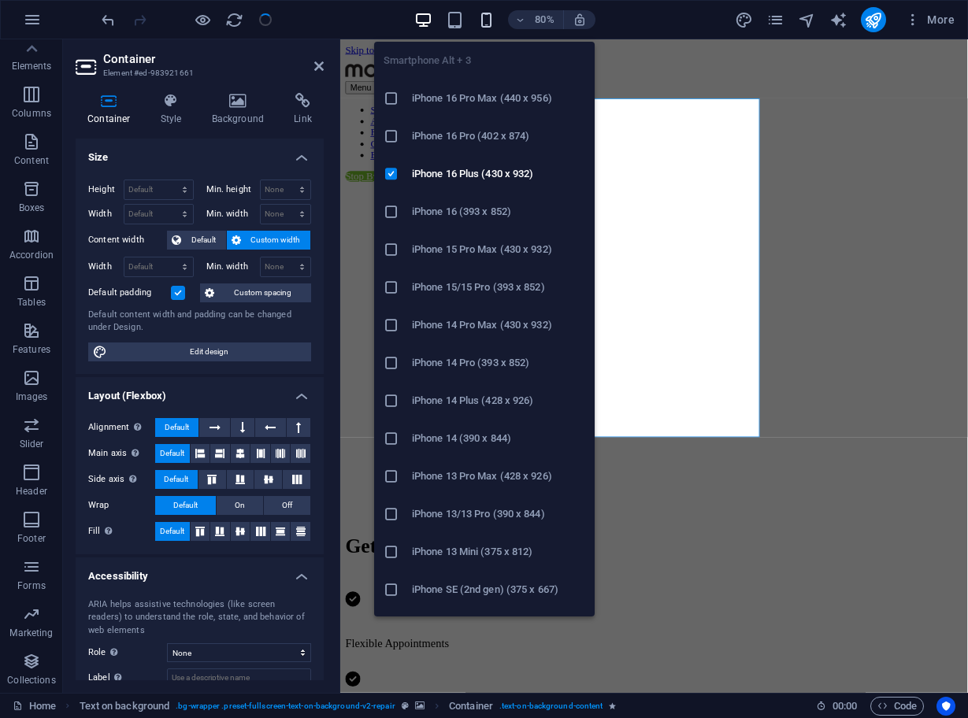
click at [482, 20] on icon "button" at bounding box center [486, 20] width 18 height 18
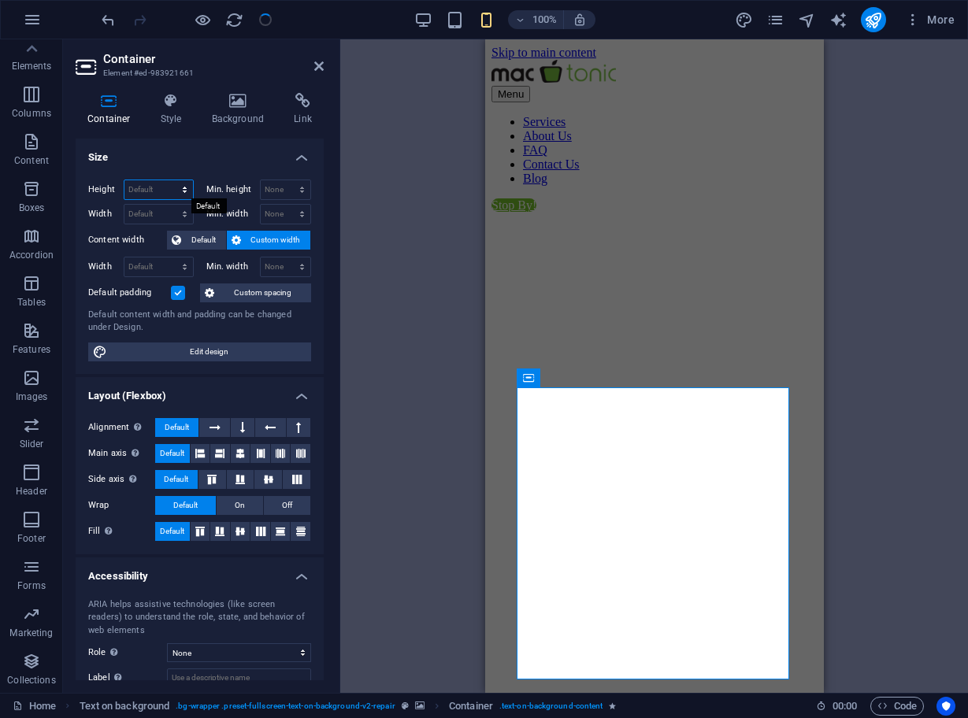
select select "px"
click at [161, 191] on input "371" at bounding box center [158, 189] width 68 height 19
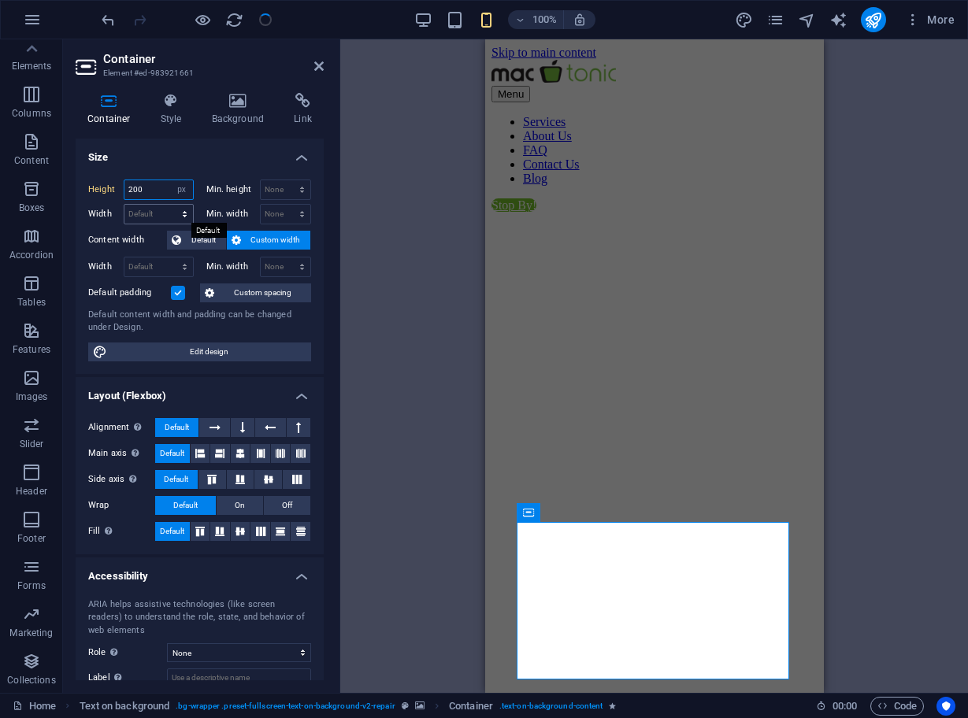
type input "200"
select select "px"
type input "200"
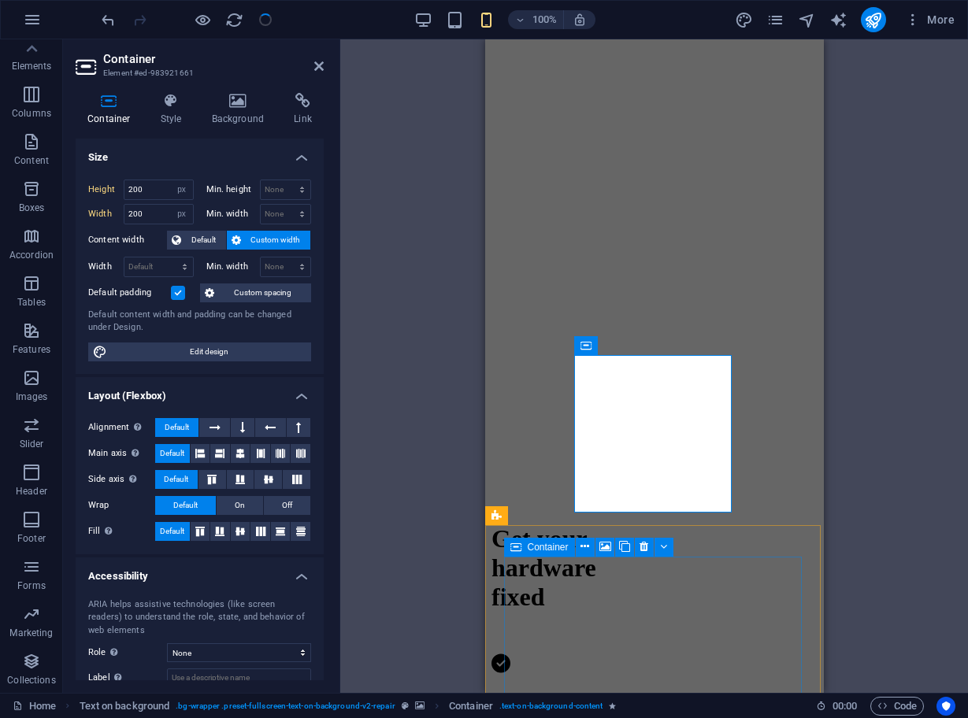
scroll to position [93, 0]
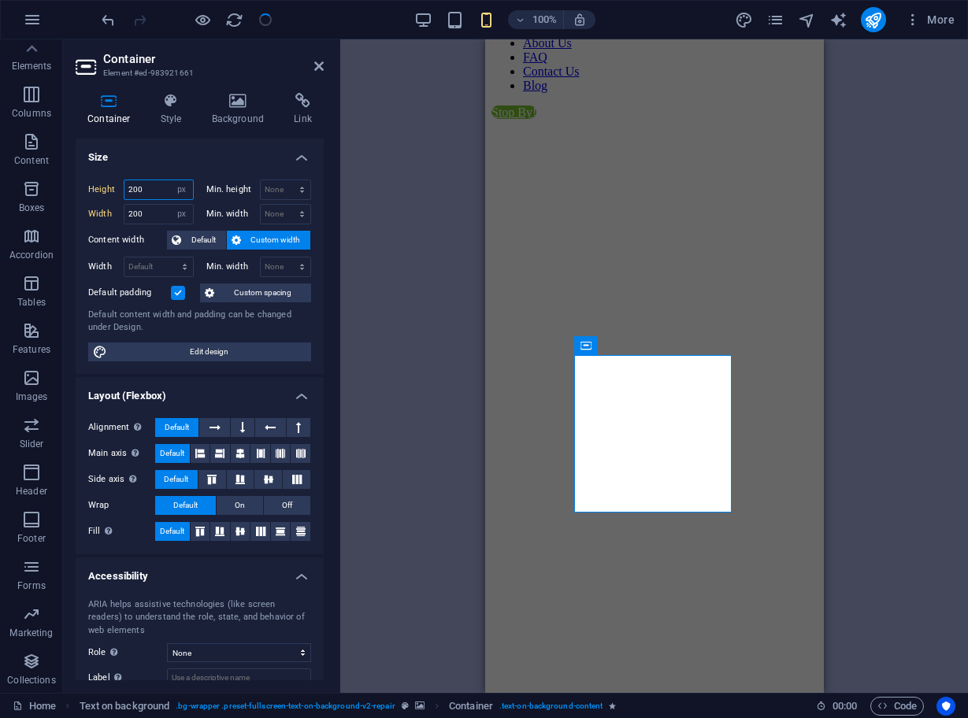
click at [154, 185] on input "200" at bounding box center [158, 189] width 68 height 19
type input "300"
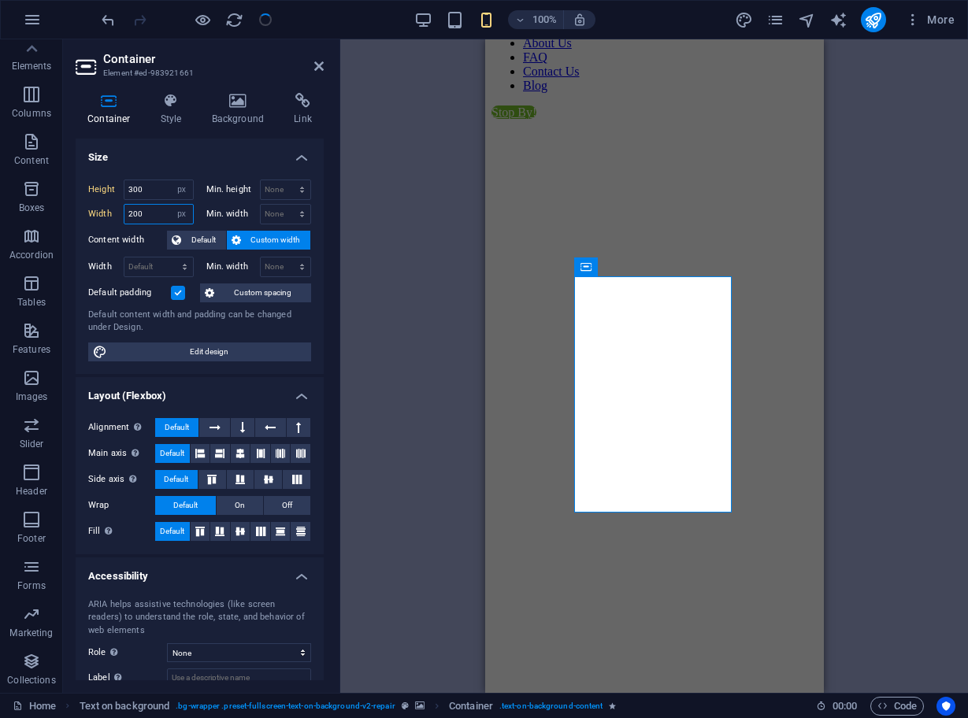
click at [148, 213] on input "200" at bounding box center [158, 214] width 68 height 19
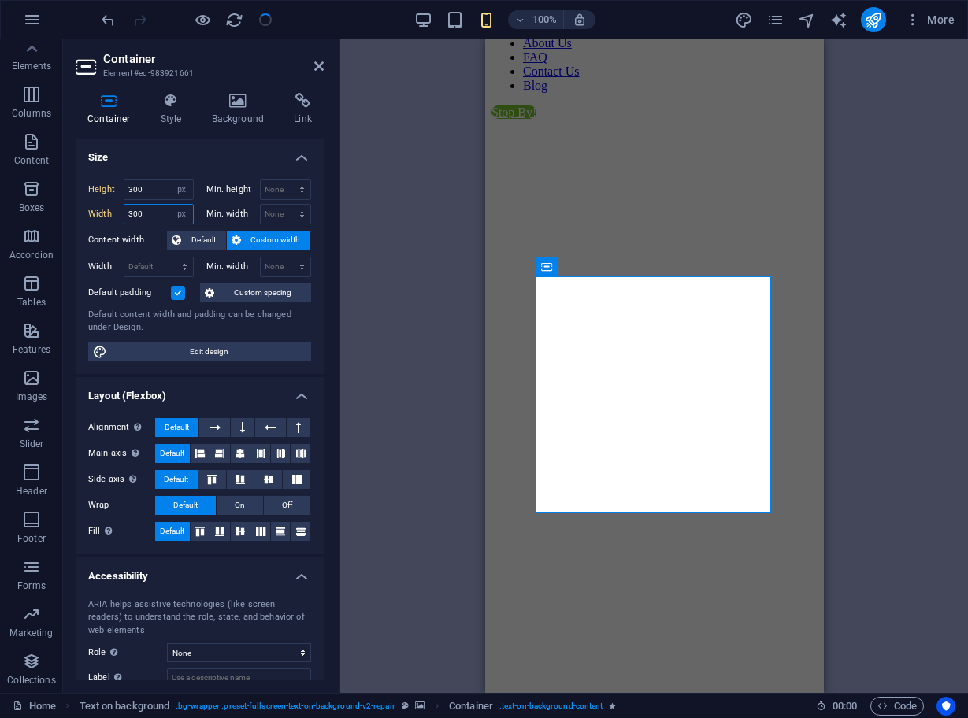
type input "300"
click at [364, 156] on div "Container Text on background Container Boxes Container Container Text Container…" at bounding box center [653, 365] width 627 height 653
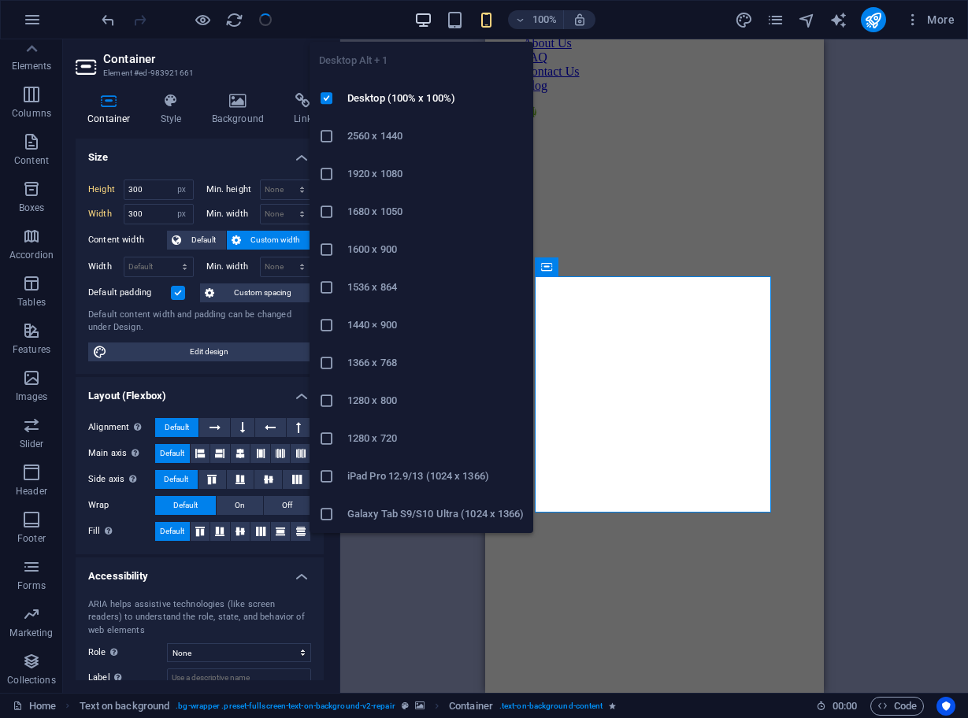
click at [424, 17] on icon "button" at bounding box center [423, 20] width 18 height 18
select select "DISABLED_OPTION_VALUE"
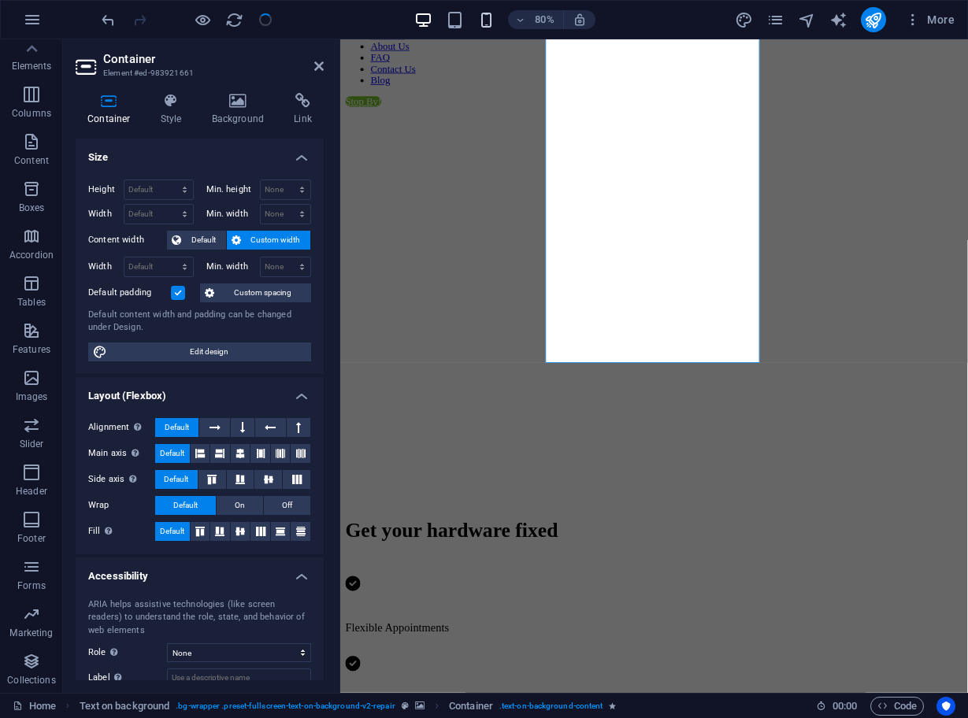
click at [480, 17] on icon "button" at bounding box center [486, 20] width 18 height 18
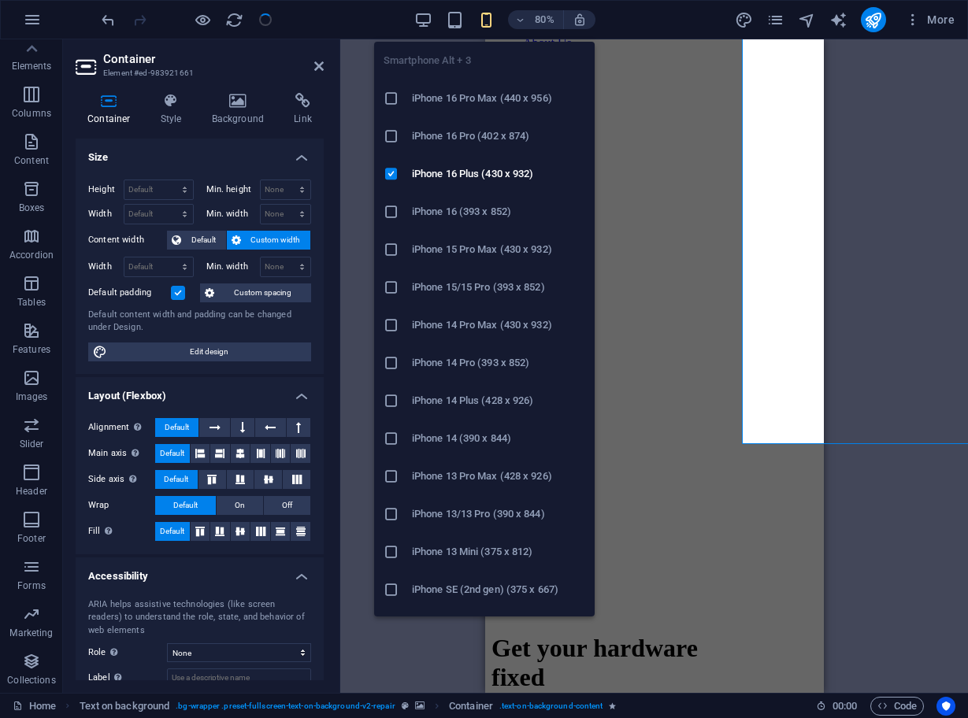
type input "300"
select select "px"
type input "300"
select select "px"
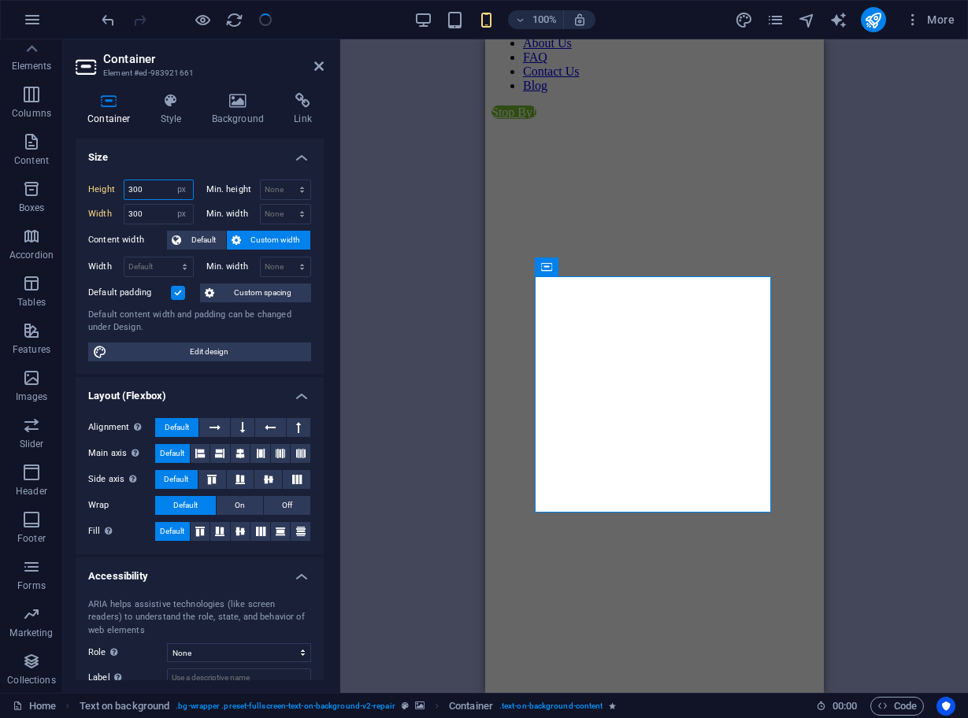
click at [165, 194] on input "300" at bounding box center [158, 189] width 68 height 19
select select "default"
type input "300"
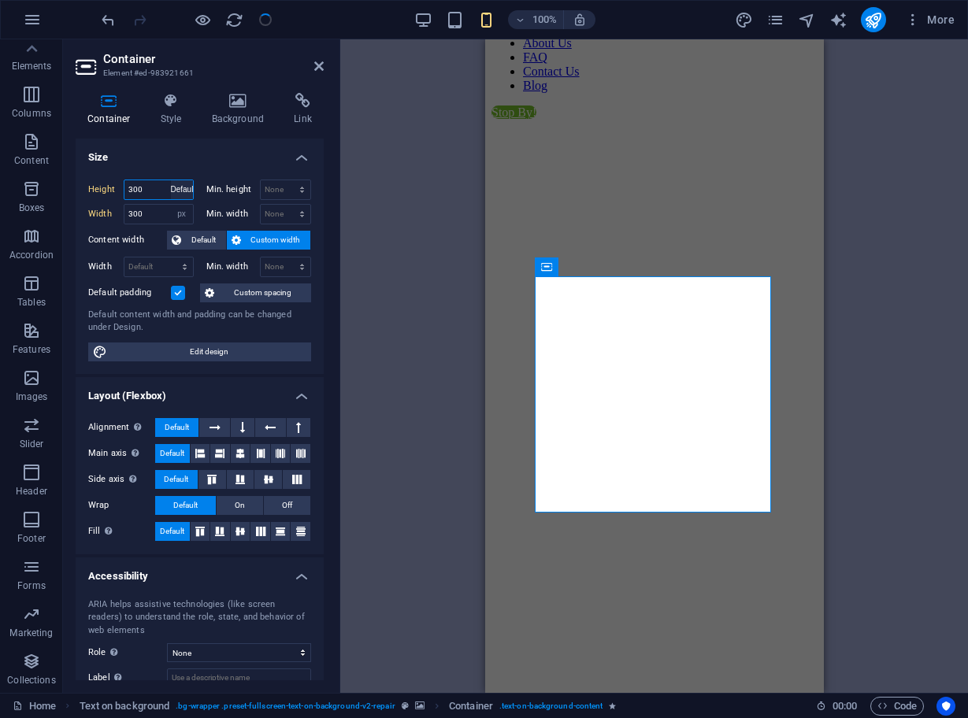
select select "px"
select select "default"
type input "300"
select select "px"
click at [157, 193] on input "300" at bounding box center [158, 189] width 68 height 19
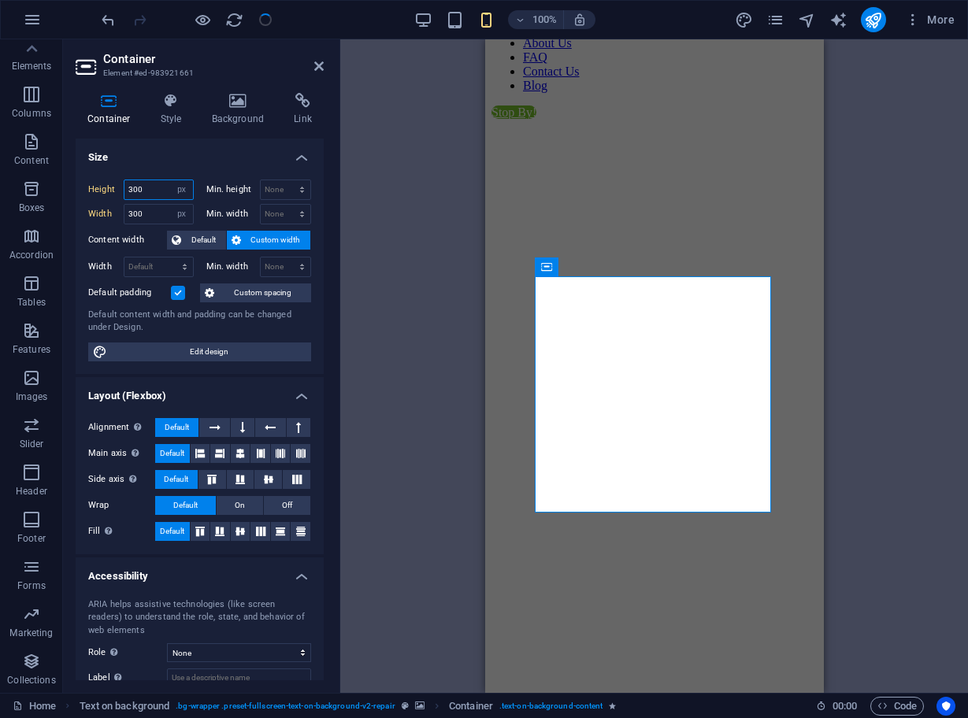
click at [157, 193] on input "300" at bounding box center [158, 189] width 68 height 19
click at [157, 205] on input "300" at bounding box center [158, 214] width 68 height 19
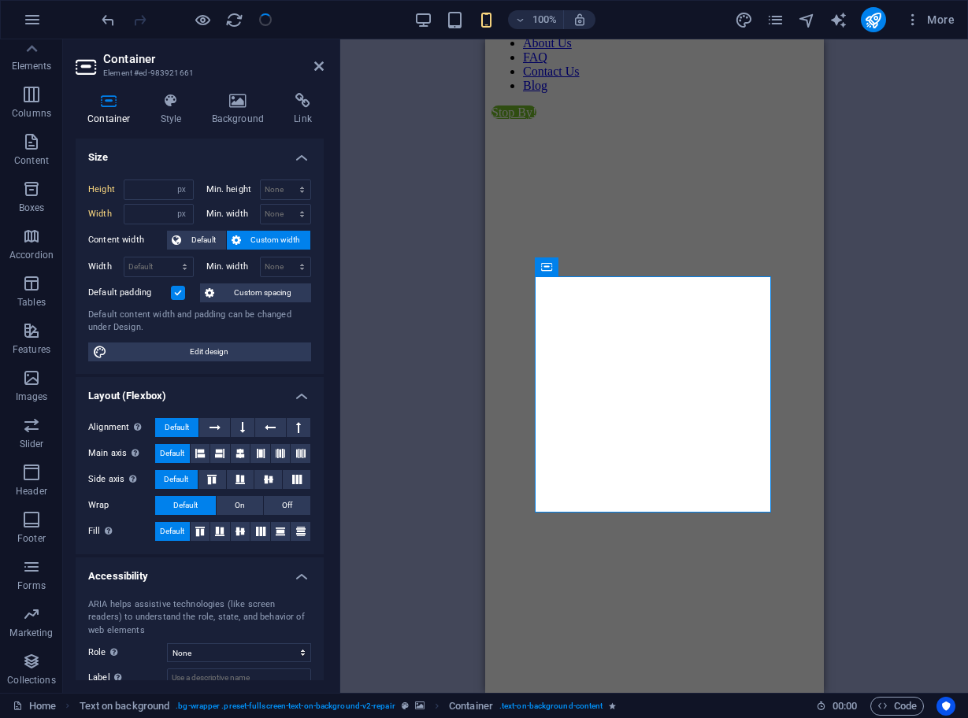
click at [170, 172] on div "Height Default px rem % vh vw Min. height None px rem % vh vw Width Default px …" at bounding box center [200, 270] width 248 height 207
select select "default"
type input "300"
select select "px"
click at [157, 191] on input "300" at bounding box center [158, 189] width 68 height 19
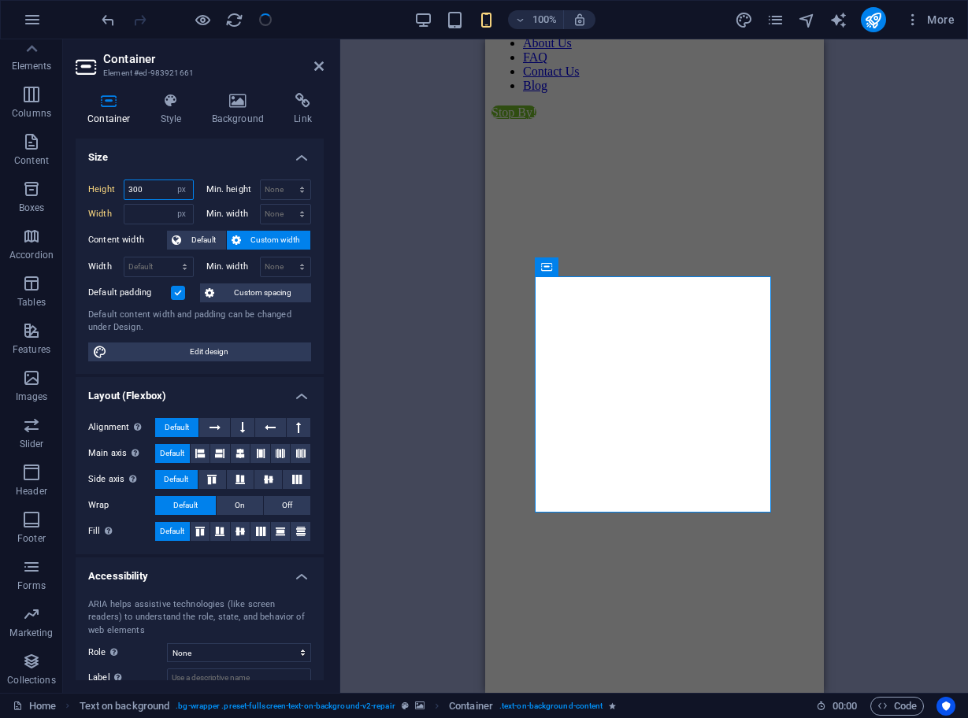
click at [157, 191] on input "300" at bounding box center [158, 189] width 68 height 19
type input "350"
click at [154, 207] on input "number" at bounding box center [158, 214] width 68 height 19
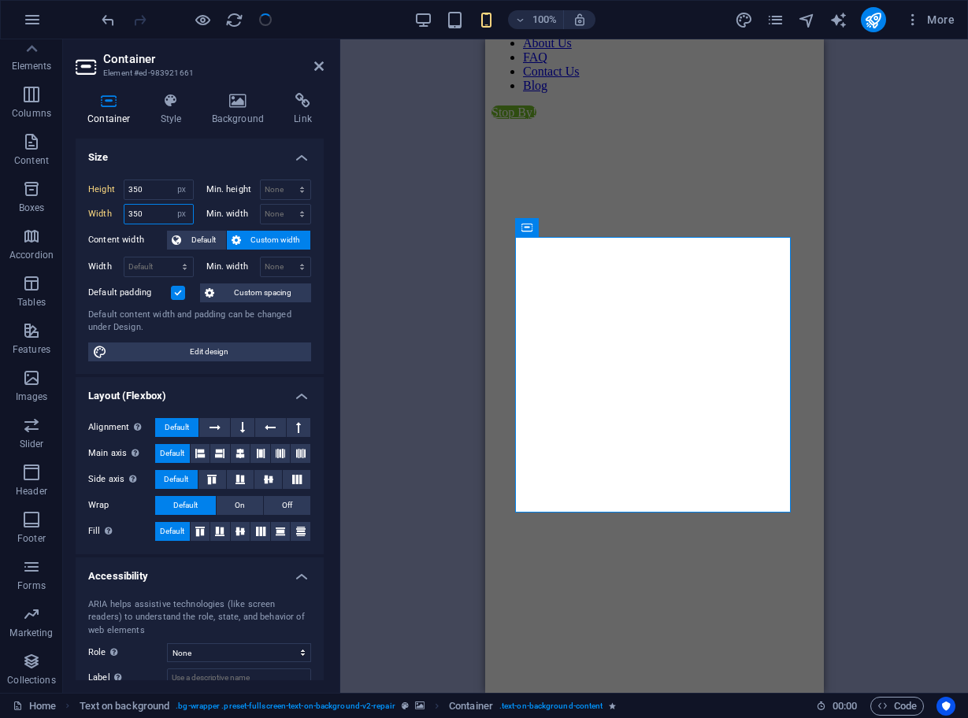
click at [147, 217] on input "350" at bounding box center [158, 214] width 68 height 19
type input "300"
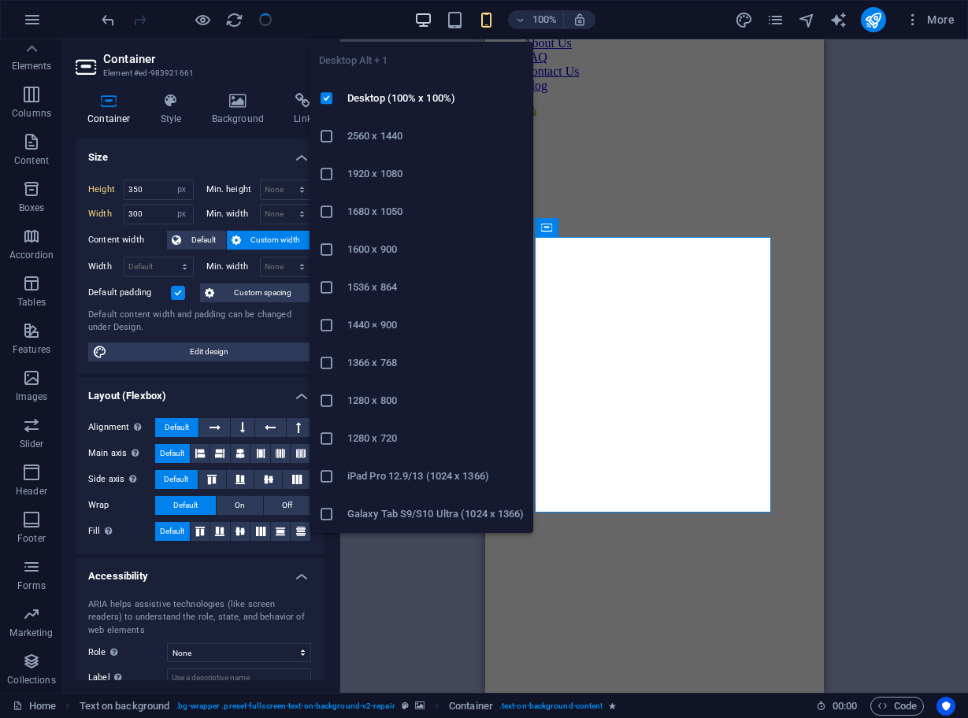
click at [423, 20] on icon "button" at bounding box center [423, 20] width 18 height 18
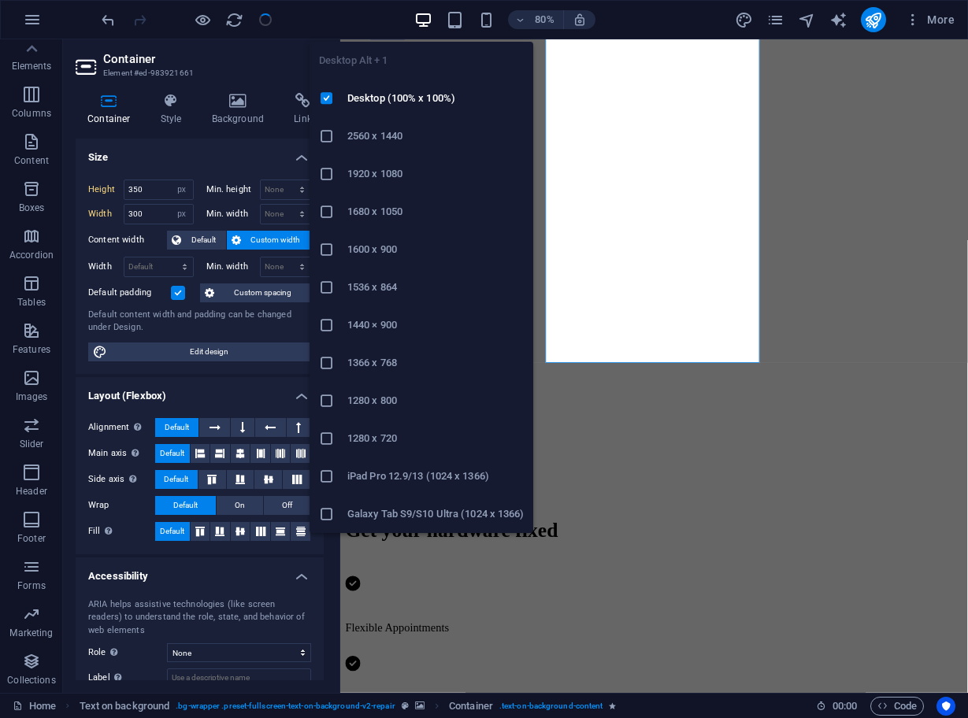
select select "DISABLED_OPTION_VALUE"
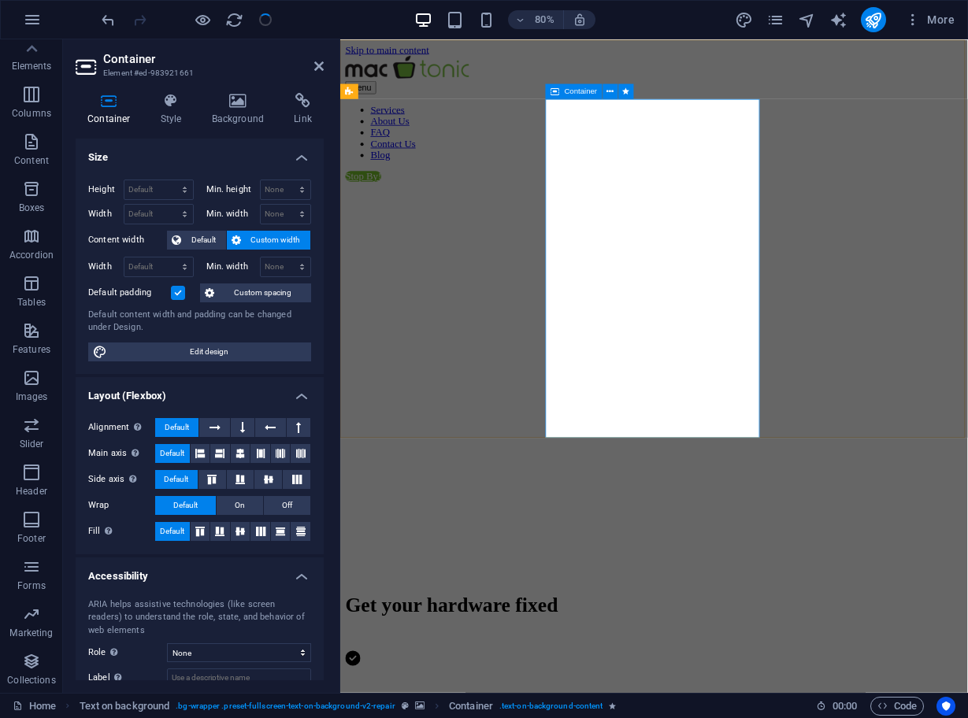
scroll to position [0, 0]
click at [555, 93] on icon at bounding box center [554, 90] width 9 height 15
select select "DISABLED_OPTION_VALUE"
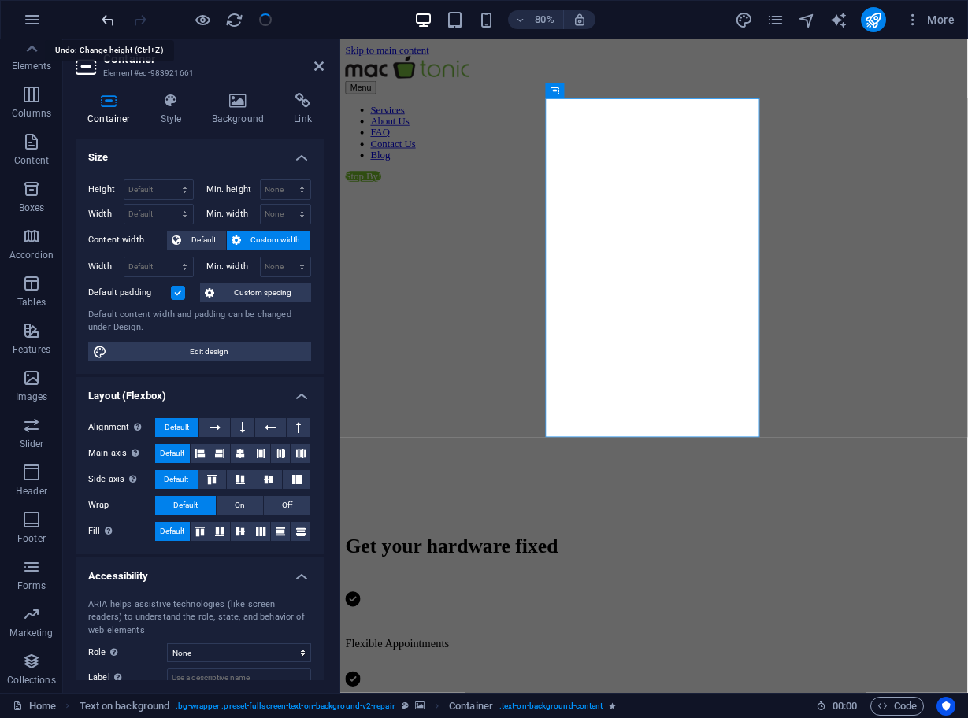
click at [111, 20] on icon "undo" at bounding box center [108, 20] width 18 height 18
click at [487, 218] on figure at bounding box center [732, 218] width 772 height 0
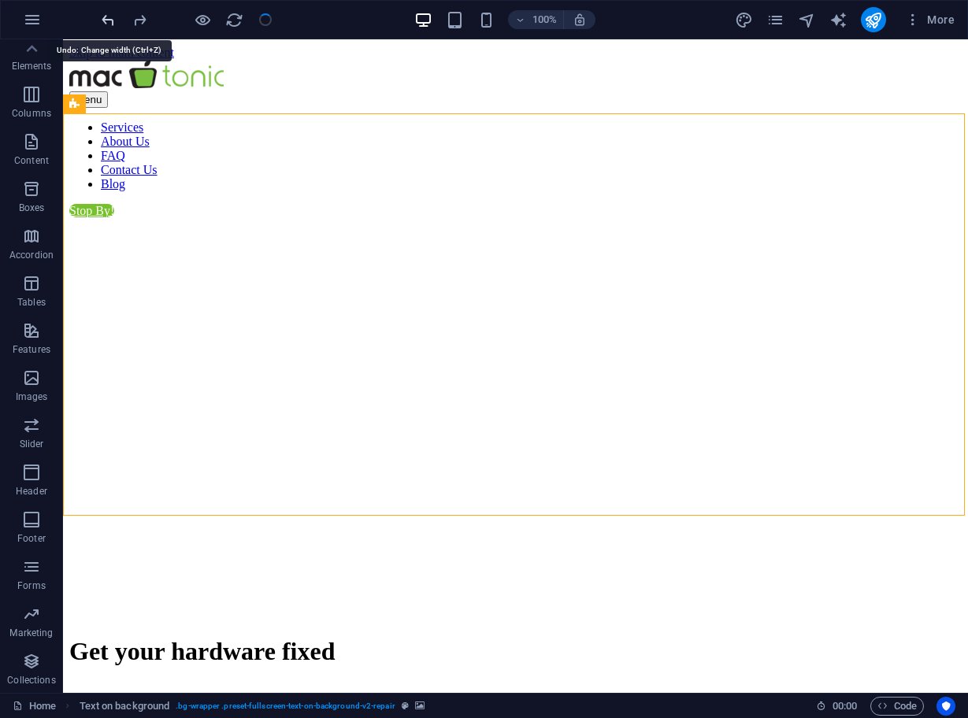
click at [110, 17] on icon "undo" at bounding box center [108, 20] width 18 height 18
click at [110, 20] on icon "undo" at bounding box center [108, 20] width 18 height 18
click at [231, 22] on icon "reload" at bounding box center [234, 20] width 18 height 18
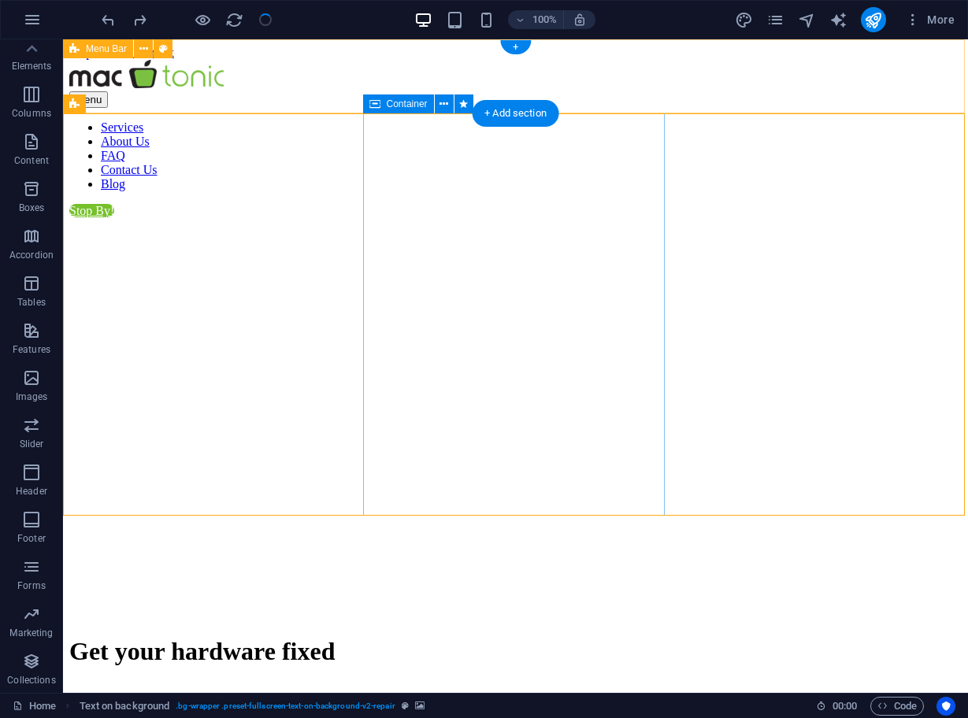
click at [410, 107] on span "Container" at bounding box center [407, 103] width 41 height 9
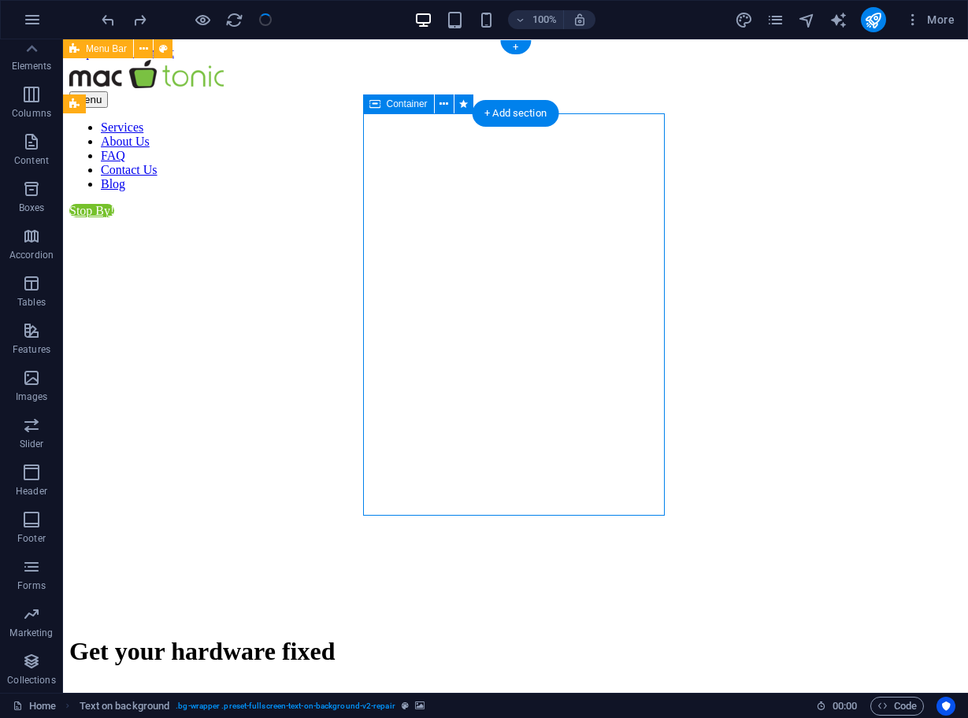
click at [410, 107] on span "Container" at bounding box center [407, 103] width 41 height 9
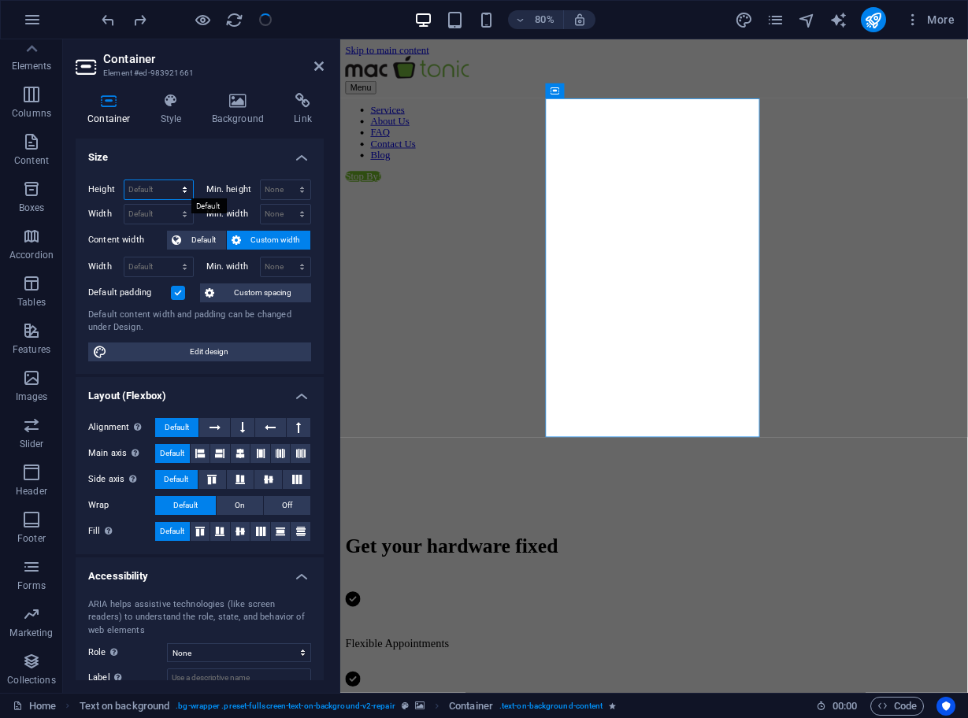
select select "px"
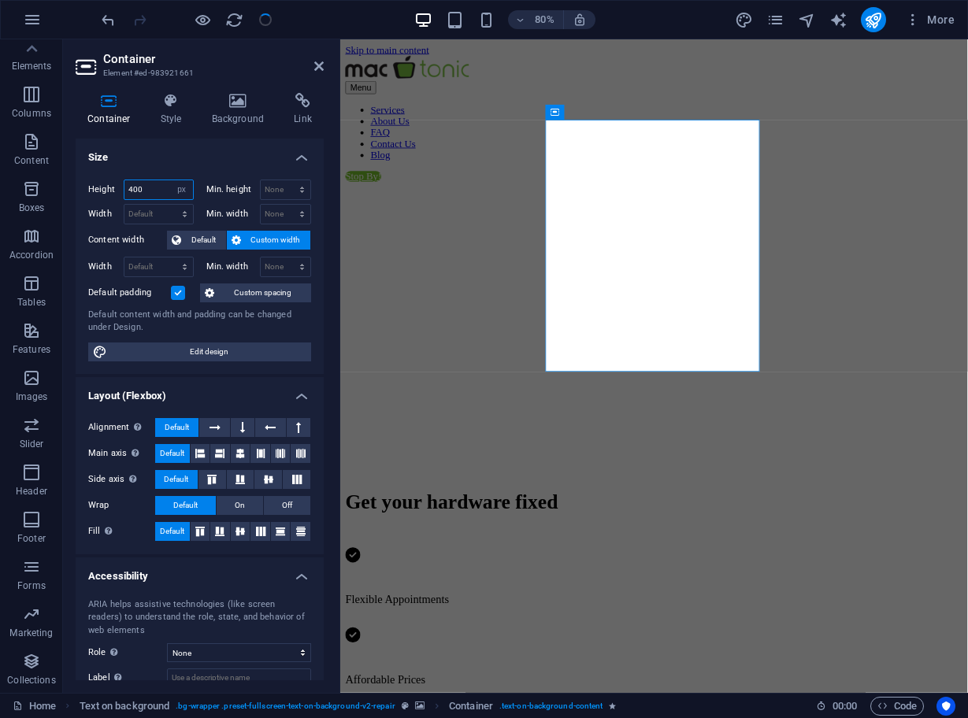
click at [154, 194] on input "400" at bounding box center [158, 189] width 68 height 19
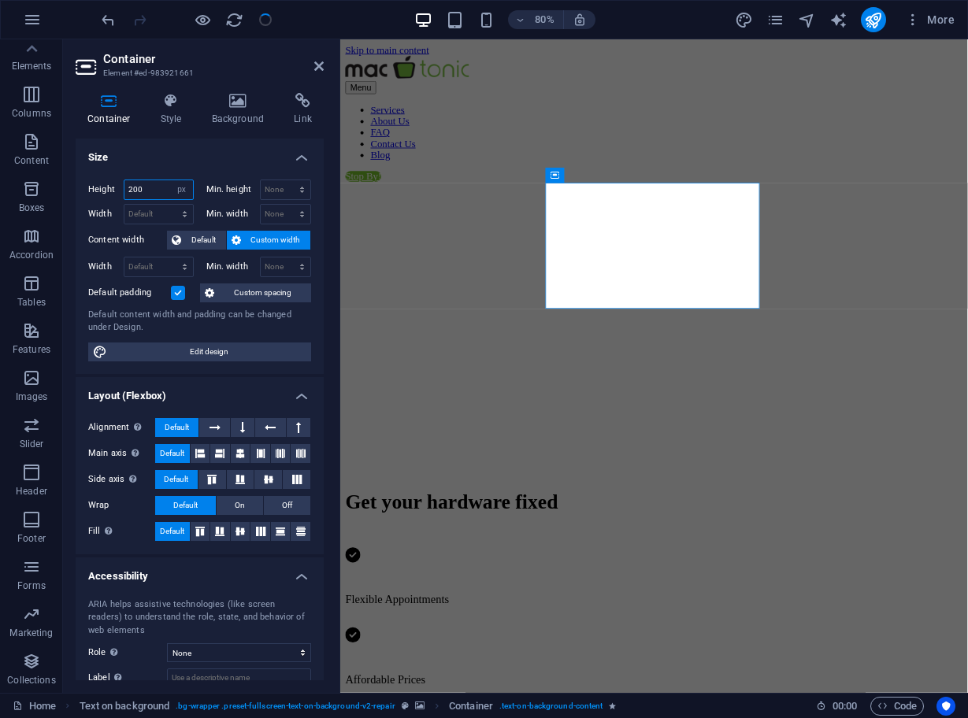
click at [155, 190] on input "200" at bounding box center [158, 189] width 68 height 19
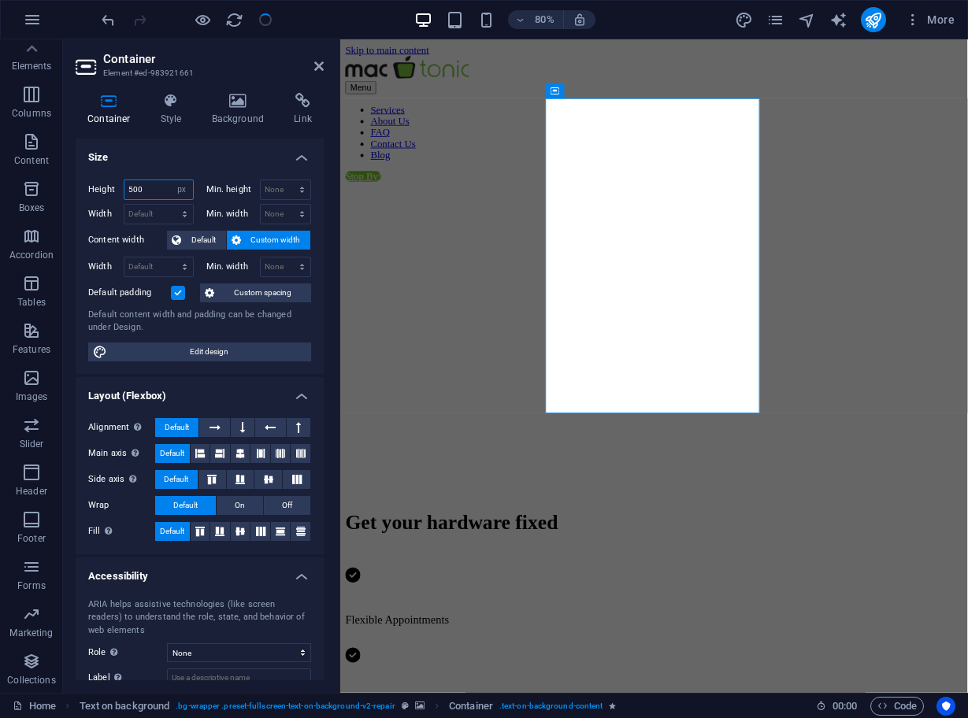
click at [157, 188] on input "500" at bounding box center [158, 189] width 68 height 19
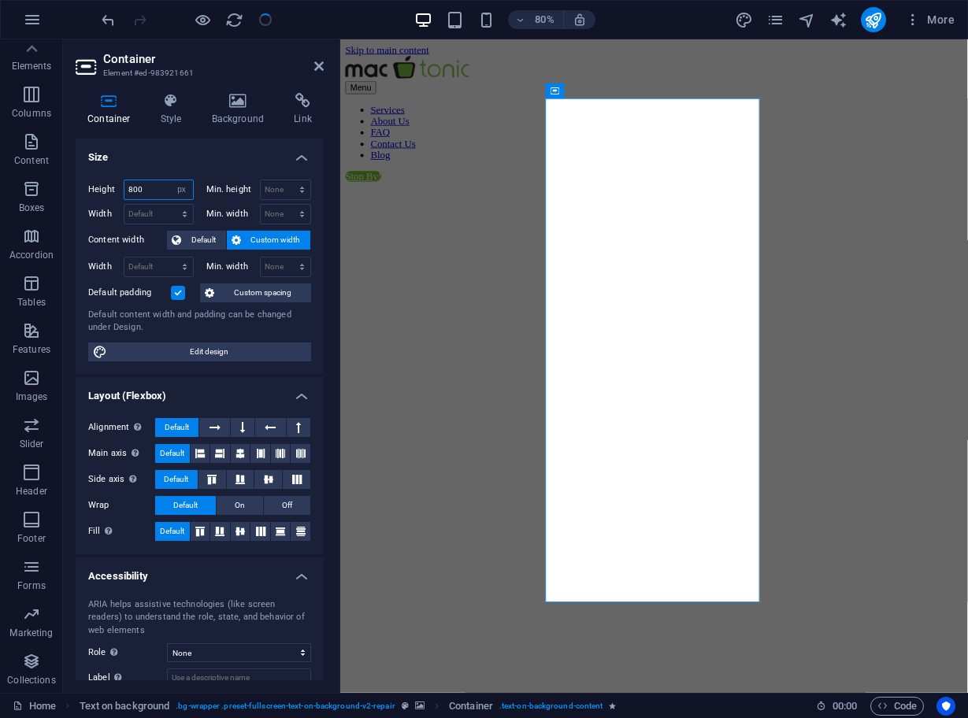
click at [150, 187] on input "800" at bounding box center [158, 189] width 68 height 19
type input "400"
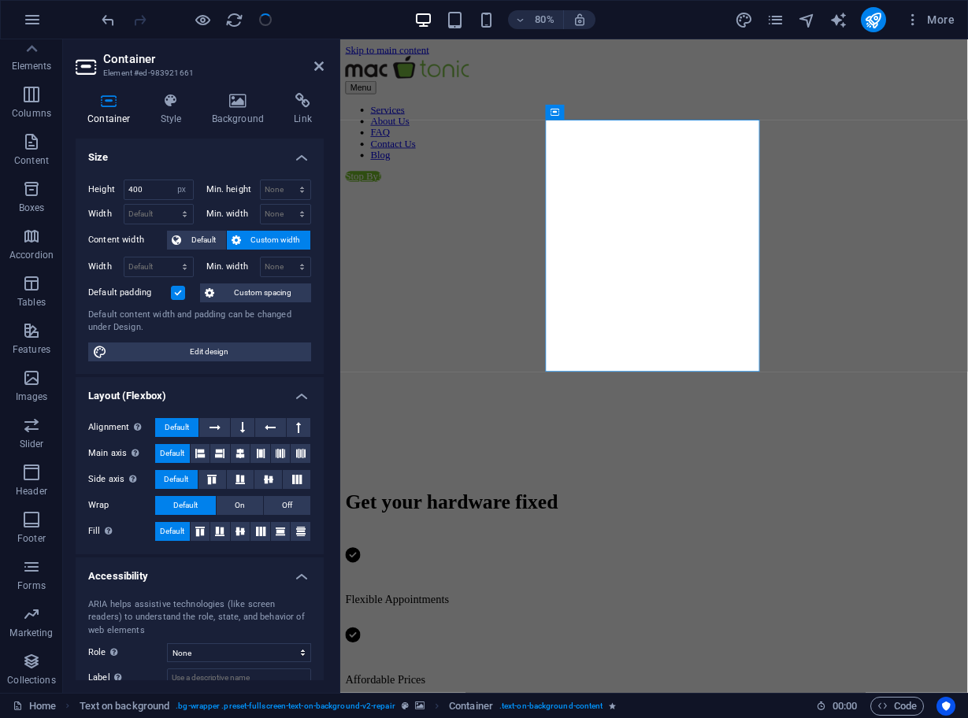
click at [485, 218] on figure at bounding box center [732, 218] width 772 height 0
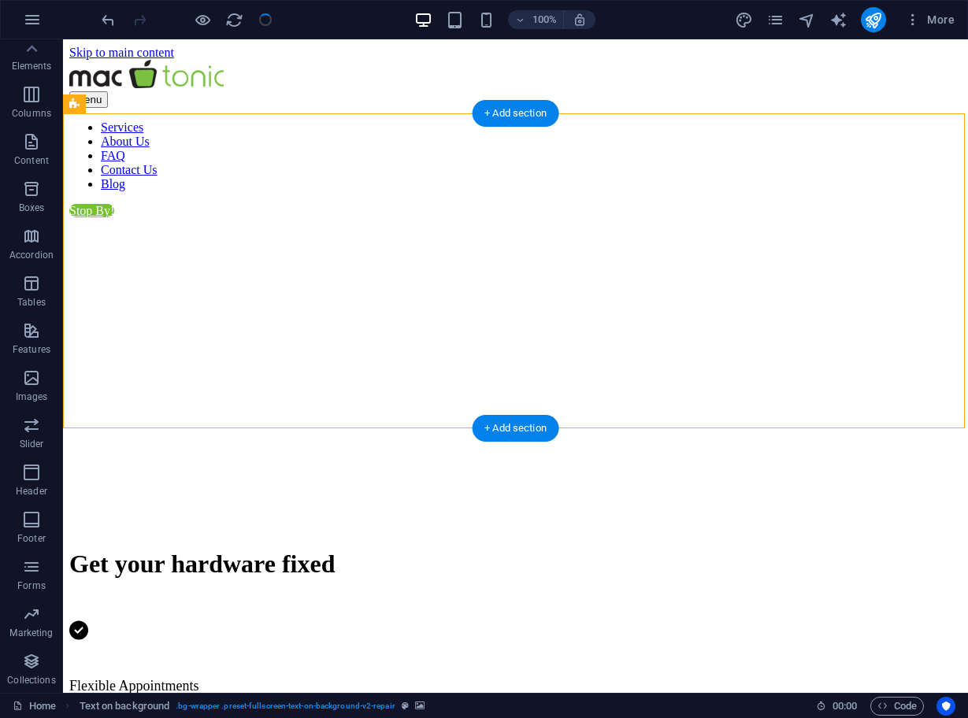
click at [299, 218] on figure at bounding box center [515, 218] width 892 height 0
select select "vh"
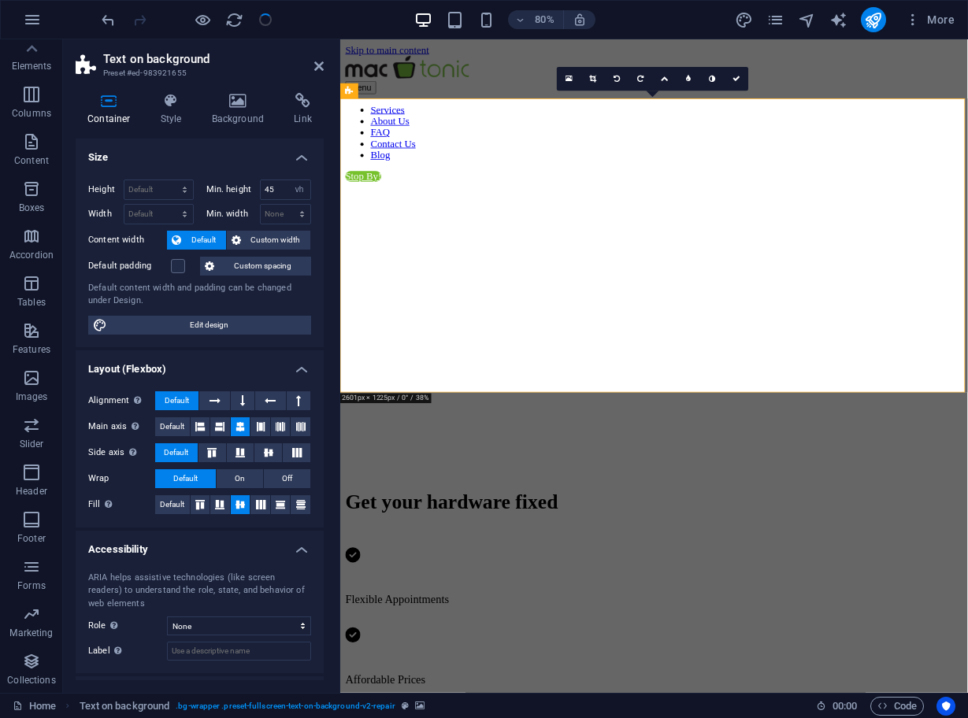
click at [483, 218] on figure at bounding box center [732, 218] width 772 height 0
click at [236, 105] on icon at bounding box center [238, 101] width 76 height 16
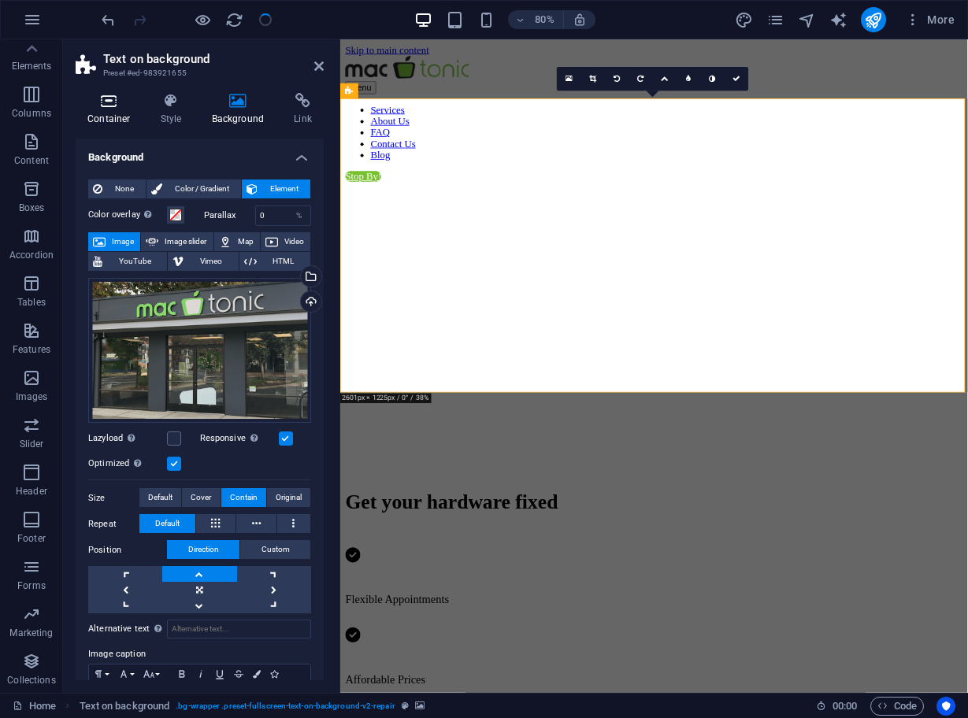
click at [125, 106] on icon at bounding box center [109, 101] width 67 height 16
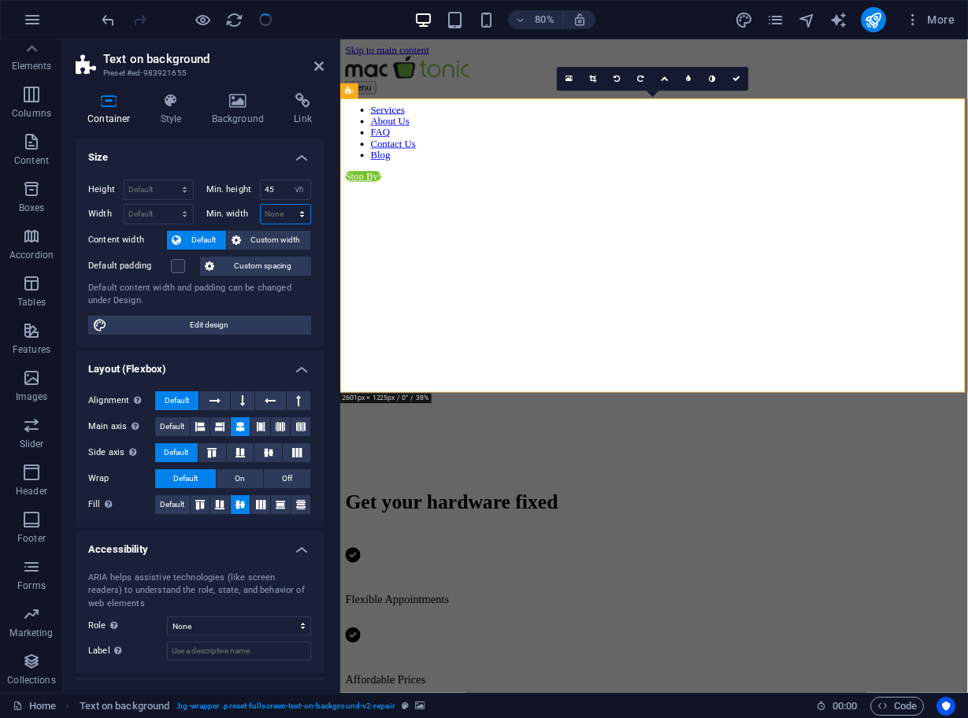
select select "px"
click at [276, 209] on input "400" at bounding box center [286, 214] width 50 height 19
click at [279, 212] on input "600" at bounding box center [286, 214] width 50 height 19
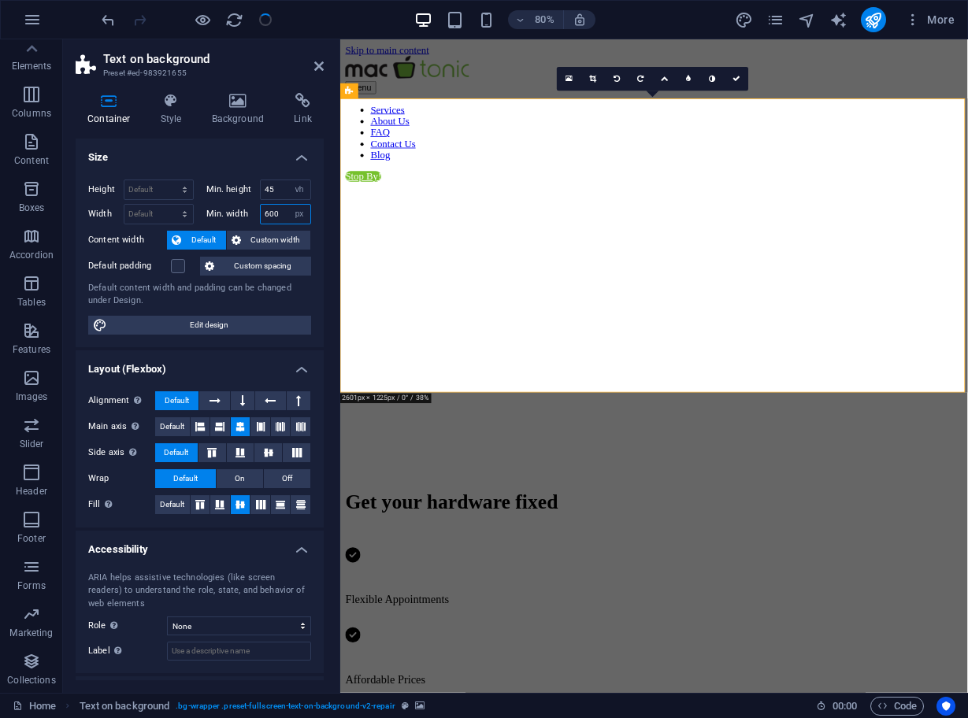
click at [279, 212] on input "600" at bounding box center [286, 214] width 50 height 19
type input "500"
click at [368, 218] on figure at bounding box center [732, 218] width 772 height 0
click at [187, 159] on h4 "Size" at bounding box center [200, 153] width 248 height 28
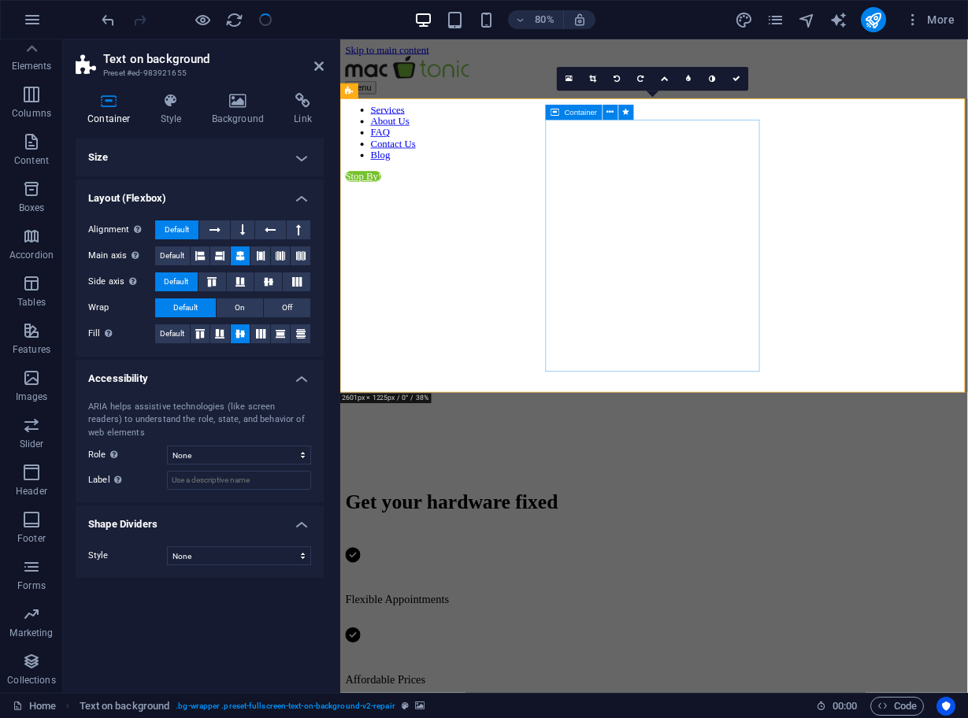
click at [587, 112] on span "Container" at bounding box center [580, 113] width 33 height 8
select select "px"
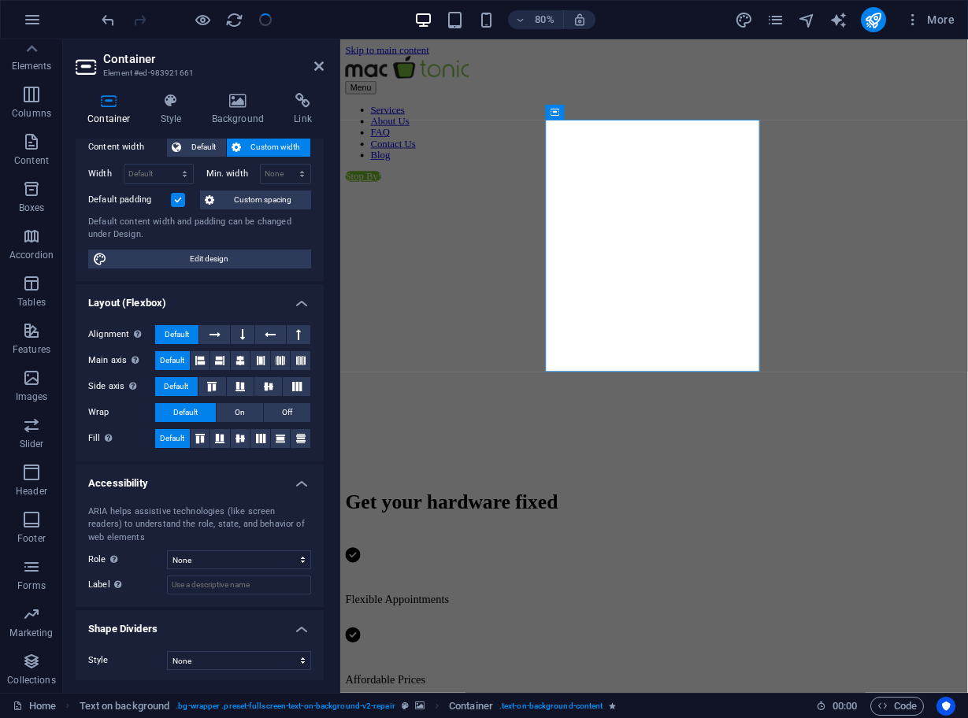
scroll to position [93, 0]
click at [229, 252] on span "Edit design" at bounding box center [209, 259] width 194 height 19
select select "rem"
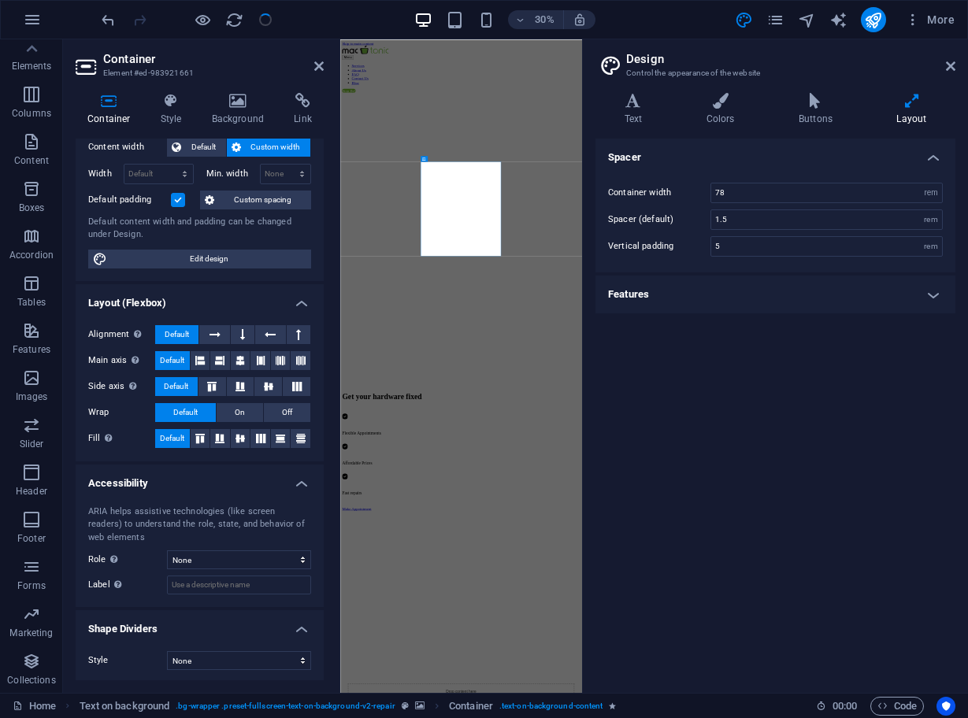
click at [735, 287] on h4 "Features" at bounding box center [775, 295] width 360 height 38
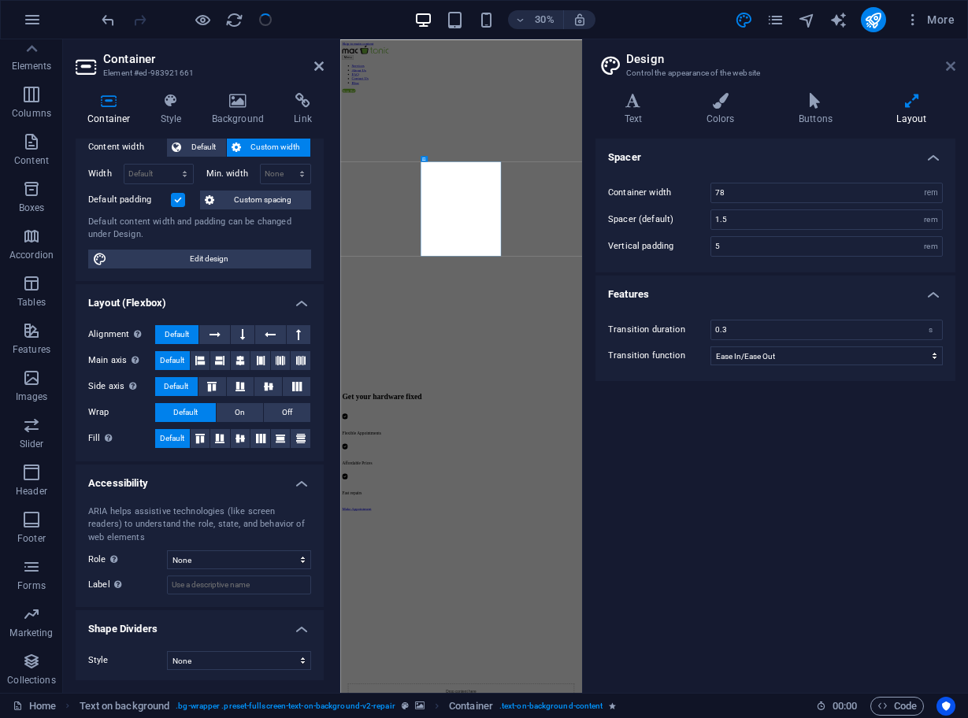
click at [948, 66] on icon at bounding box center [949, 66] width 9 height 13
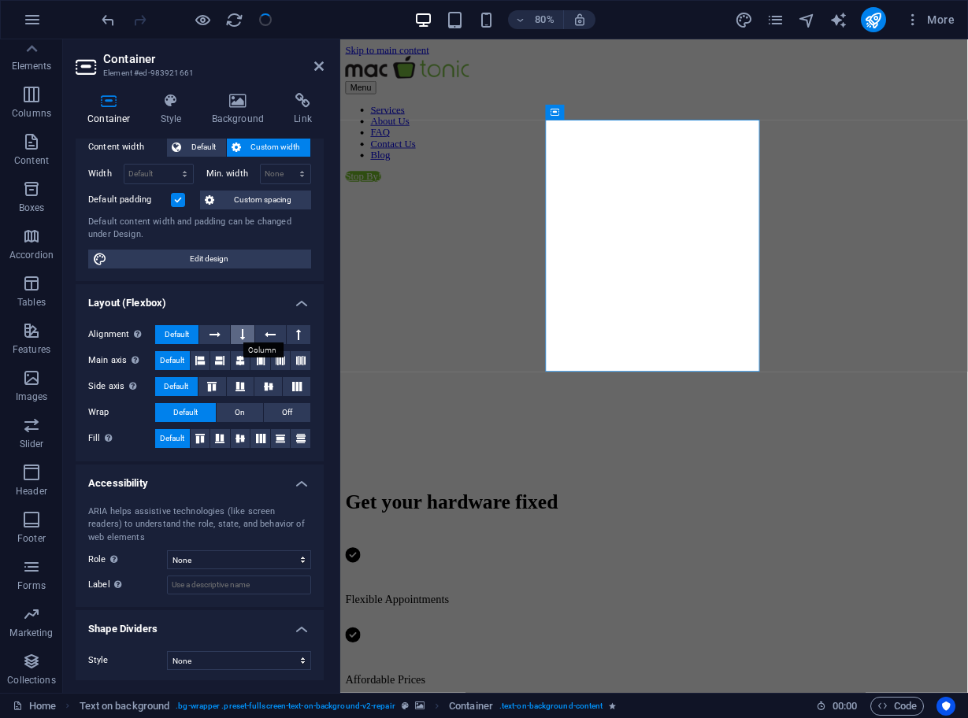
click at [244, 335] on button at bounding box center [243, 334] width 24 height 19
click at [209, 333] on icon at bounding box center [214, 334] width 11 height 19
click at [175, 331] on span "Default" at bounding box center [177, 334] width 24 height 19
click at [568, 110] on span "Container" at bounding box center [580, 113] width 33 height 8
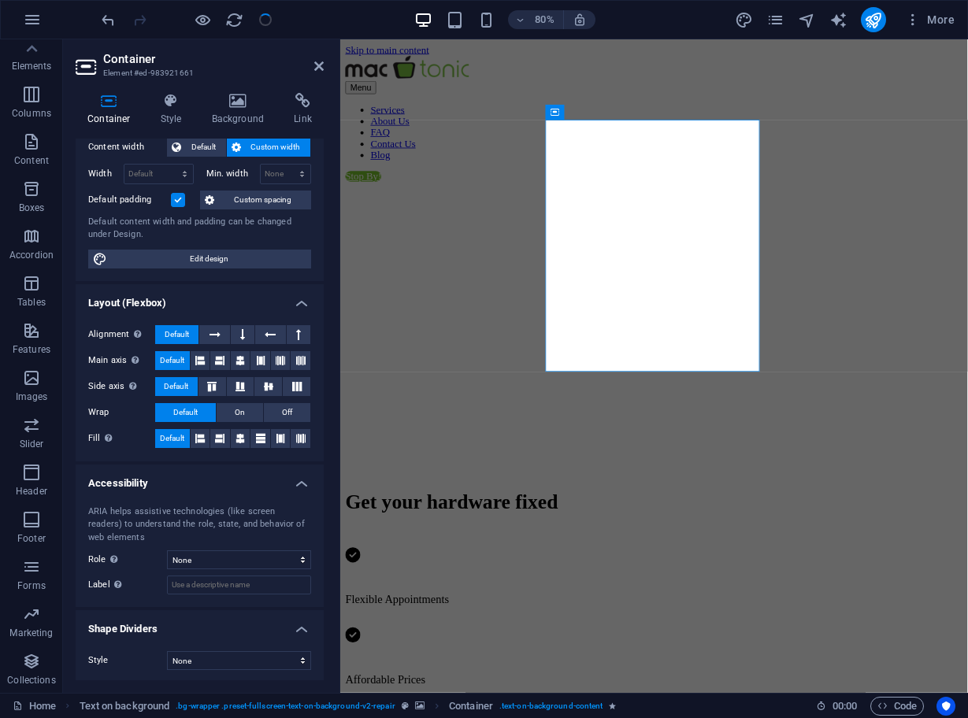
click at [506, 218] on figure at bounding box center [732, 218] width 772 height 0
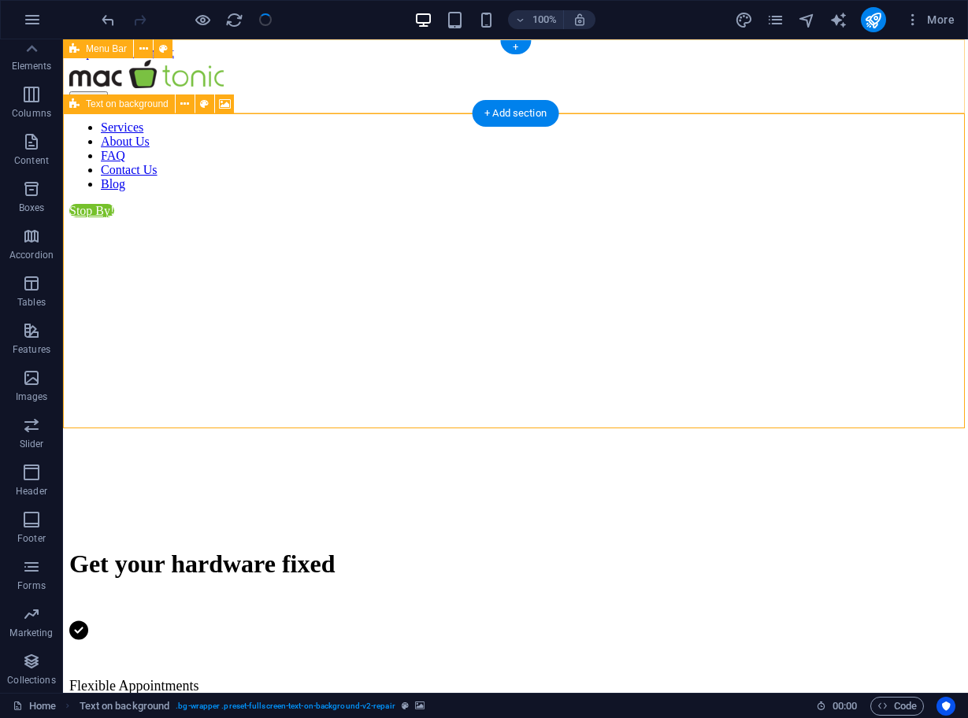
click at [74, 103] on icon at bounding box center [74, 103] width 10 height 19
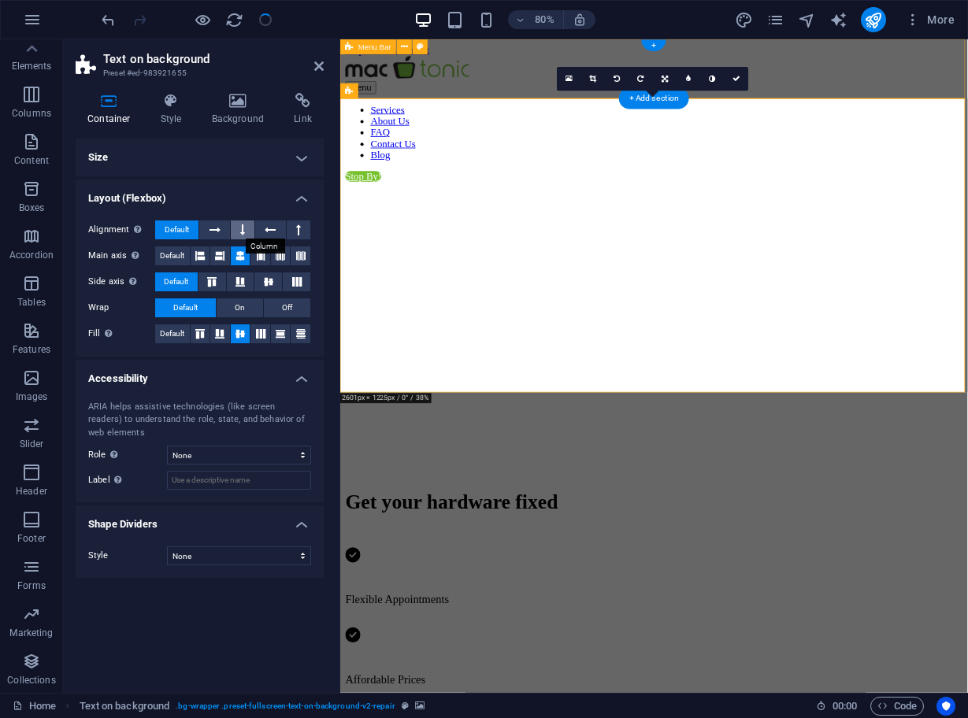
click at [241, 232] on icon at bounding box center [242, 229] width 5 height 19
click at [220, 229] on icon at bounding box center [214, 229] width 11 height 19
click at [261, 229] on button at bounding box center [270, 229] width 30 height 19
click at [294, 228] on button at bounding box center [299, 229] width 24 height 19
click at [212, 232] on icon at bounding box center [214, 229] width 11 height 19
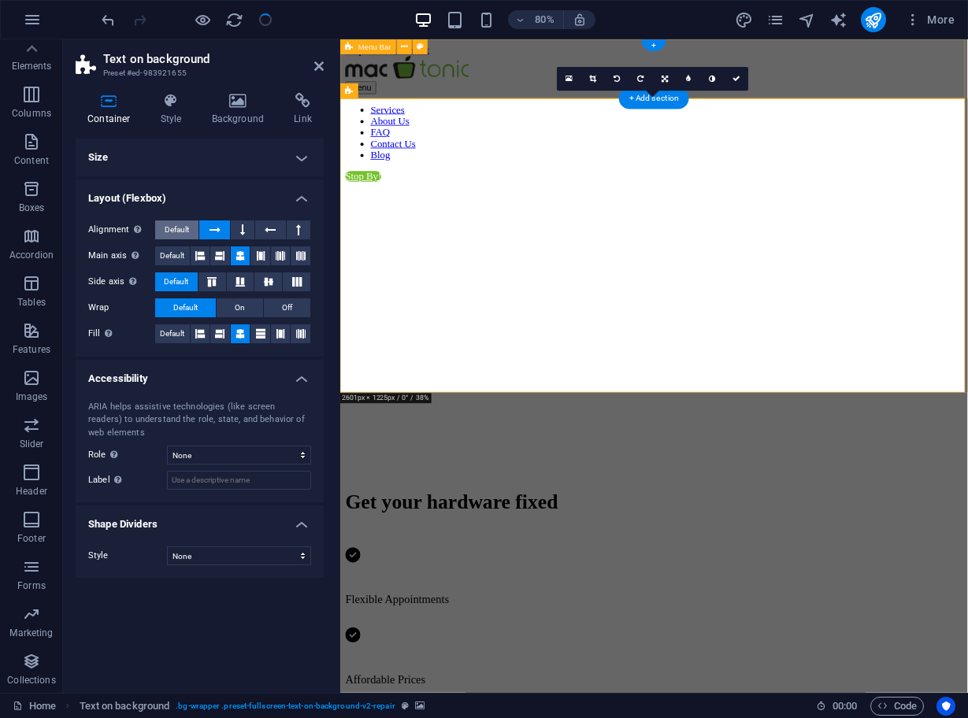
click at [183, 231] on span "Default" at bounding box center [177, 229] width 24 height 19
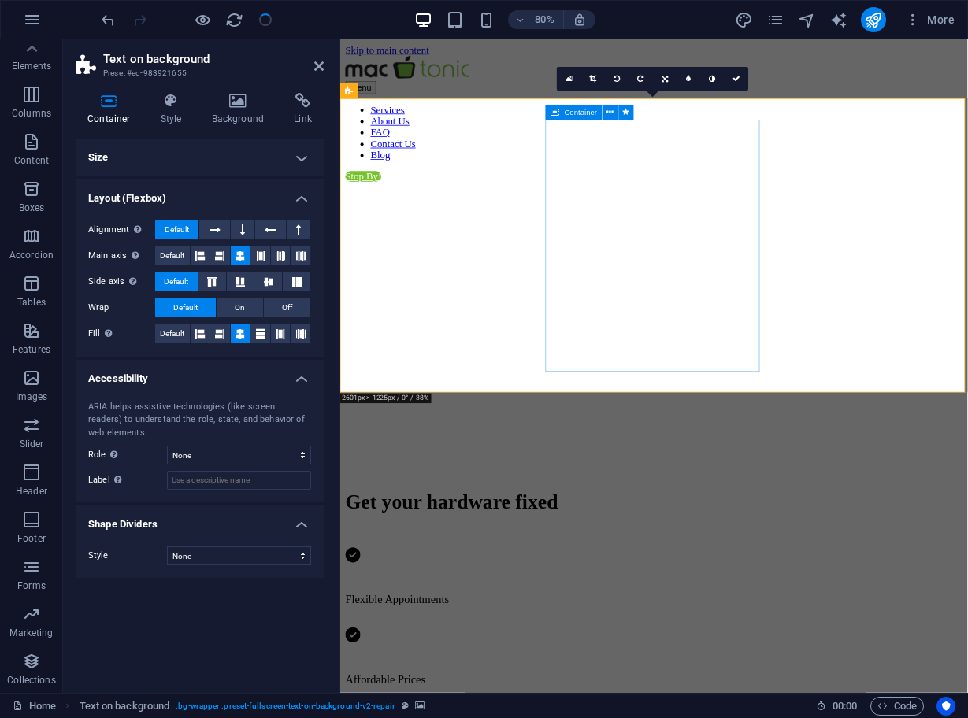
click at [572, 115] on span "Container" at bounding box center [580, 113] width 33 height 8
select select "px"
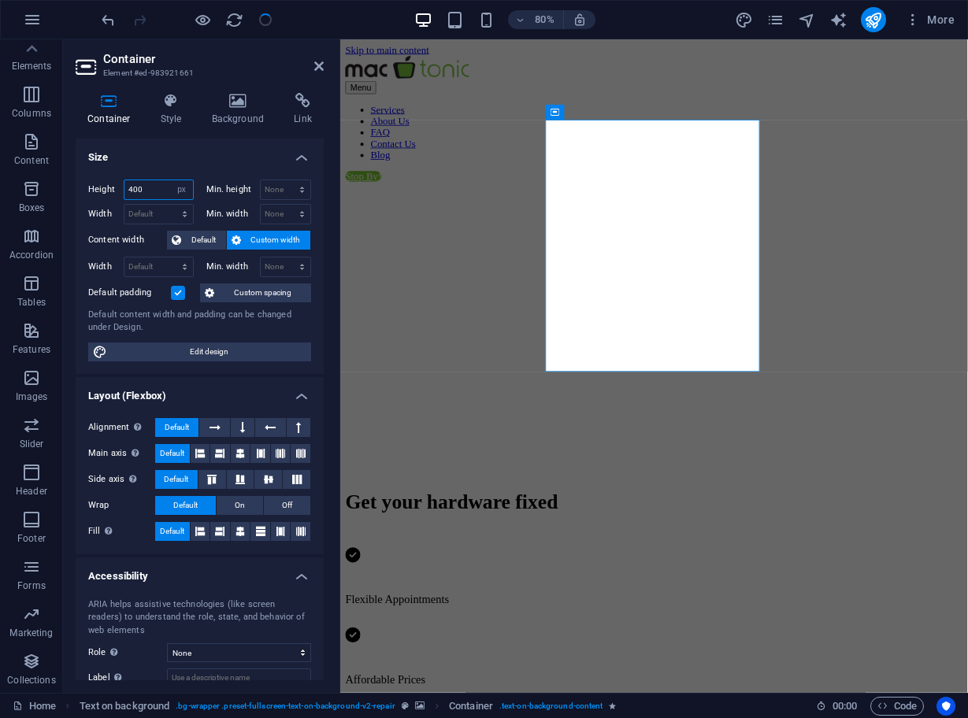
click at [161, 191] on input "400" at bounding box center [158, 189] width 68 height 19
click at [159, 195] on input "400" at bounding box center [158, 189] width 68 height 19
type input "40"
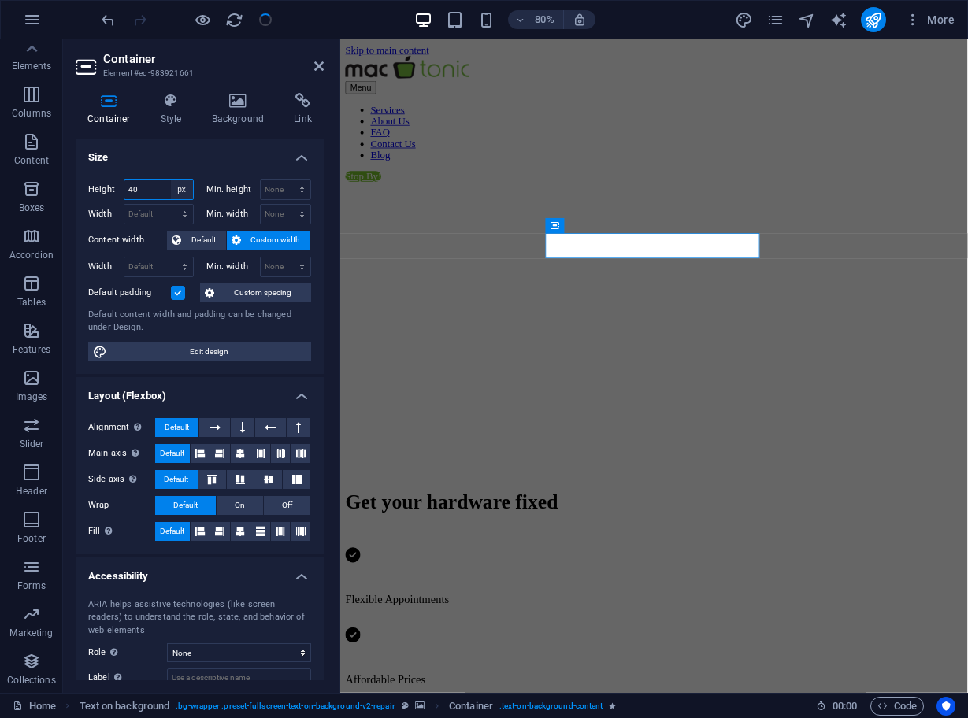
select select "%"
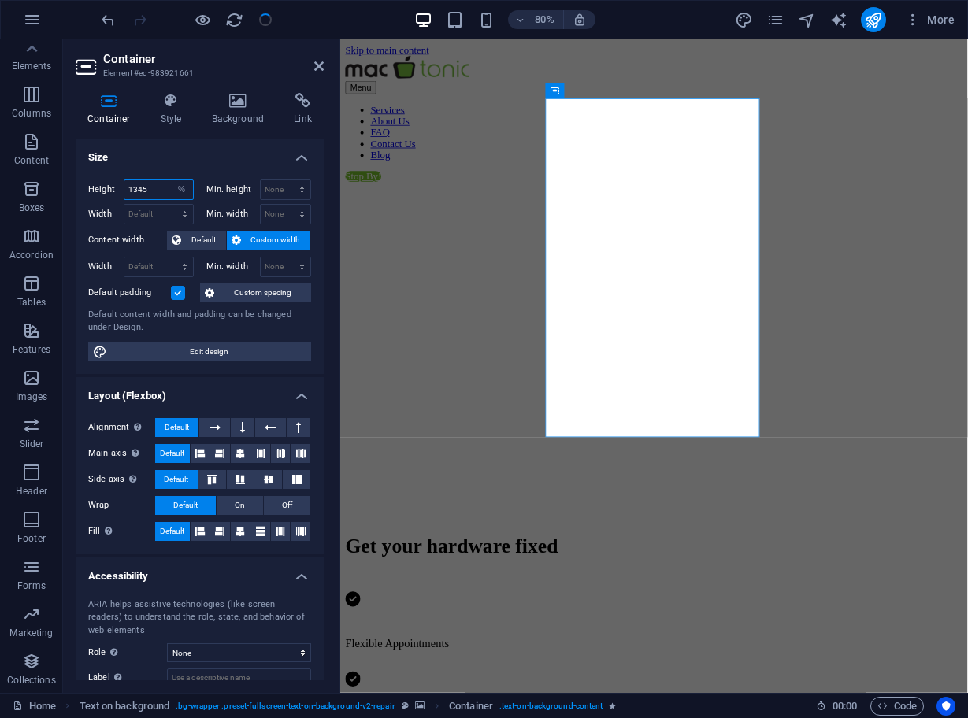
click at [159, 187] on input "1345" at bounding box center [158, 189] width 68 height 19
type input "40"
drag, startPoint x: 161, startPoint y: 213, endPoint x: 161, endPoint y: 194, distance: 18.9
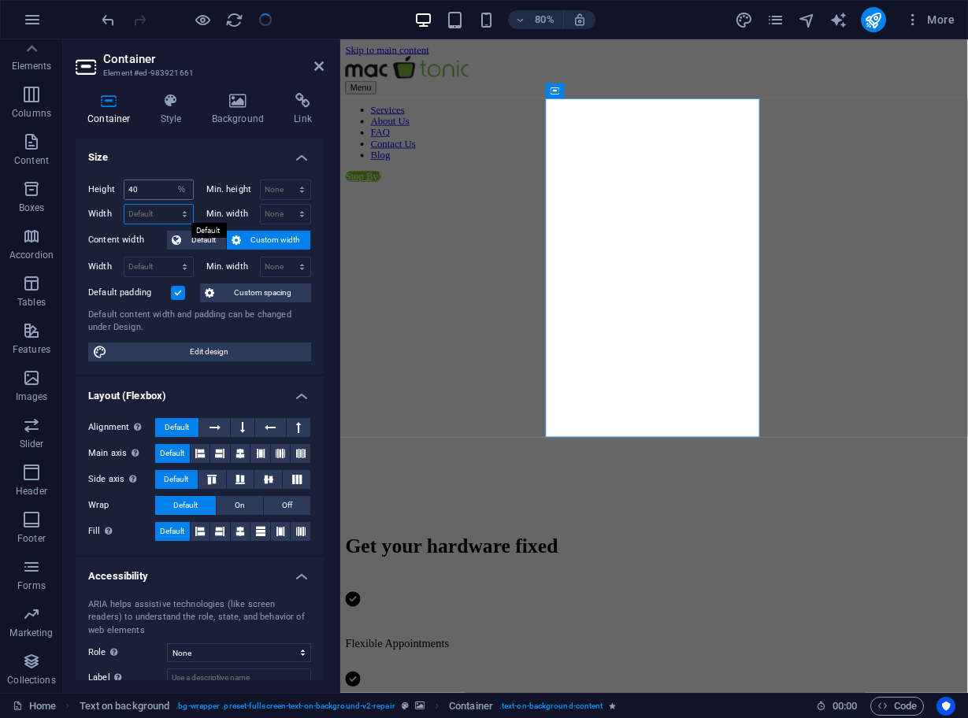
click at [161, 194] on div "Height 40 Default px rem % vh vw Min. height None px rem % vh vw Width Default …" at bounding box center [199, 201] width 223 height 45
select select "px"
type input "300"
select select "%"
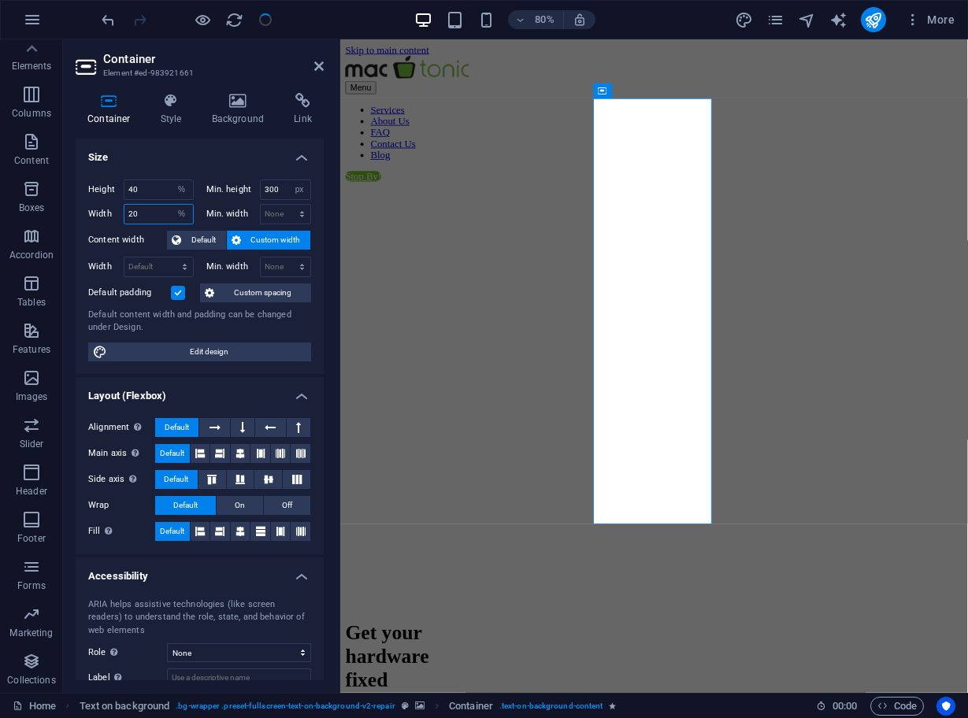
click at [155, 209] on input "20" at bounding box center [158, 214] width 68 height 19
type input "40"
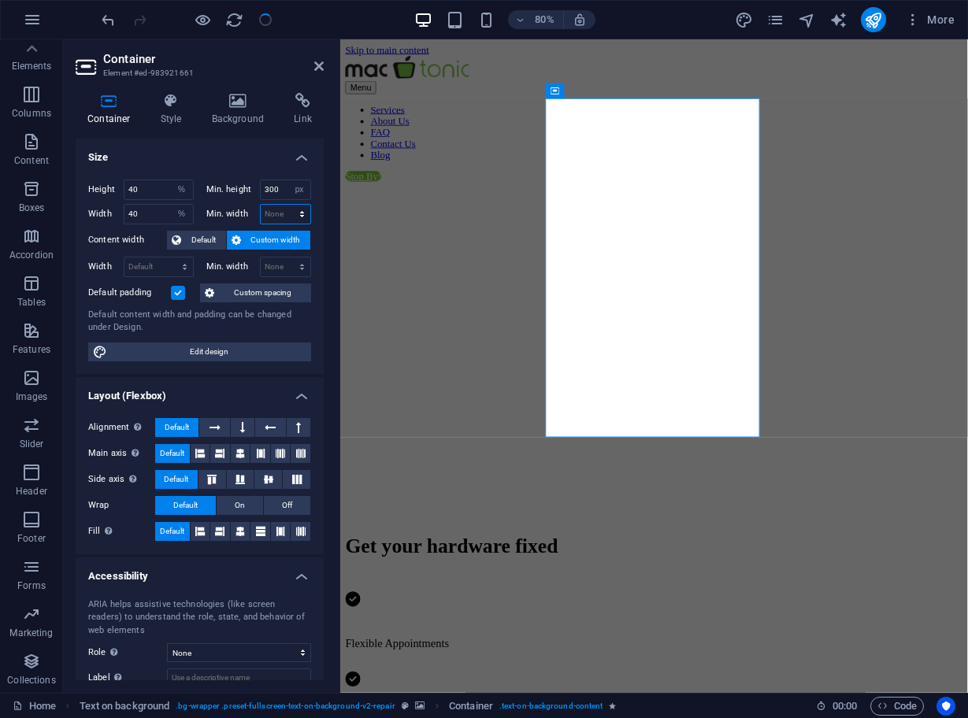
select select "px"
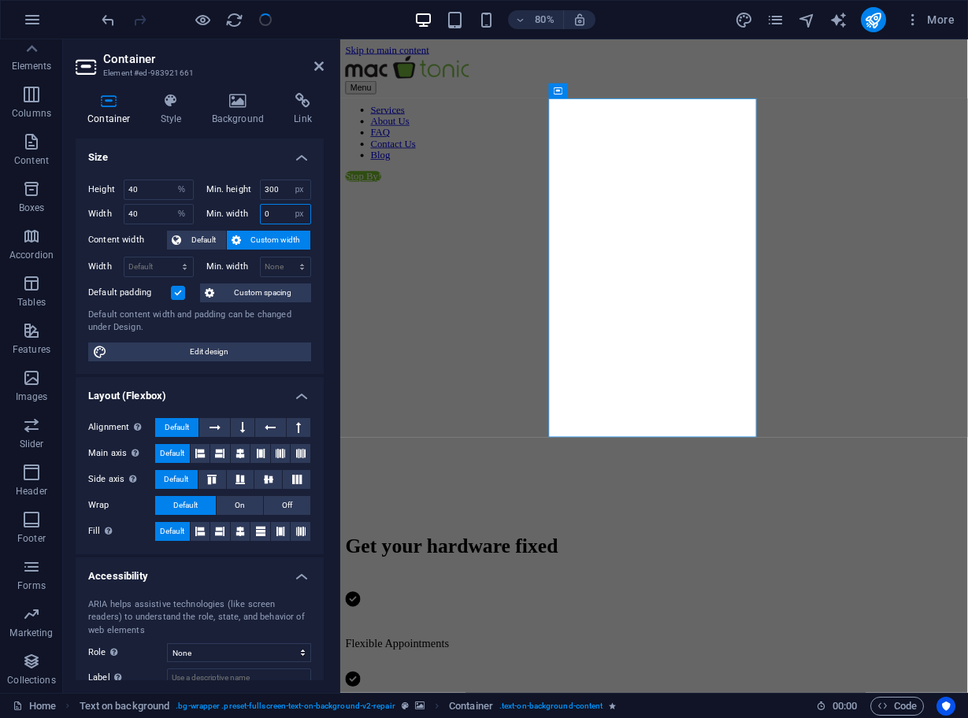
click at [283, 213] on input "0" at bounding box center [286, 214] width 50 height 19
type input "200"
select select "px"
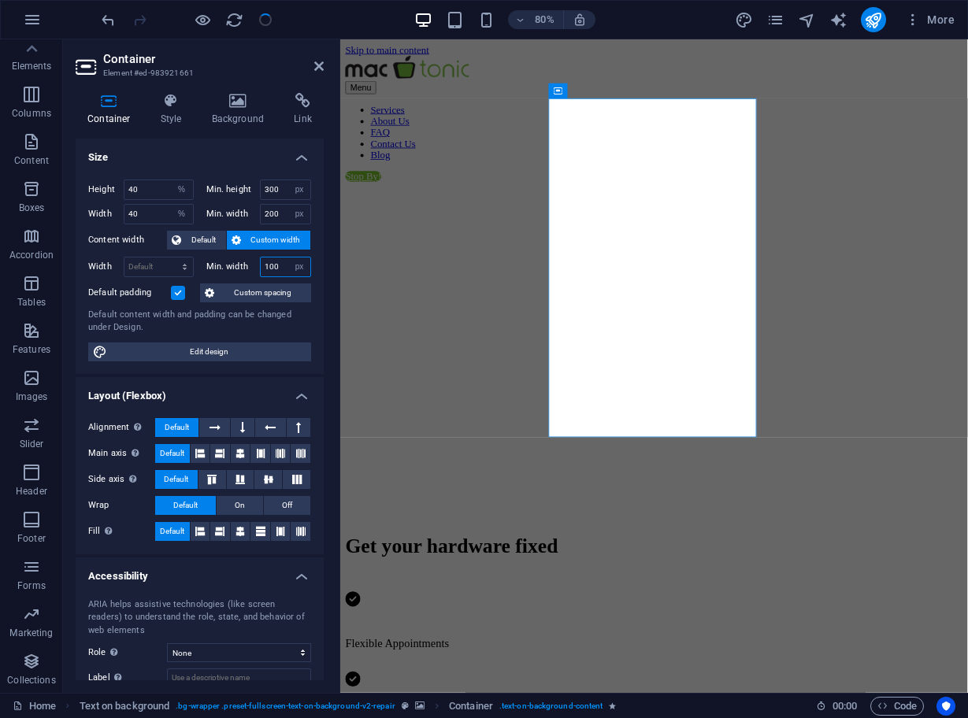
click at [270, 268] on input "100" at bounding box center [286, 266] width 50 height 19
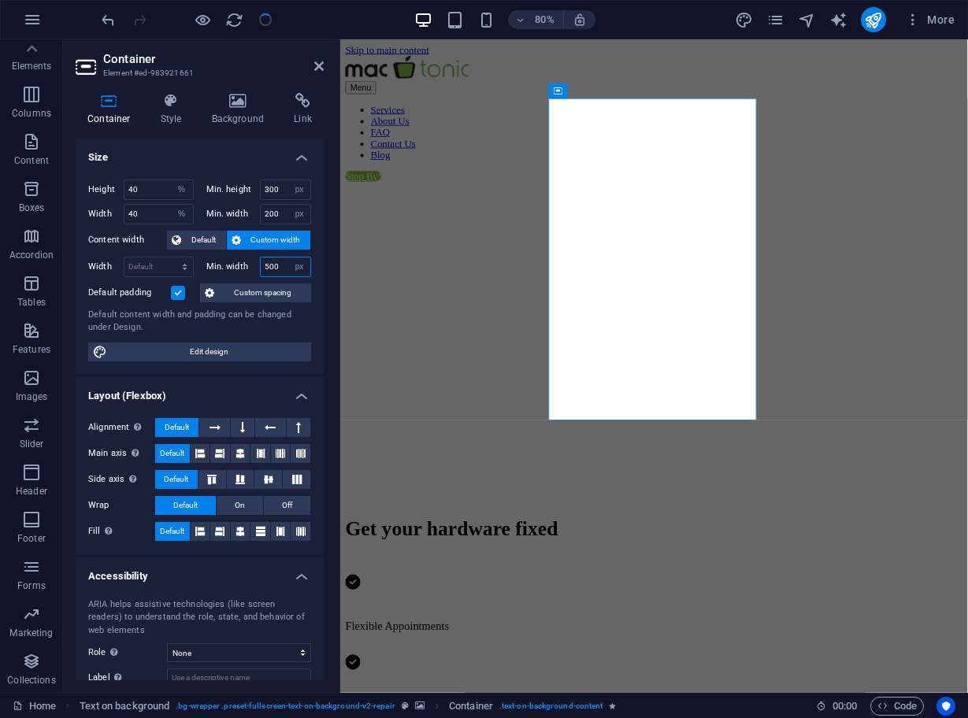
click at [274, 267] on input "500" at bounding box center [286, 266] width 50 height 19
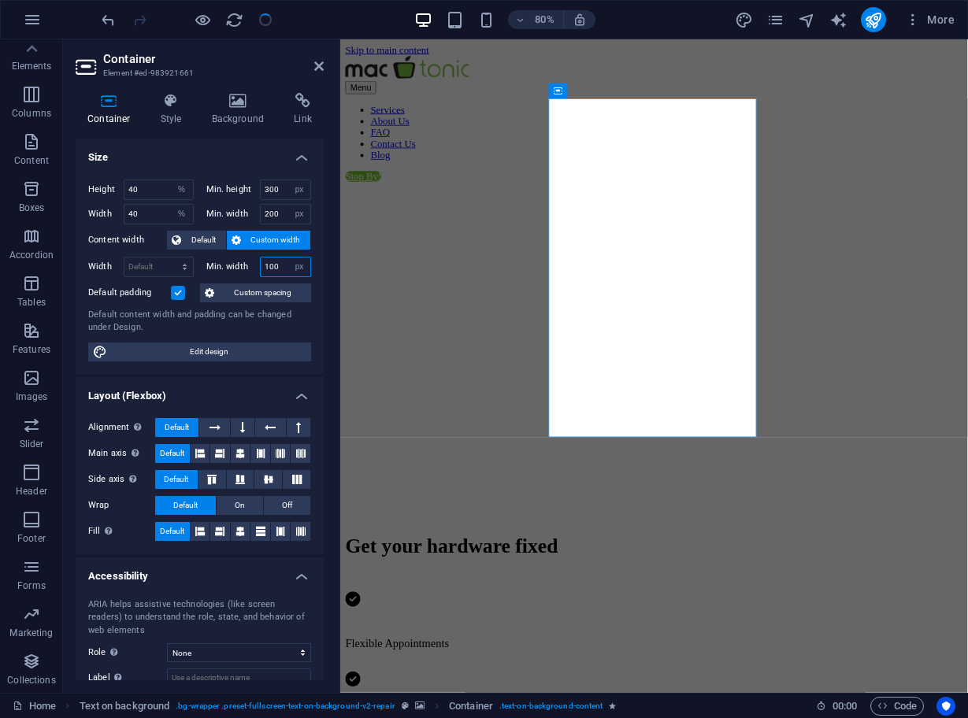
click at [276, 265] on input "100" at bounding box center [286, 266] width 50 height 19
type input "500"
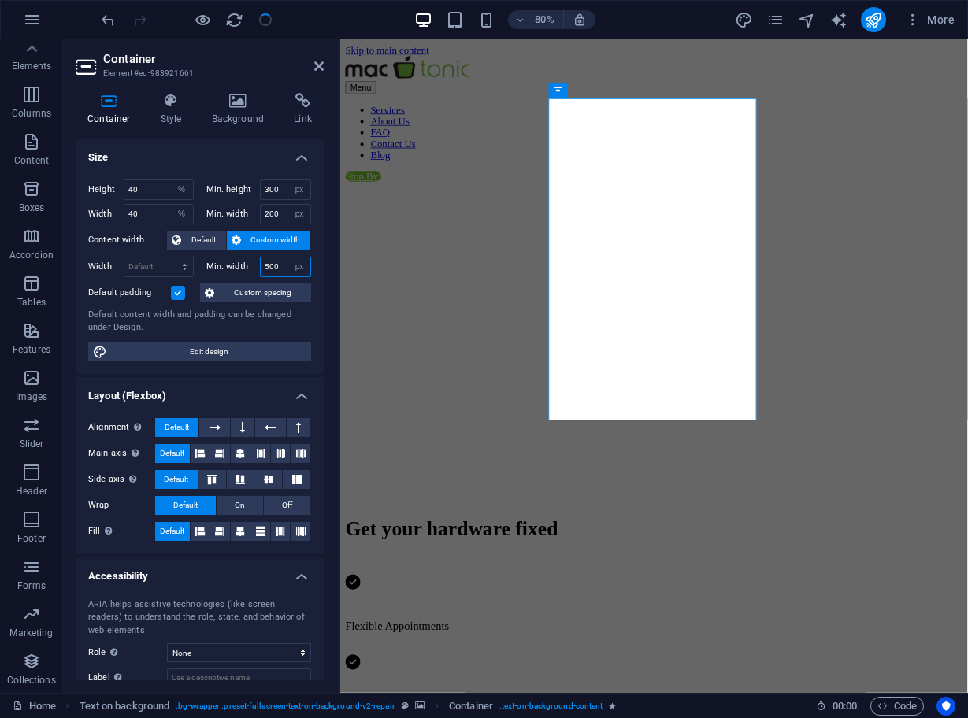
click at [283, 264] on input "500" at bounding box center [286, 266] width 50 height 19
select select "%"
click at [148, 265] on input "100" at bounding box center [158, 266] width 68 height 19
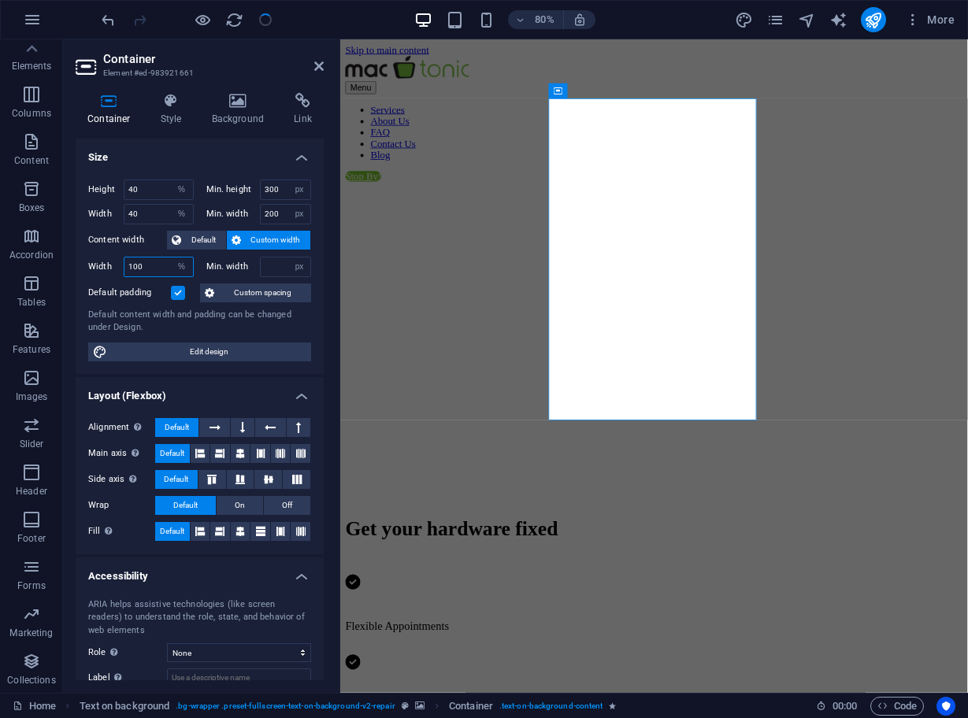
click at [148, 265] on input "100" at bounding box center [158, 266] width 68 height 19
type input "150"
click at [505, 218] on figure at bounding box center [732, 218] width 772 height 0
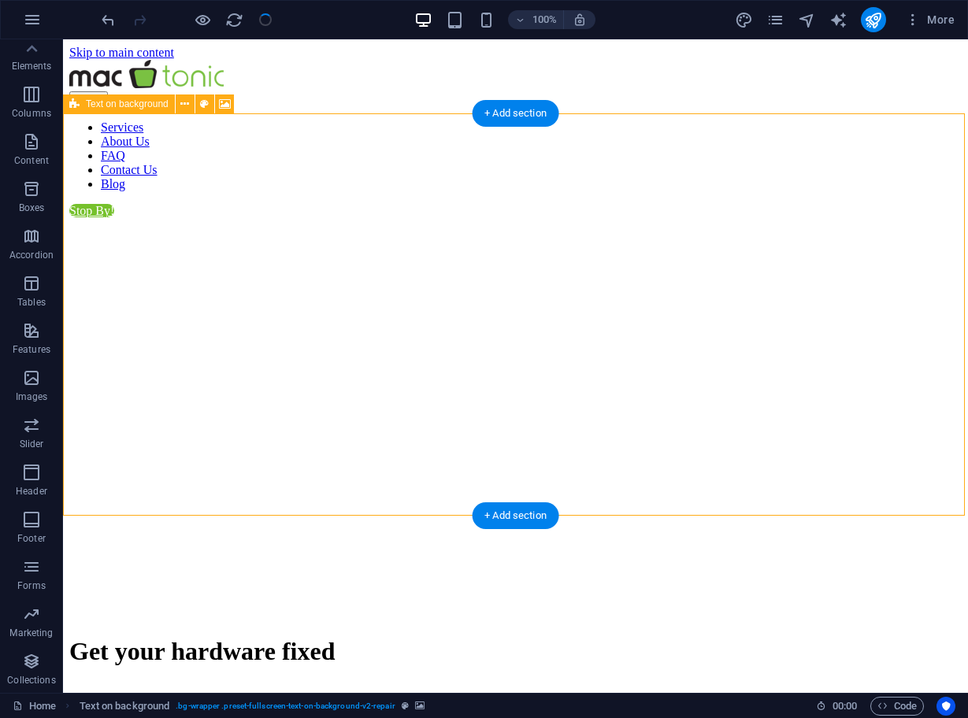
click at [83, 106] on div "Text on background" at bounding box center [119, 103] width 112 height 19
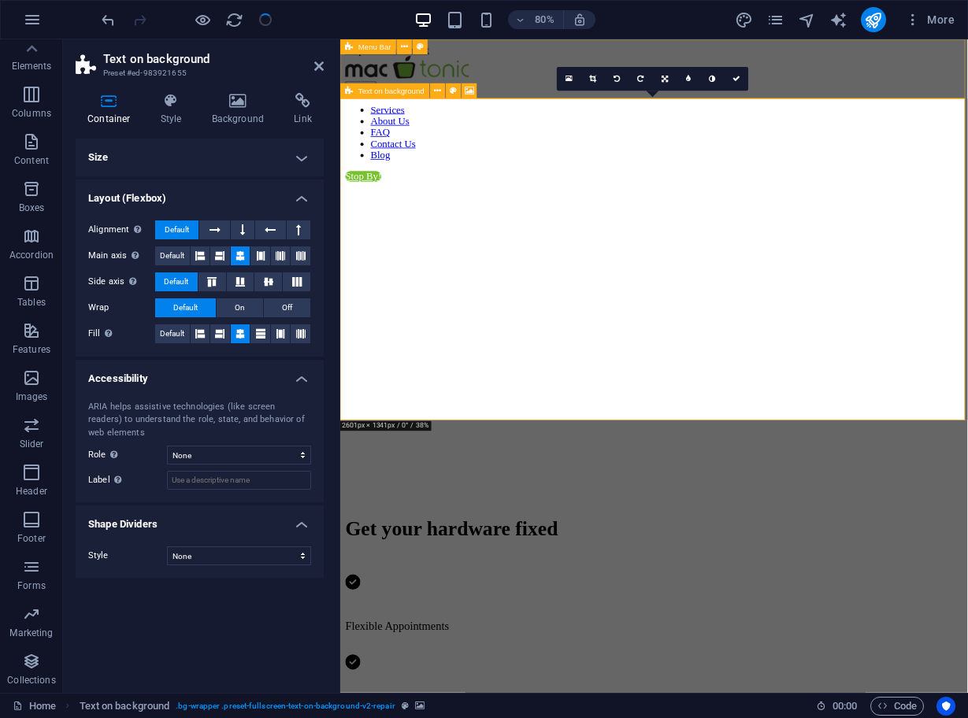
click at [351, 94] on icon at bounding box center [349, 90] width 8 height 15
click at [573, 91] on div "16:10 16:9 4:3 1:1 1:2 0" at bounding box center [652, 79] width 191 height 24
click at [571, 91] on div "16:10 16:9 4:3 1:1 1:2 0" at bounding box center [652, 79] width 191 height 24
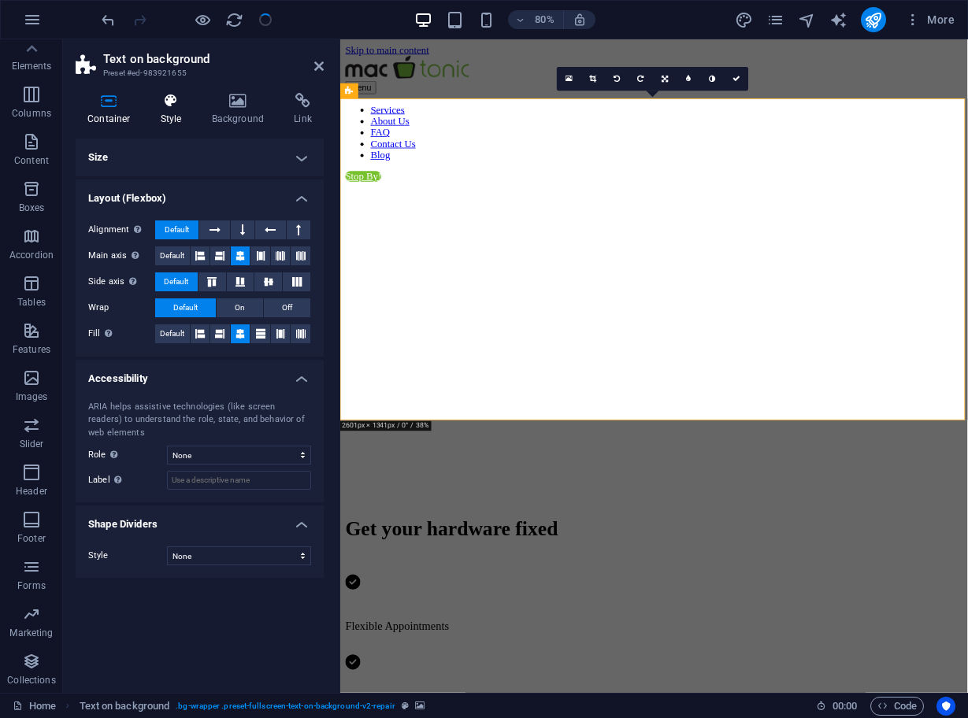
click at [172, 119] on h4 "Style" at bounding box center [174, 109] width 51 height 33
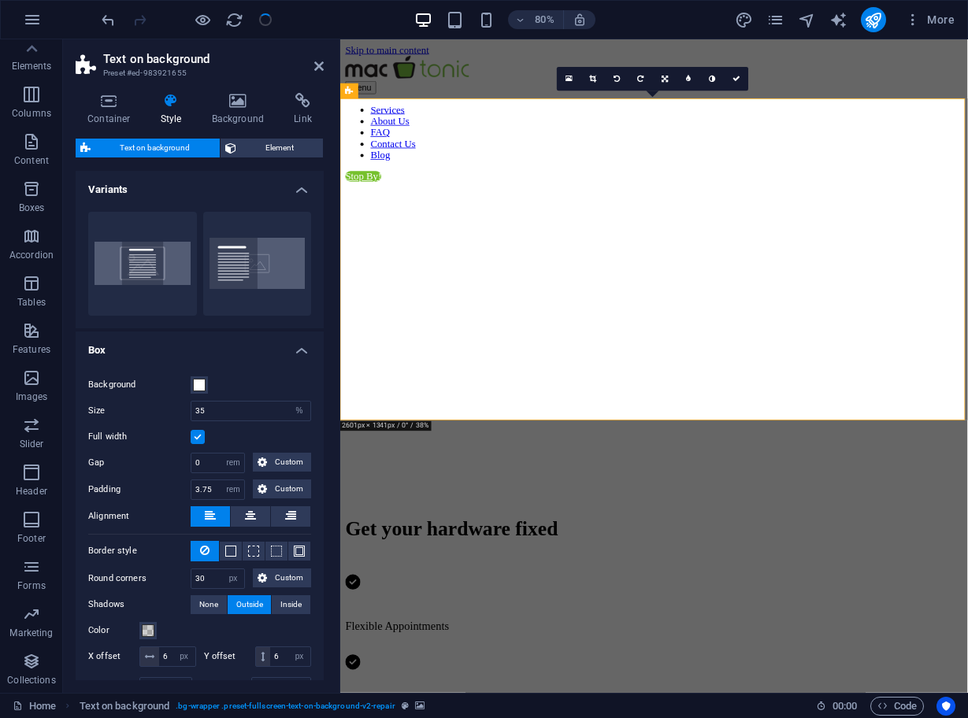
select select "%"
select select "px"
select select "%"
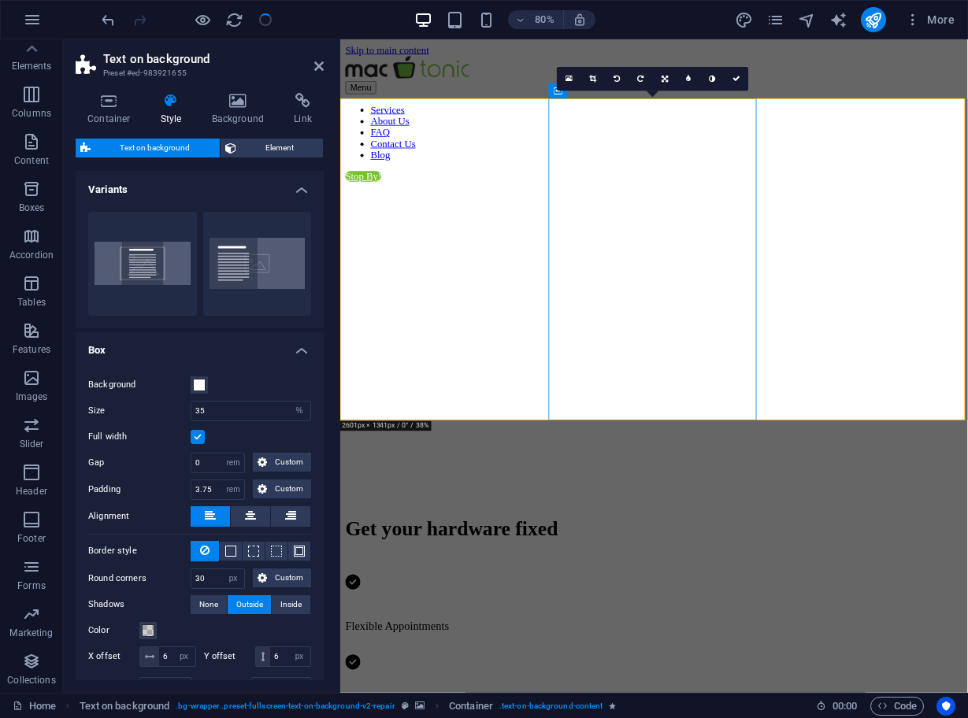
select select "px"
select select "%"
select select "px"
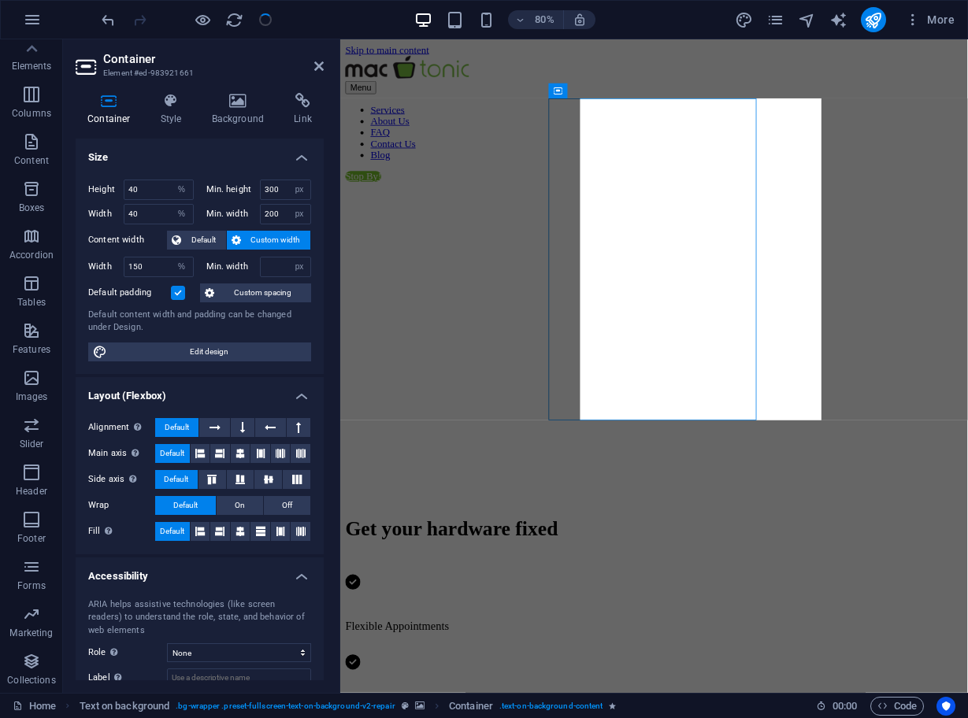
type input "500"
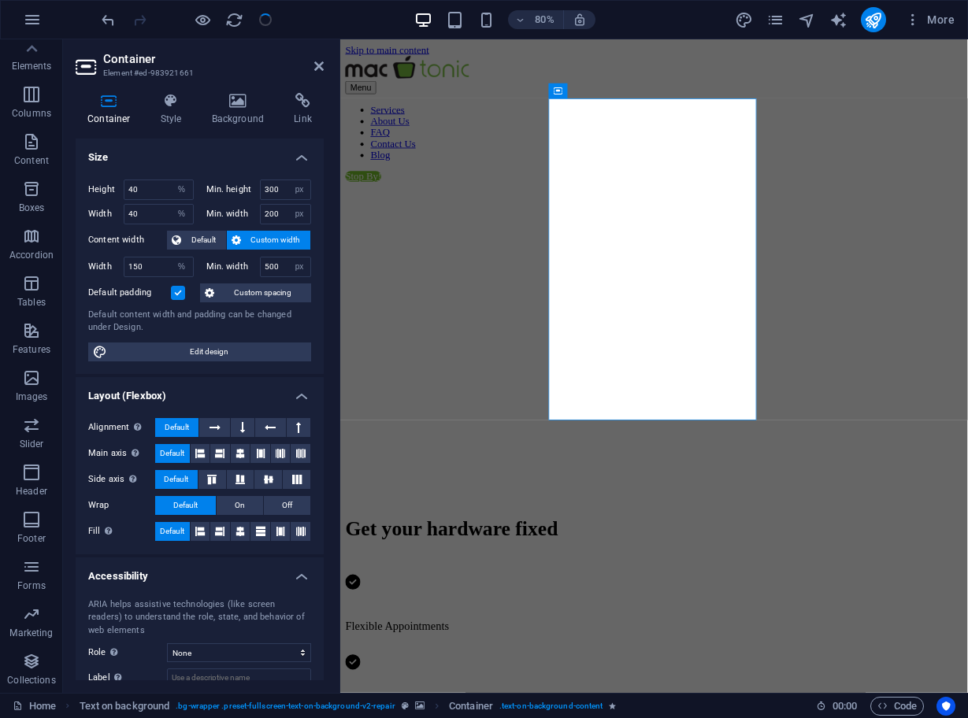
scroll to position [12, 0]
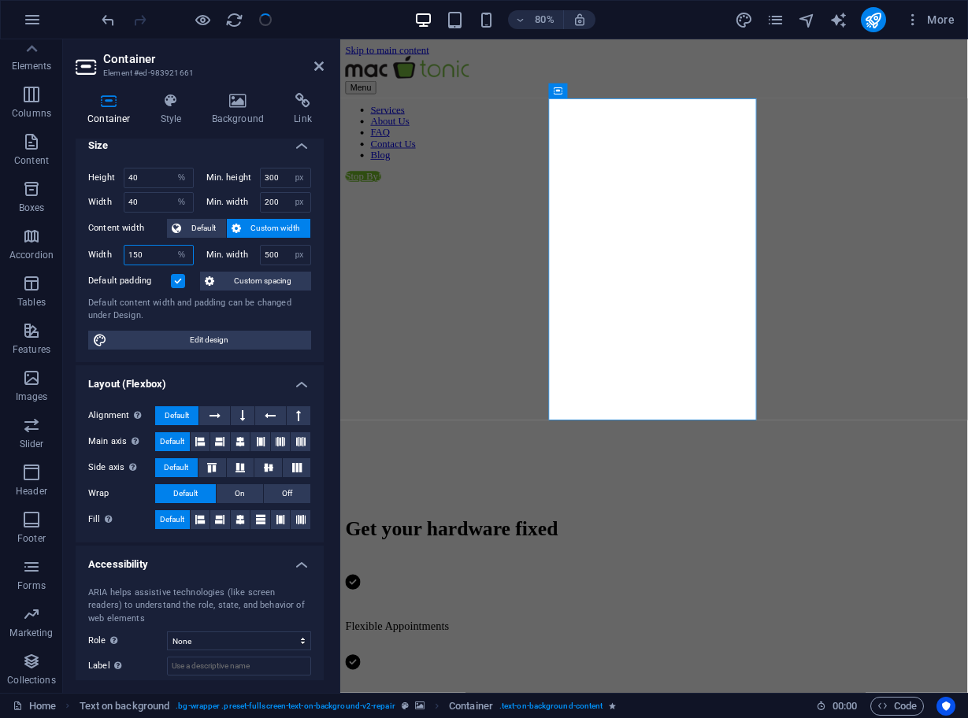
click at [161, 253] on input "150" at bounding box center [158, 255] width 68 height 19
select select "kb87qr46dro"
select select "DISABLED_OPTION_VALUE"
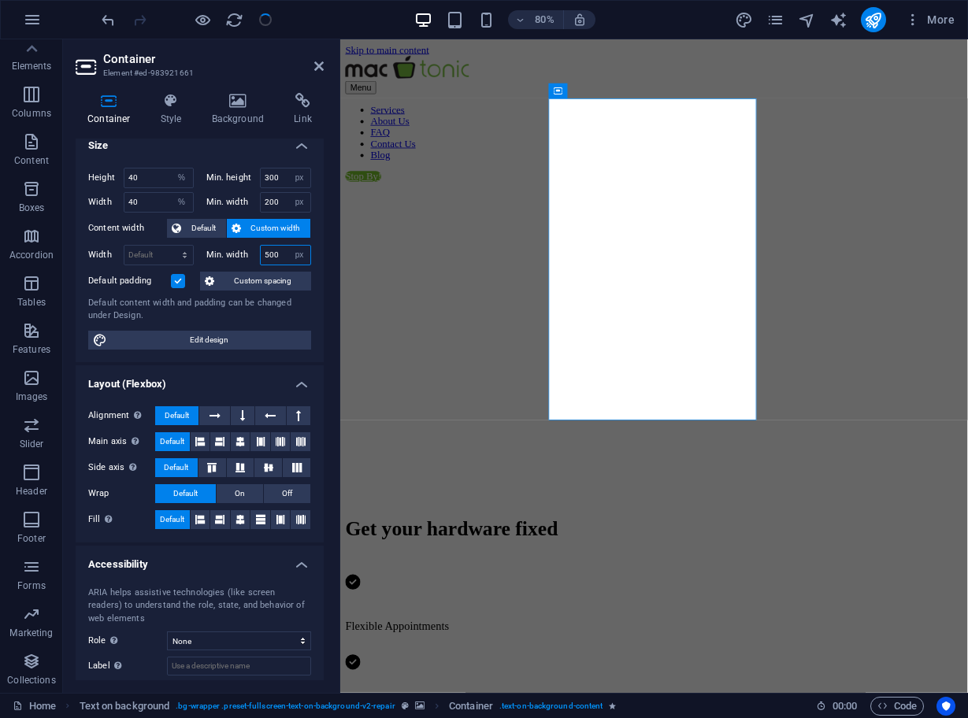
click at [279, 251] on input "500" at bounding box center [286, 255] width 50 height 19
click at [152, 178] on input "40" at bounding box center [158, 177] width 68 height 19
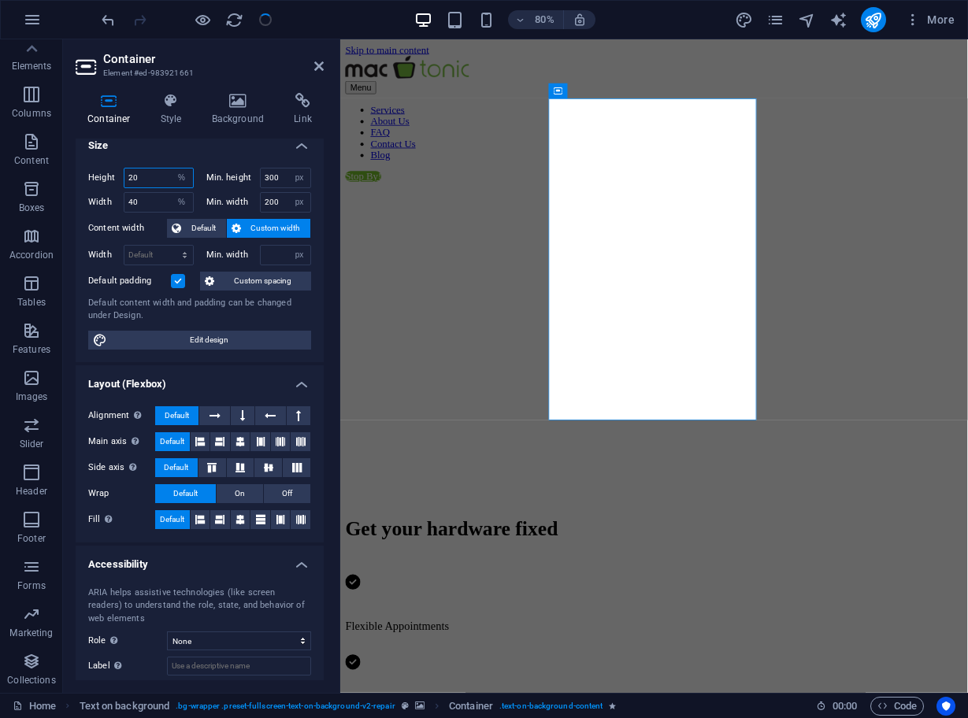
type input "20"
click at [198, 154] on h4 "Size" at bounding box center [200, 141] width 248 height 28
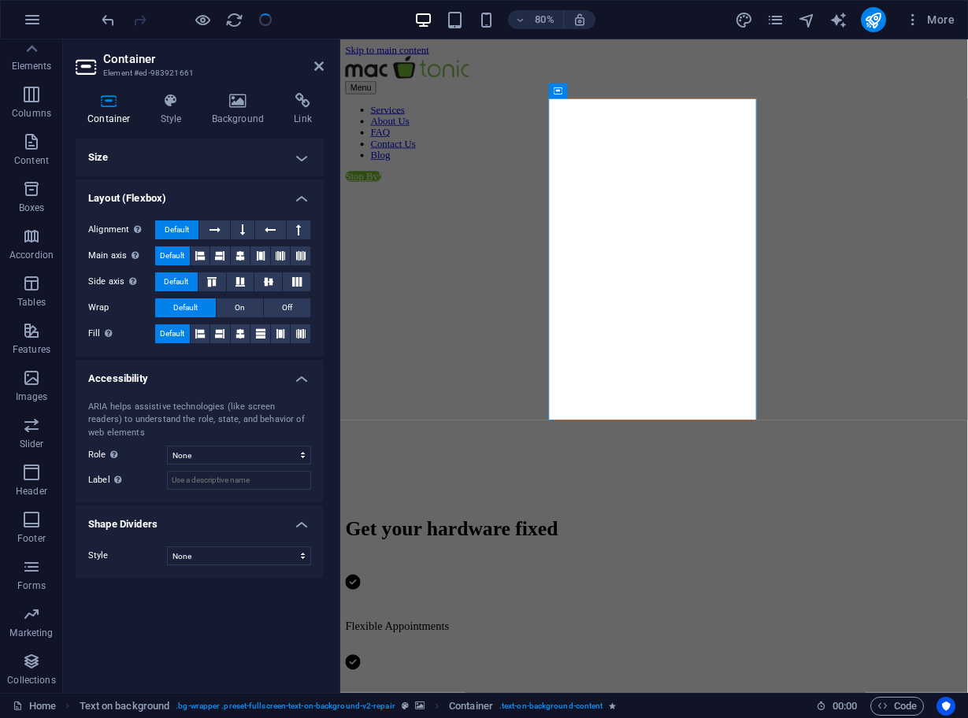
click at [149, 142] on h4 "Size" at bounding box center [200, 158] width 248 height 38
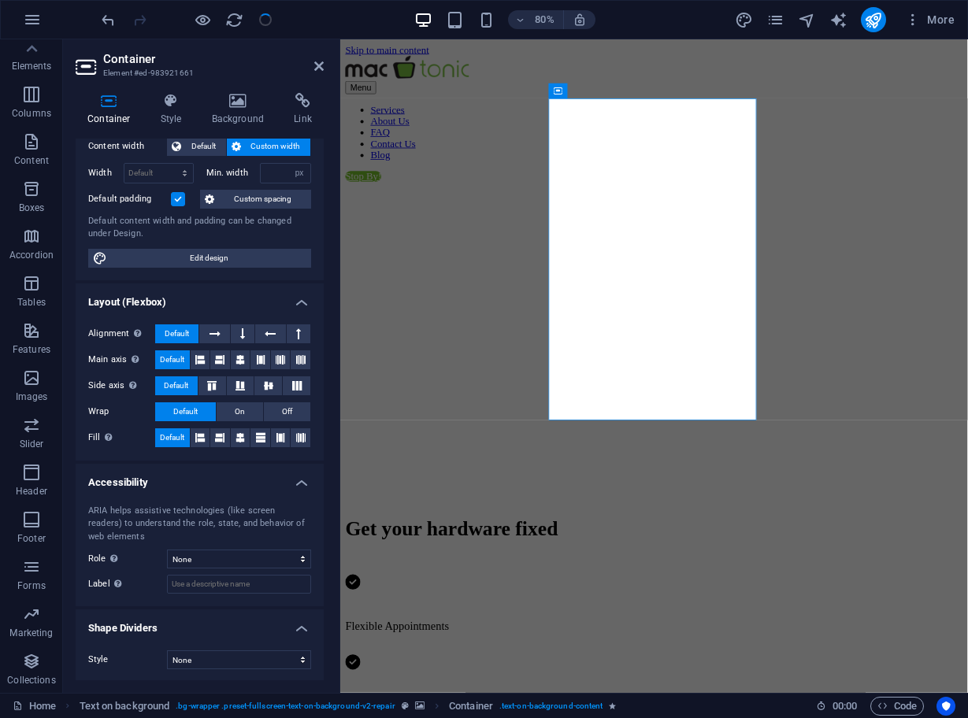
scroll to position [93, 0]
click at [216, 329] on icon at bounding box center [214, 334] width 11 height 19
click at [237, 329] on button at bounding box center [243, 334] width 24 height 19
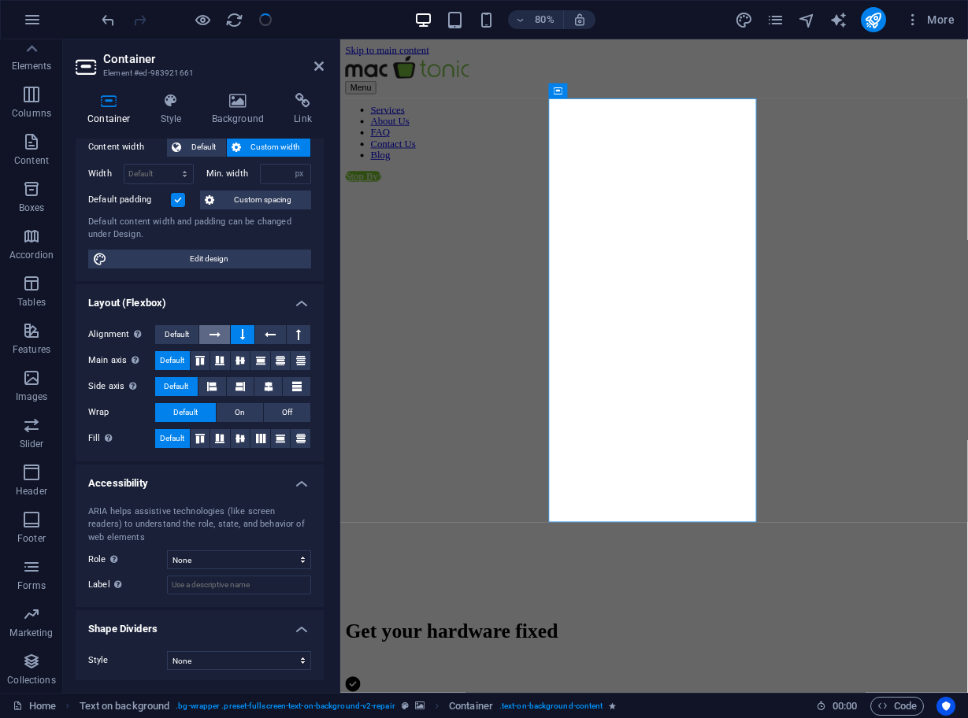
click at [215, 332] on icon at bounding box center [214, 334] width 11 height 19
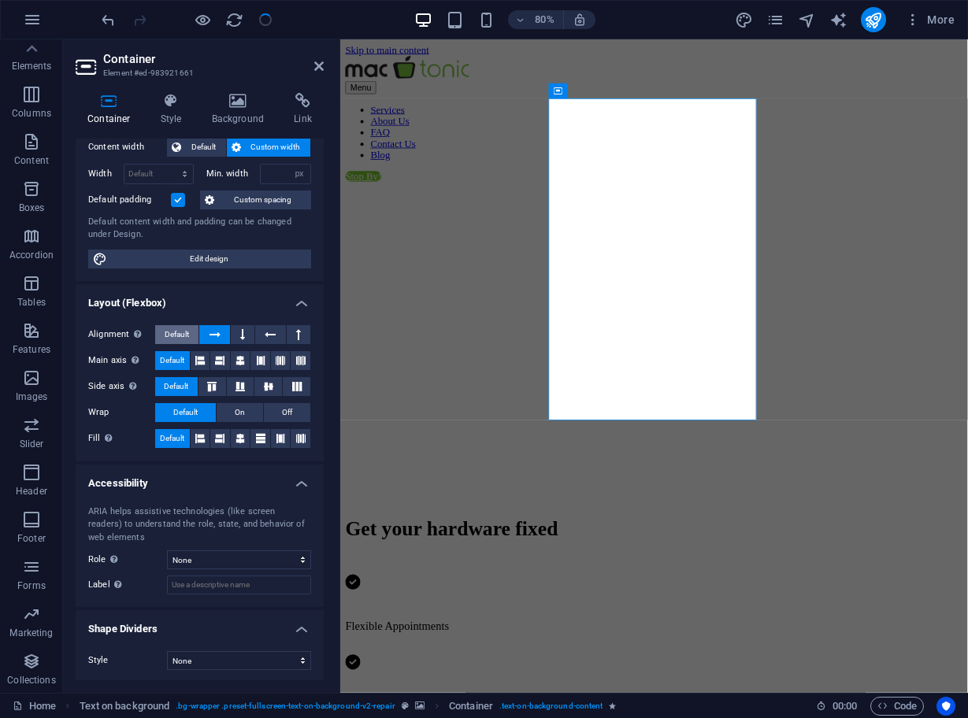
click at [185, 329] on span "Default" at bounding box center [177, 334] width 24 height 19
click at [221, 331] on button at bounding box center [214, 334] width 30 height 19
click at [240, 330] on icon at bounding box center [242, 334] width 5 height 19
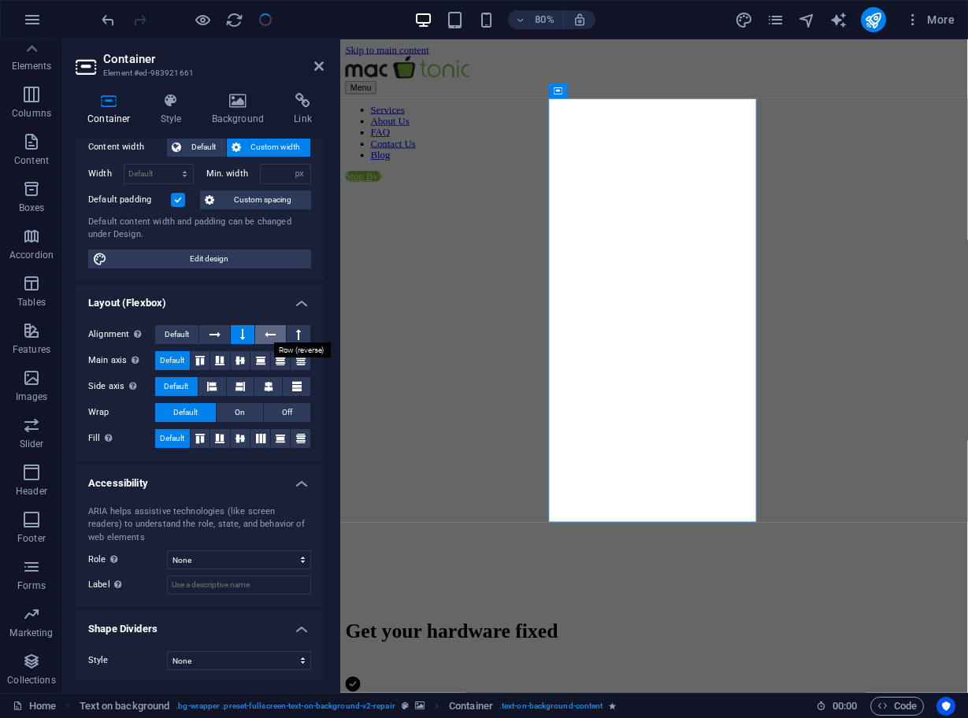
click at [265, 331] on icon at bounding box center [270, 334] width 11 height 19
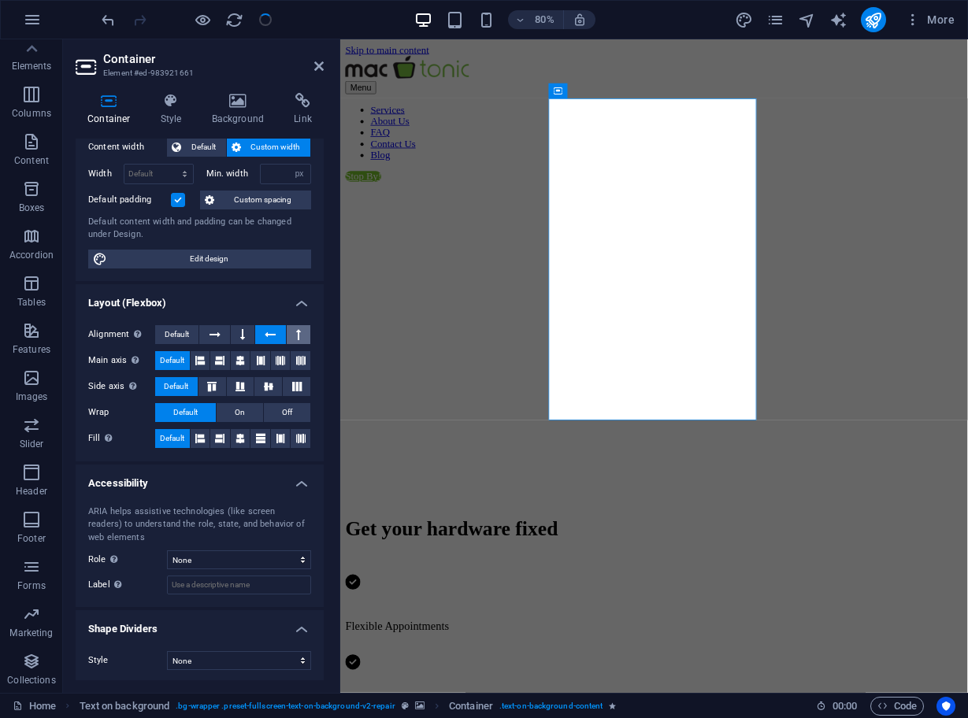
click at [304, 331] on button at bounding box center [299, 334] width 24 height 19
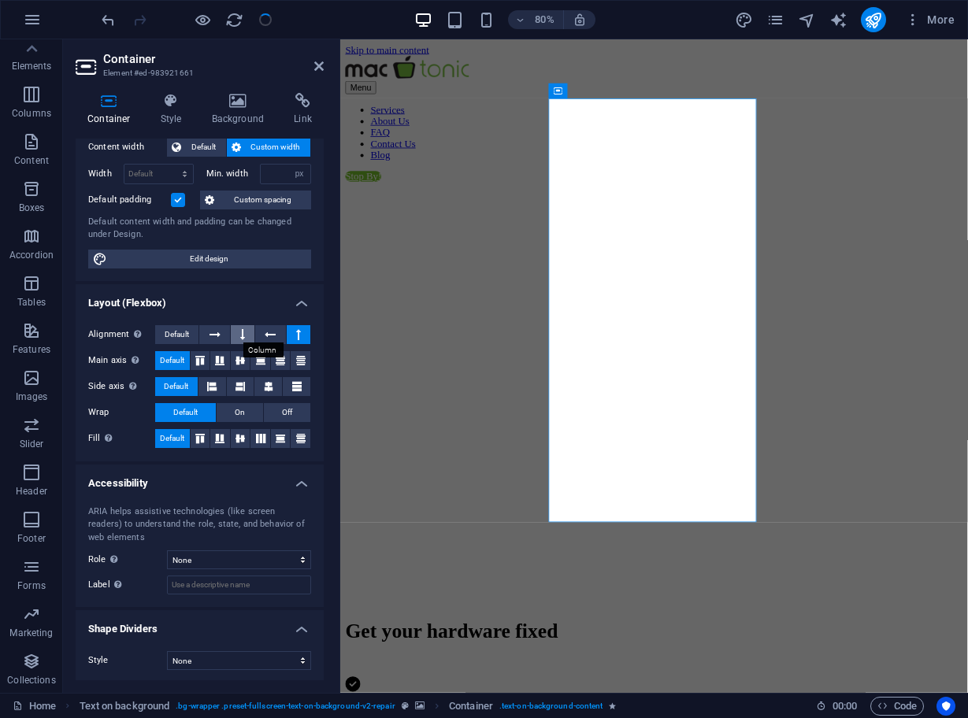
click at [243, 334] on icon at bounding box center [242, 334] width 5 height 19
click at [220, 334] on button at bounding box center [214, 334] width 30 height 19
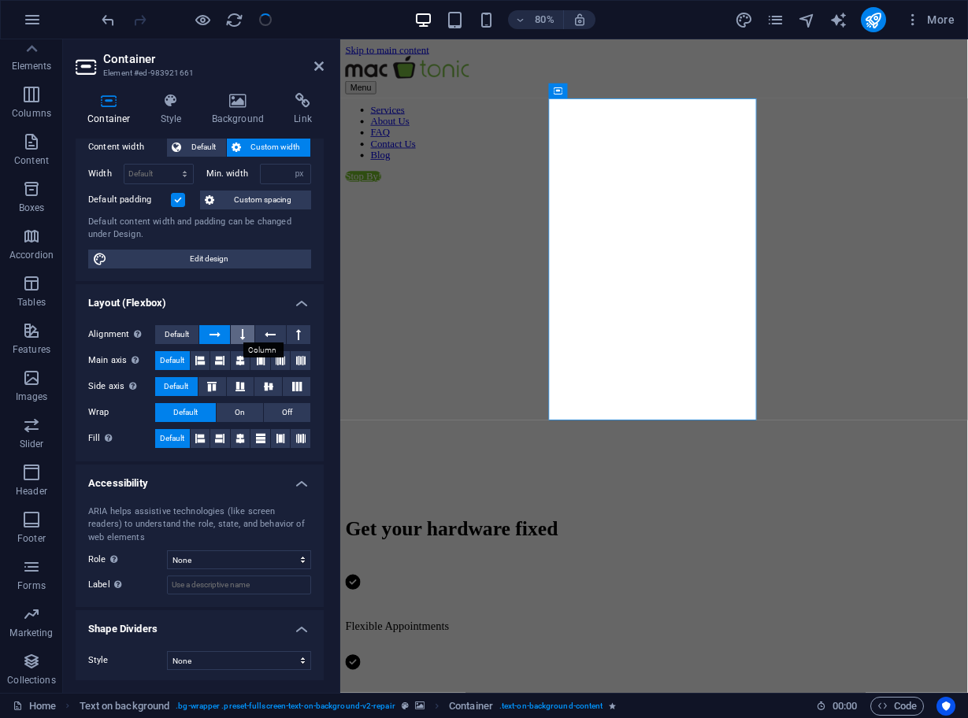
click at [245, 331] on button at bounding box center [243, 334] width 24 height 19
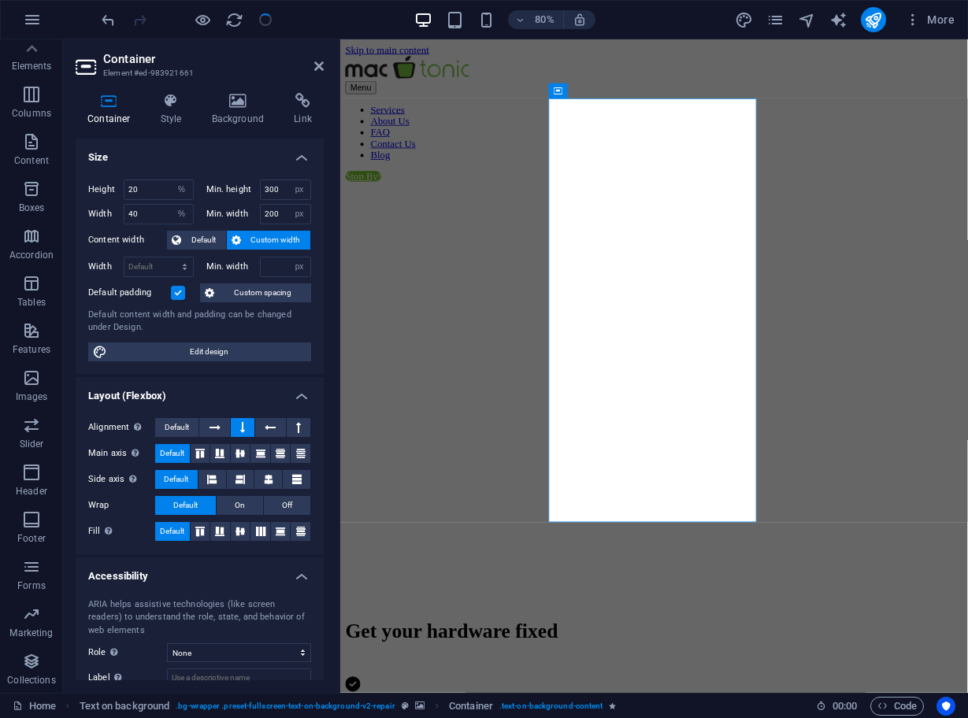
scroll to position [0, 0]
select select "%"
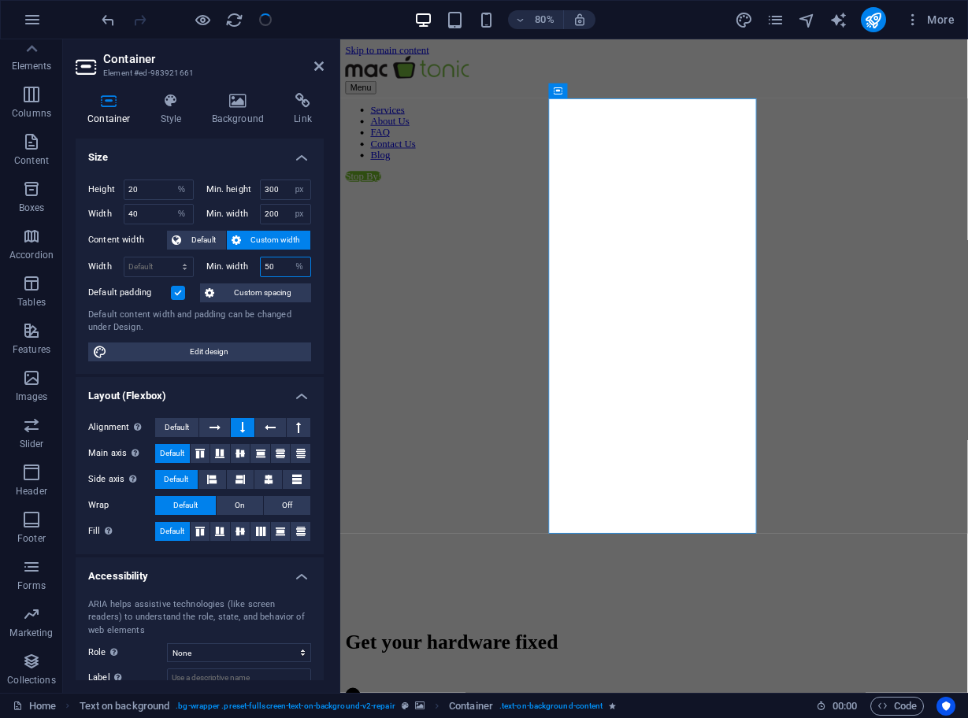
type input "50"
click at [276, 211] on input "200" at bounding box center [286, 214] width 50 height 19
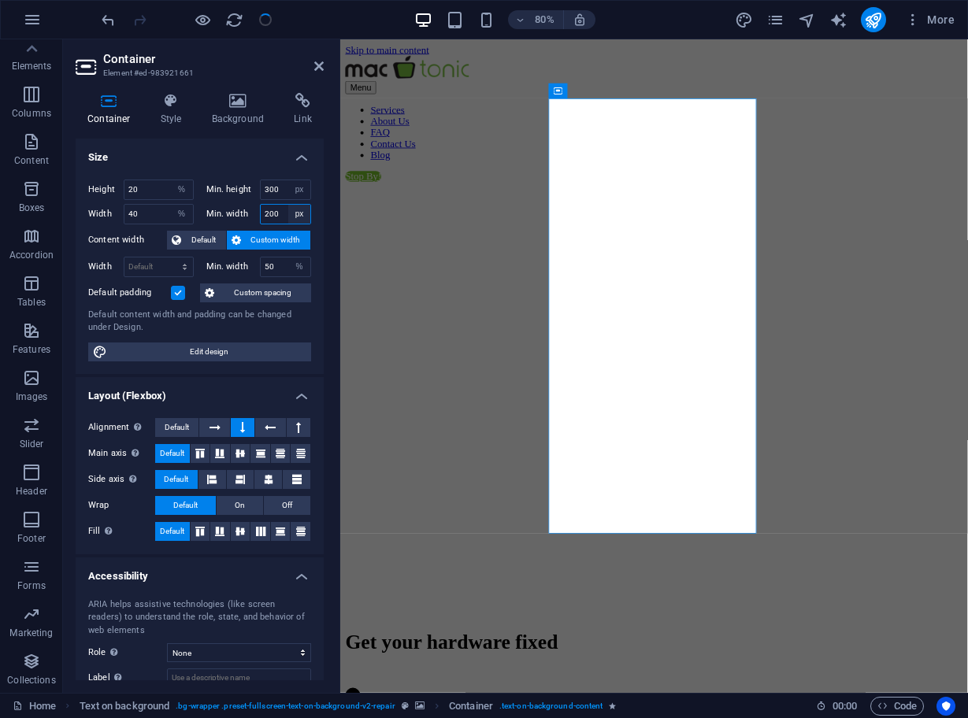
select select "%"
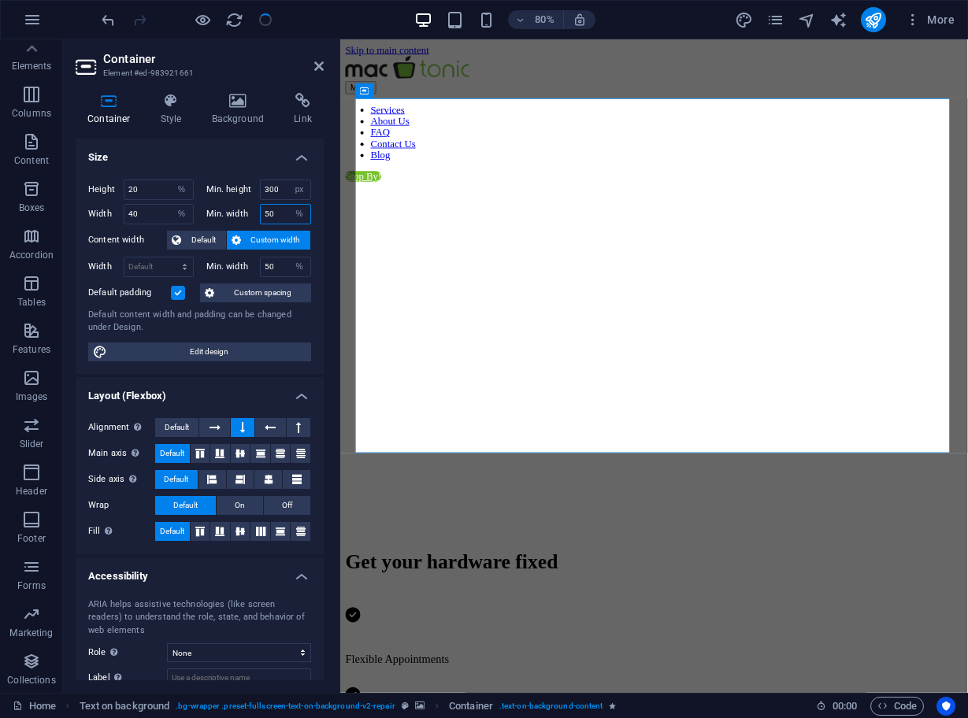
type input "50"
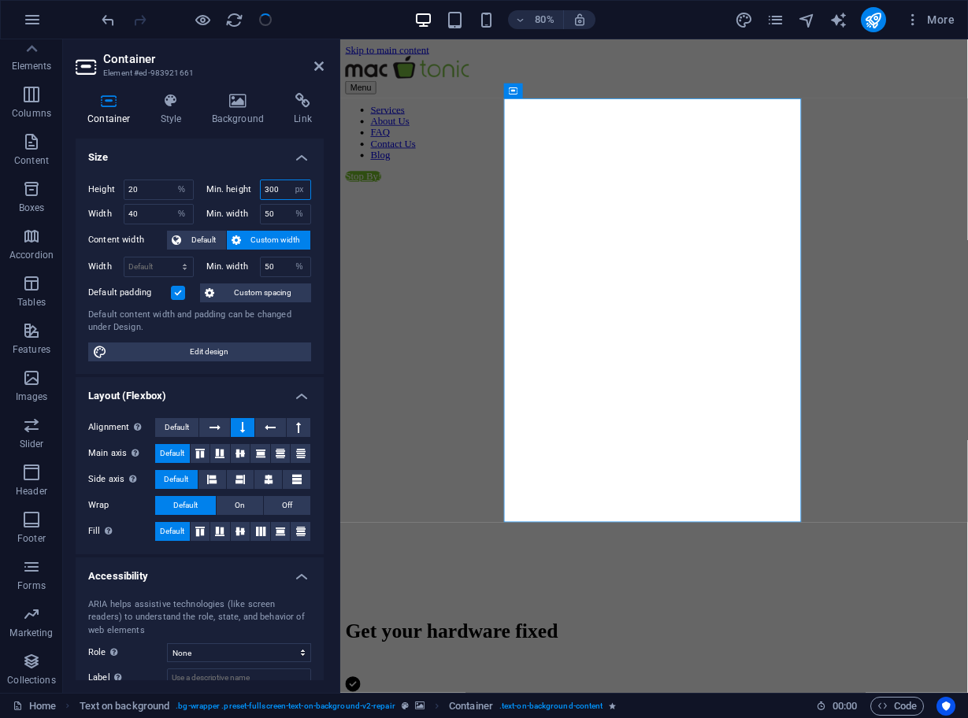
click at [279, 188] on input "300" at bounding box center [286, 189] width 50 height 19
type input "50"
select select "%"
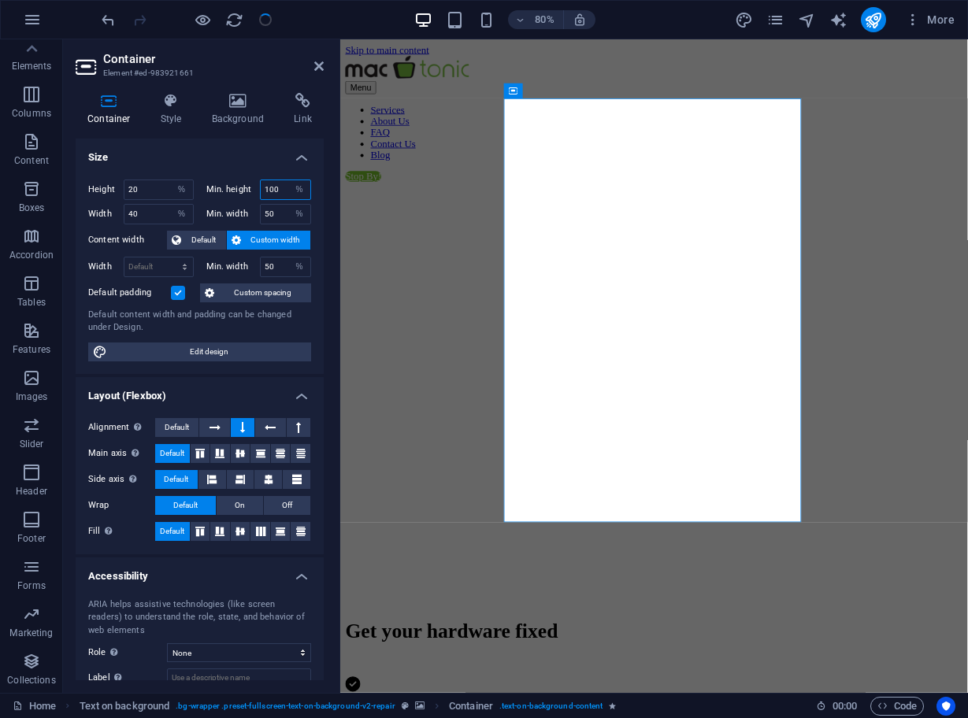
click at [277, 187] on input "100" at bounding box center [286, 189] width 50 height 19
type input "50"
click at [139, 191] on input "20" at bounding box center [158, 189] width 68 height 19
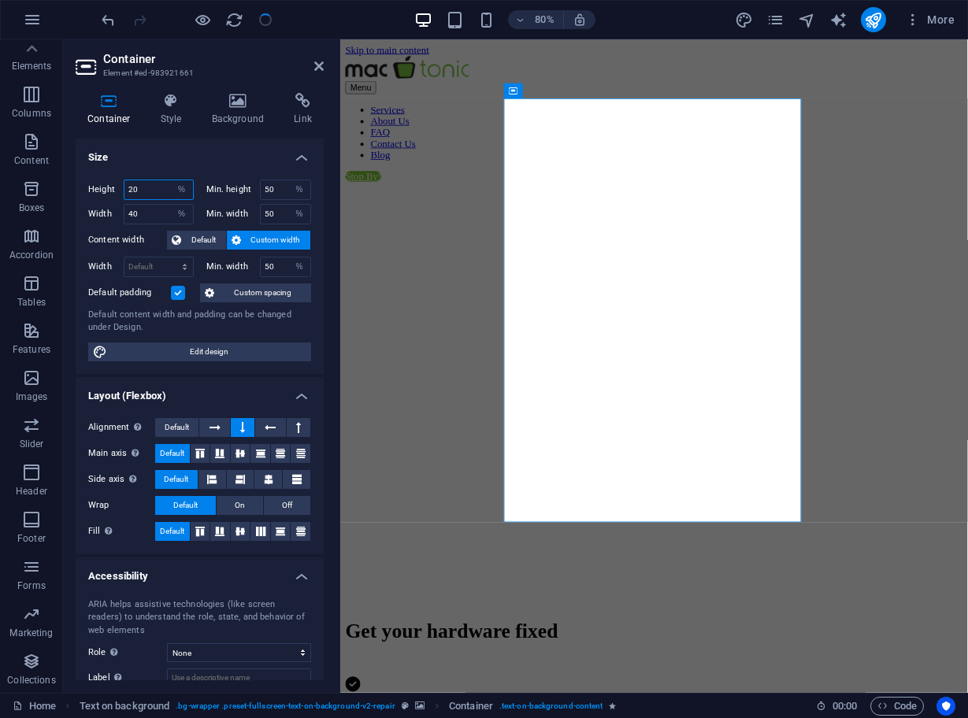
click at [139, 191] on input "20" at bounding box center [158, 189] width 68 height 19
click at [168, 162] on h4 "Size" at bounding box center [200, 153] width 248 height 28
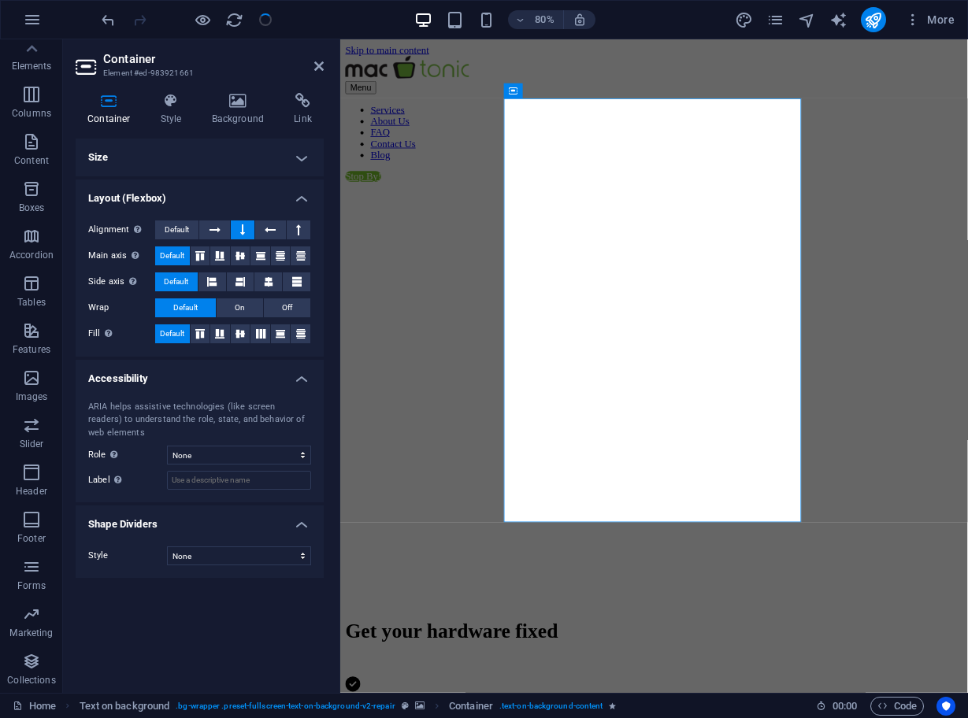
click at [516, 218] on figure at bounding box center [732, 218] width 772 height 0
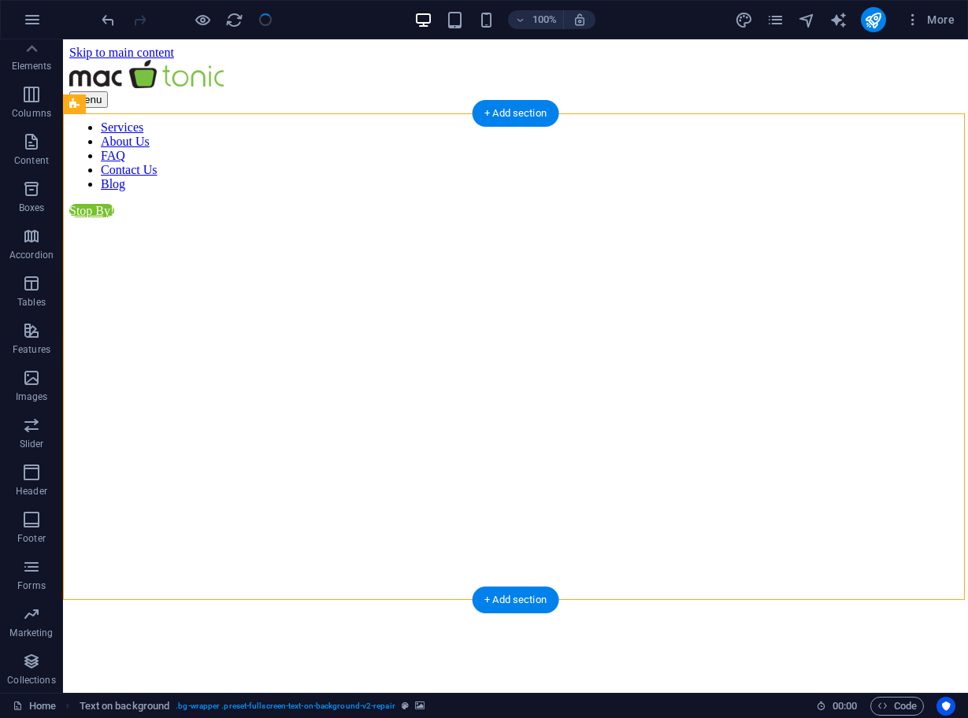
click at [179, 218] on figure at bounding box center [515, 218] width 892 height 0
select select "%"
select select "rem"
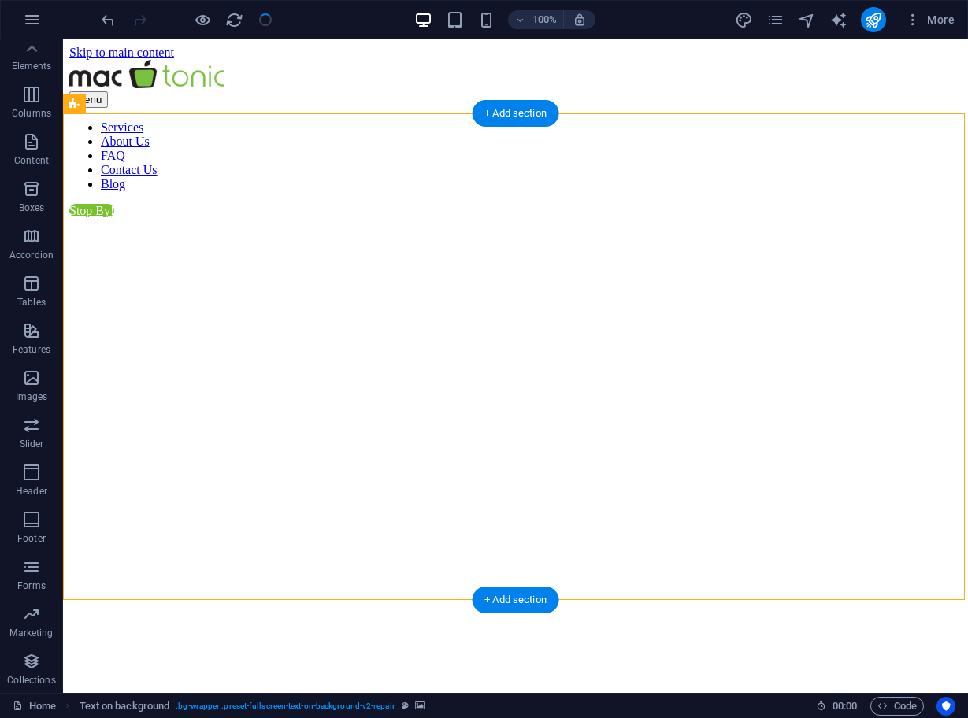
select select "px"
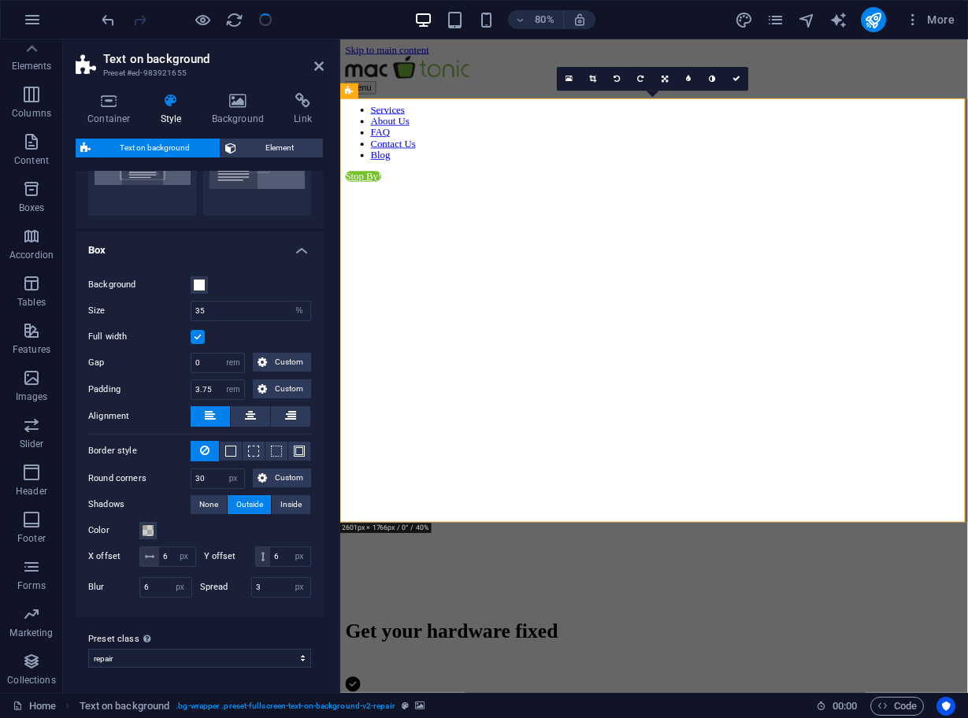
scroll to position [99, 0]
click at [246, 418] on icon at bounding box center [250, 416] width 11 height 19
click at [220, 418] on button at bounding box center [210, 417] width 39 height 20
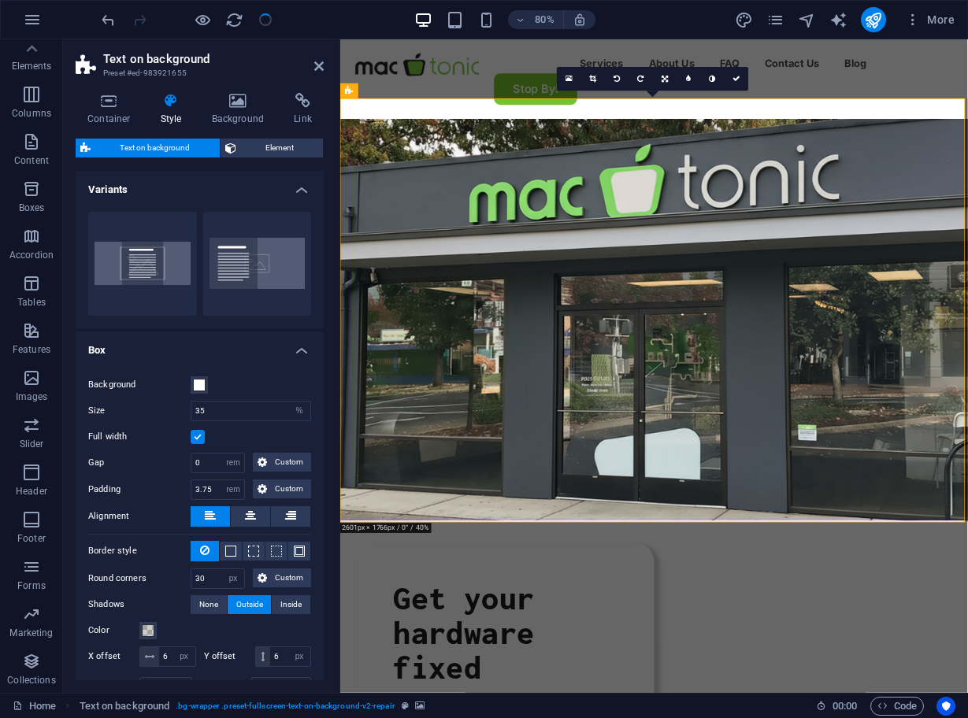
scroll to position [0, 0]
click at [232, 265] on button "Default" at bounding box center [257, 264] width 109 height 104
type input "50"
type input "4"
type input "0"
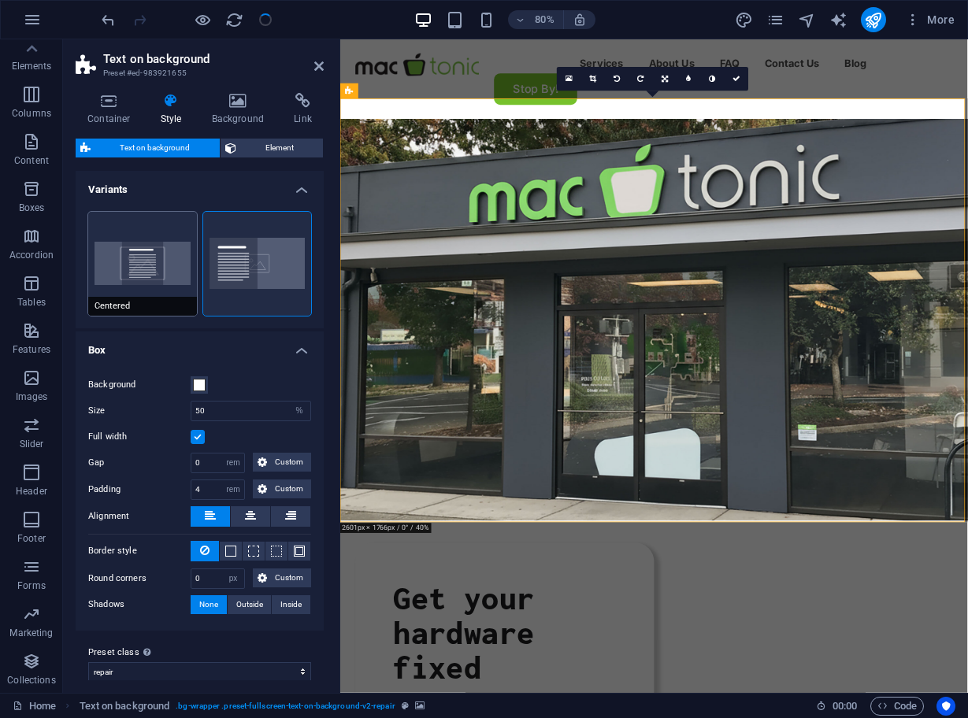
click at [149, 273] on button "Centered" at bounding box center [142, 264] width 109 height 104
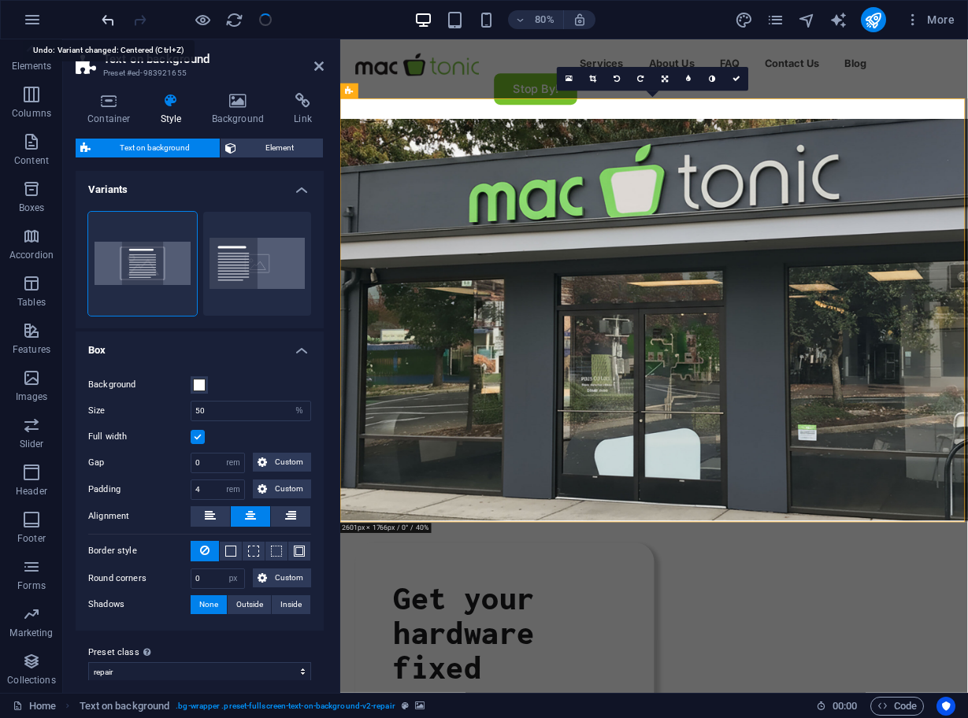
click at [115, 18] on icon "undo" at bounding box center [108, 20] width 18 height 18
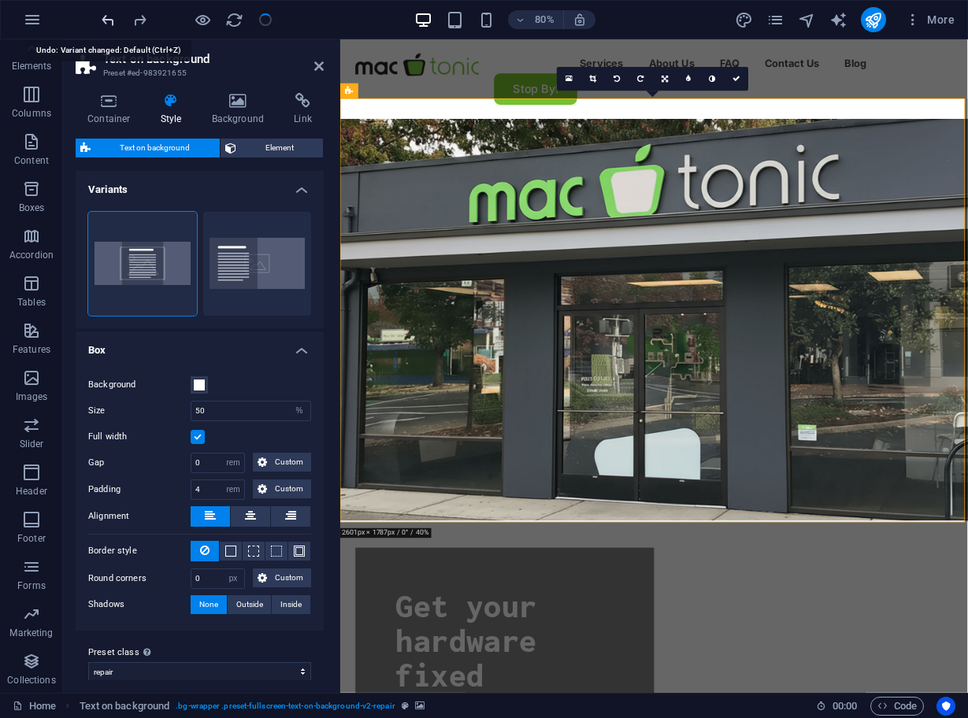
click at [115, 18] on icon "undo" at bounding box center [108, 20] width 18 height 18
type input "35"
type input "3.75"
type input "30"
type input "6"
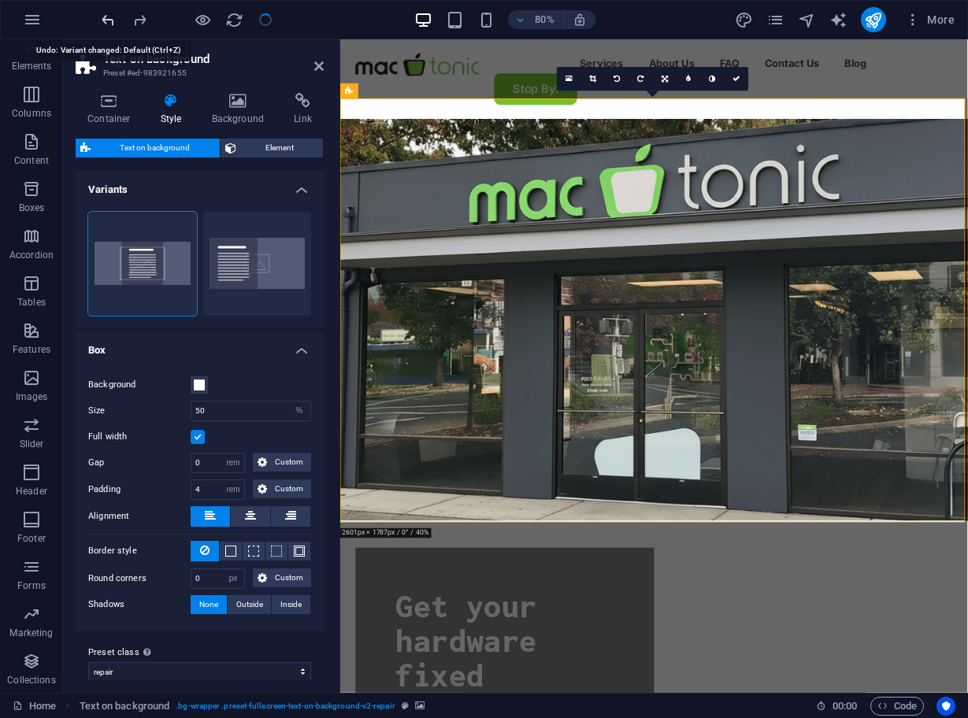
type input "6"
type input "3"
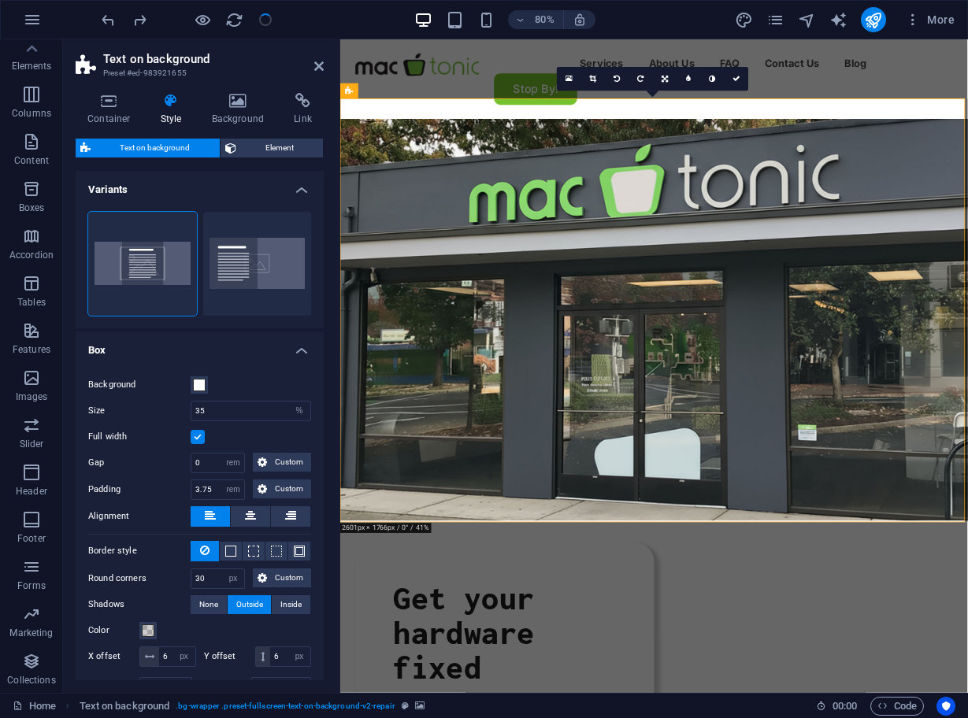
click at [952, 311] on figure at bounding box center [732, 404] width 784 height 530
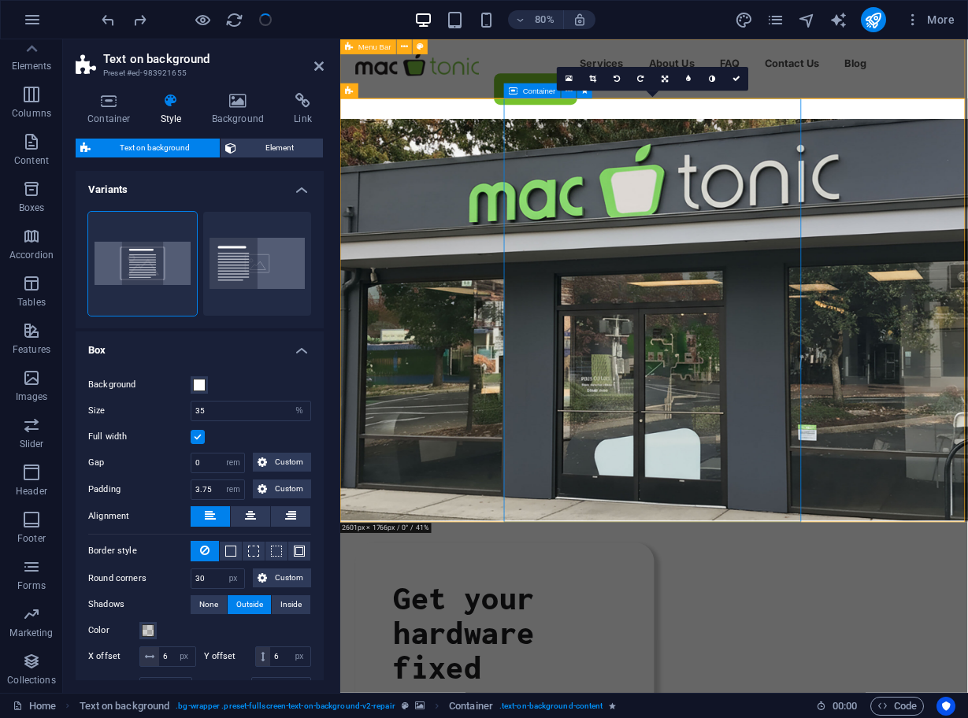
click at [527, 92] on span "Container" at bounding box center [539, 91] width 33 height 8
click at [907, 21] on icon "button" at bounding box center [913, 20] width 16 height 16
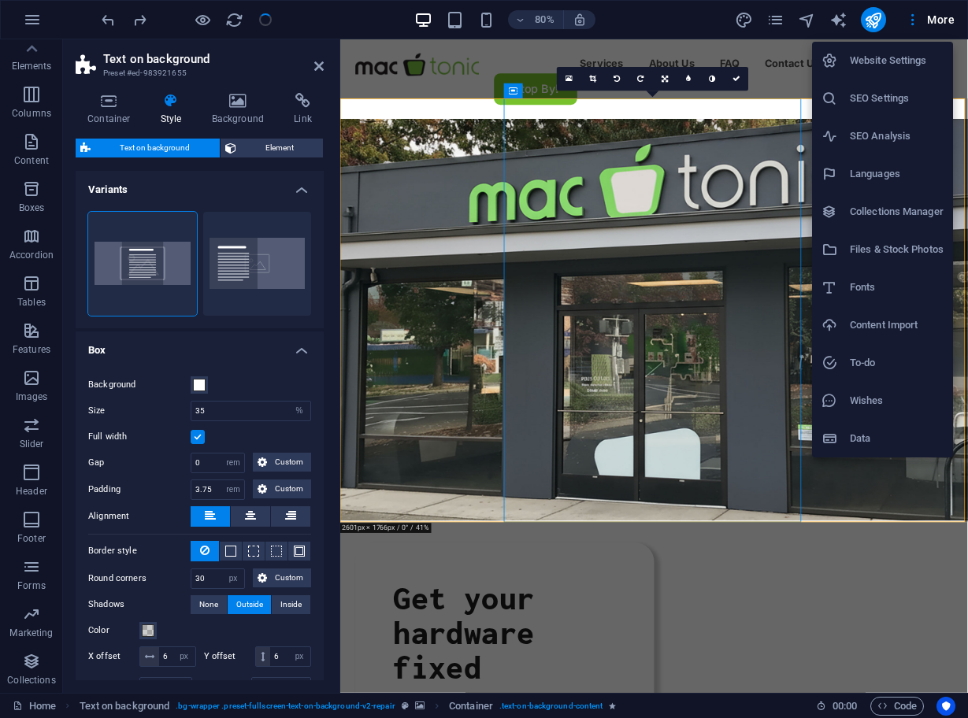
click at [831, 26] on div at bounding box center [484, 359] width 968 height 718
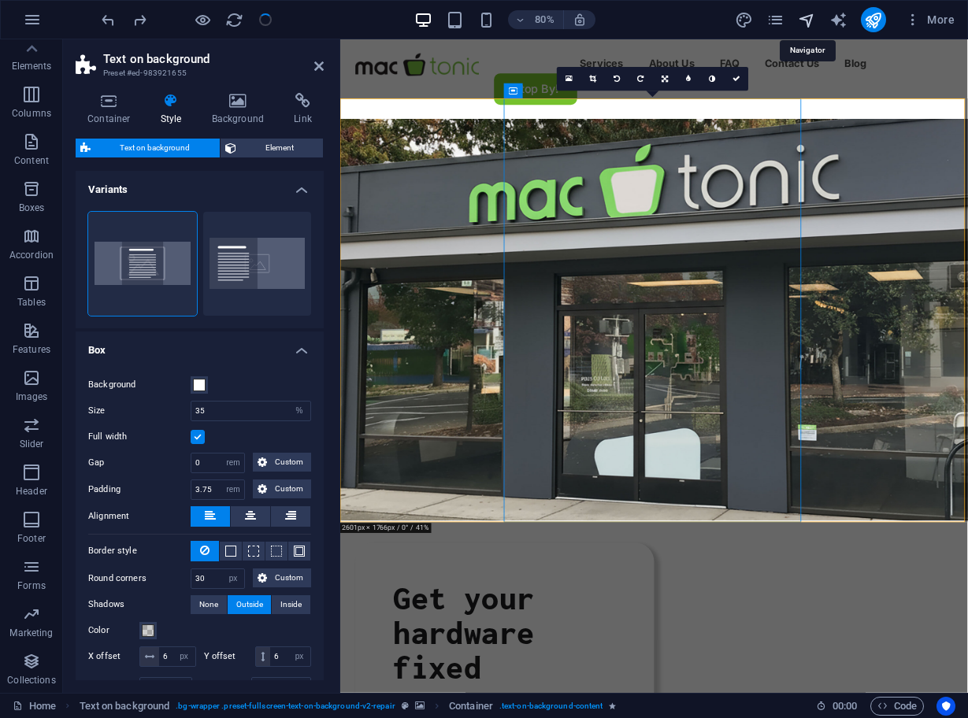
click at [810, 22] on icon "navigator" at bounding box center [806, 20] width 18 height 18
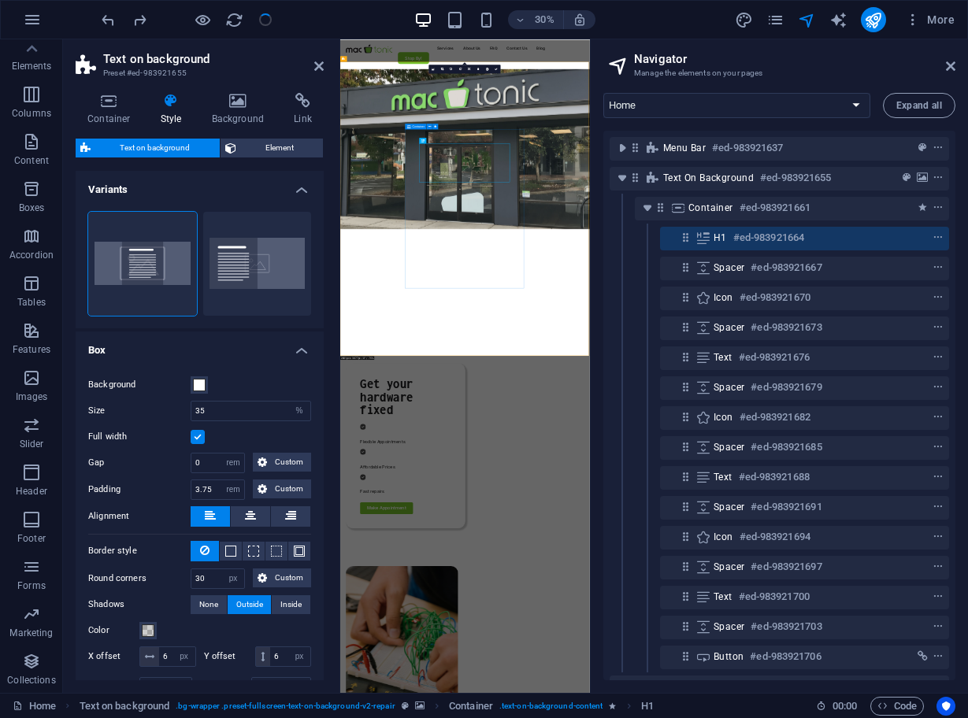
click at [413, 126] on span "Container" at bounding box center [419, 126] width 13 height 3
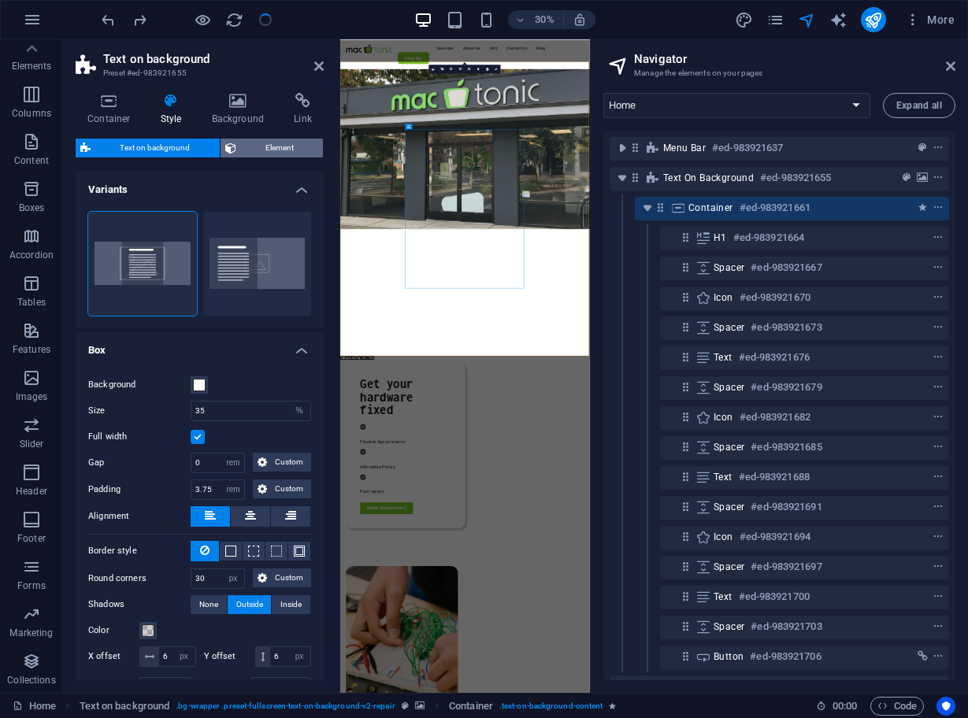
click at [259, 145] on span "Element" at bounding box center [280, 148] width 78 height 19
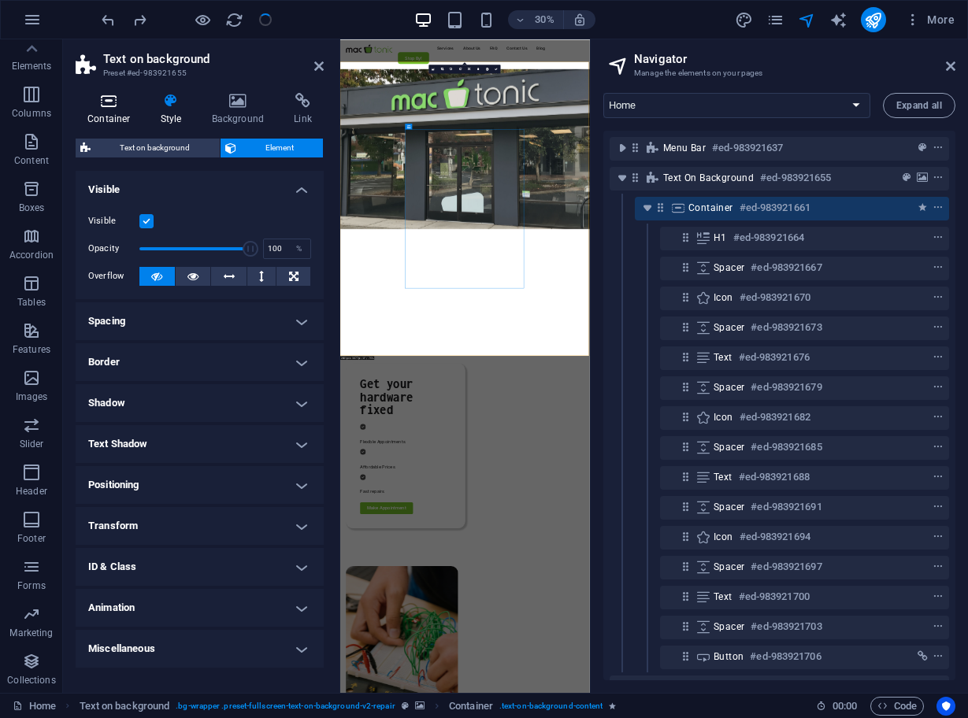
click at [106, 98] on icon at bounding box center [109, 101] width 67 height 16
